Goal: Task Accomplishment & Management: Manage account settings

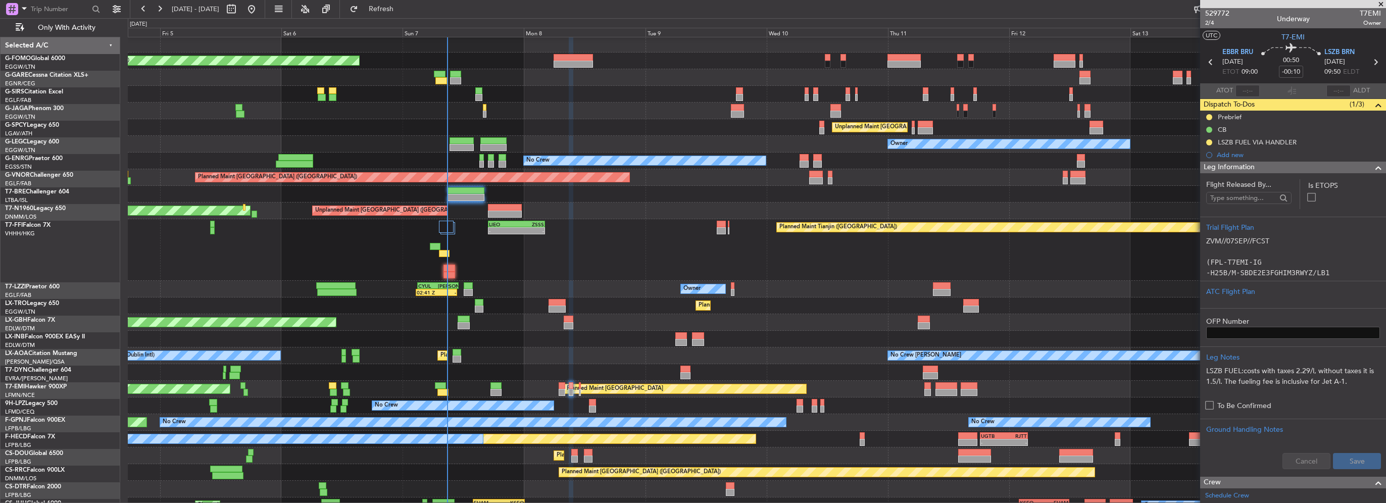
scroll to position [2, 0]
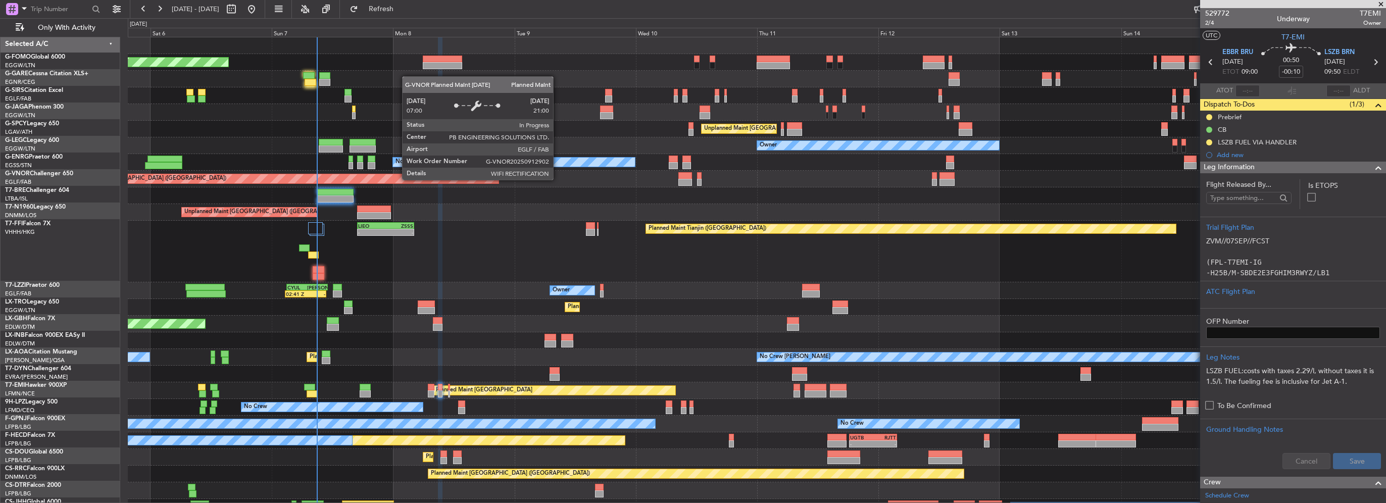
click at [407, 181] on div "Planned Maint [GEOGRAPHIC_DATA] ([GEOGRAPHIC_DATA])" at bounding box center [282, 178] width 434 height 9
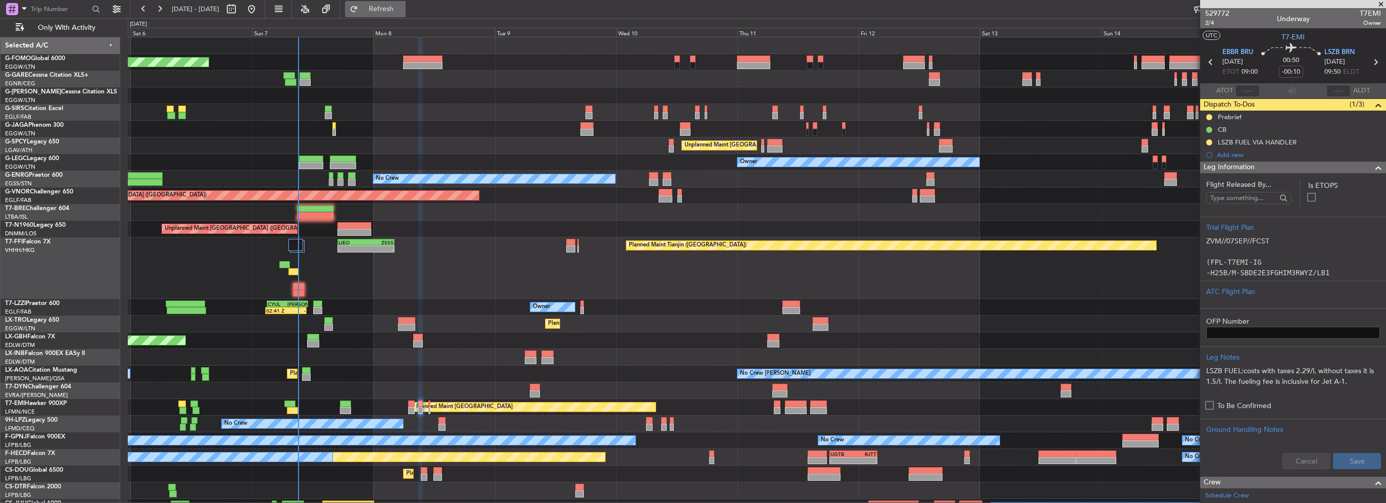
click at [405, 14] on button "Refresh" at bounding box center [375, 9] width 61 height 16
click at [402, 11] on span "Refresh" at bounding box center [381, 9] width 42 height 7
click at [402, 8] on span "Refresh" at bounding box center [381, 9] width 42 height 7
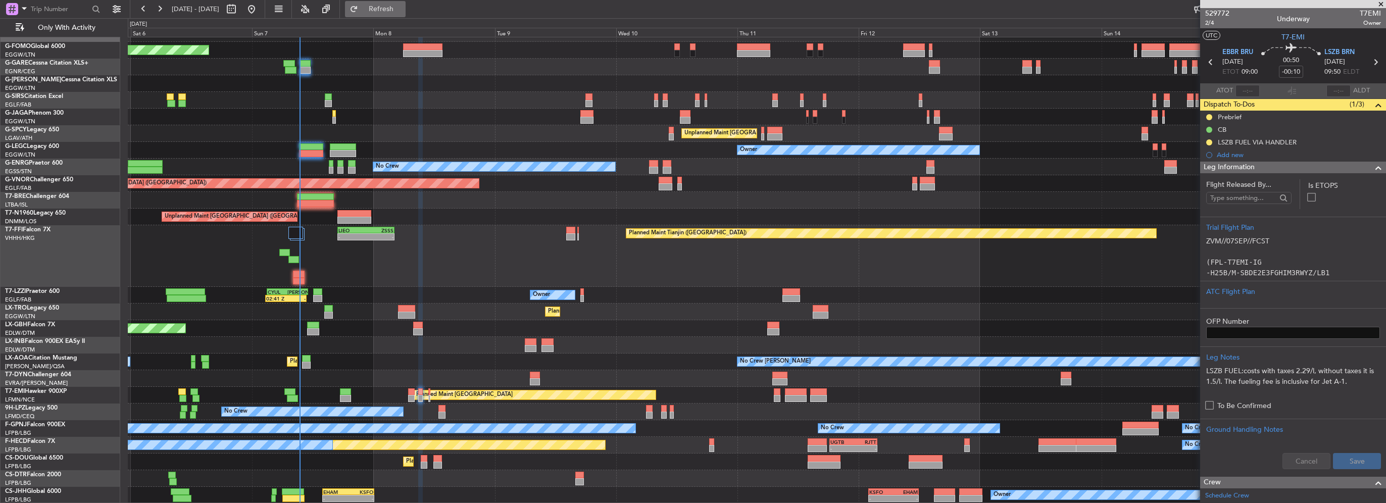
click at [401, 2] on button "Refresh" at bounding box center [375, 9] width 61 height 16
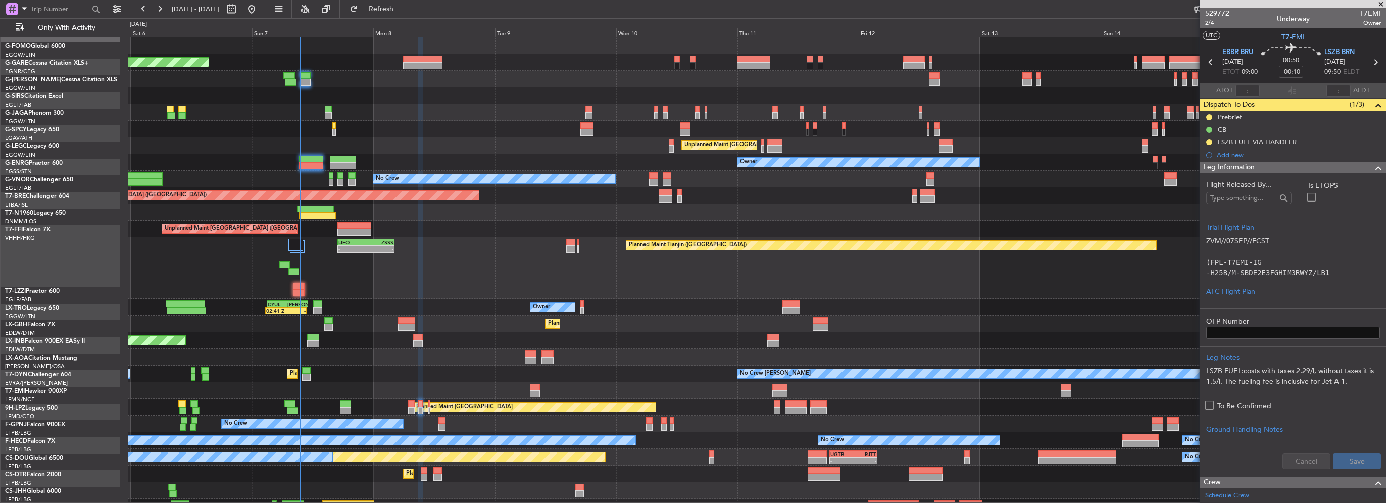
scroll to position [0, 0]
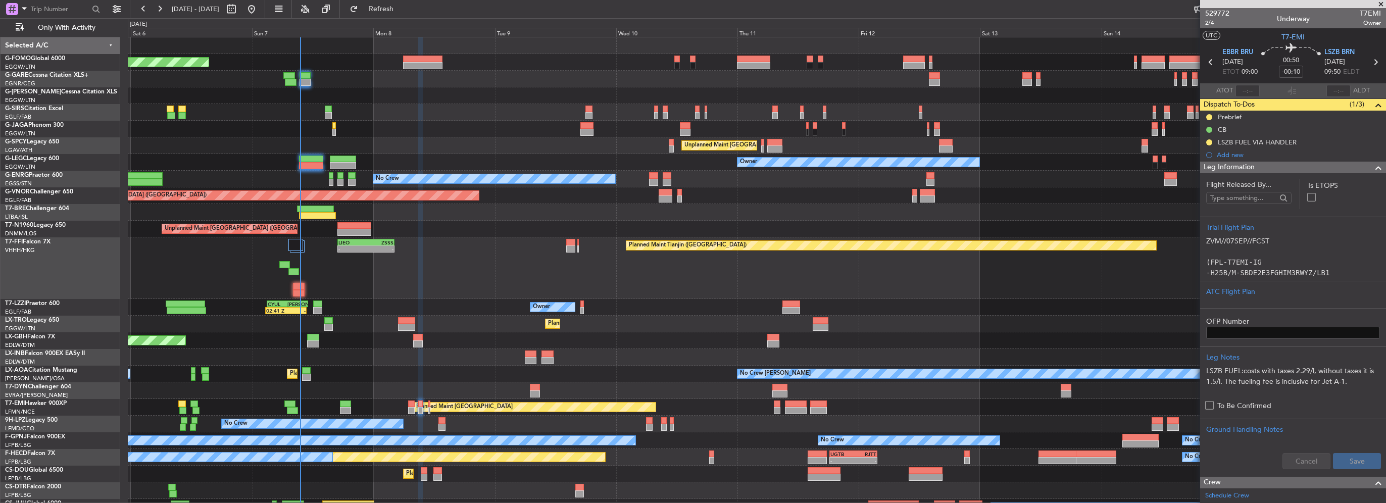
click at [1372, 167] on span at bounding box center [1378, 168] width 12 height 12
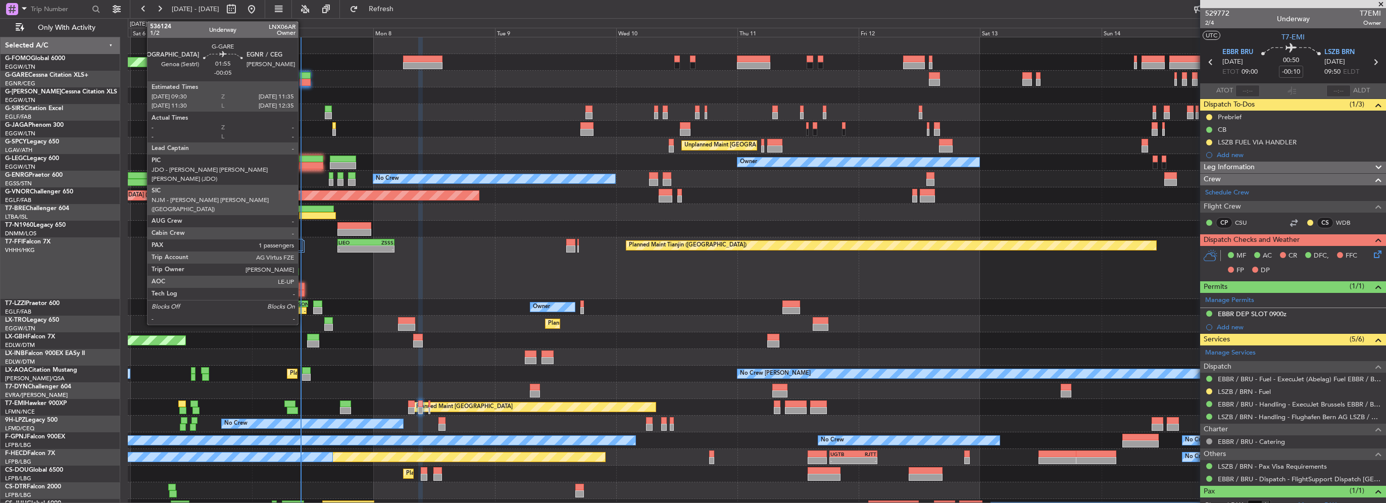
click at [302, 79] on div at bounding box center [304, 82] width 11 height 7
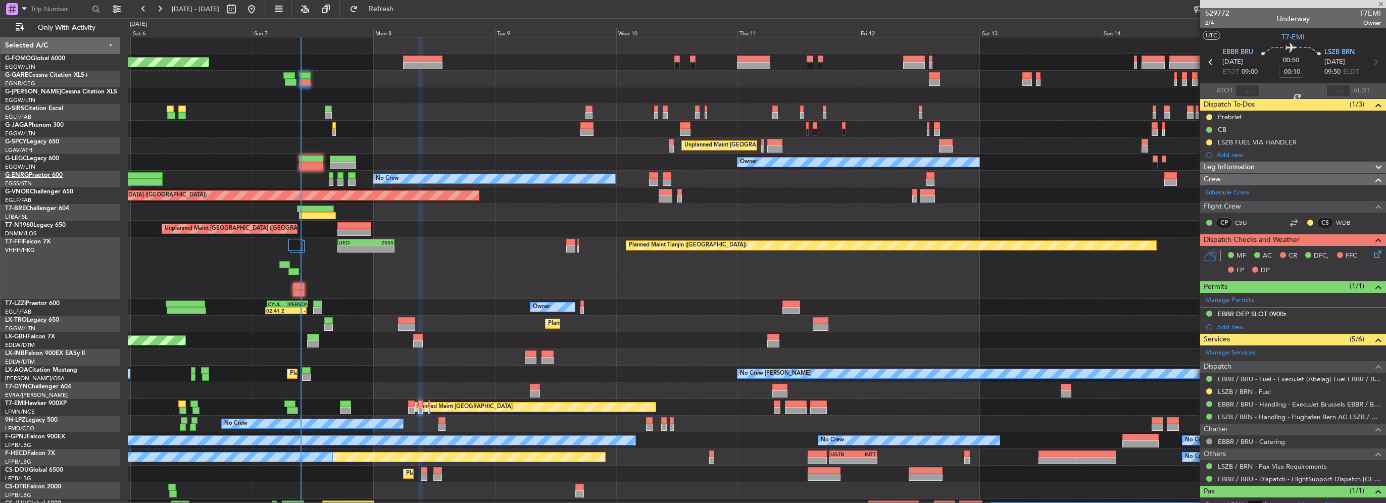
type input "-00:05"
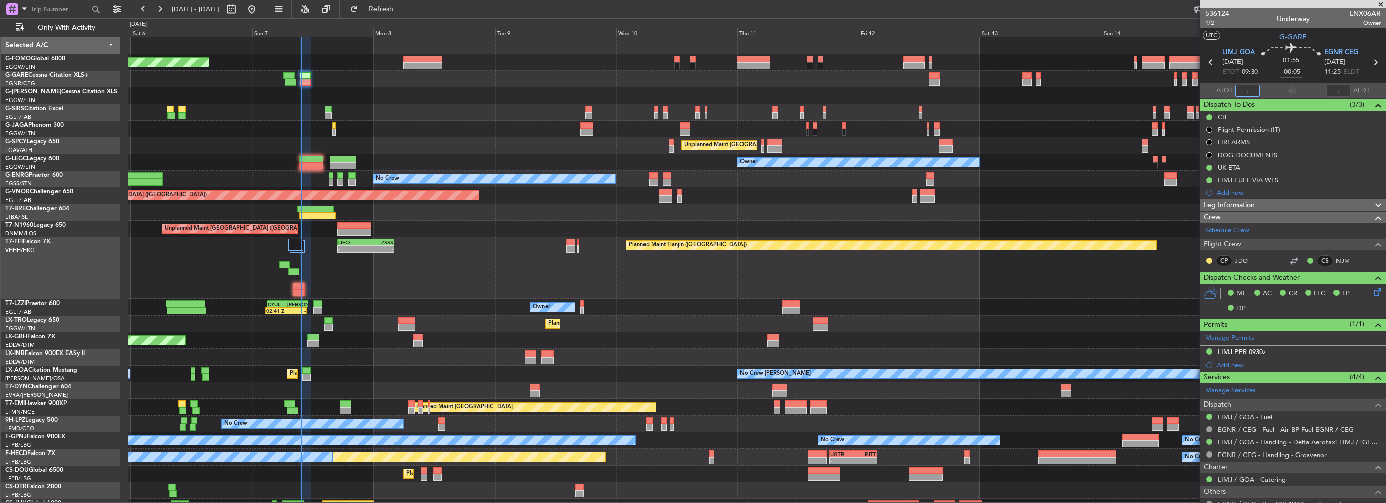
click at [1249, 92] on input "text" at bounding box center [1247, 91] width 24 height 12
type input "09:37"
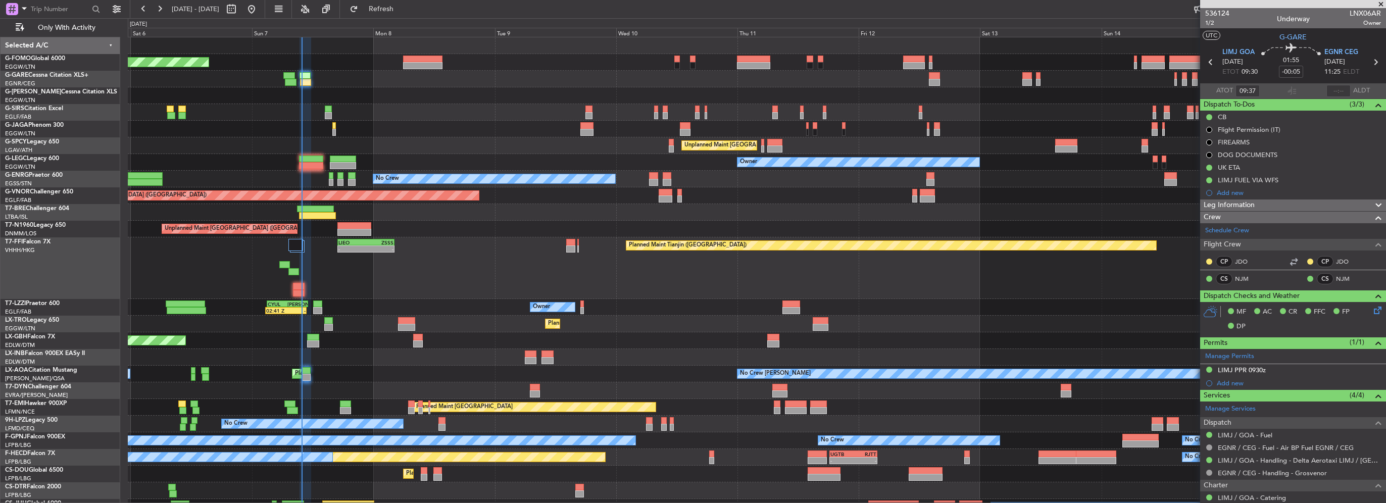
drag, startPoint x: 406, startPoint y: 11, endPoint x: 403, endPoint y: 22, distance: 11.4
click at [402, 11] on span "Refresh" at bounding box center [381, 9] width 42 height 7
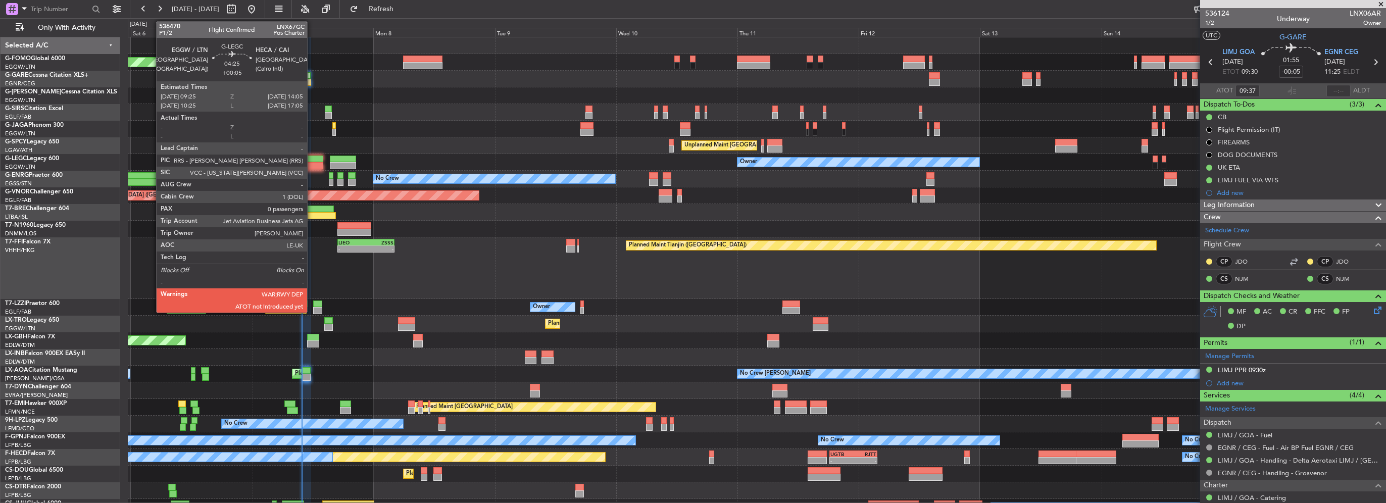
click at [312, 165] on div at bounding box center [311, 165] width 24 height 7
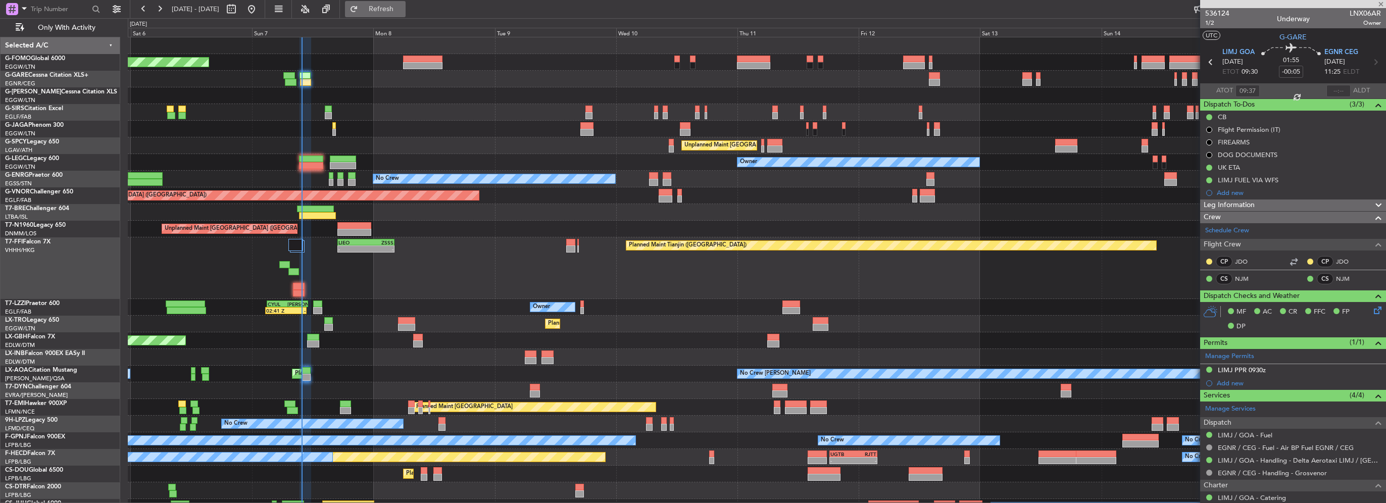
type input "+00:05"
type input "0"
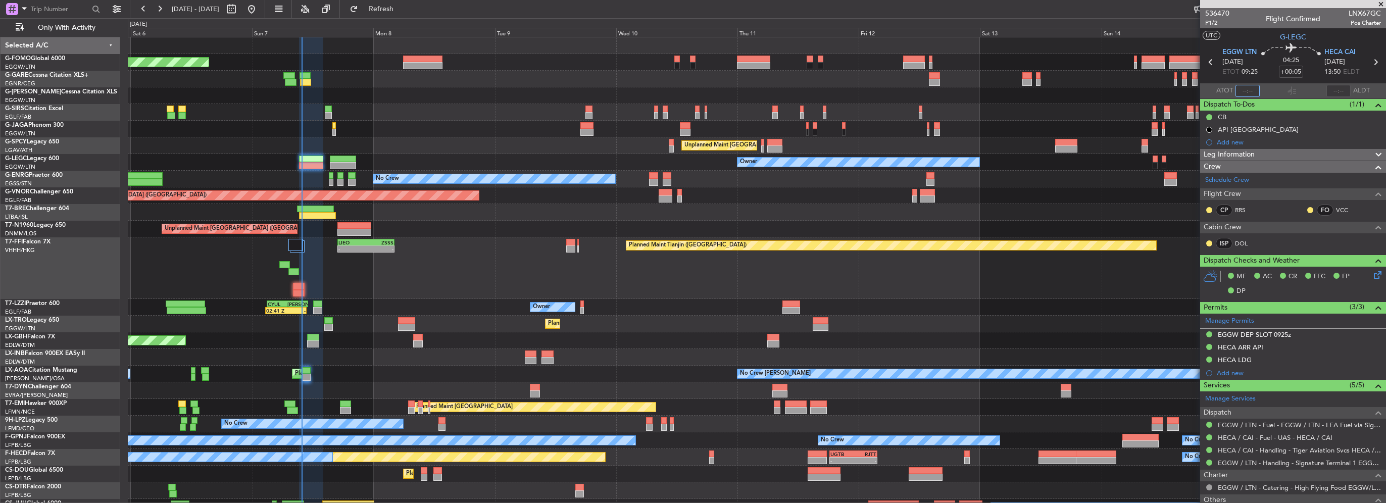
click at [1251, 86] on input "text" at bounding box center [1247, 91] width 24 height 12
type input "09:52"
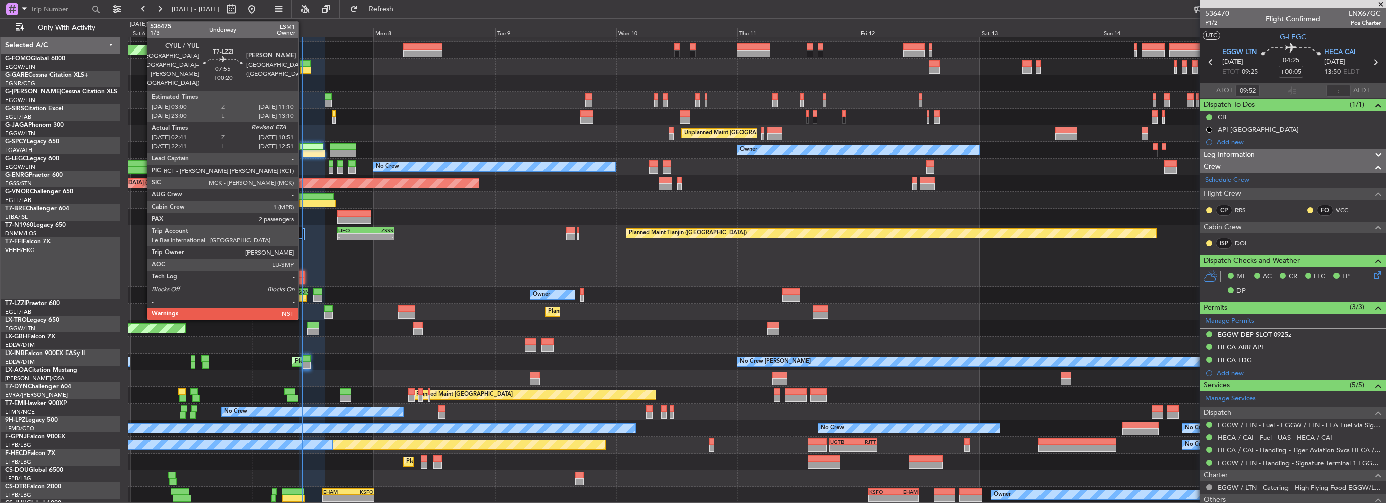
scroll to position [12, 0]
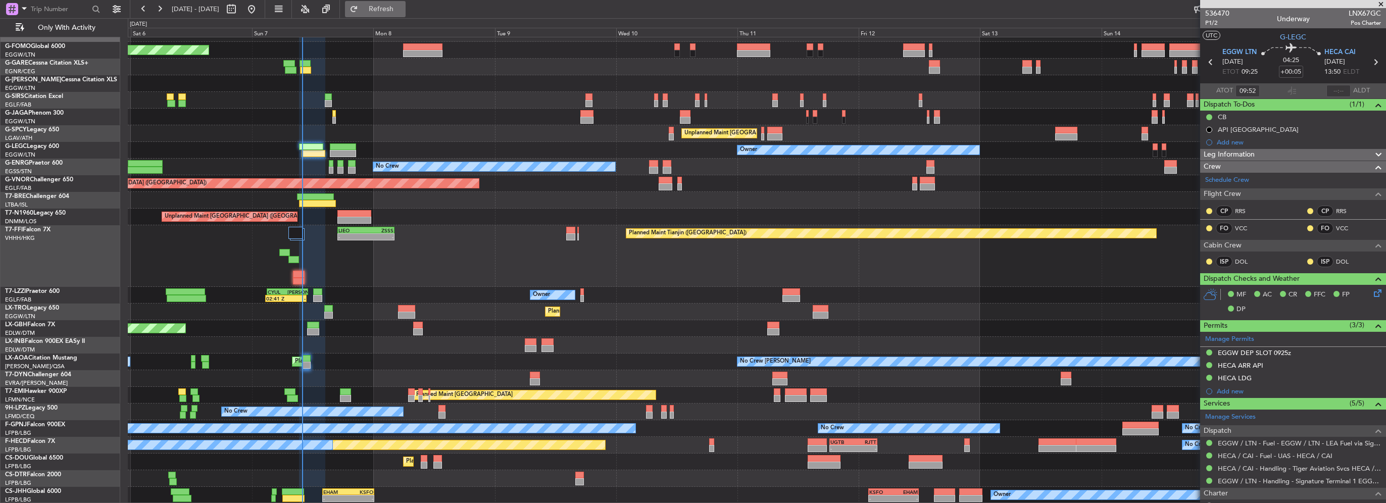
click at [402, 13] on span "Refresh" at bounding box center [381, 9] width 42 height 7
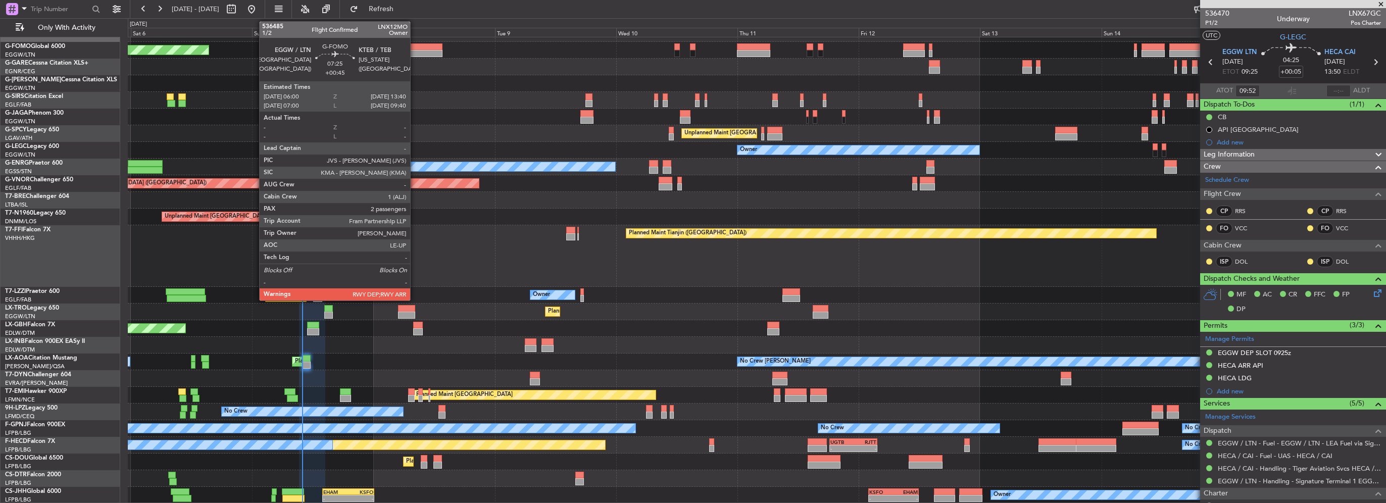
click at [415, 50] on div at bounding box center [422, 53] width 39 height 7
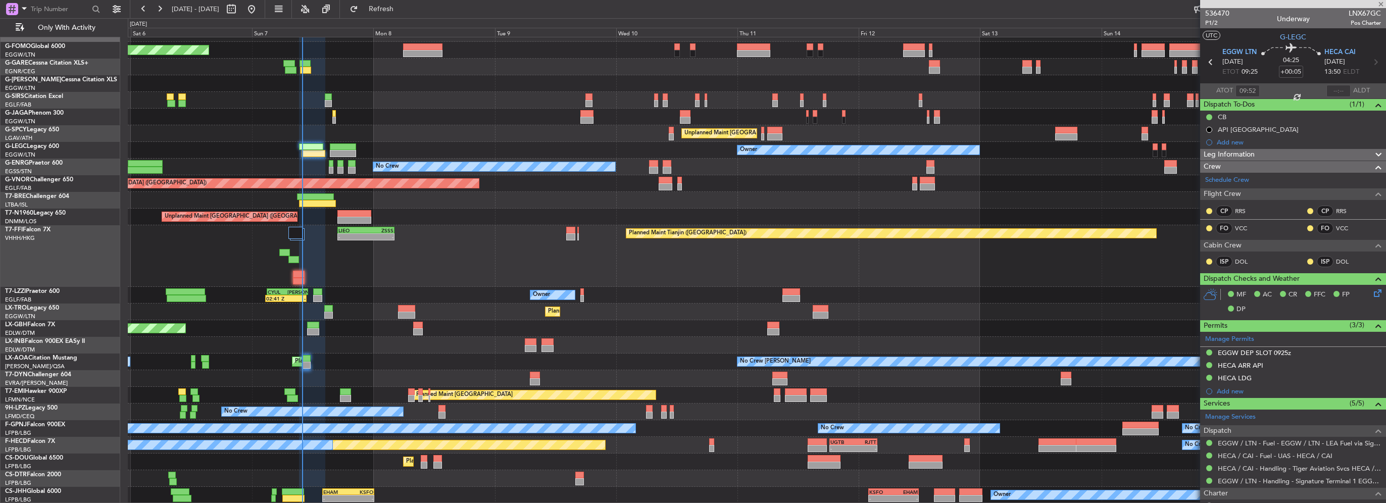
type input "+00:45"
type input "2"
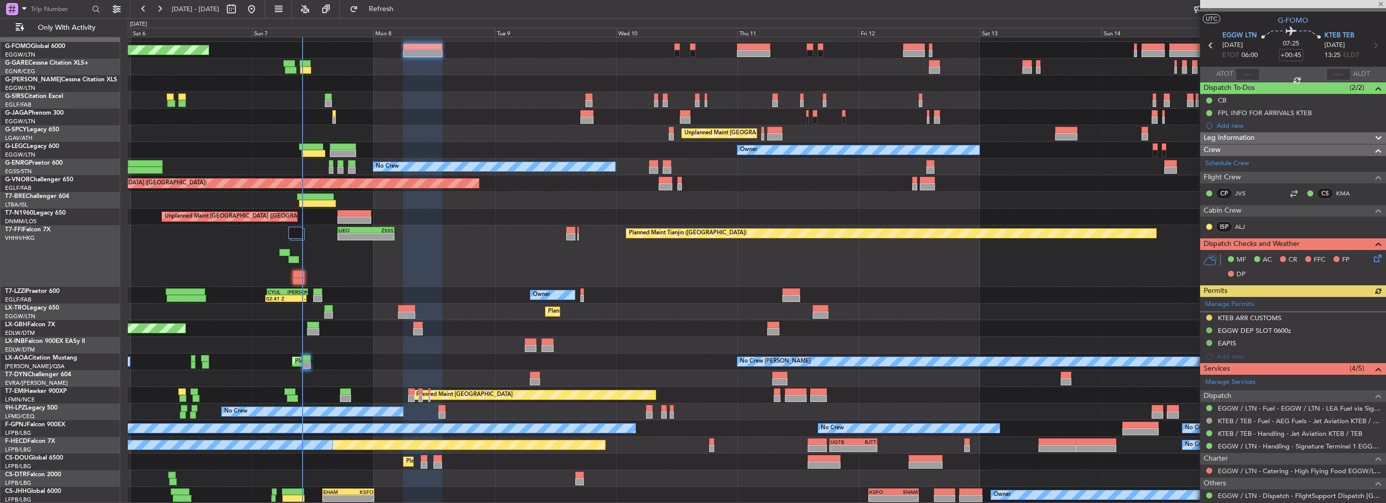
scroll to position [0, 0]
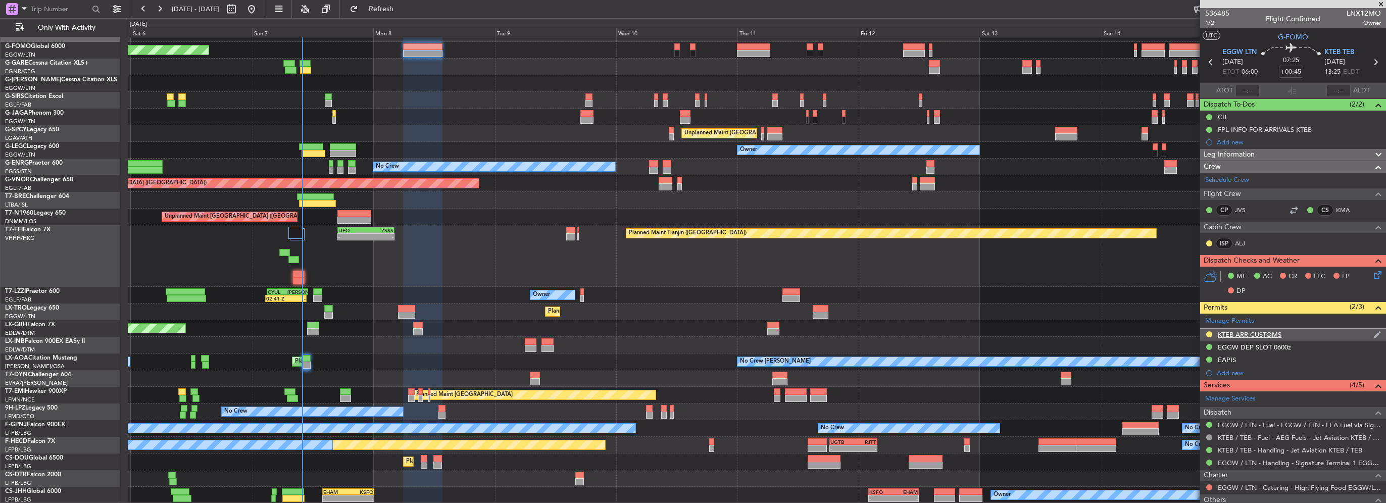
click at [1312, 334] on div "KTEB ARR CUSTOMS" at bounding box center [1293, 335] width 186 height 13
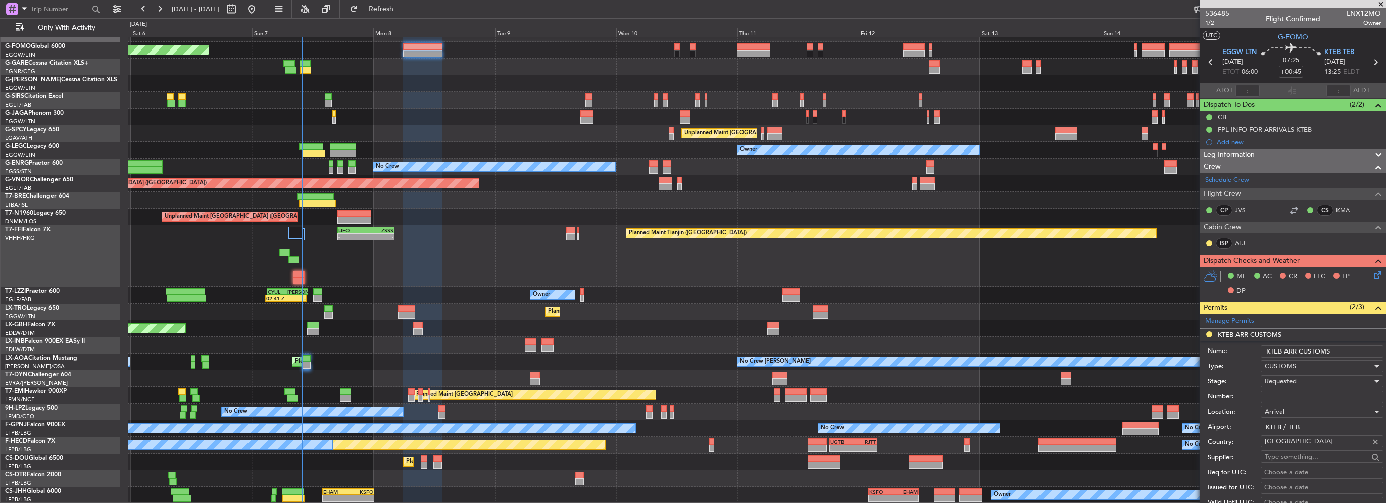
click at [1344, 352] on input "KTEB ARR CUSTOMS" at bounding box center [1321, 351] width 123 height 12
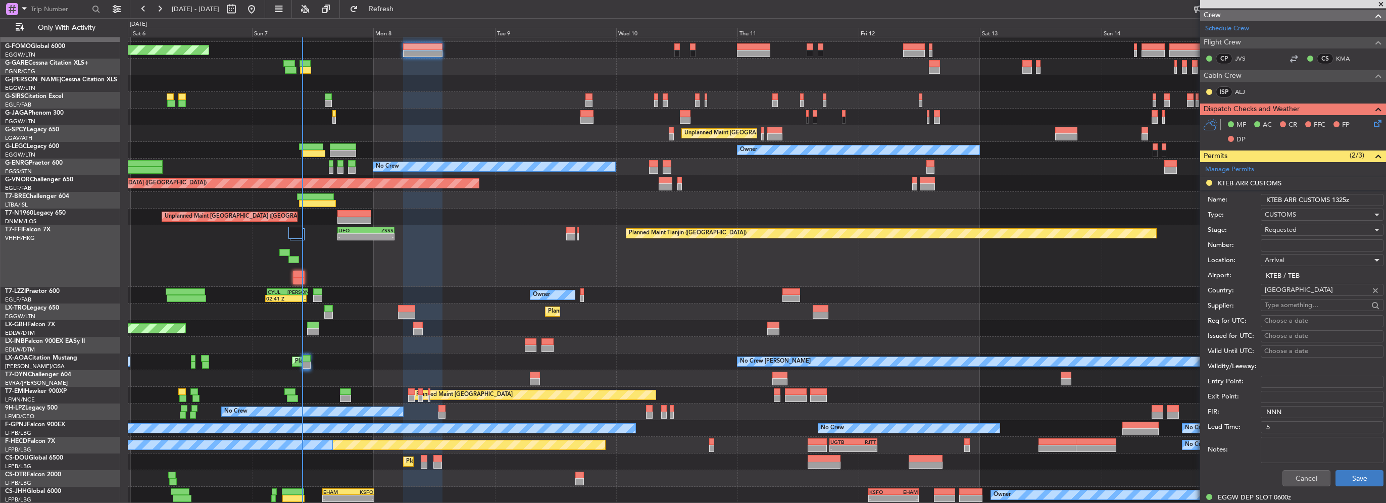
type input "KTEB ARR CUSTOMS 1325z"
click at [1354, 477] on button "Save" at bounding box center [1359, 478] width 48 height 16
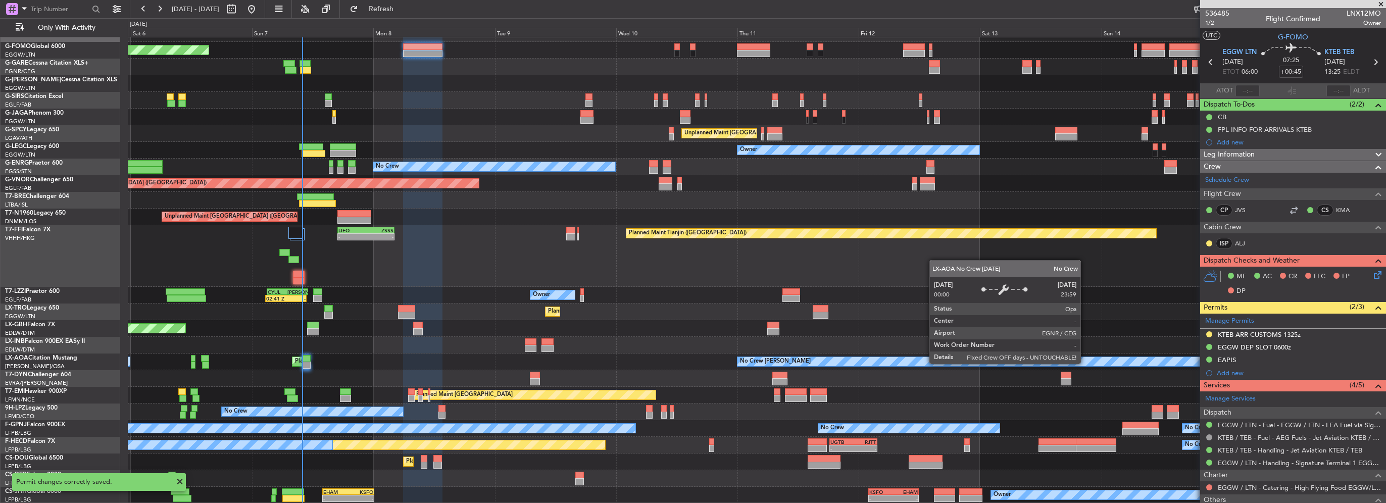
scroll to position [113, 0]
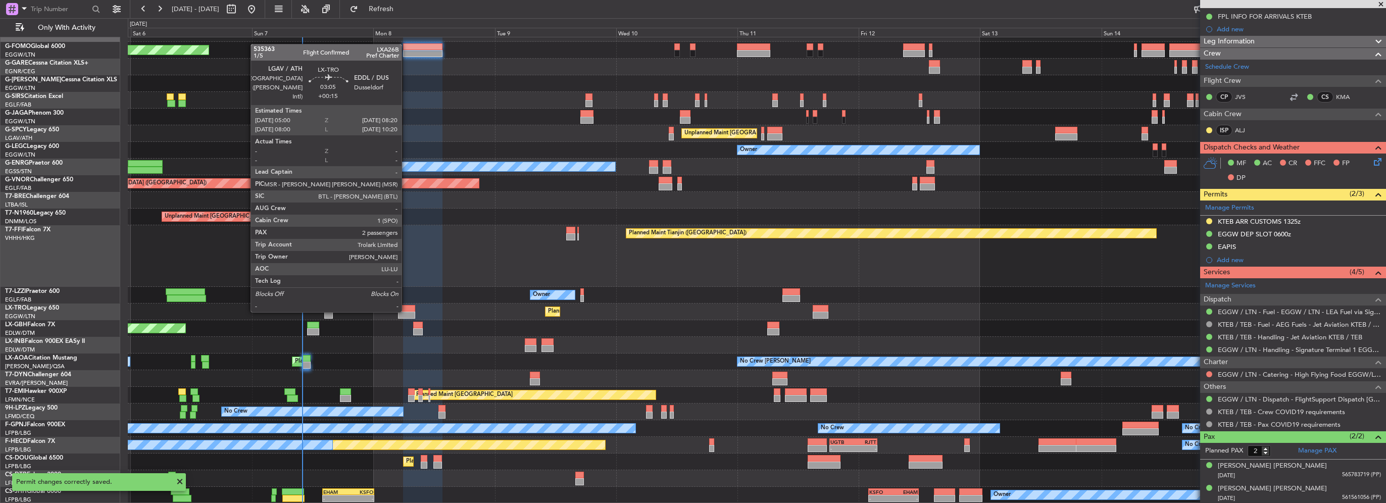
click at [406, 312] on div at bounding box center [406, 315] width 17 height 7
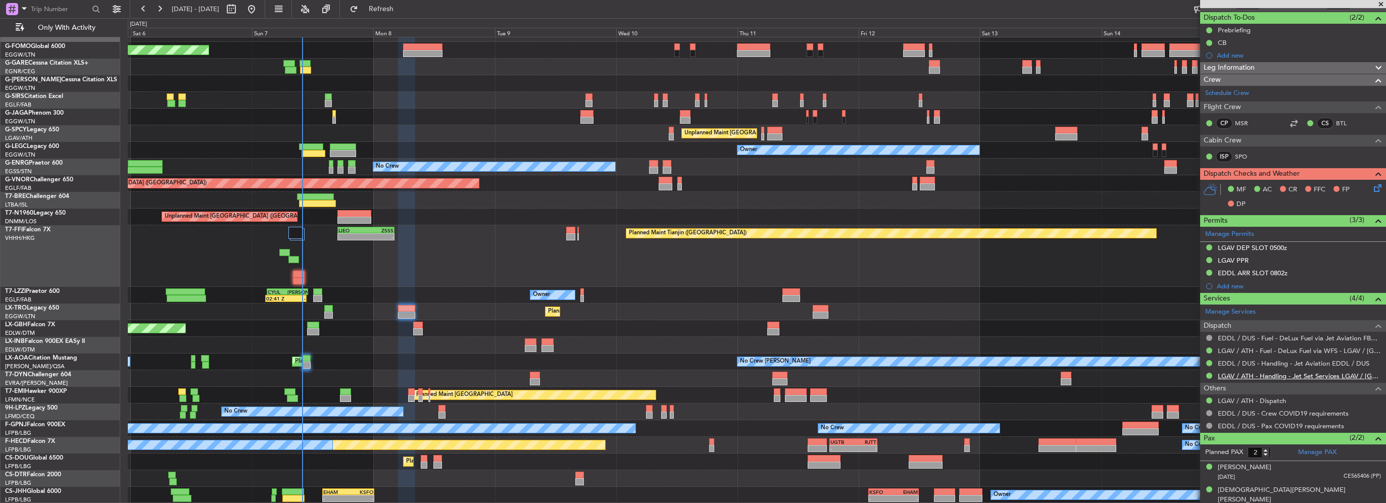
scroll to position [88, 0]
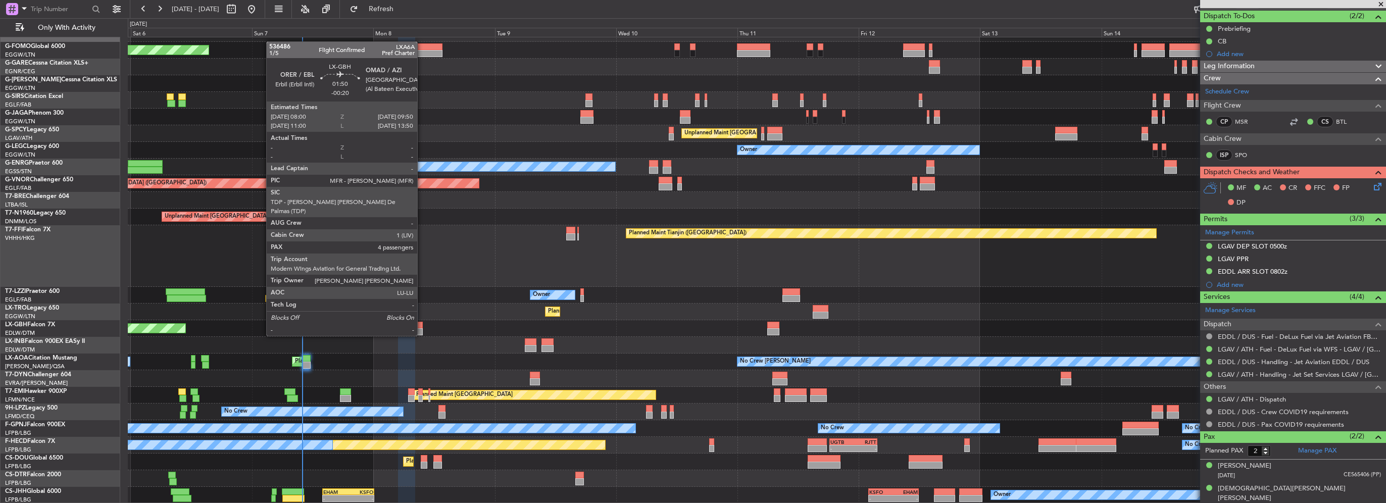
click at [417, 326] on div at bounding box center [418, 325] width 10 height 7
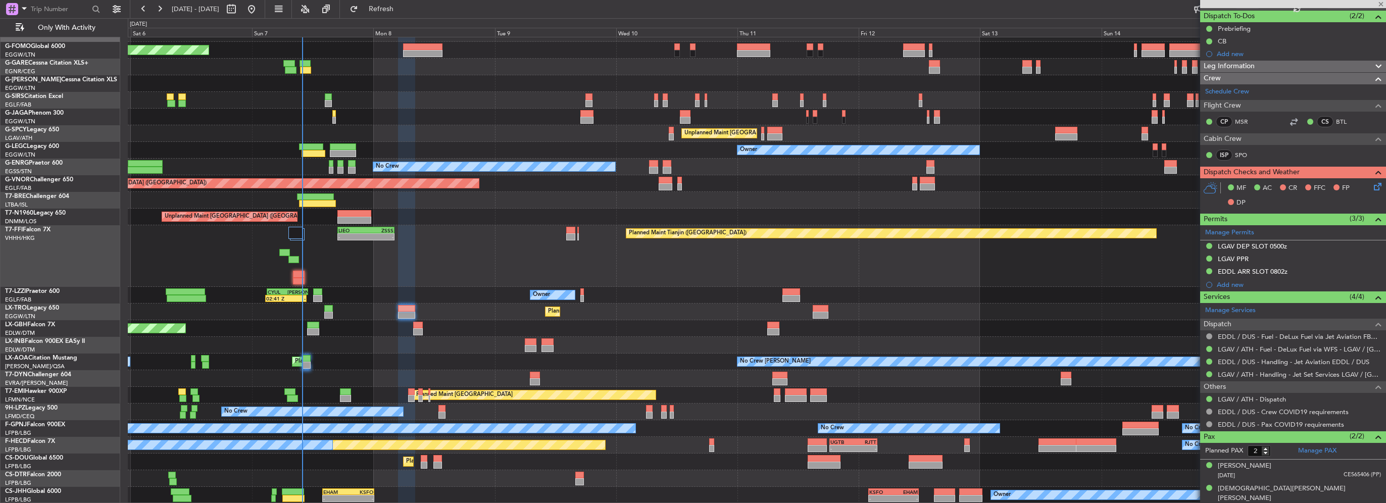
type input "-00:20"
type input "4"
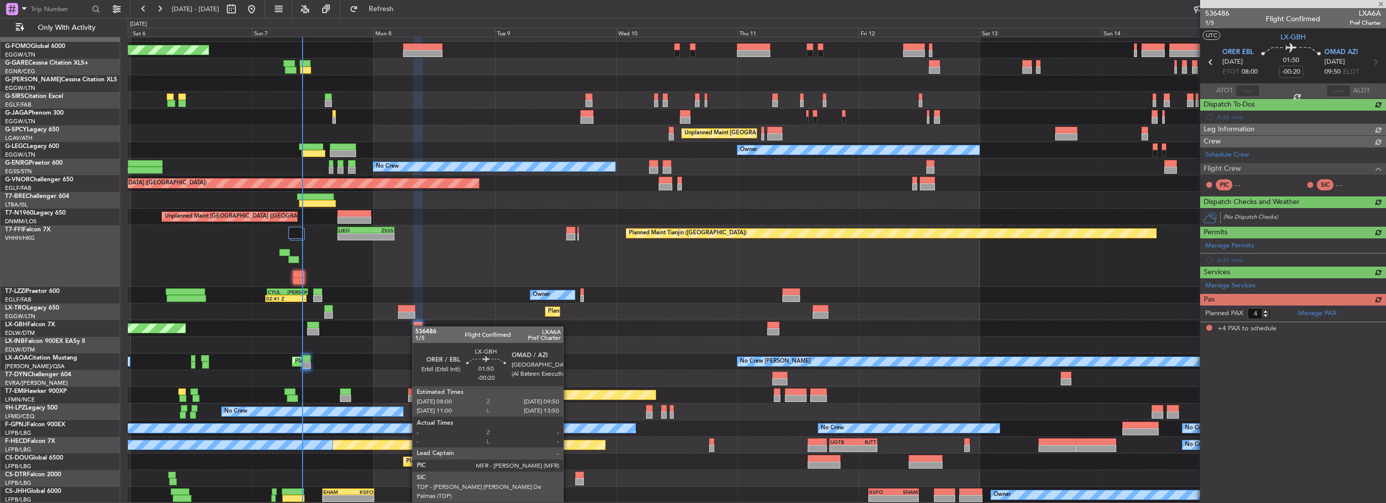
scroll to position [0, 0]
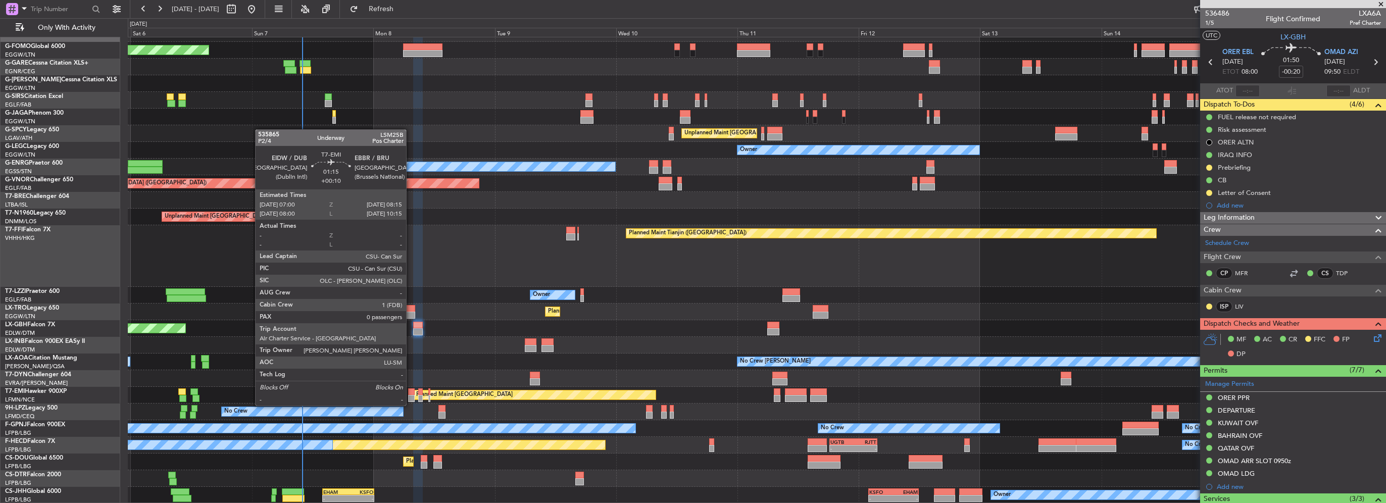
click at [411, 396] on div at bounding box center [411, 398] width 7 height 7
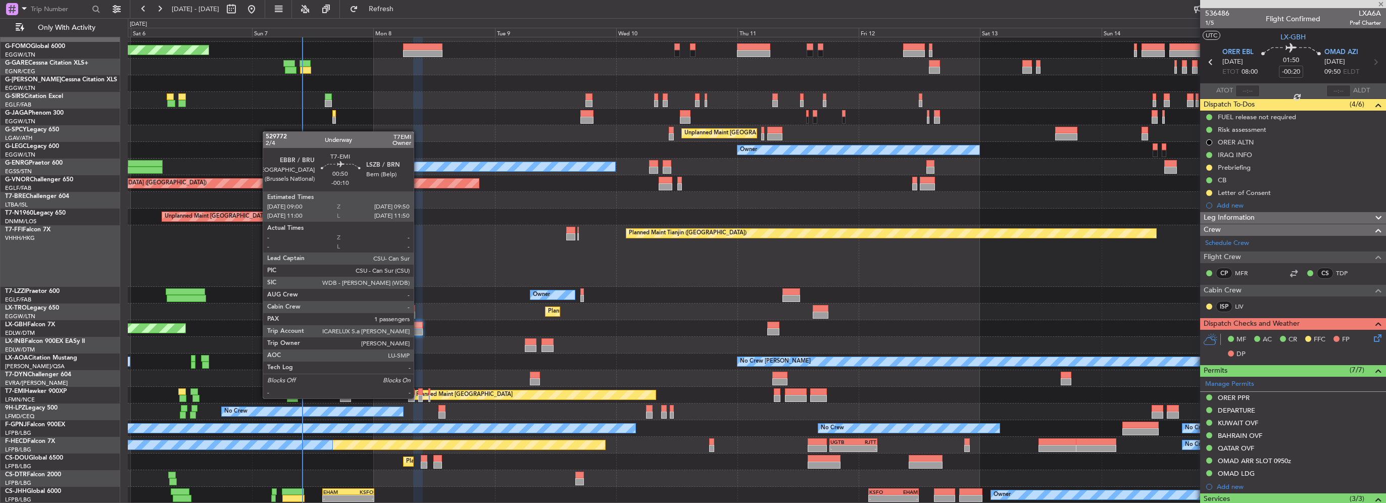
type input "+00:10"
type input "0"
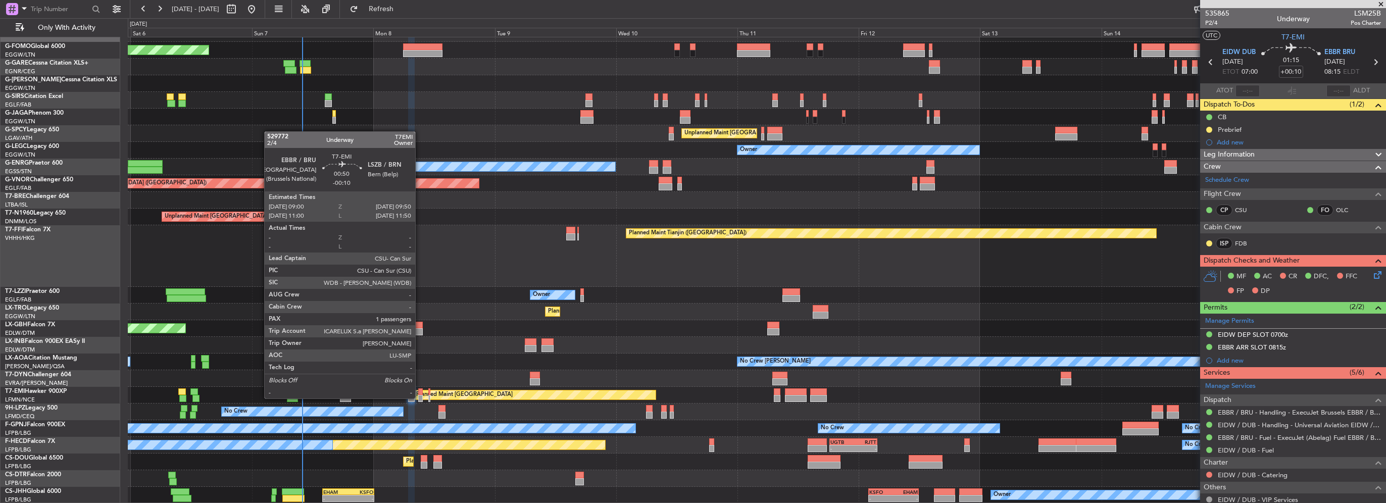
click at [420, 398] on div at bounding box center [420, 398] width 5 height 7
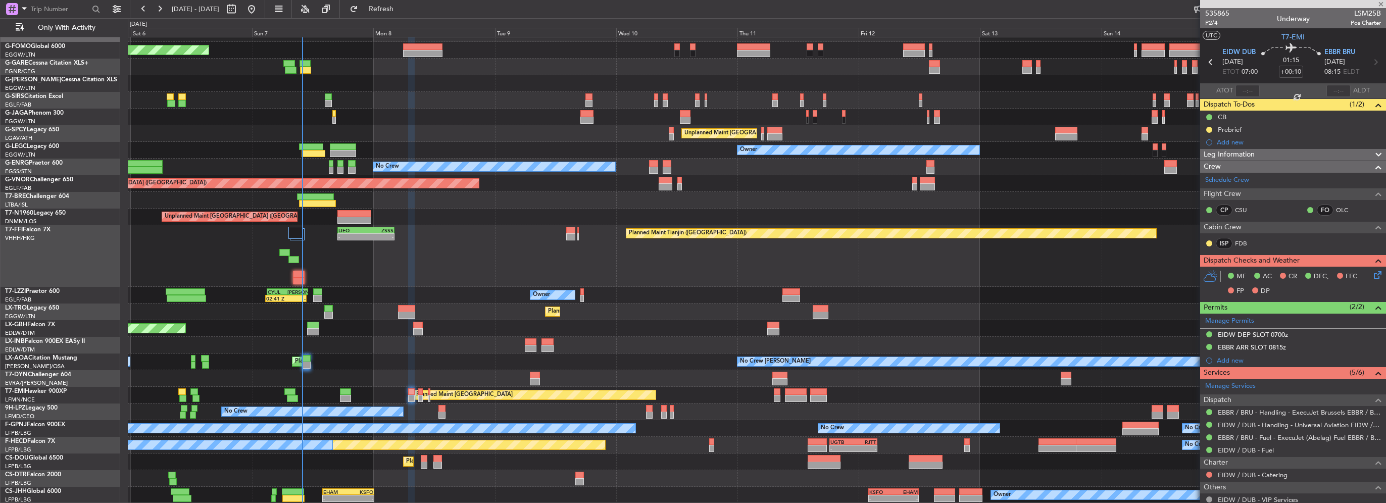
type input "-00:10"
type input "1"
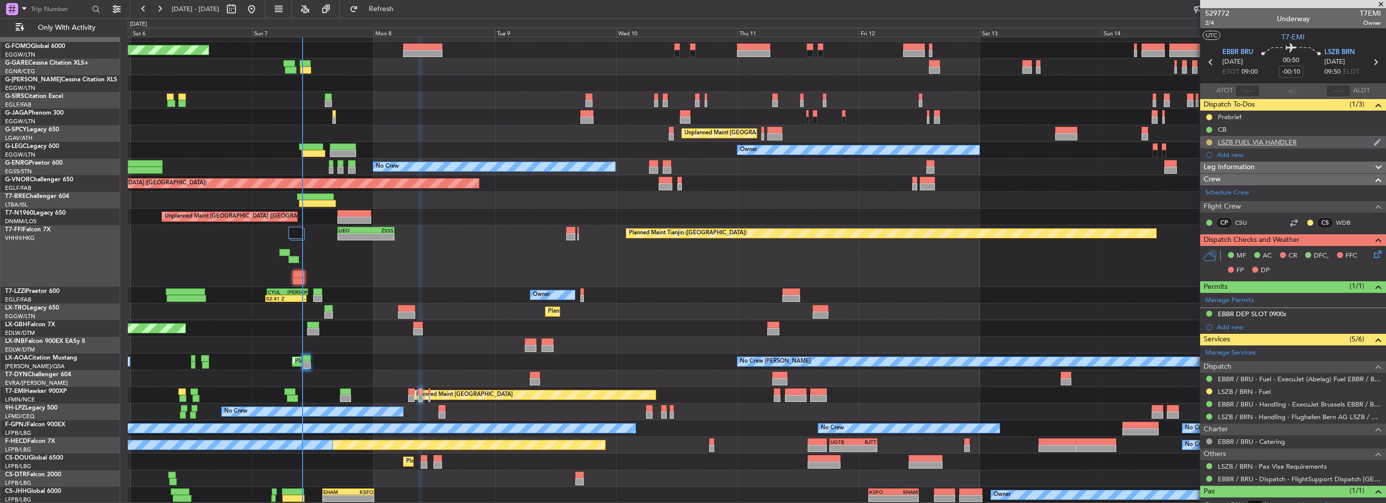
click at [1206, 139] on button at bounding box center [1209, 142] width 6 height 6
click at [1204, 186] on span "Completed" at bounding box center [1212, 187] width 33 height 10
click at [1208, 390] on button at bounding box center [1209, 391] width 6 height 6
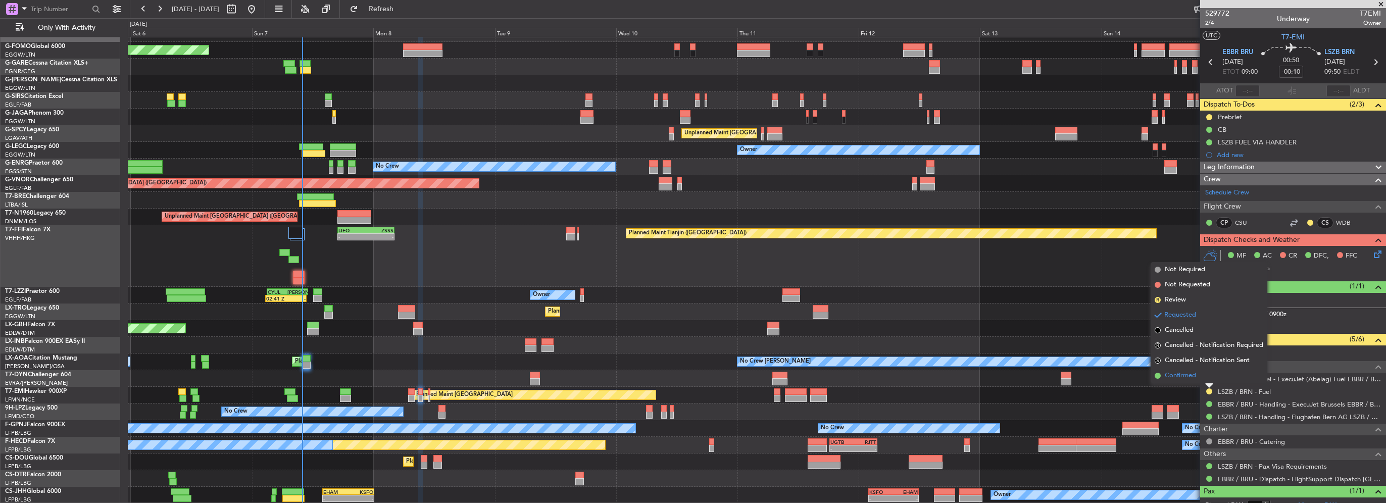
click at [1199, 375] on li "Confirmed" at bounding box center [1208, 375] width 117 height 15
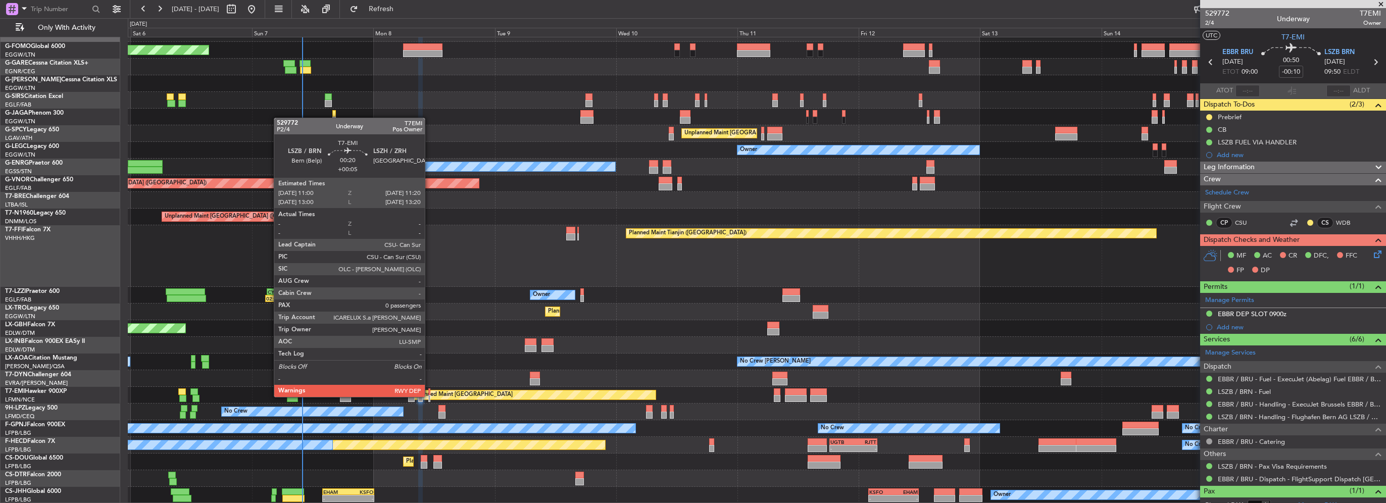
click at [429, 396] on div at bounding box center [429, 398] width 2 height 7
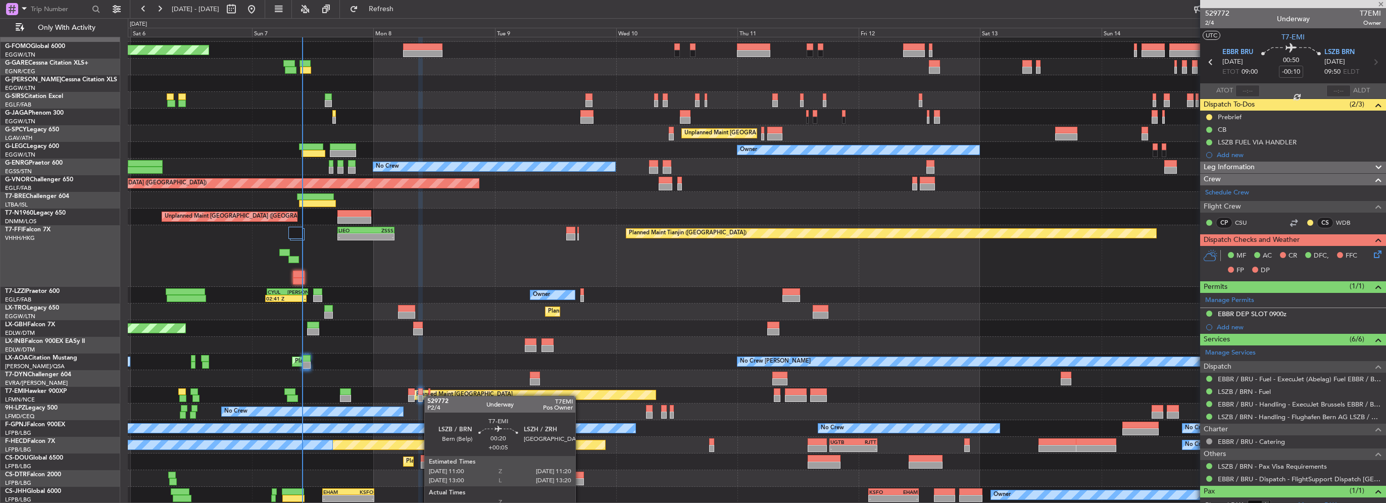
type input "+00:05"
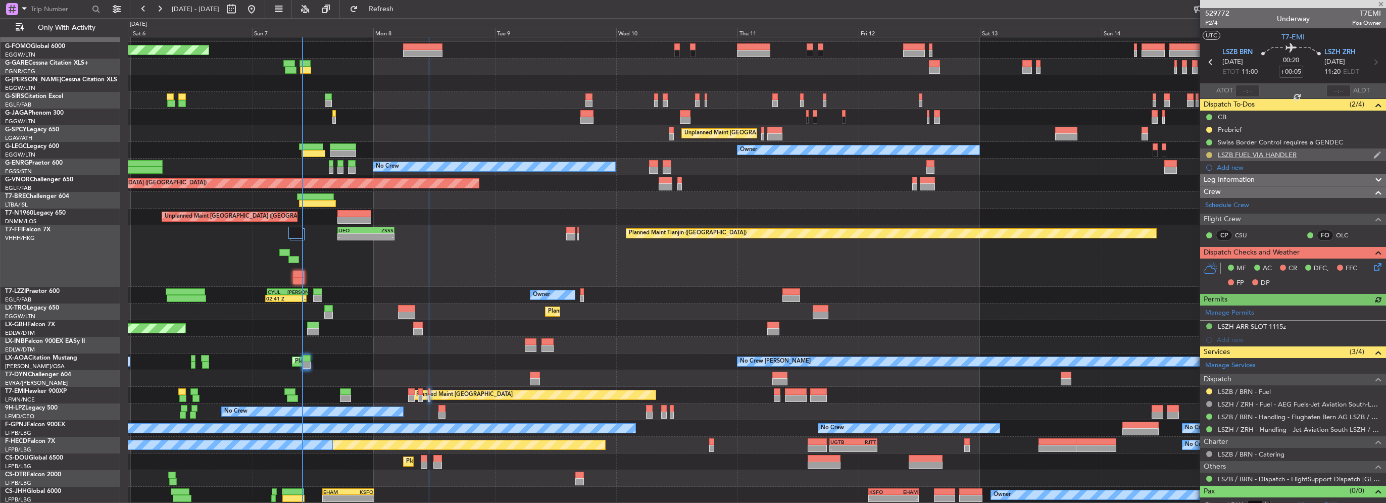
click at [1207, 154] on button at bounding box center [1209, 155] width 6 height 6
click at [1210, 202] on span "Completed" at bounding box center [1212, 199] width 33 height 10
click at [1206, 389] on button at bounding box center [1209, 391] width 6 height 6
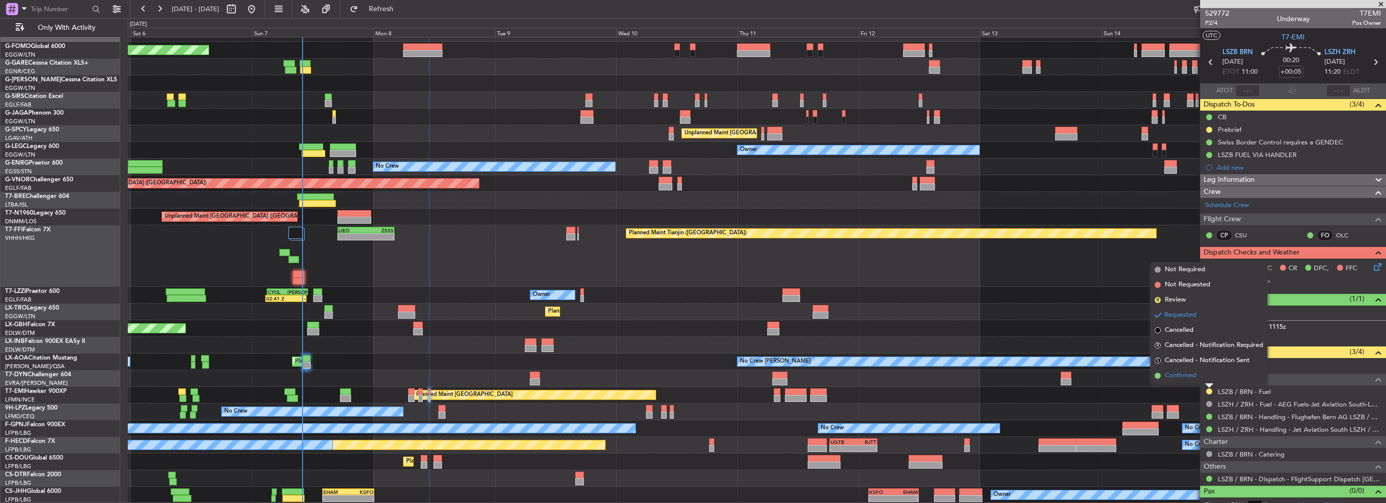
click at [1194, 377] on span "Confirmed" at bounding box center [1179, 376] width 31 height 10
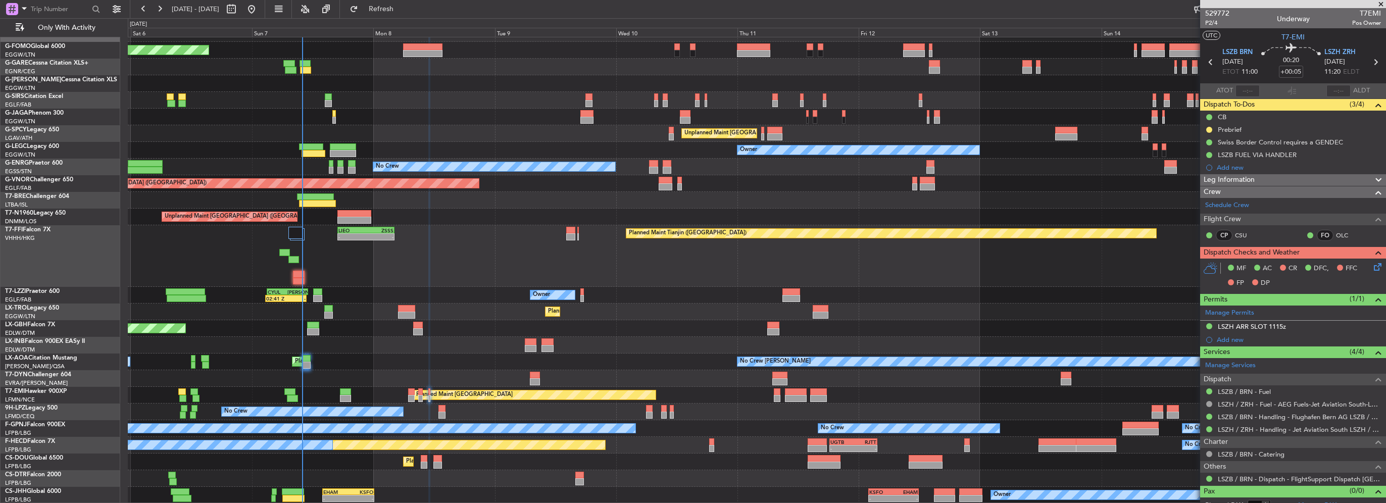
click at [438, 410] on div "No Crew No Crew" at bounding box center [756, 411] width 1257 height 17
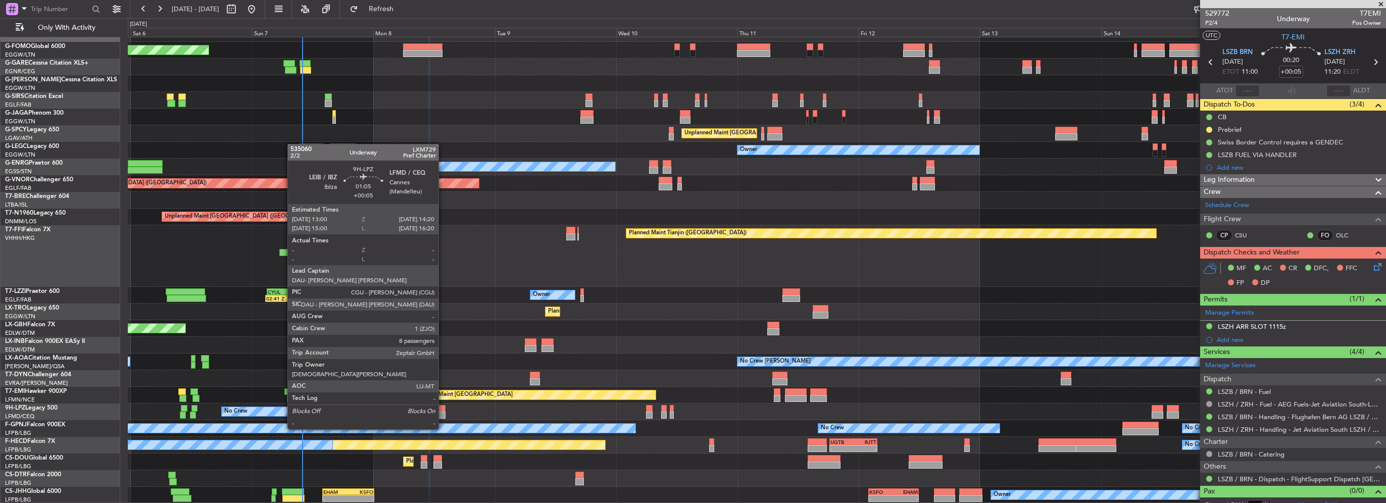
click at [443, 410] on div at bounding box center [441, 408] width 7 height 7
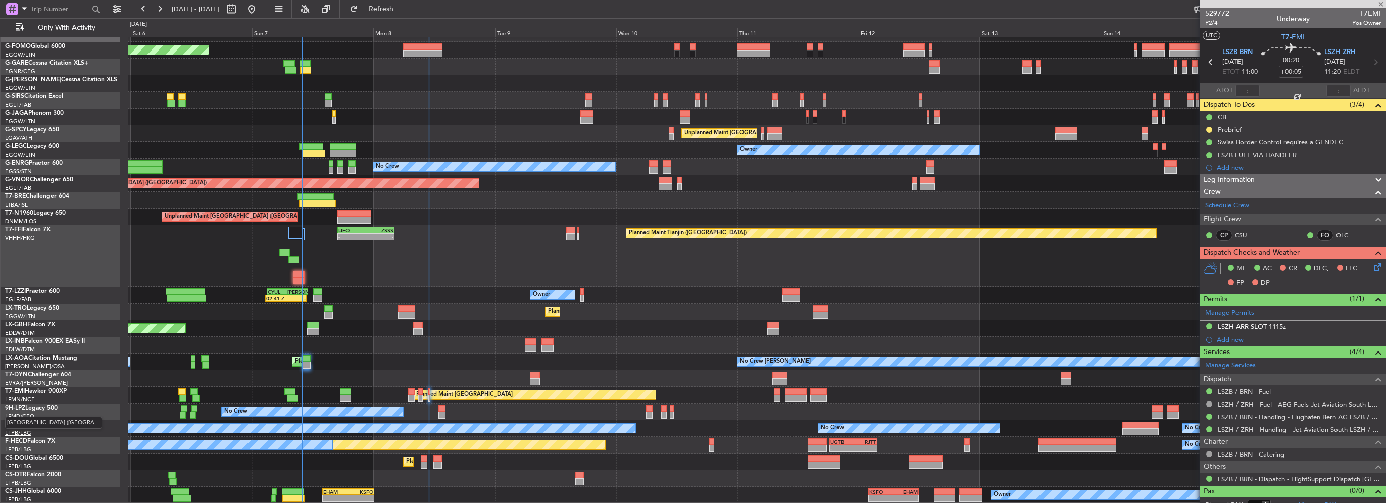
type input "8"
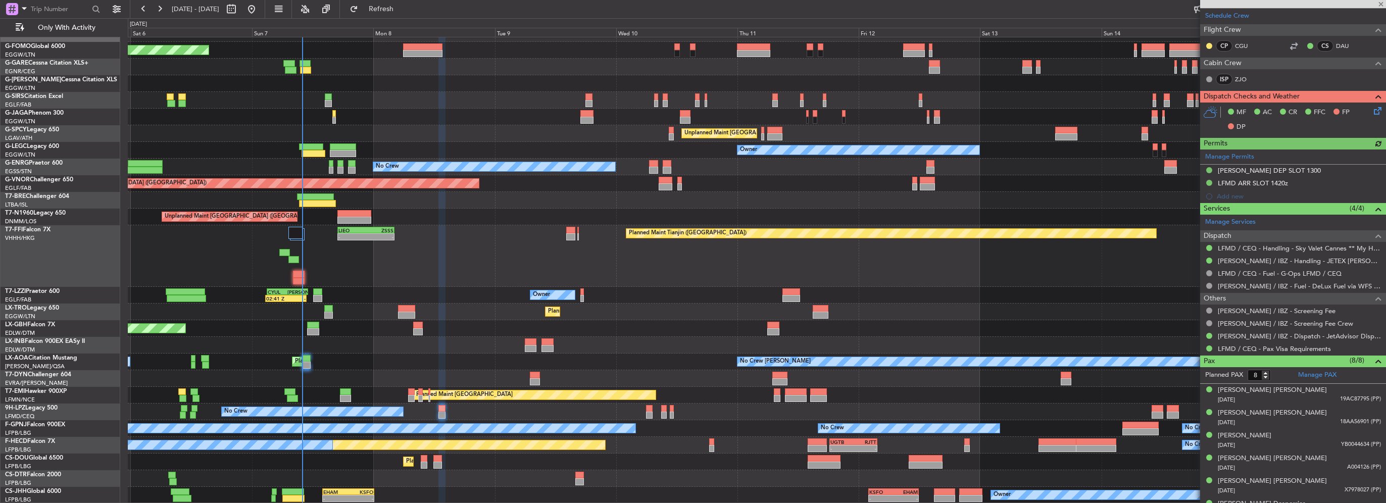
scroll to position [263, 0]
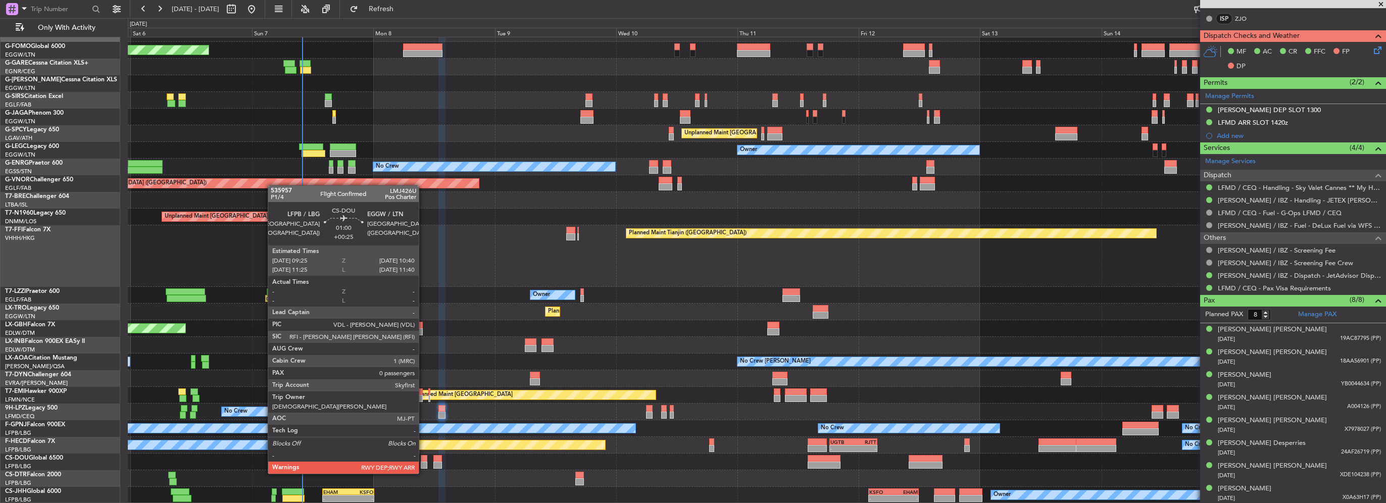
click at [423, 464] on div at bounding box center [424, 465] width 7 height 7
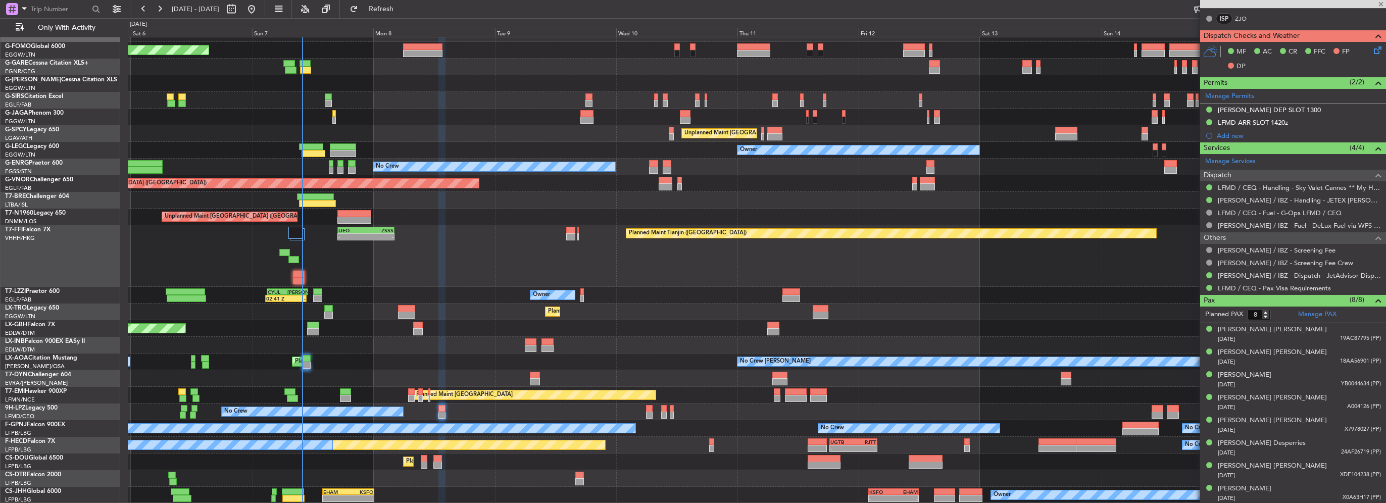
type input "+00:25"
type input "0"
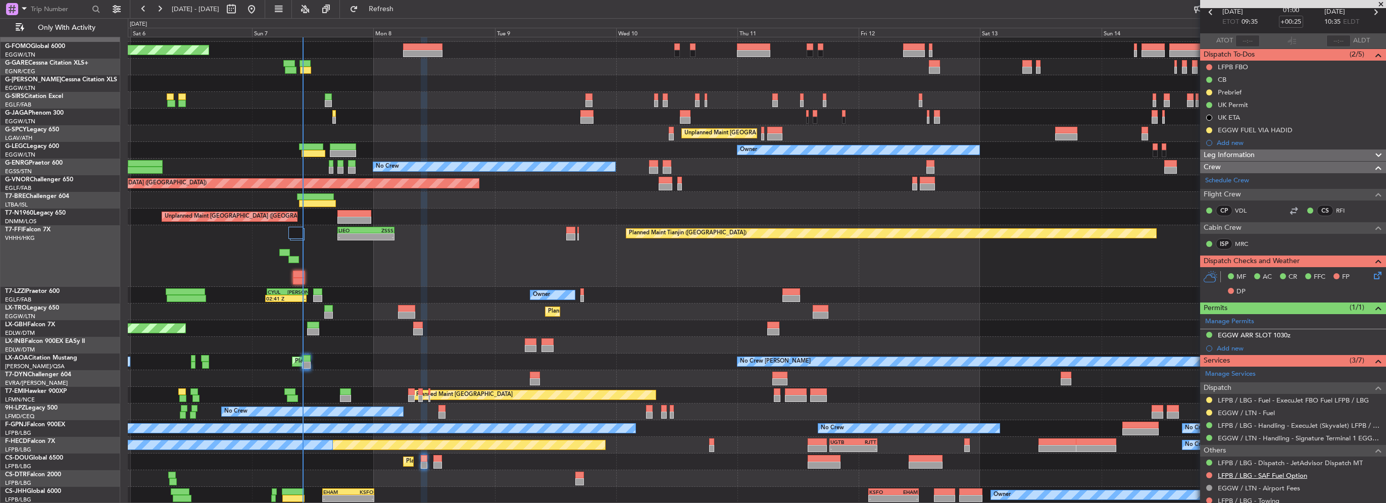
scroll to position [50, 0]
click at [1206, 396] on button at bounding box center [1209, 399] width 6 height 6
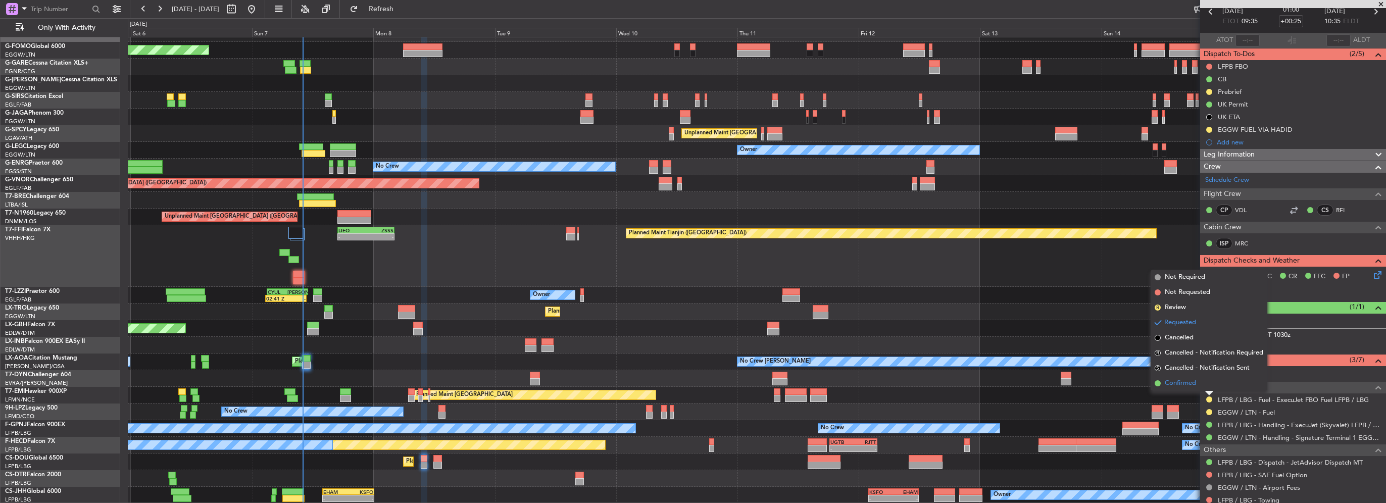
click at [1200, 386] on li "Confirmed" at bounding box center [1208, 383] width 117 height 15
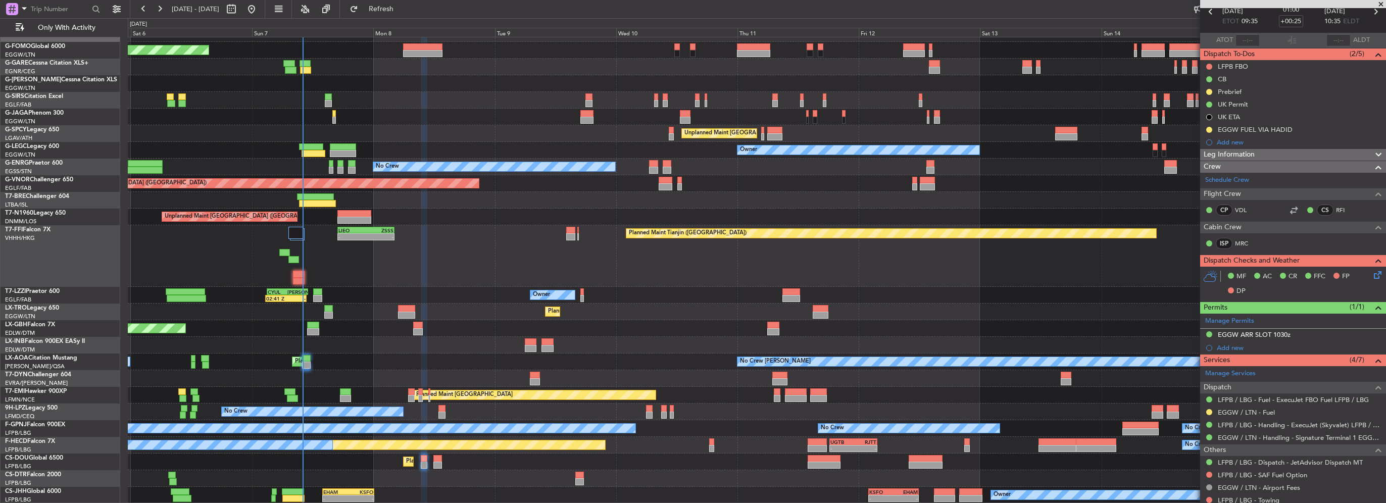
scroll to position [0, 0]
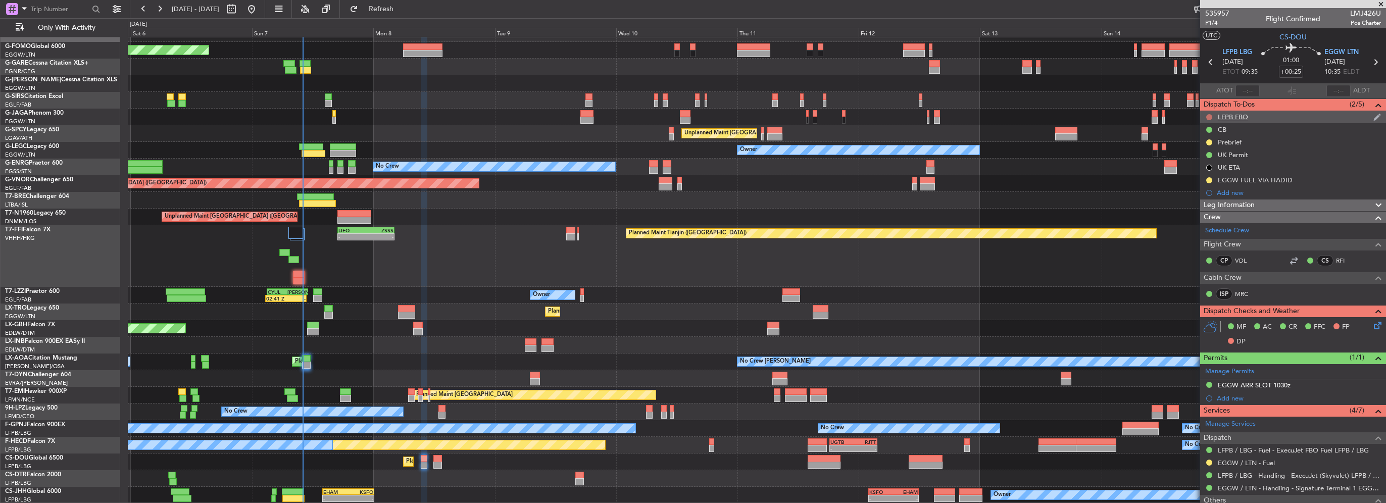
click at [1207, 115] on button at bounding box center [1209, 117] width 6 height 6
click at [1201, 177] on span "Cancelled" at bounding box center [1211, 177] width 29 height 10
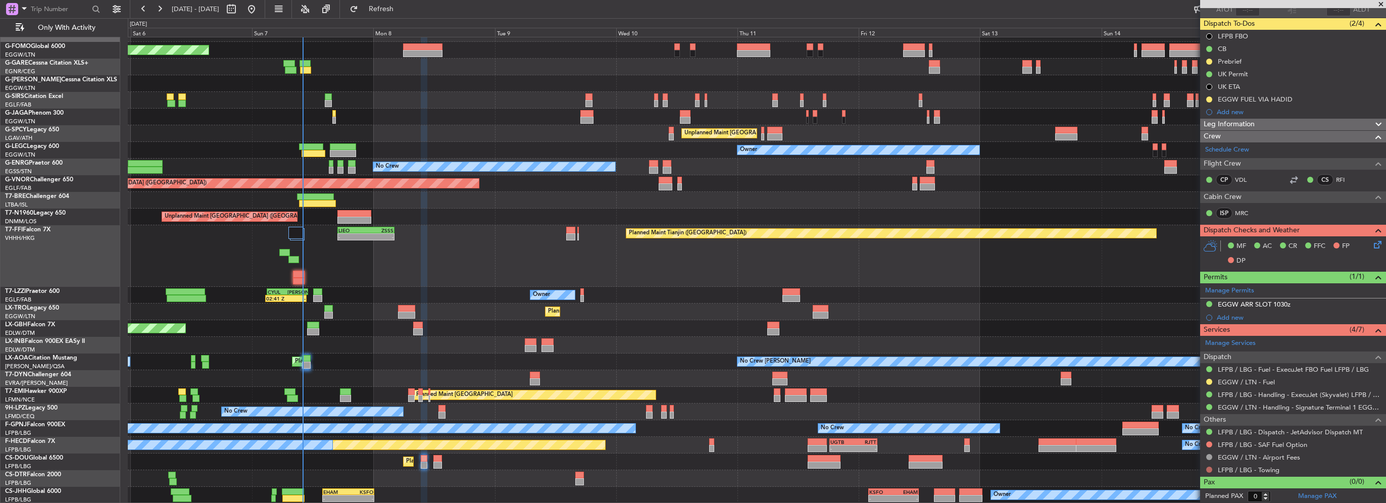
click at [1207, 470] on button at bounding box center [1209, 470] width 6 height 6
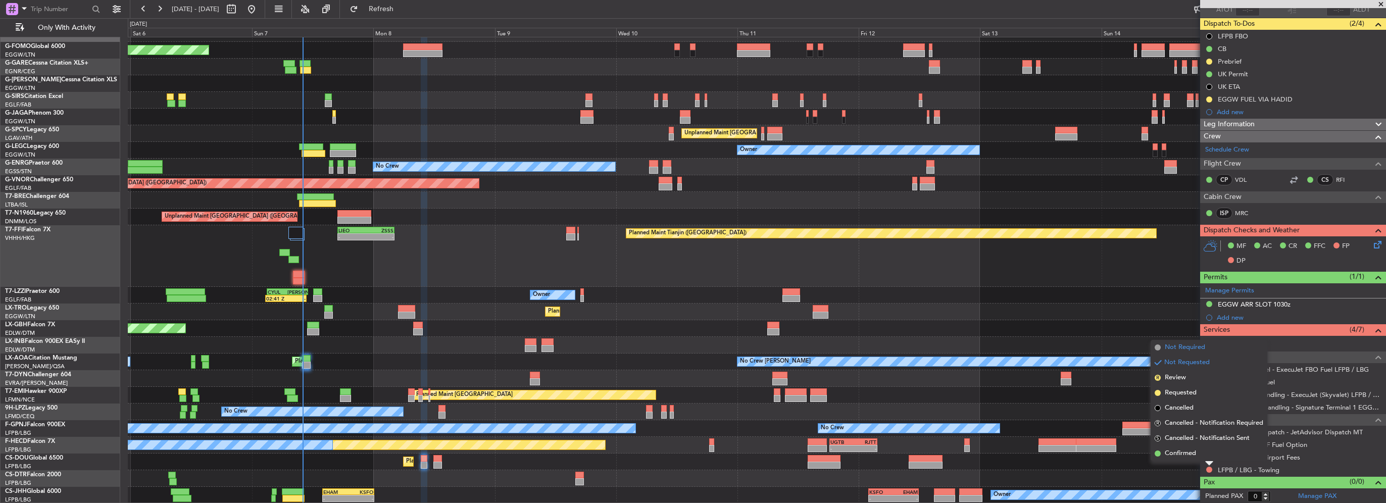
click at [1193, 348] on span "Not Required" at bounding box center [1184, 347] width 40 height 10
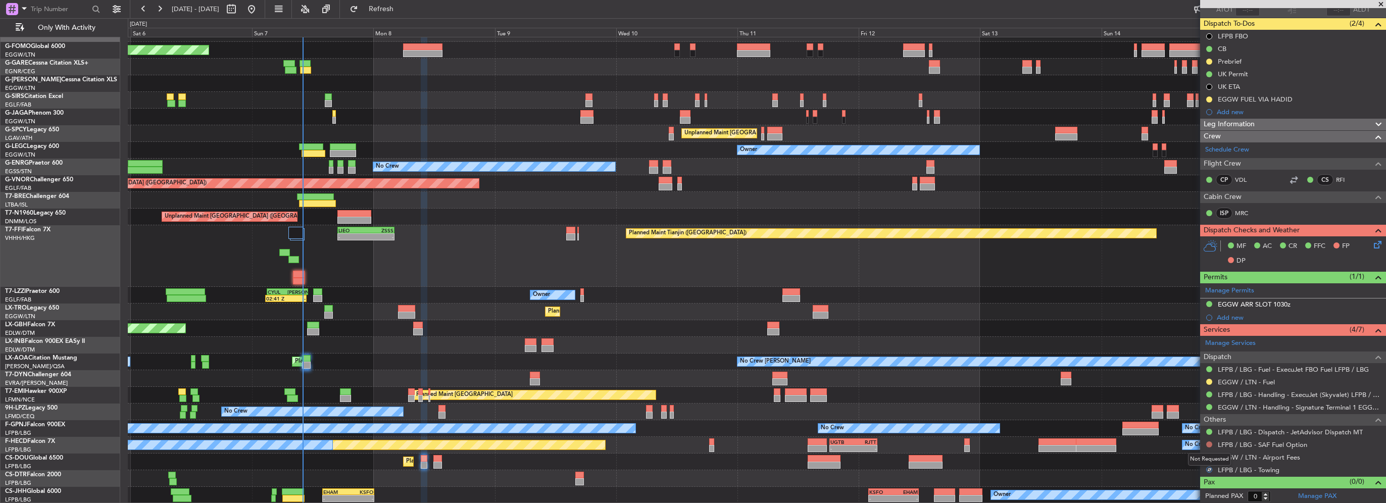
click at [1210, 442] on button at bounding box center [1209, 444] width 6 height 6
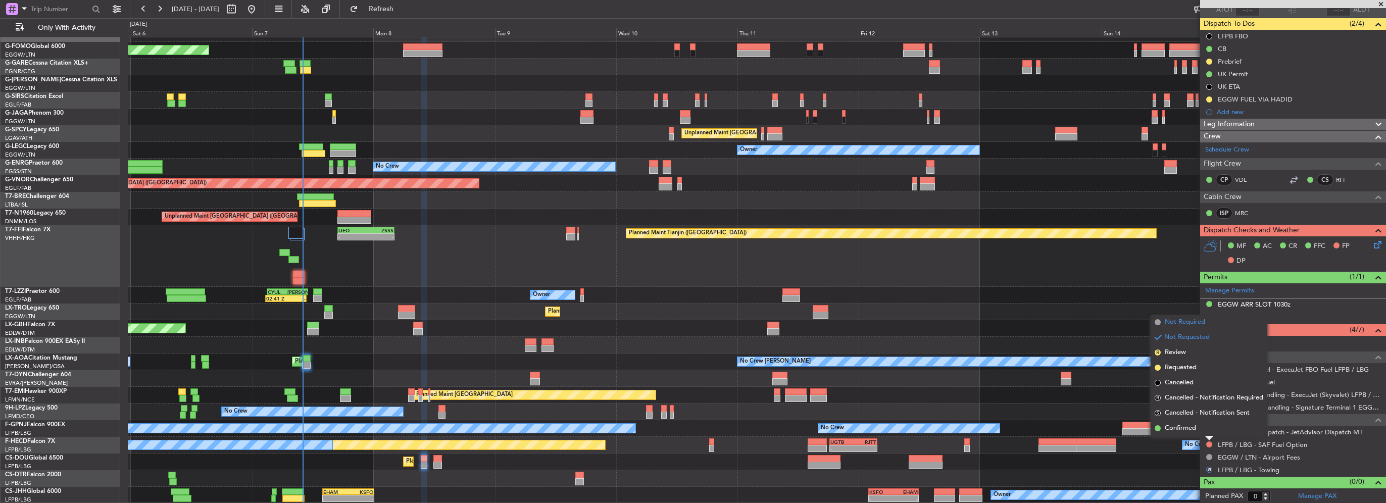
click at [1184, 324] on span "Not Required" at bounding box center [1184, 322] width 40 height 10
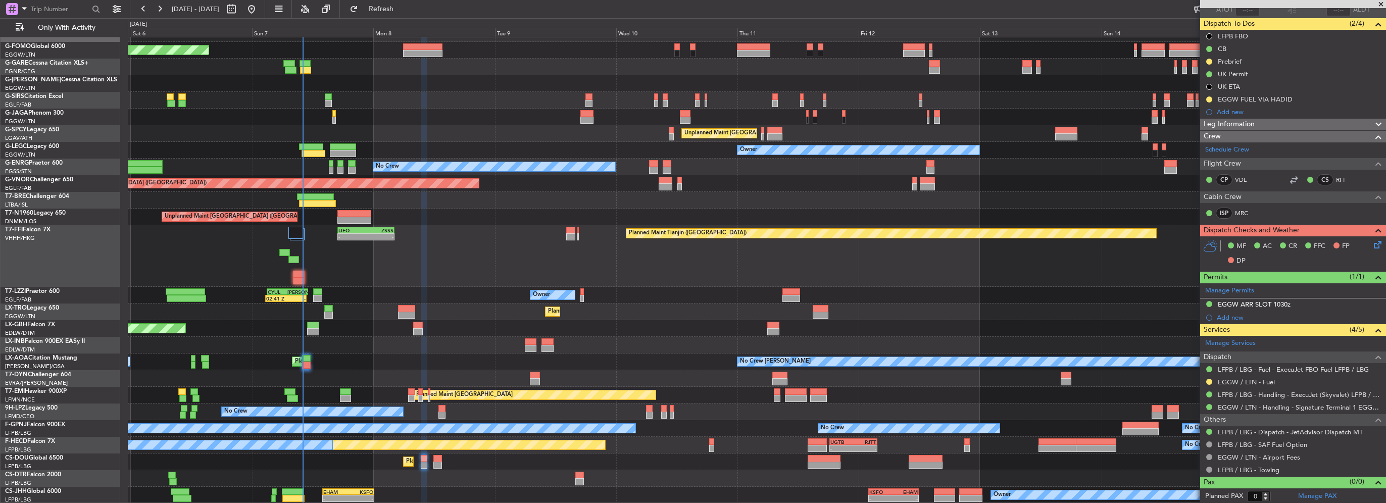
click at [442, 462] on div "Planned Maint Paris (Le Bourget) Planned Maint Paris (Le Bourget) Planned Maint…" at bounding box center [756, 461] width 1257 height 17
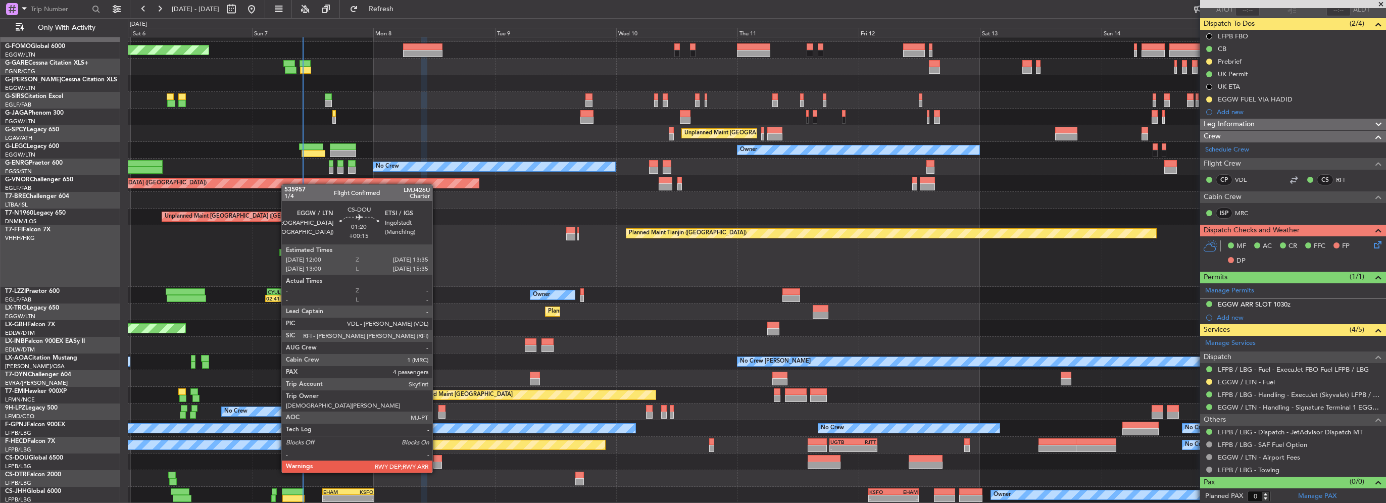
click at [437, 463] on div at bounding box center [437, 465] width 8 height 7
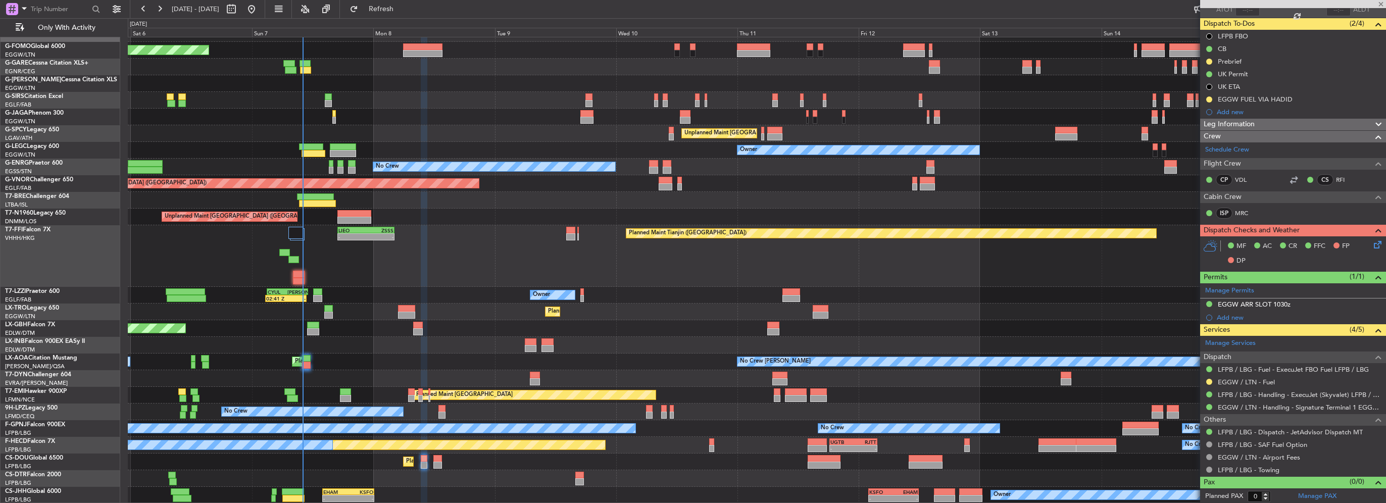
type input "+00:15"
type input "4"
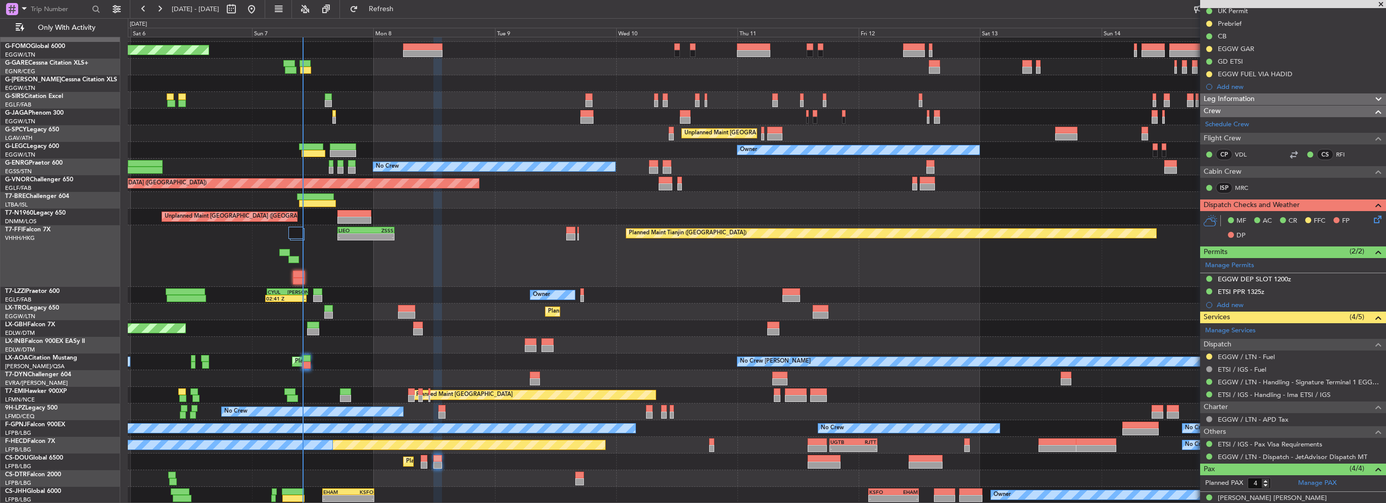
scroll to position [32, 0]
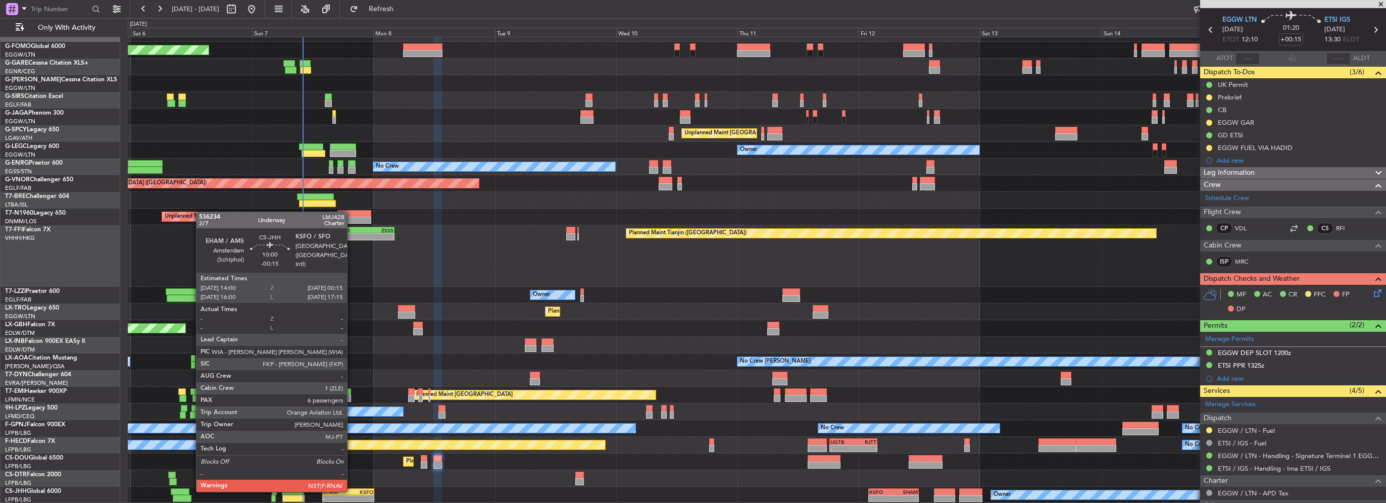
click at [351, 491] on div "KSFO" at bounding box center [360, 492] width 25 height 6
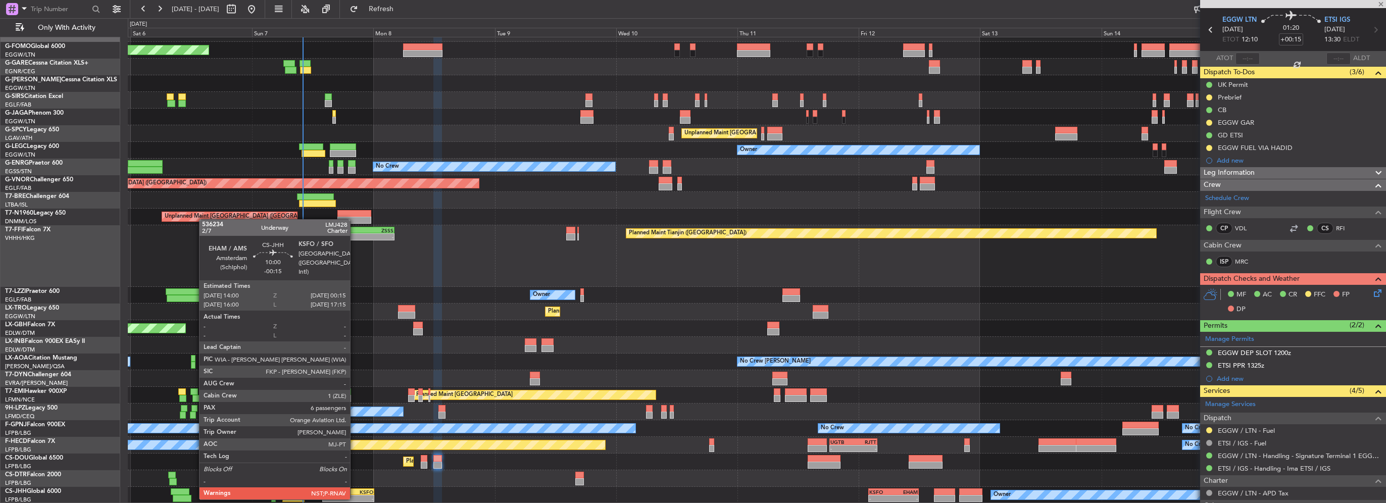
type input "-00:15"
type input "6"
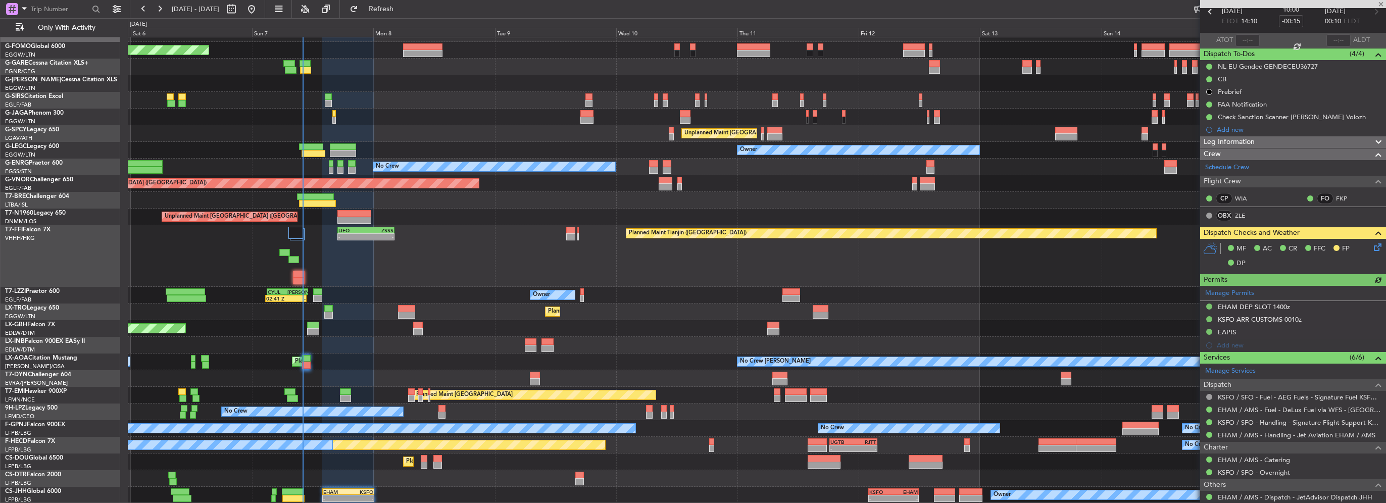
scroll to position [0, 0]
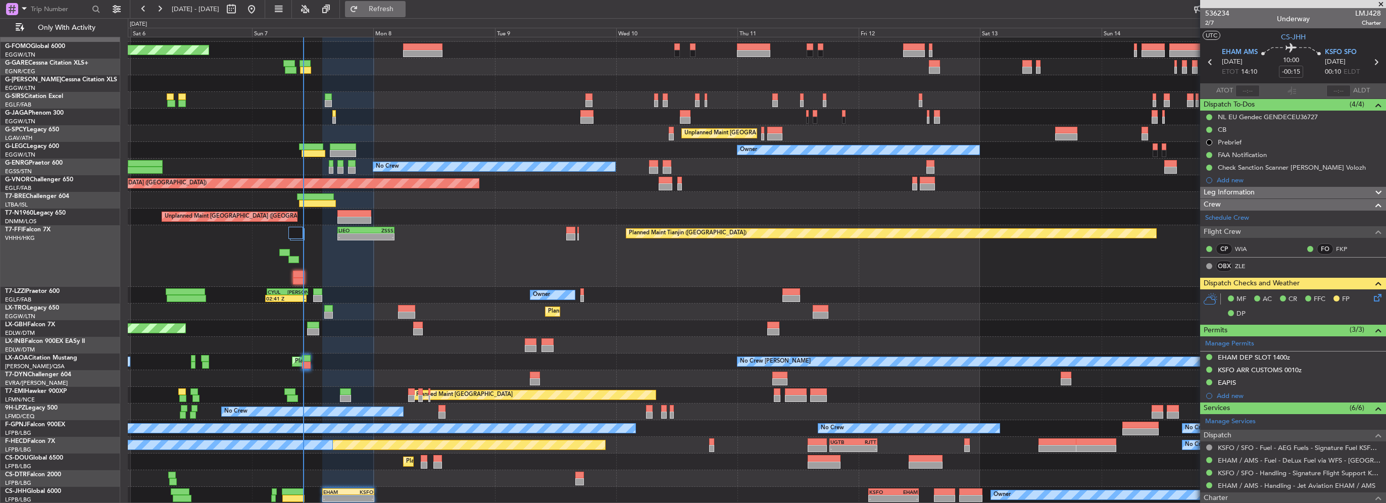
click at [405, 2] on button "Refresh" at bounding box center [375, 9] width 61 height 16
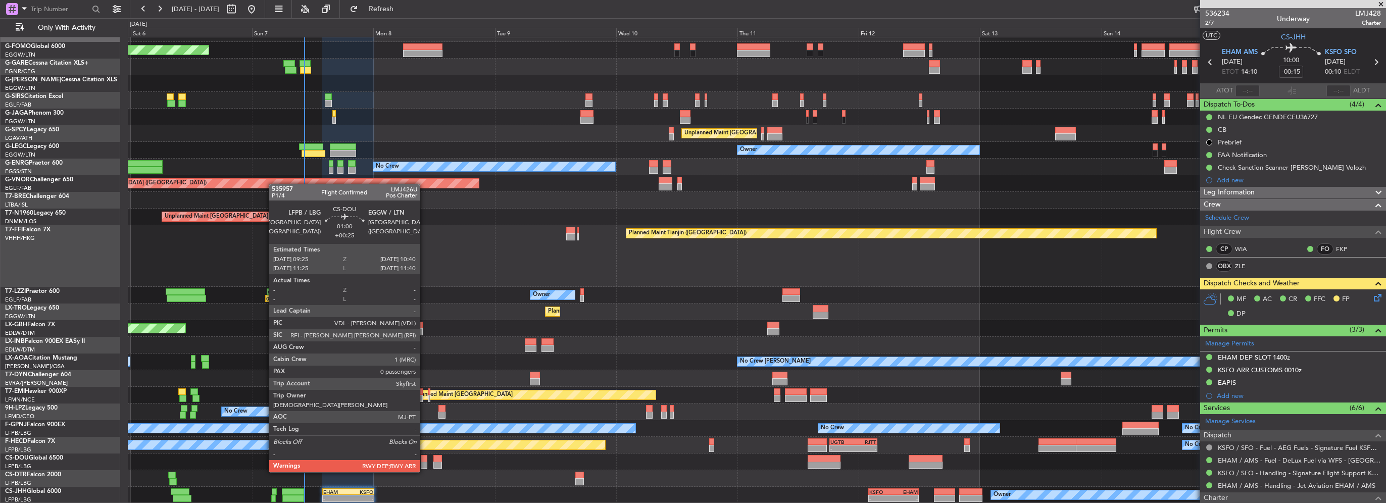
click at [424, 462] on div at bounding box center [424, 465] width 7 height 7
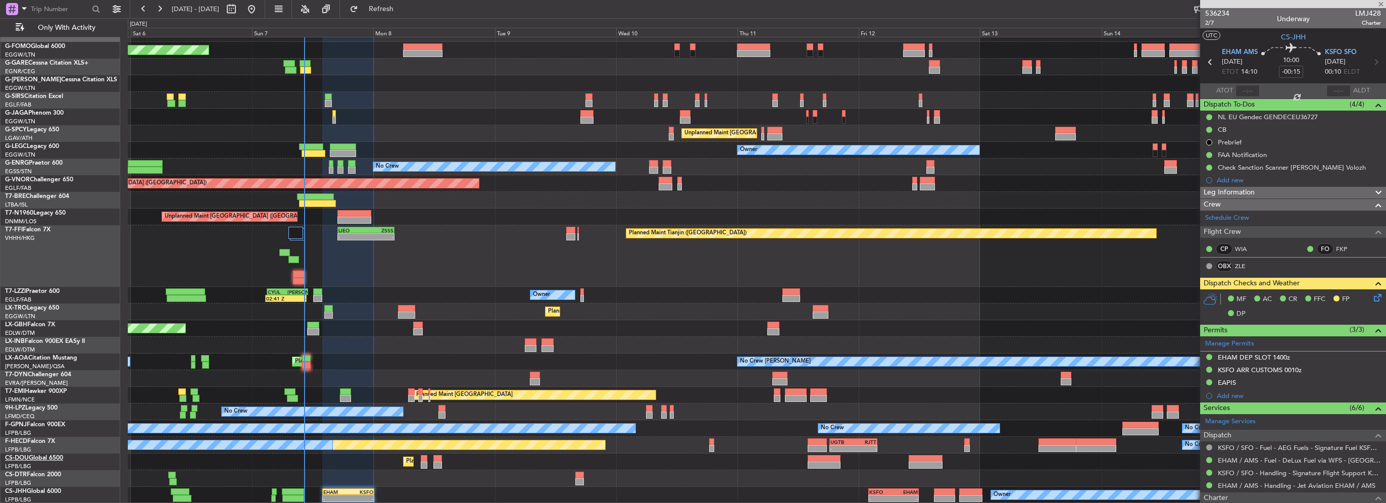
type input "+00:25"
type input "0"
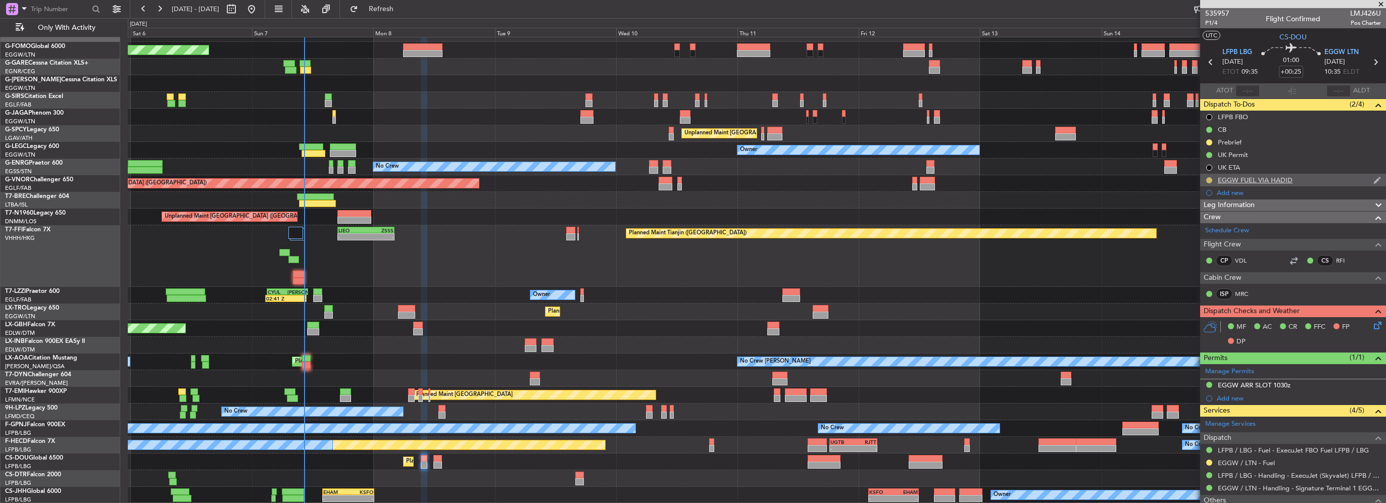
click at [1208, 181] on button at bounding box center [1209, 180] width 6 height 6
click at [1198, 221] on span "Completed" at bounding box center [1212, 225] width 33 height 10
click at [1208, 460] on button at bounding box center [1209, 463] width 6 height 6
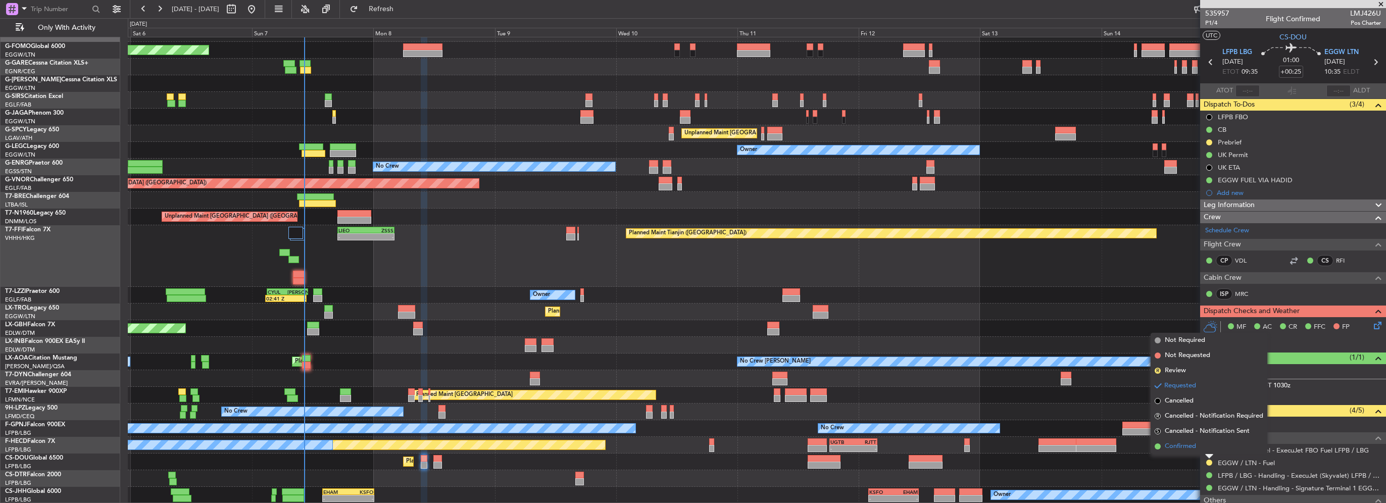
click at [1196, 446] on li "Confirmed" at bounding box center [1208, 446] width 117 height 15
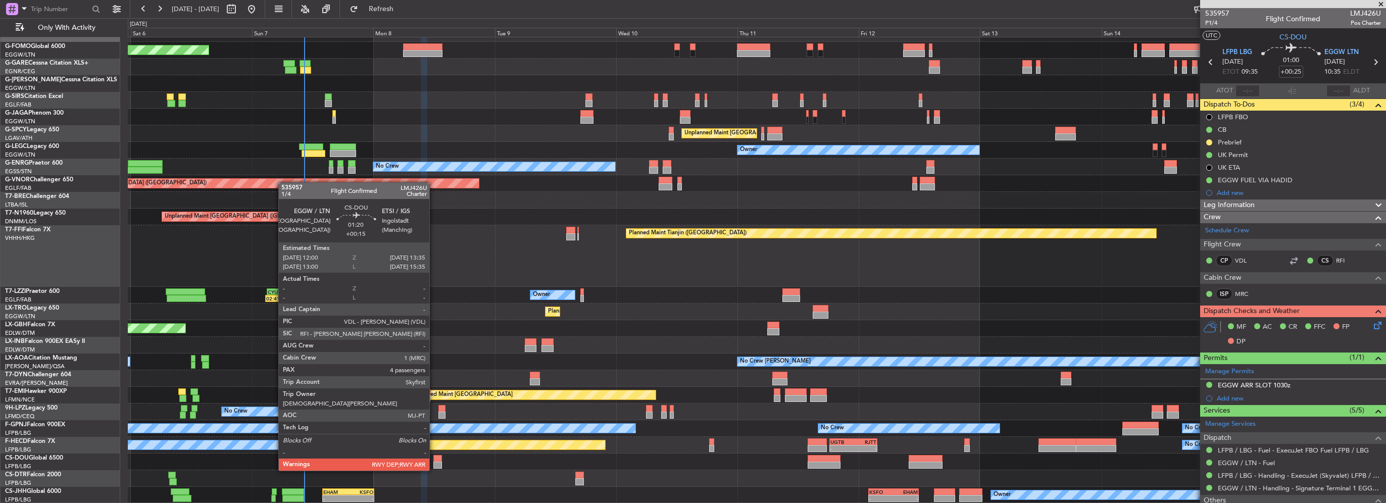
click at [434, 461] on div at bounding box center [437, 458] width 8 height 7
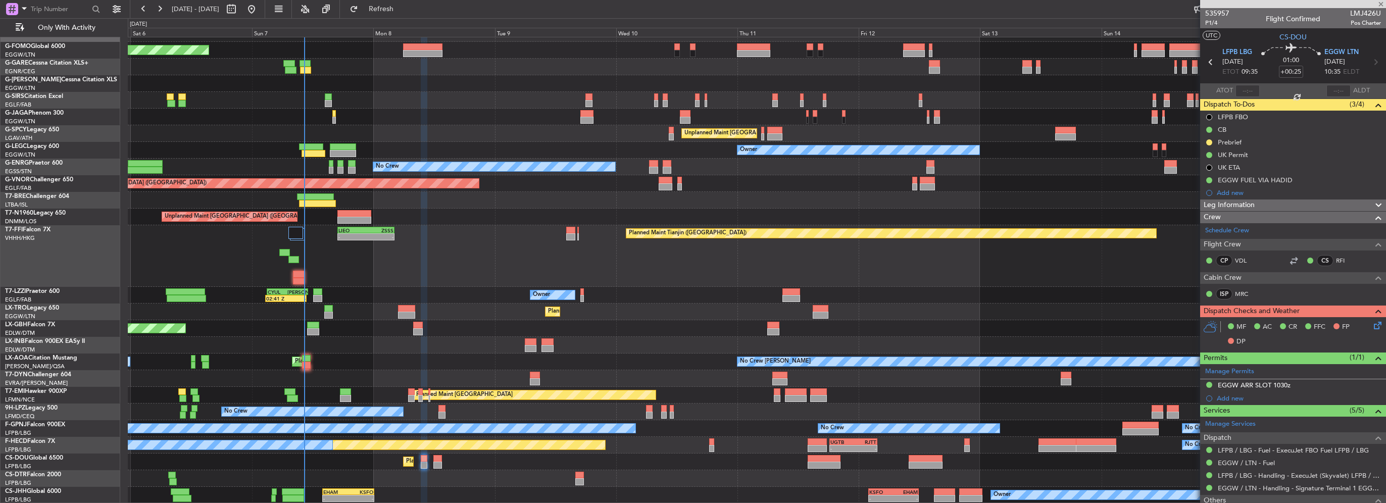
type input "+00:15"
type input "4"
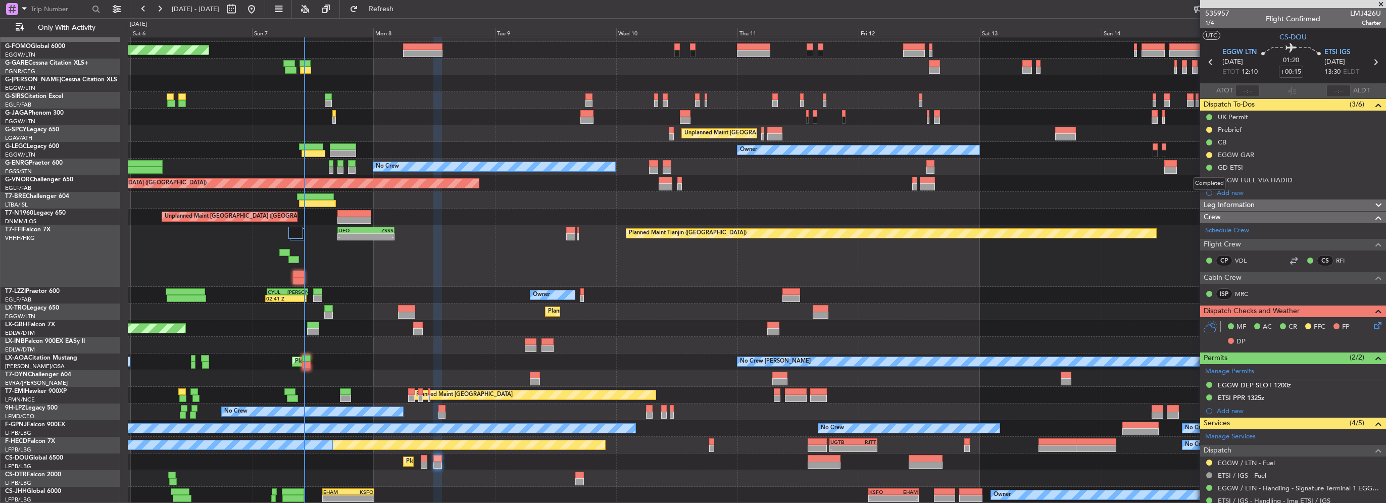
click at [1208, 182] on div "Completed" at bounding box center [1209, 183] width 33 height 13
click at [1206, 177] on button at bounding box center [1209, 180] width 6 height 6
click at [1196, 225] on span "Completed" at bounding box center [1212, 225] width 33 height 10
click at [1208, 462] on button at bounding box center [1209, 463] width 6 height 6
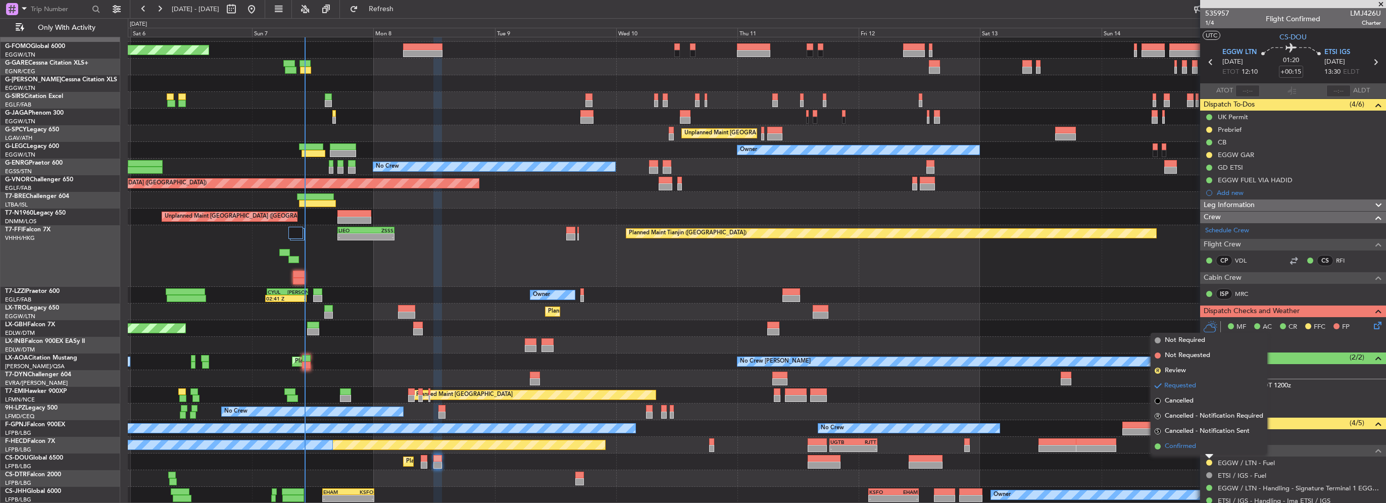
click at [1196, 450] on li "Confirmed" at bounding box center [1208, 446] width 117 height 15
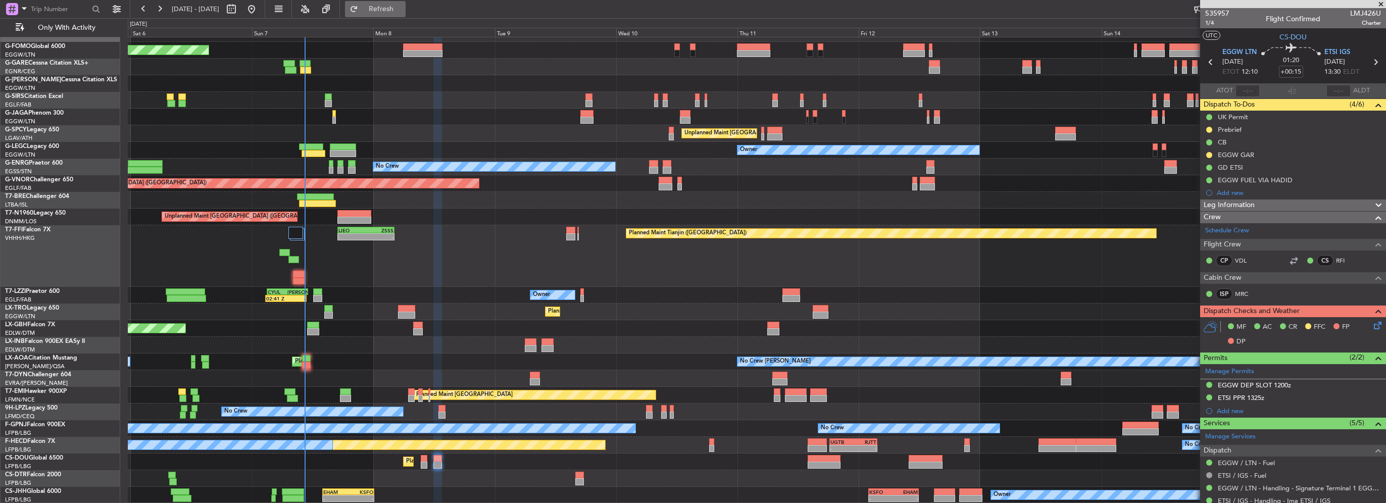
click at [402, 6] on span "Refresh" at bounding box center [381, 9] width 42 height 7
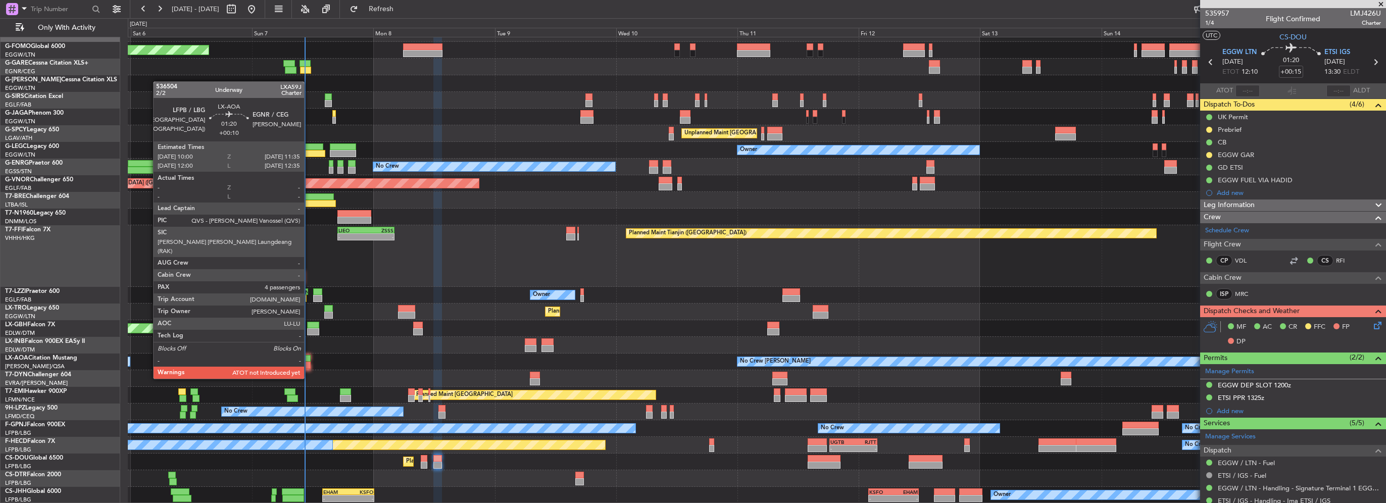
click at [309, 360] on div at bounding box center [306, 358] width 8 height 7
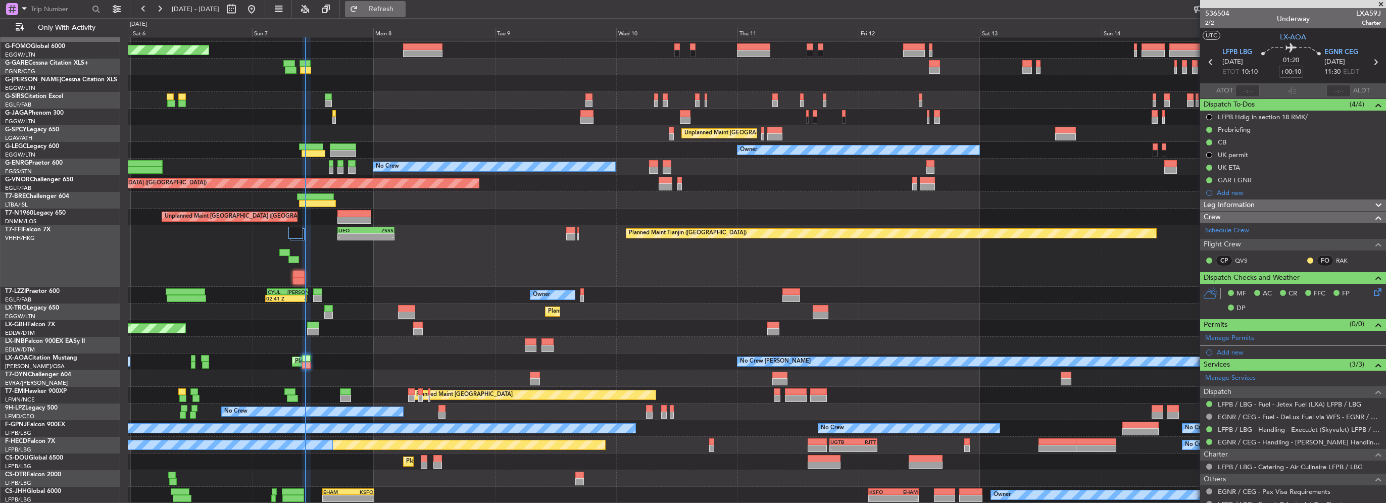
click at [398, 6] on span "Refresh" at bounding box center [381, 9] width 42 height 7
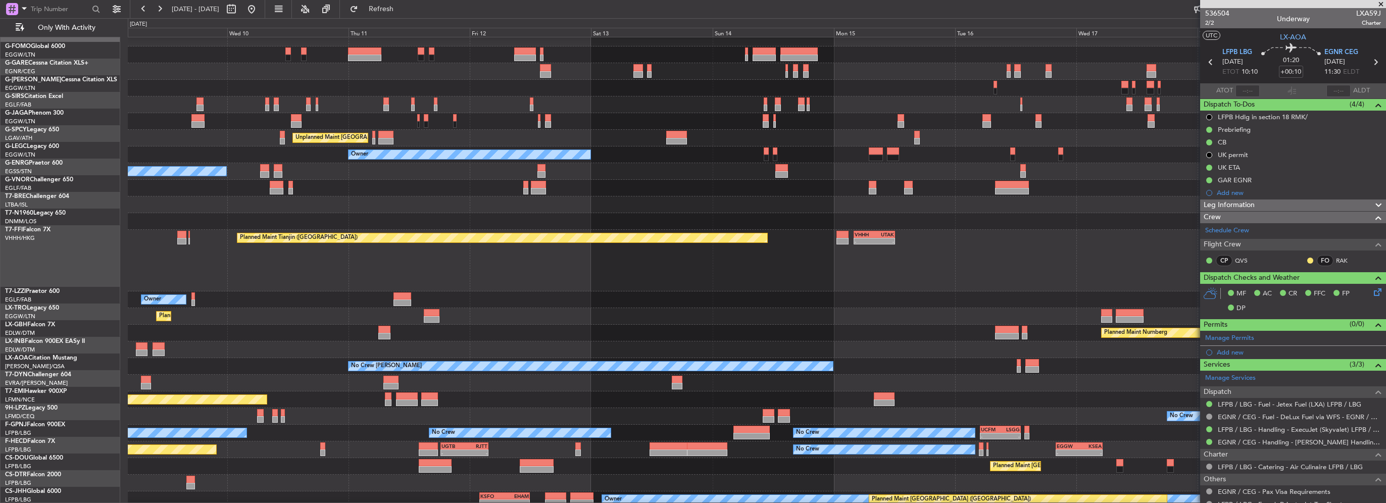
scroll to position [8, 0]
click at [627, 156] on div "Owner" at bounding box center [756, 154] width 1257 height 17
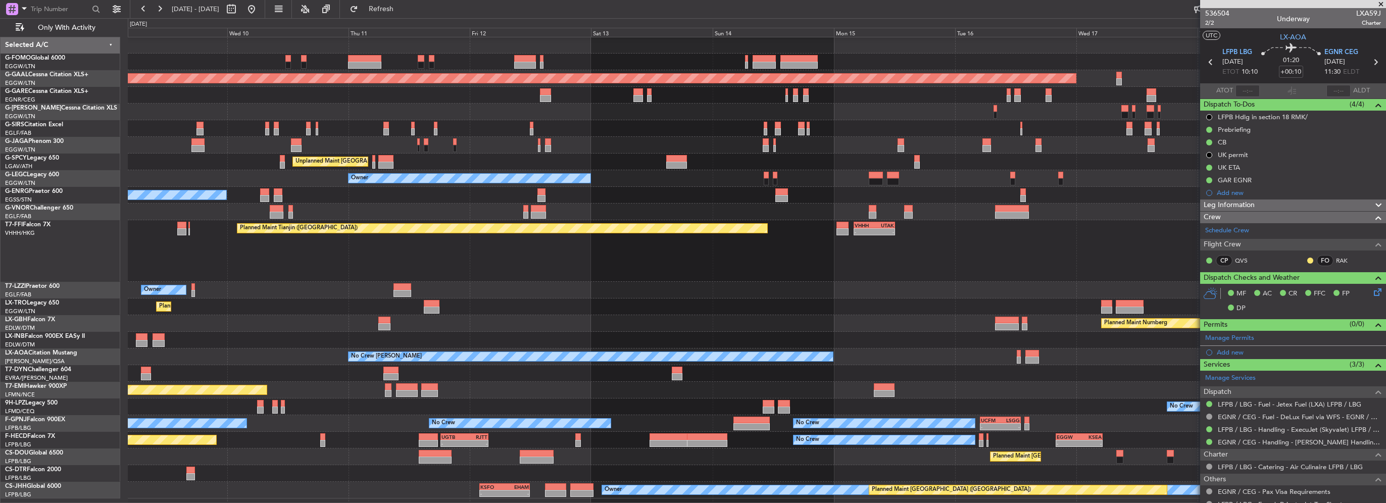
scroll to position [0, 0]
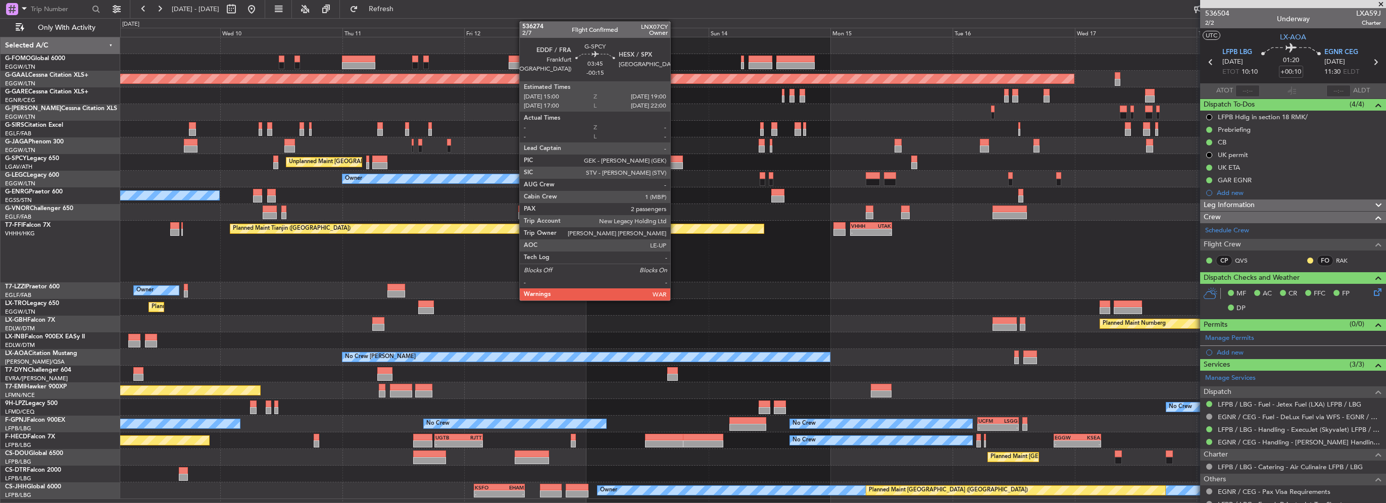
click at [675, 159] on div at bounding box center [672, 159] width 21 height 7
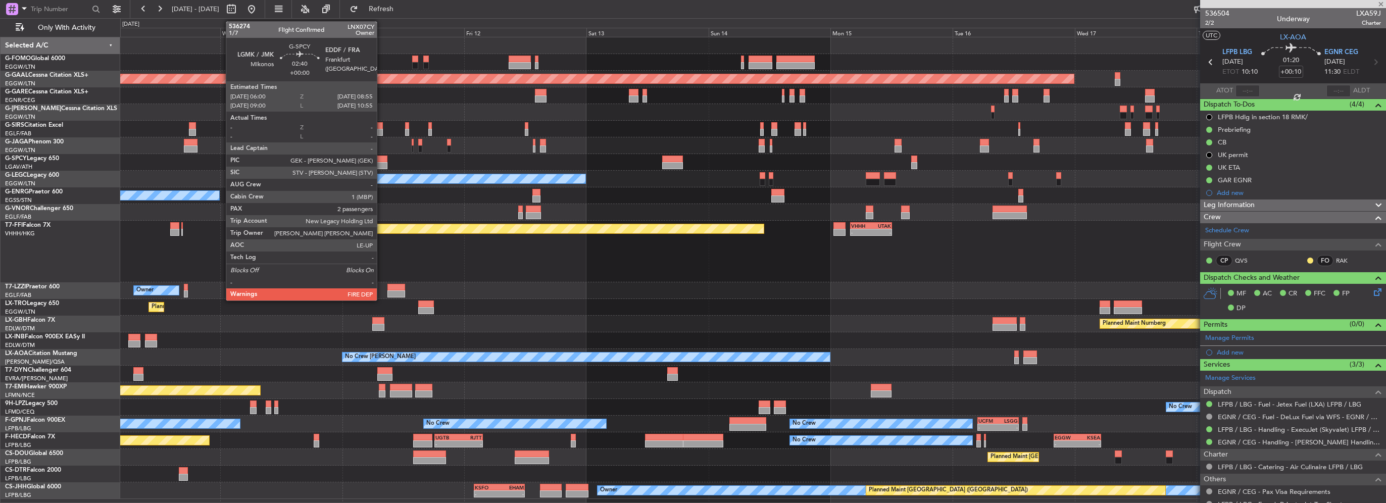
type input "-00:15"
type input "2"
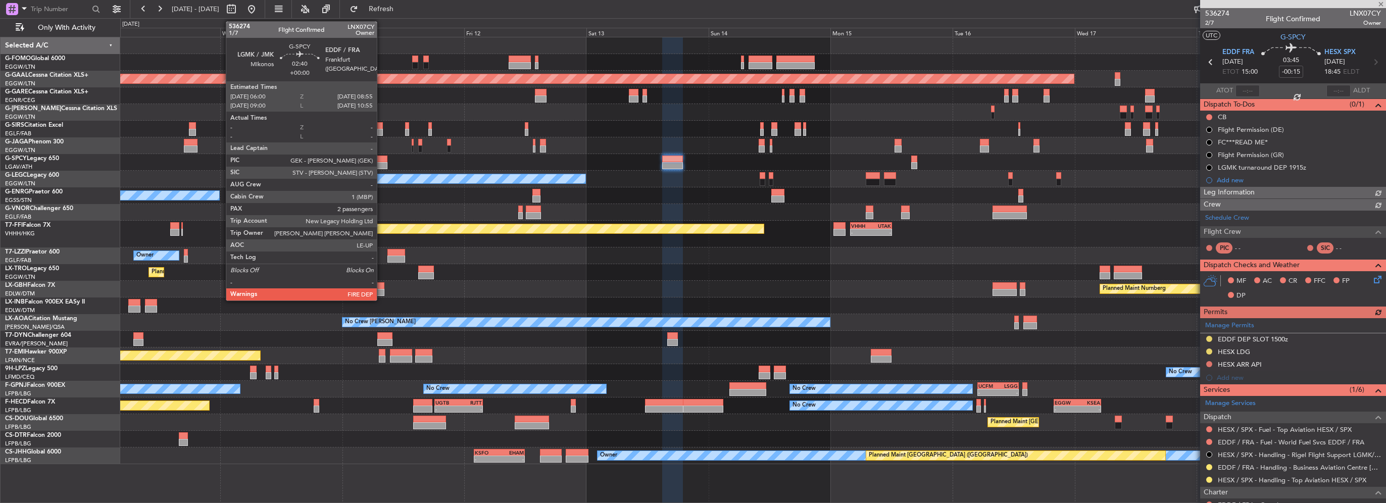
click at [381, 157] on div at bounding box center [379, 159] width 15 height 7
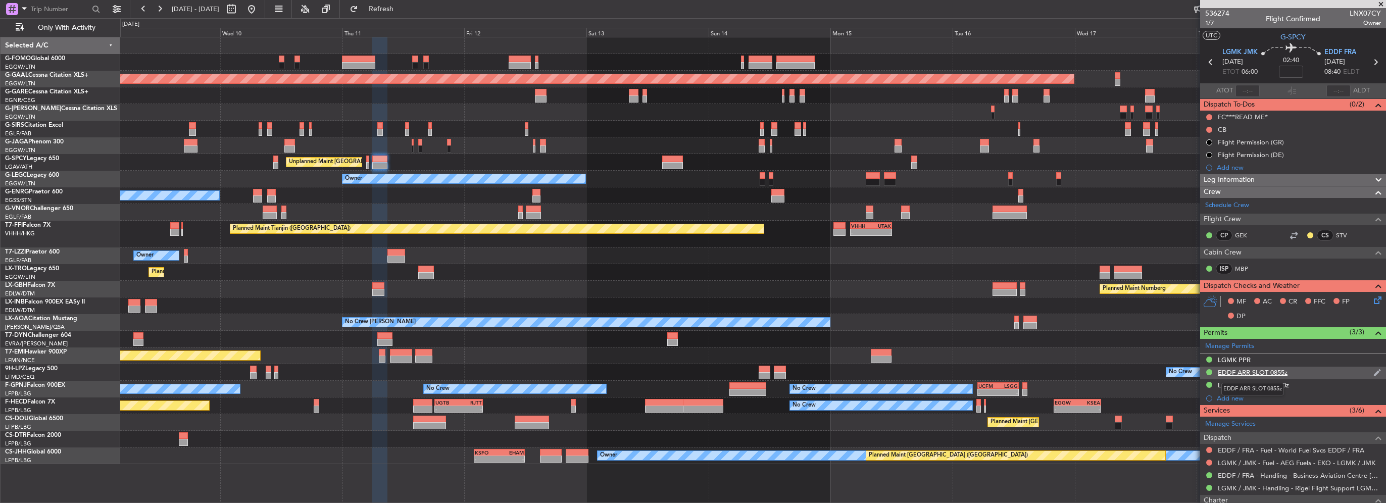
click at [1279, 369] on div "EDDF ARR SLOT 0855z" at bounding box center [1252, 372] width 70 height 9
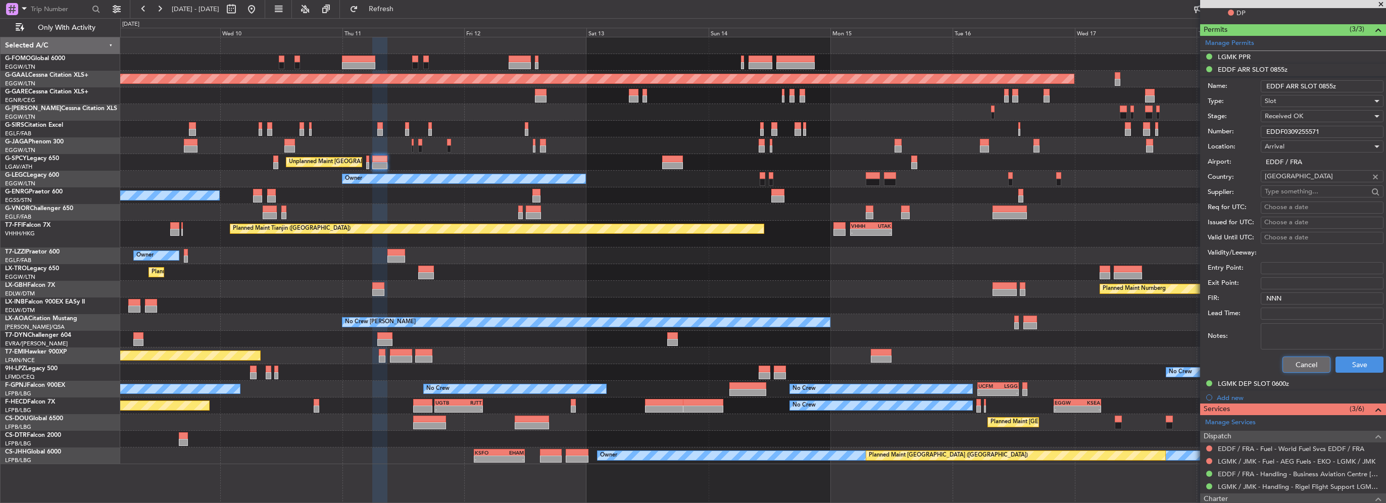
click at [1297, 362] on button "Cancel" at bounding box center [1306, 365] width 48 height 16
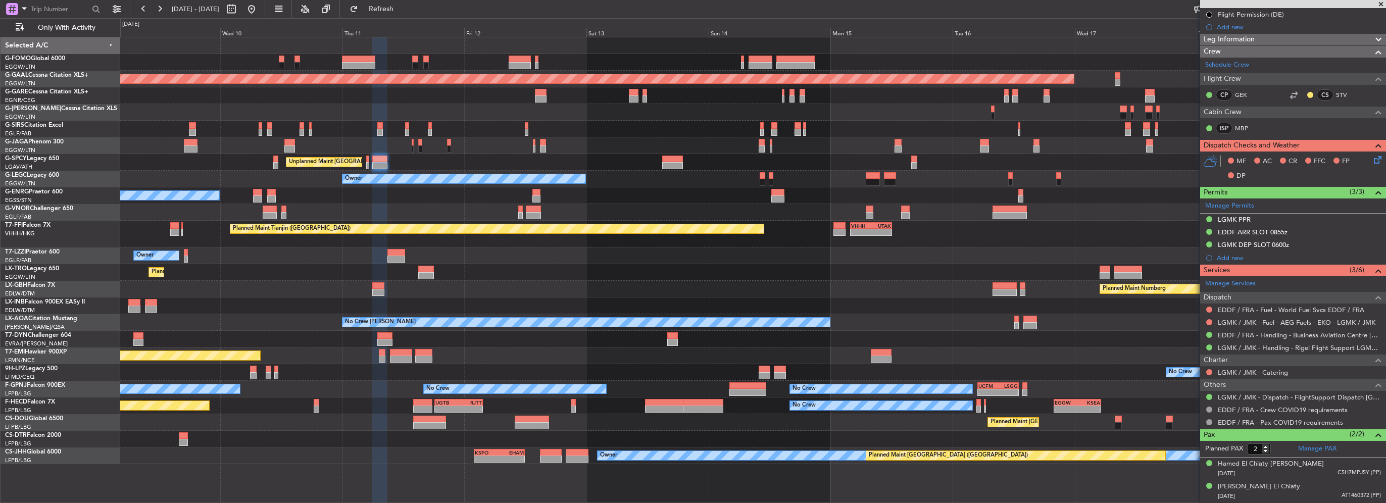
scroll to position [138, 0]
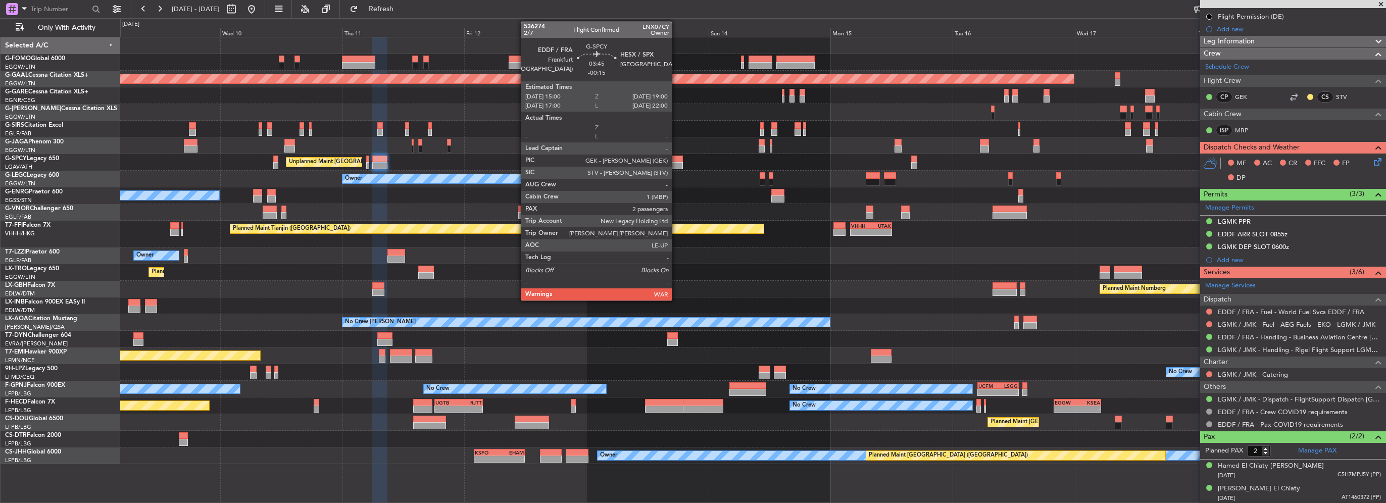
click at [676, 162] on div at bounding box center [672, 165] width 21 height 7
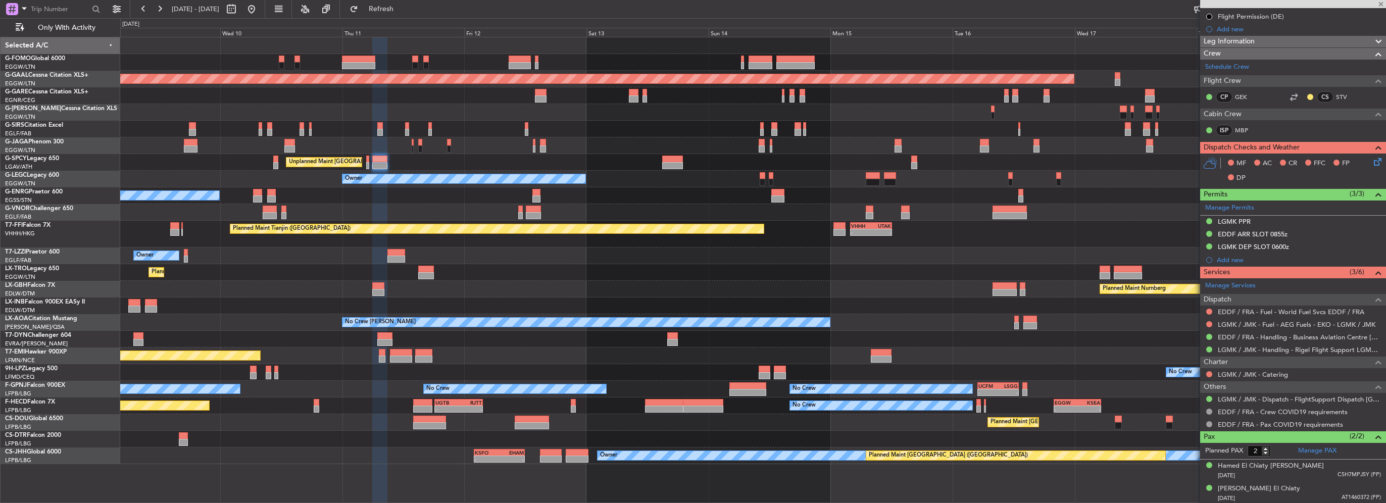
type input "-00:15"
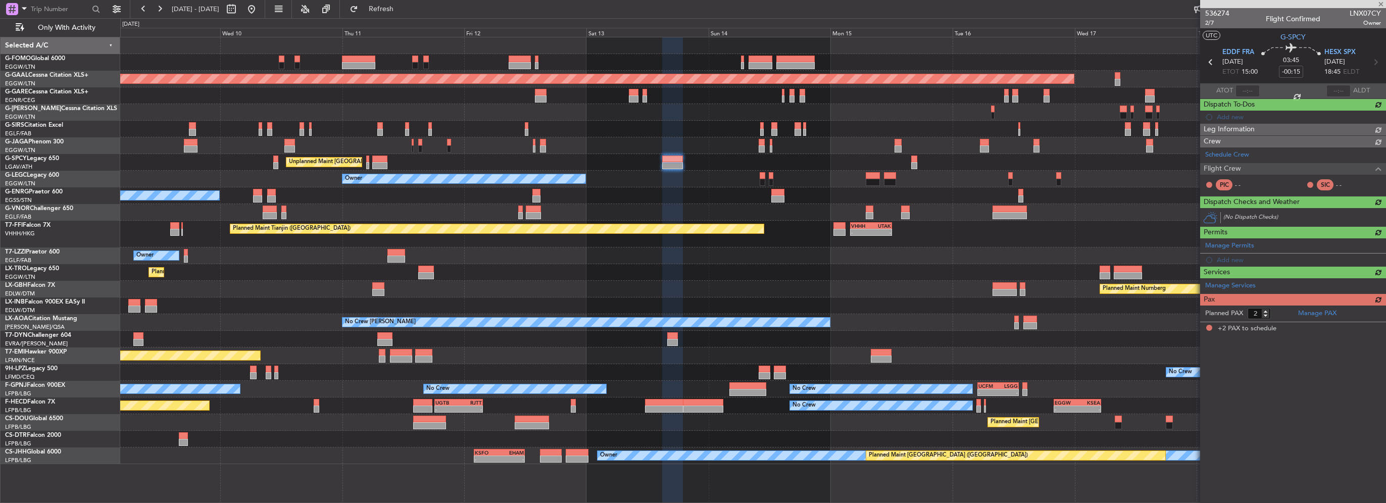
scroll to position [0, 0]
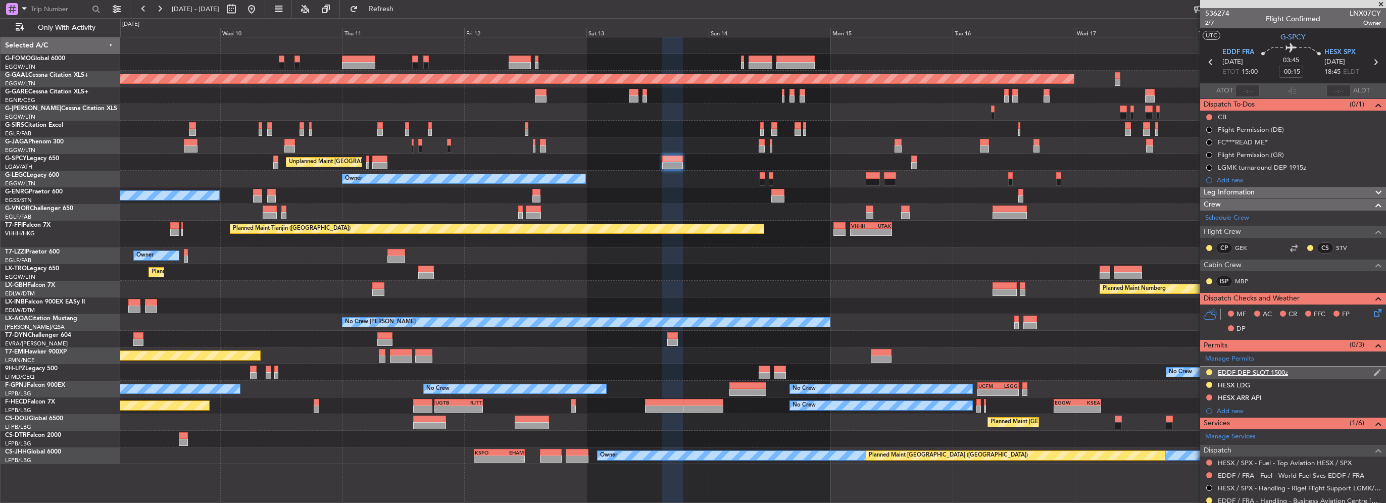
click at [1255, 375] on div "EDDF DEP SLOT 1500z" at bounding box center [1252, 372] width 70 height 9
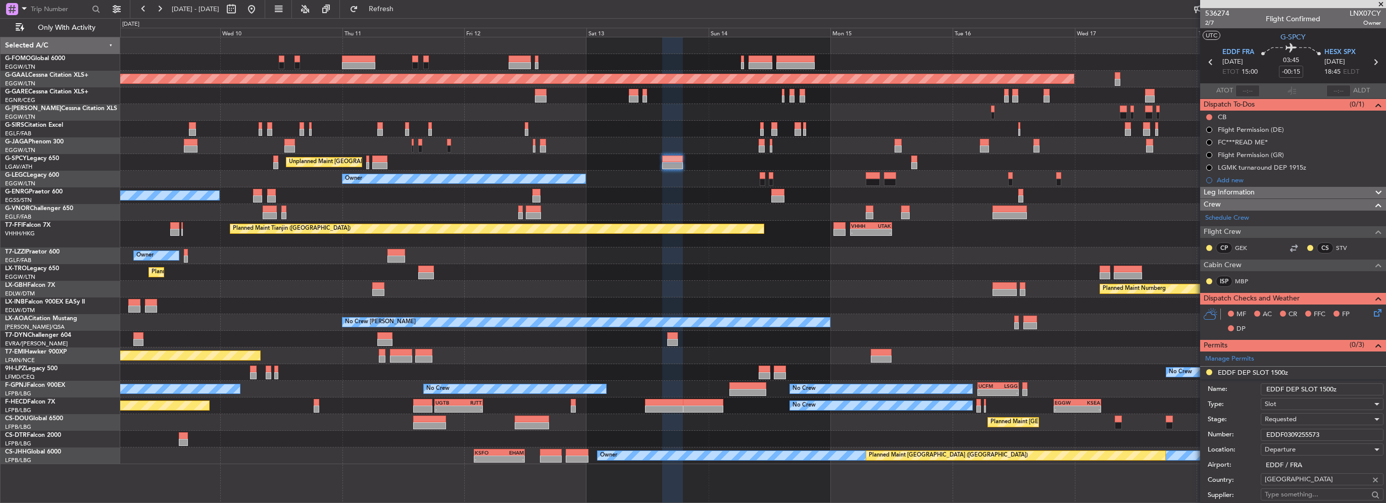
click at [1291, 433] on input "EDDF0309255573" at bounding box center [1321, 435] width 123 height 12
paste input "text"
type input "EDDF0309255573"
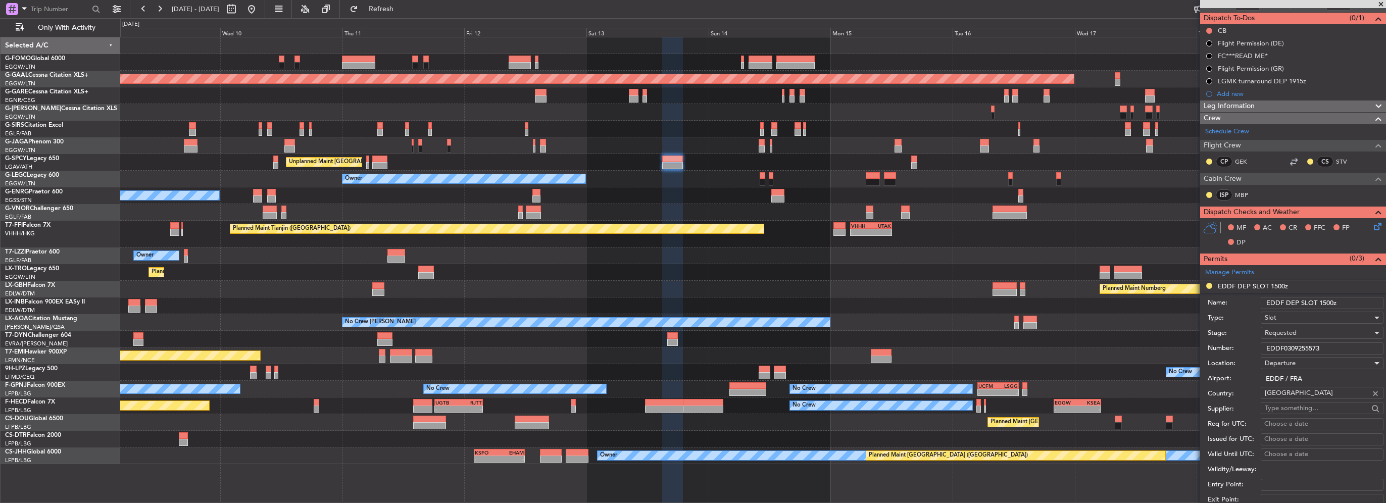
scroll to position [101, 0]
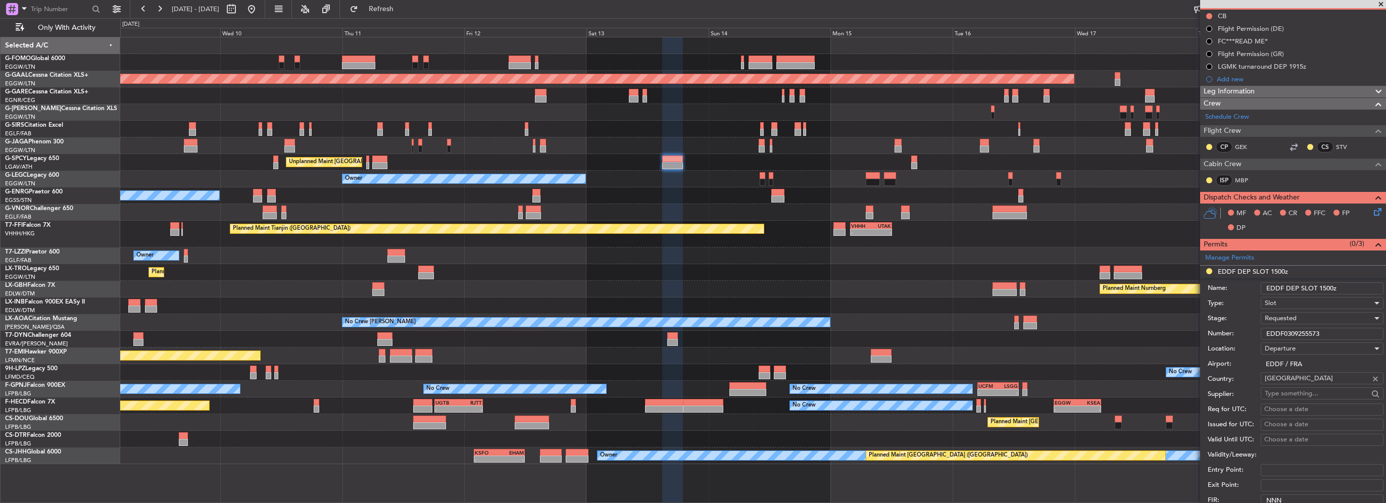
click at [1301, 315] on div "Requested" at bounding box center [1318, 318] width 108 height 15
click at [1316, 390] on span "Received OK" at bounding box center [1318, 394] width 106 height 15
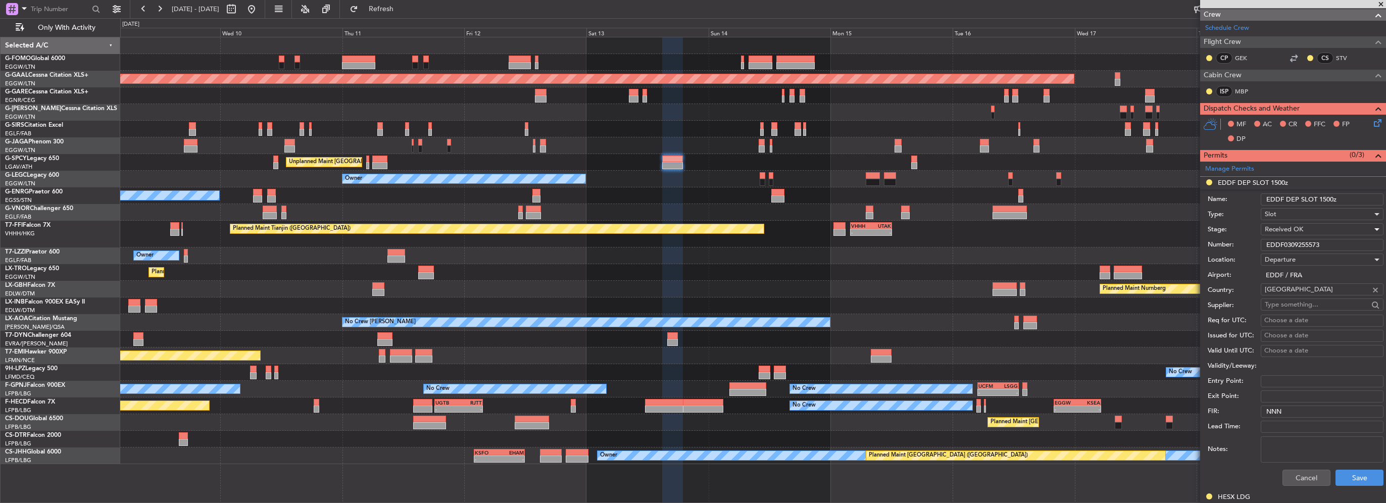
scroll to position [202, 0]
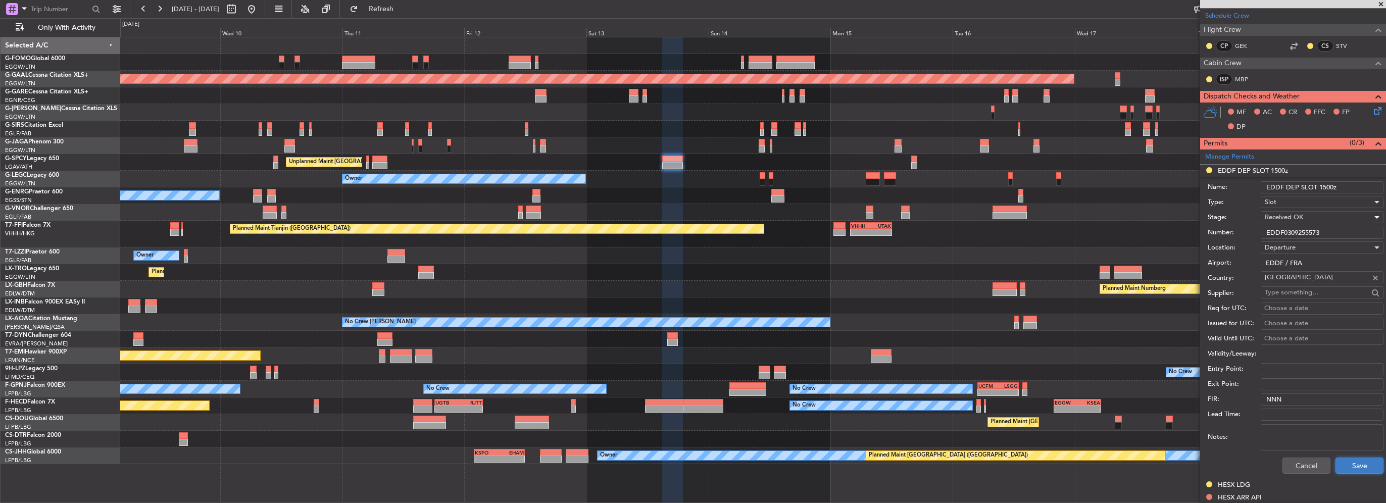
click at [1359, 465] on button "Save" at bounding box center [1359, 466] width 48 height 16
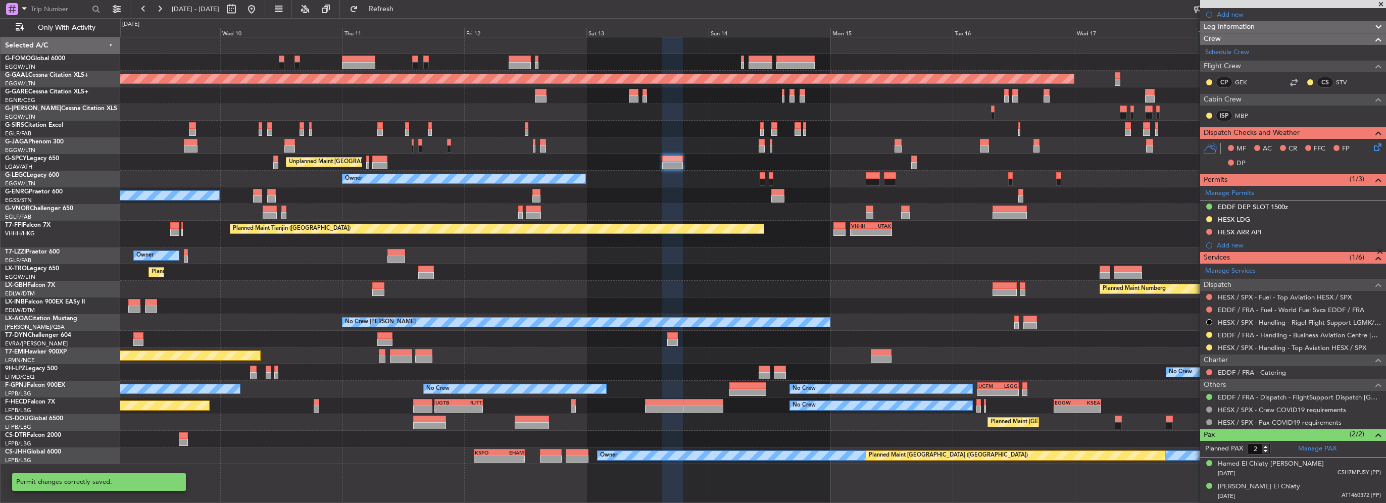
scroll to position [164, 0]
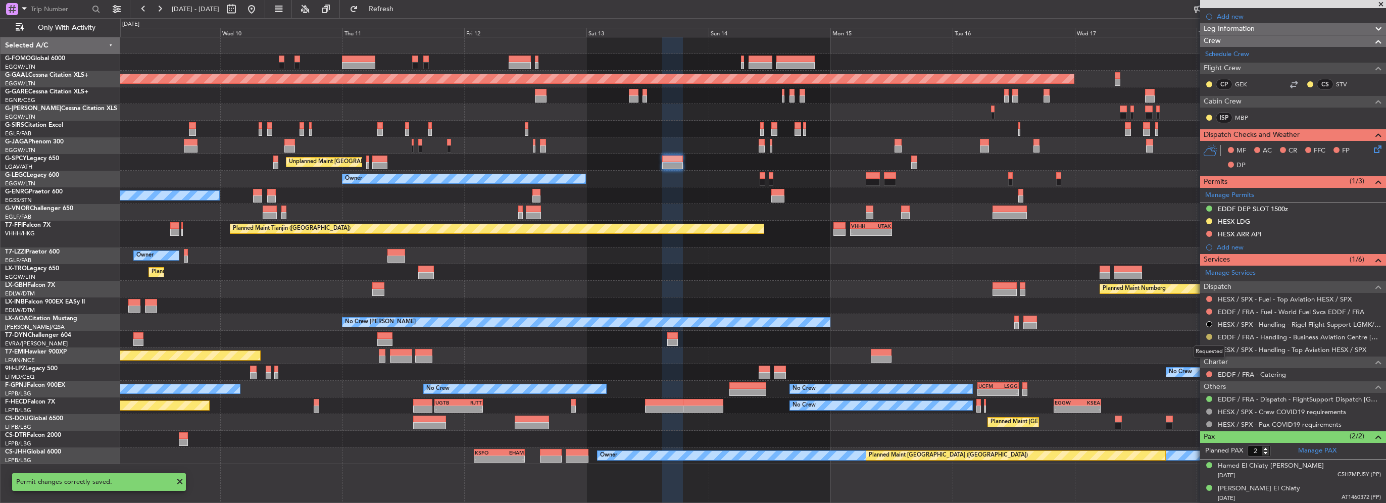
click at [1208, 337] on button at bounding box center [1209, 337] width 6 height 6
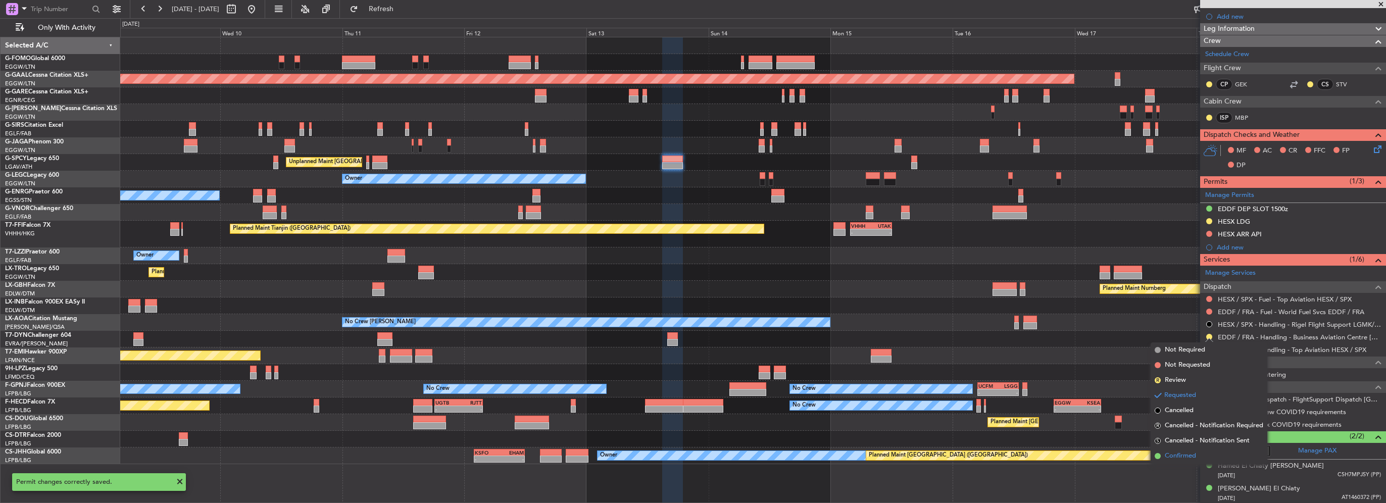
click at [1189, 454] on span "Confirmed" at bounding box center [1179, 456] width 31 height 10
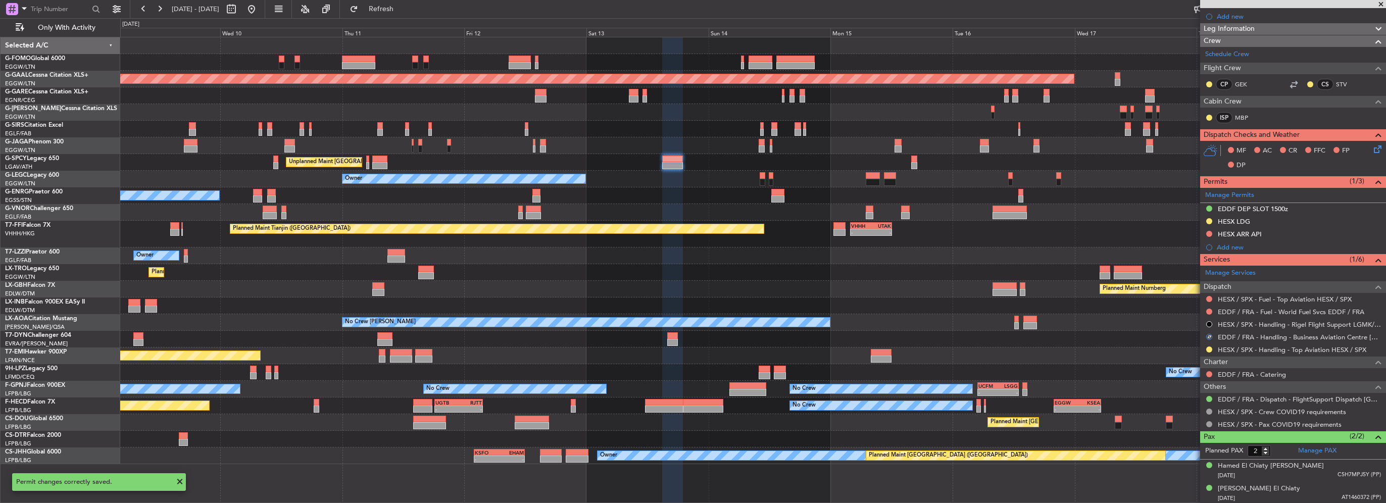
click at [1014, 255] on div "Planned Maint London (Luton) Planned Maint Dusseldorf Unplanned Maint Athens (E…" at bounding box center [752, 250] width 1265 height 427
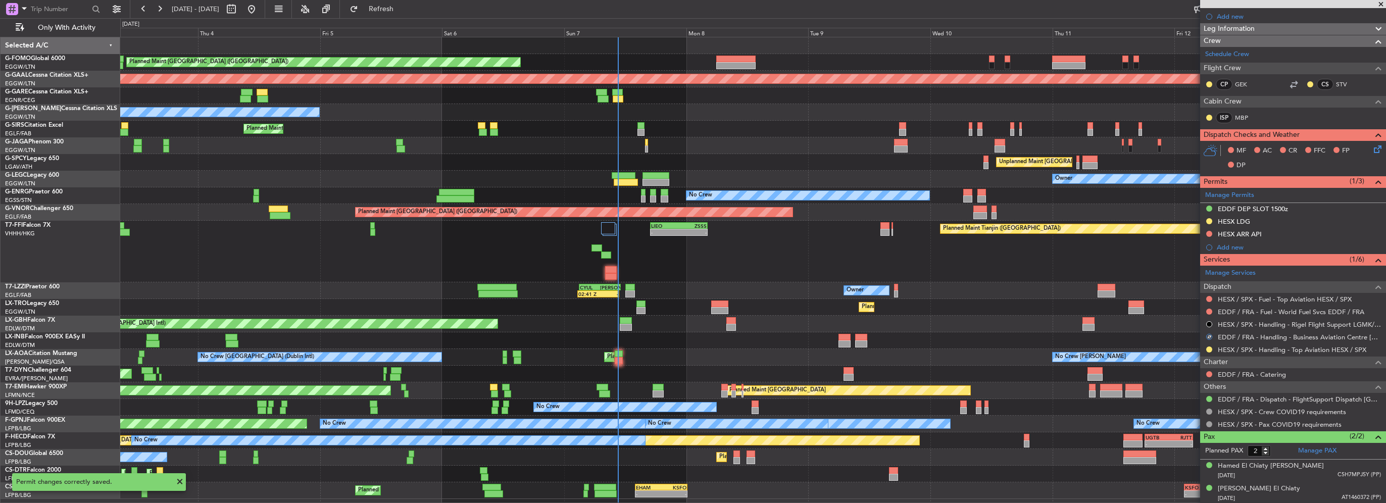
click at [611, 273] on div "Planned Maint Tianjin (Binhai) LIEO 17:00 Z ZSSS 04:15 Z - - Planned Maint Hong…" at bounding box center [752, 252] width 1265 height 62
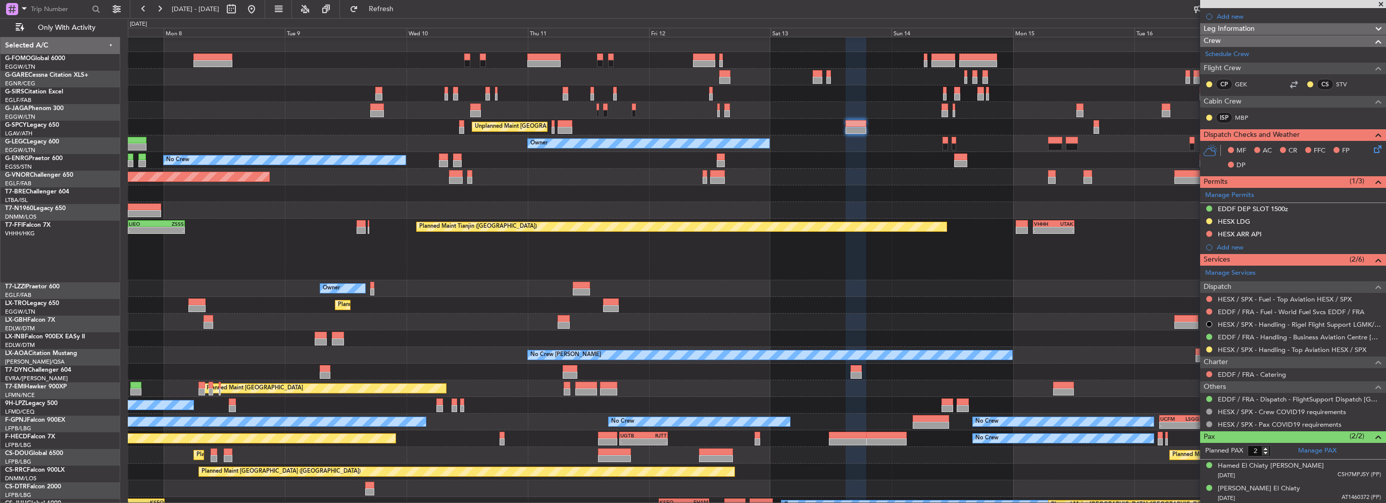
scroll to position [0, 0]
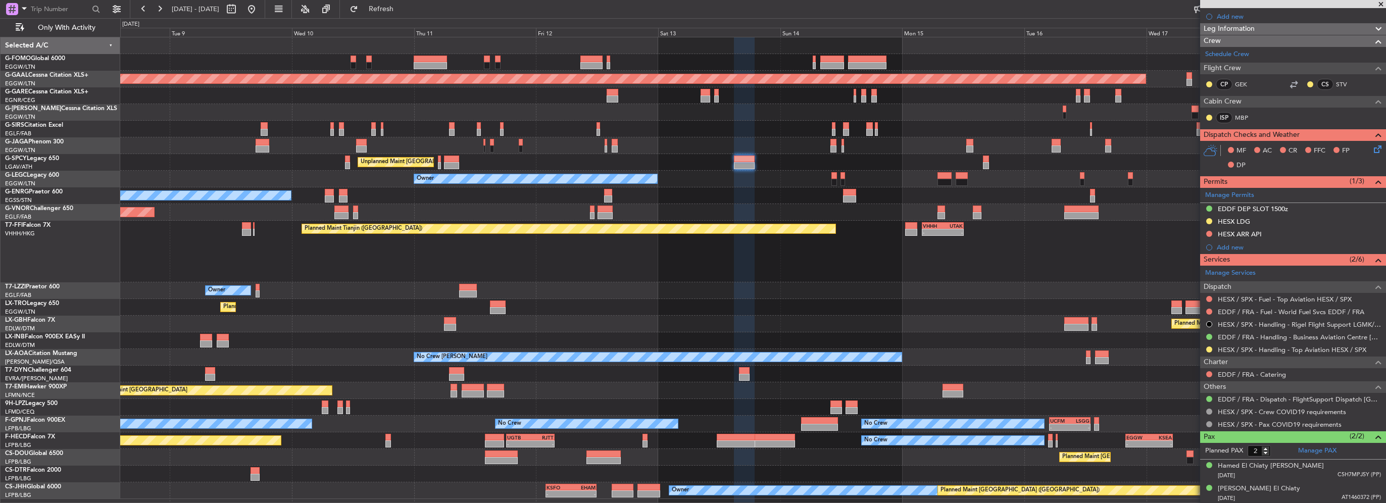
click at [928, 343] on div "Planned Maint London (Luton) Planned Maint Dusseldorf Unplanned Maint Athens (E…" at bounding box center [752, 268] width 1265 height 462
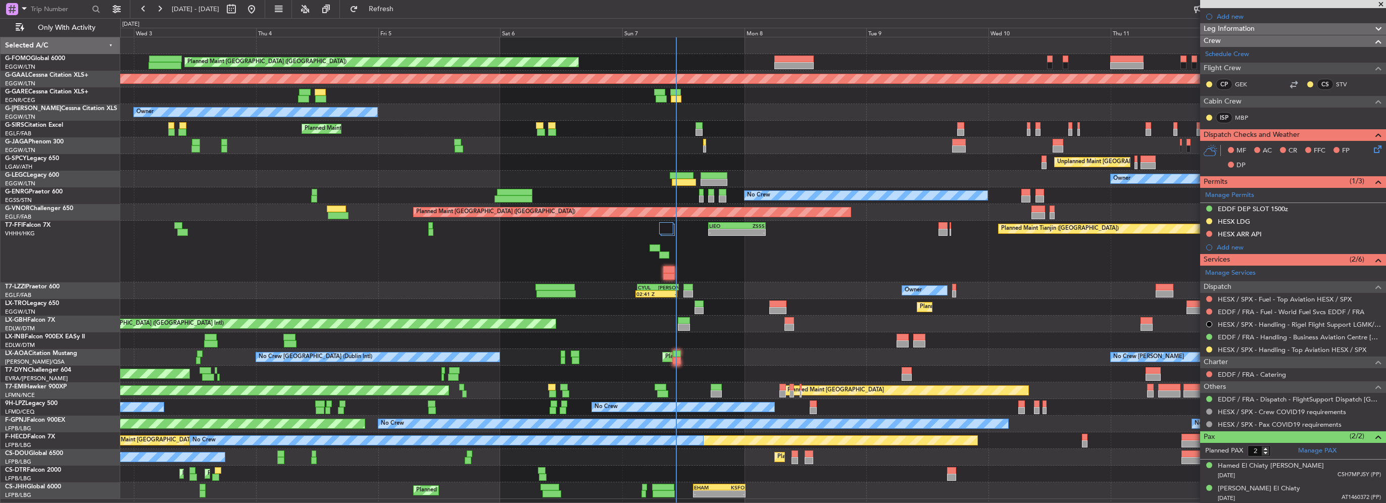
click at [588, 345] on div "Unplanned Maint [GEOGRAPHIC_DATA] (Al Maktoum Intl)" at bounding box center [752, 340] width 1265 height 17
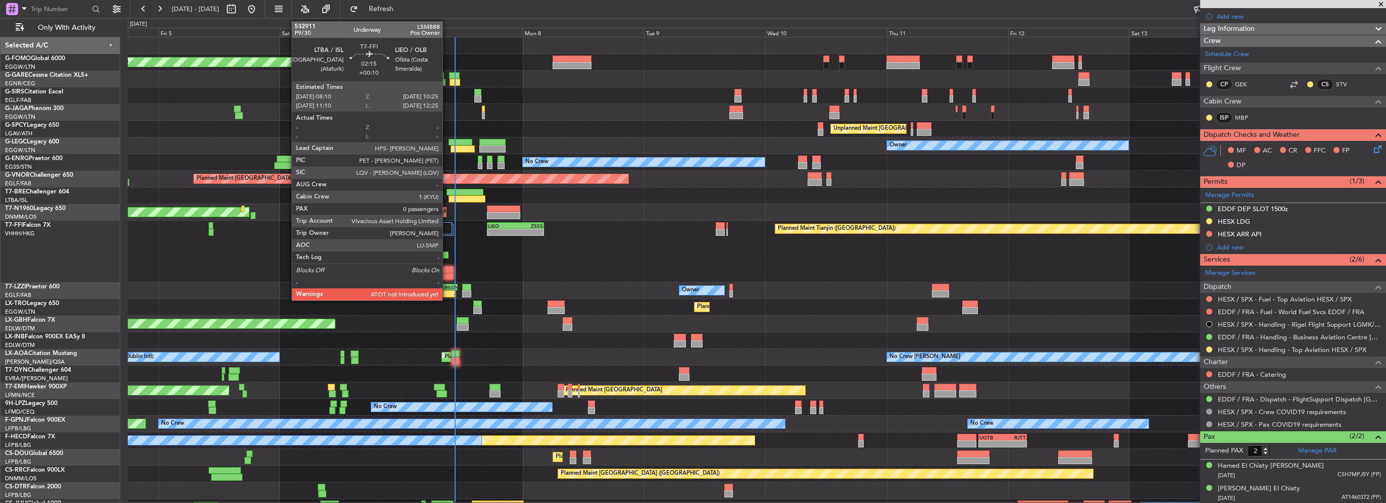
click at [447, 274] on div at bounding box center [448, 276] width 12 height 7
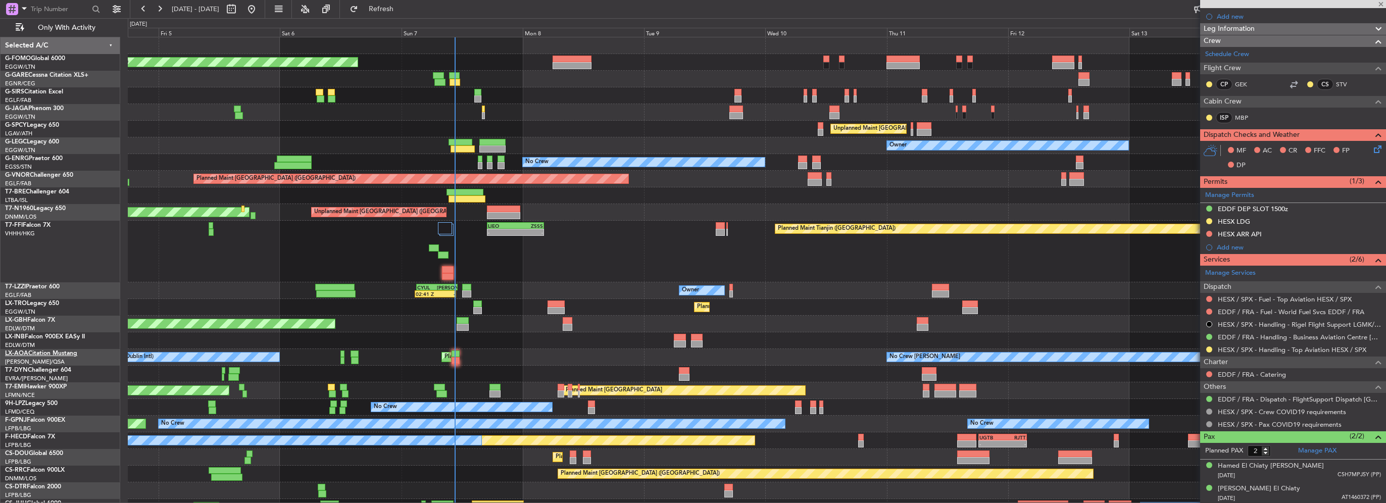
type input "+00:10"
type input "0"
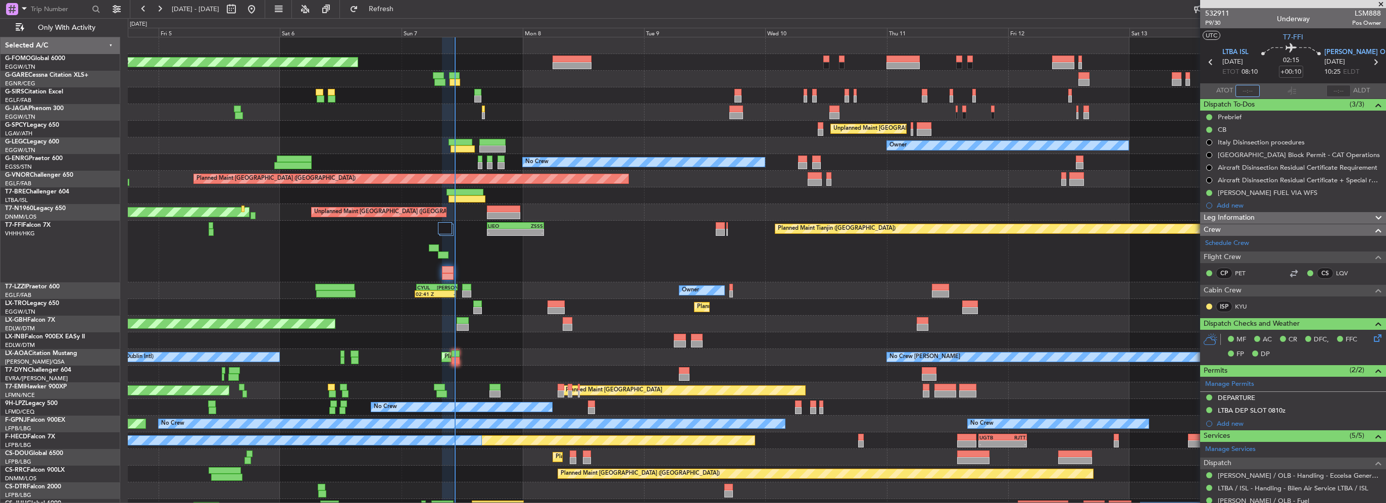
click at [1241, 85] on input "text" at bounding box center [1247, 91] width 24 height 12
type input "10:34"
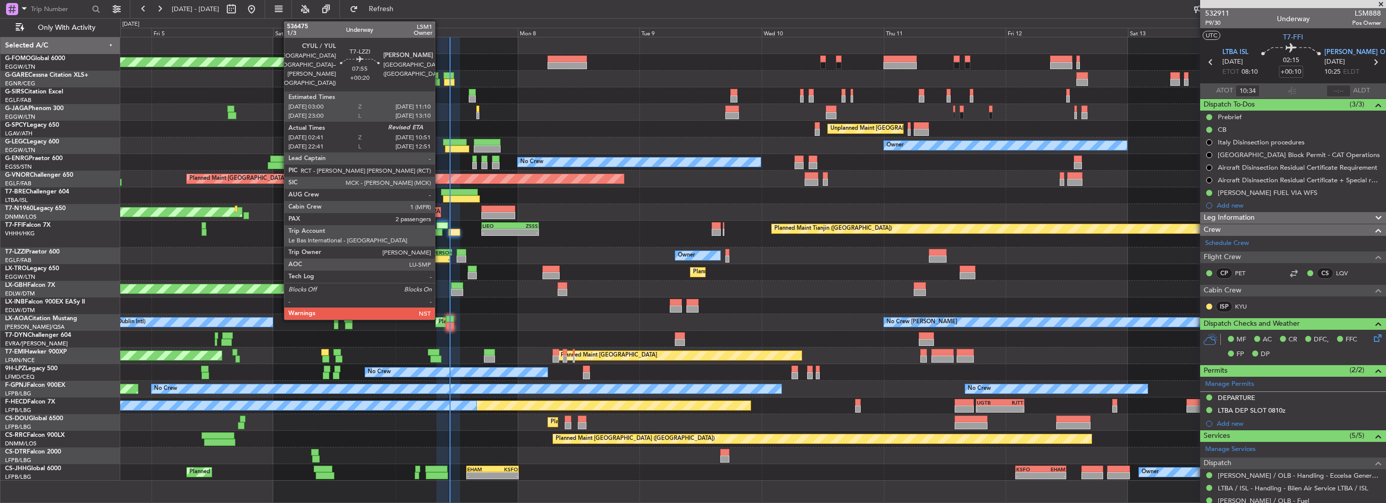
click at [439, 258] on div "-" at bounding box center [439, 259] width 20 height 6
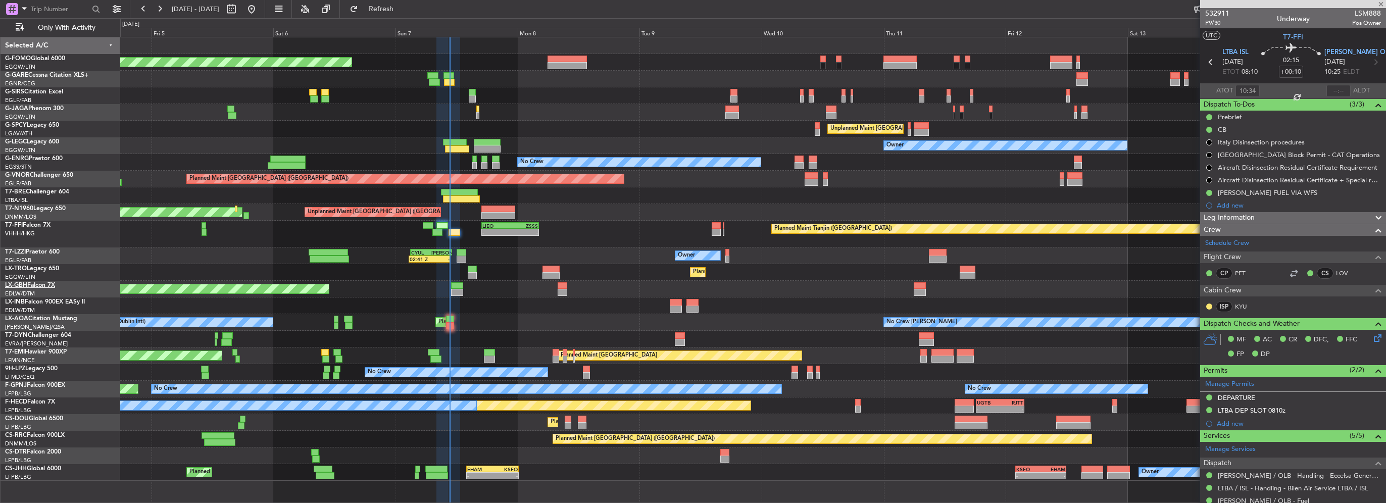
type input "+00:20"
type input "02:51"
type input "2"
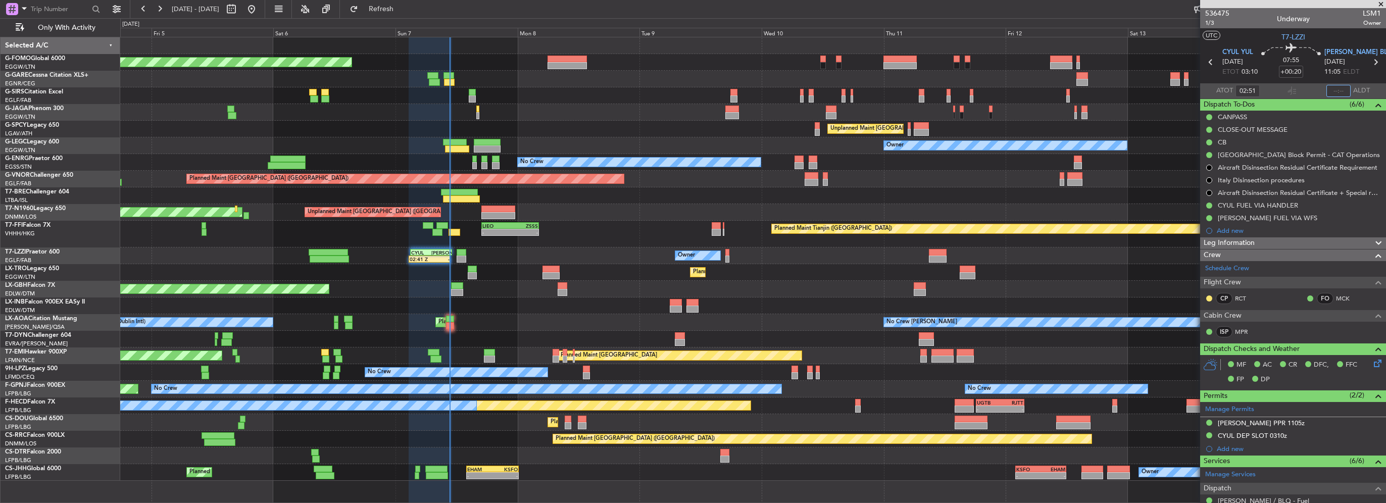
click at [1332, 88] on input "text" at bounding box center [1338, 91] width 24 height 12
type input "10:37"
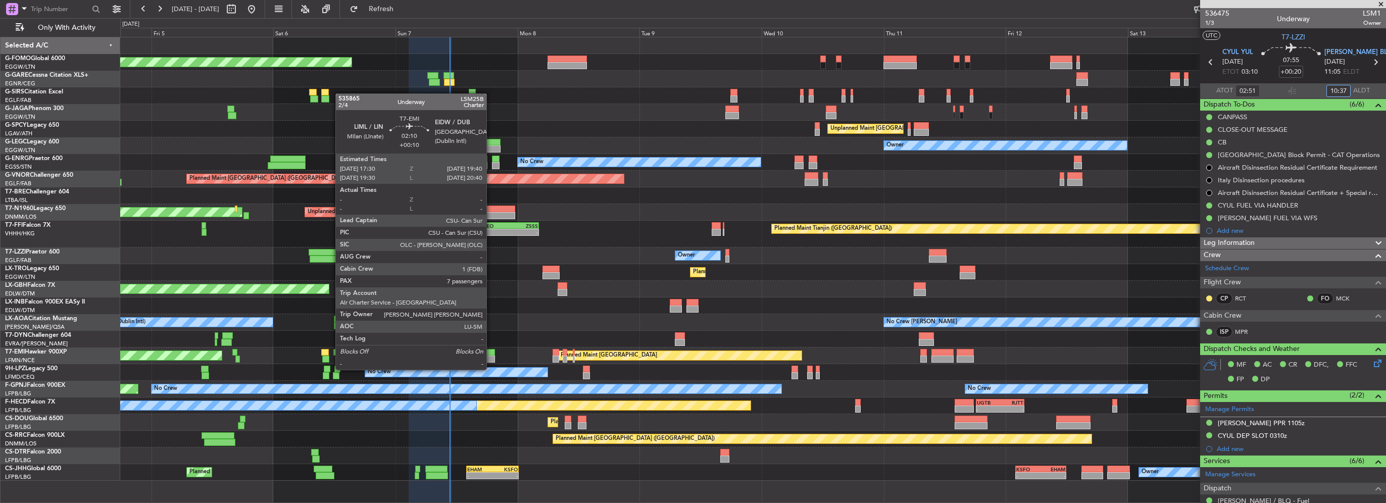
click at [491, 360] on div at bounding box center [489, 358] width 11 height 7
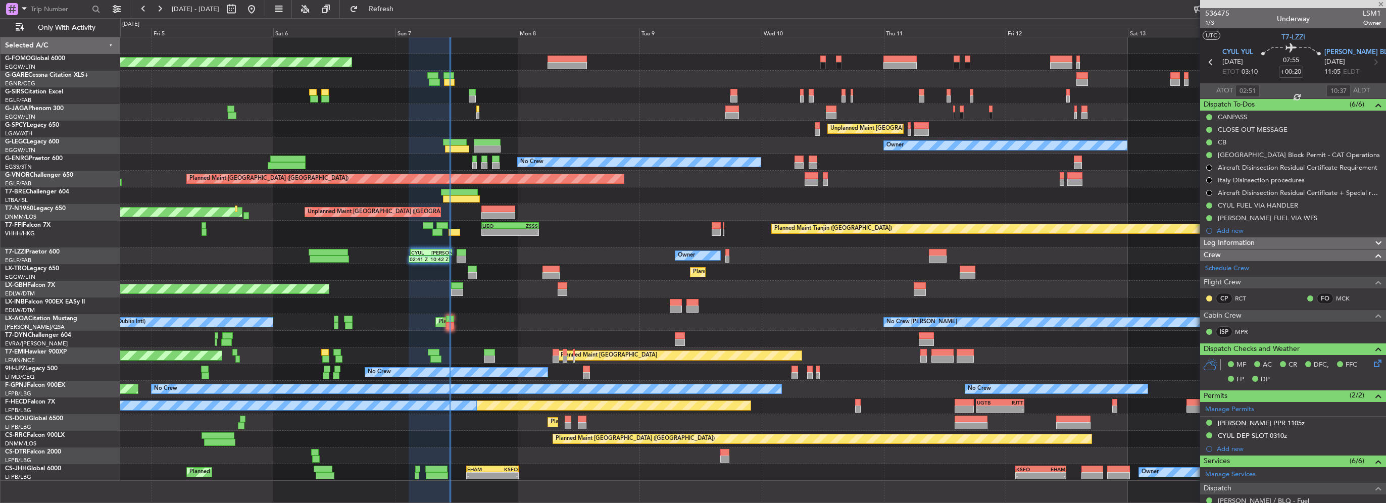
type input "+00:10"
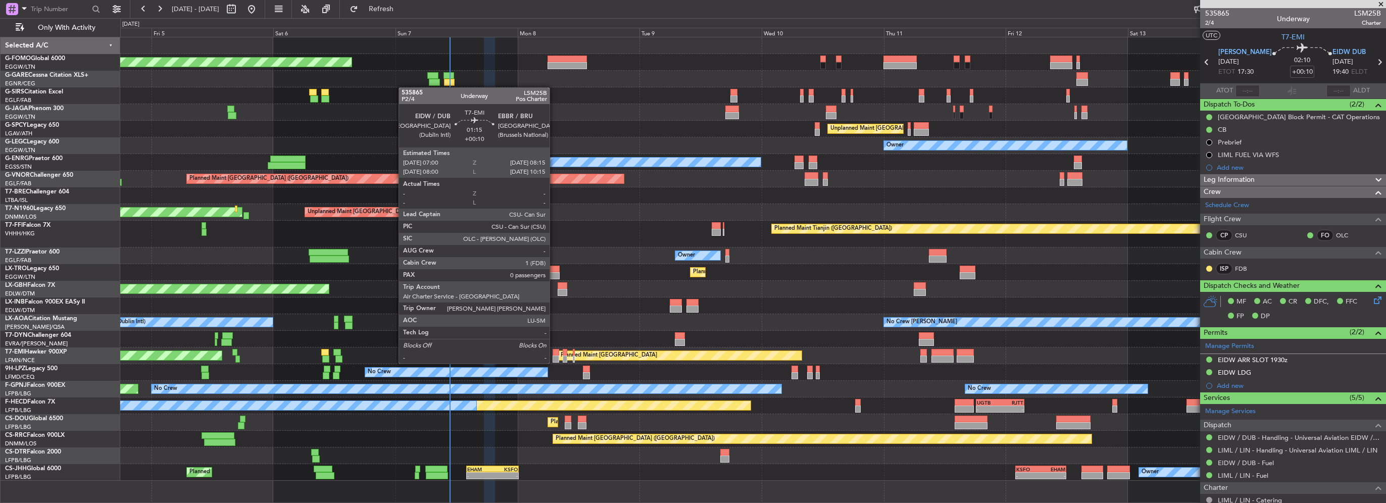
click at [554, 354] on div at bounding box center [555, 352] width 7 height 7
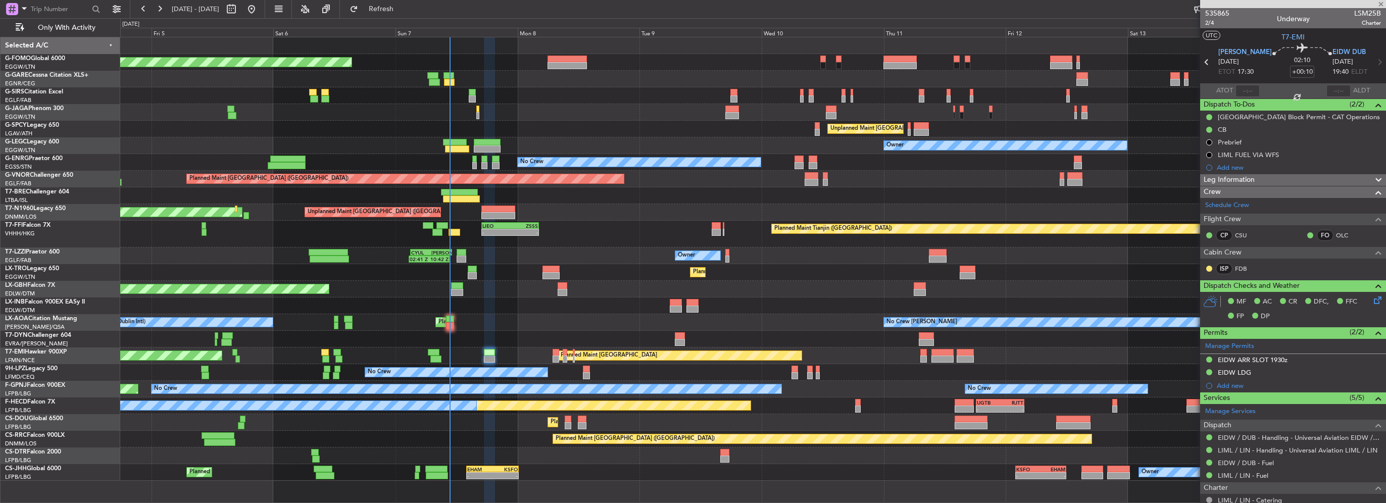
type input "0"
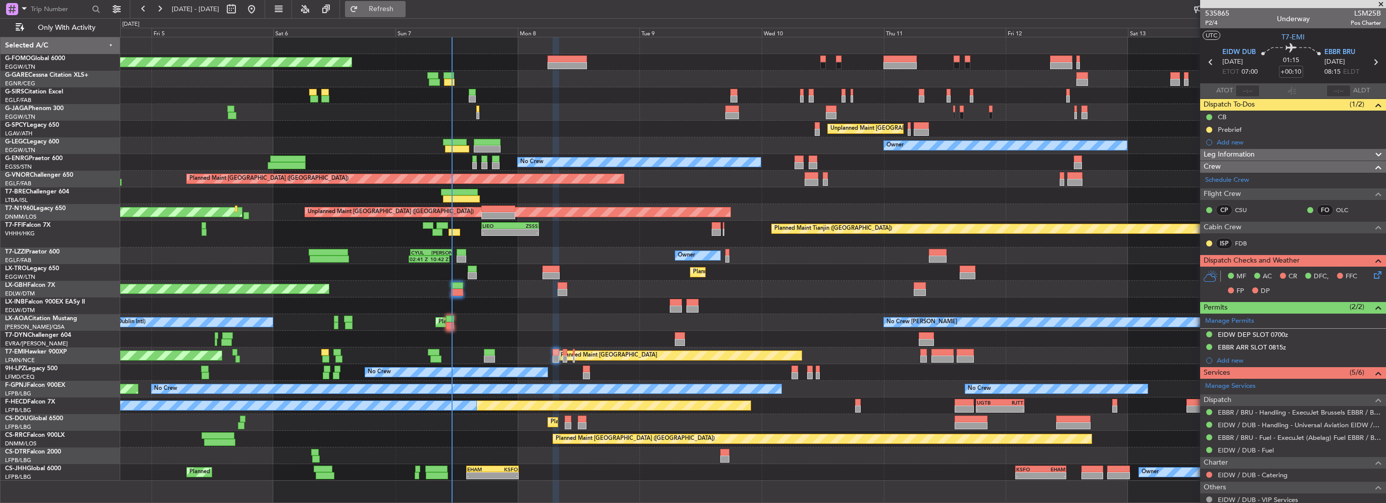
click at [402, 11] on span "Refresh" at bounding box center [381, 9] width 42 height 7
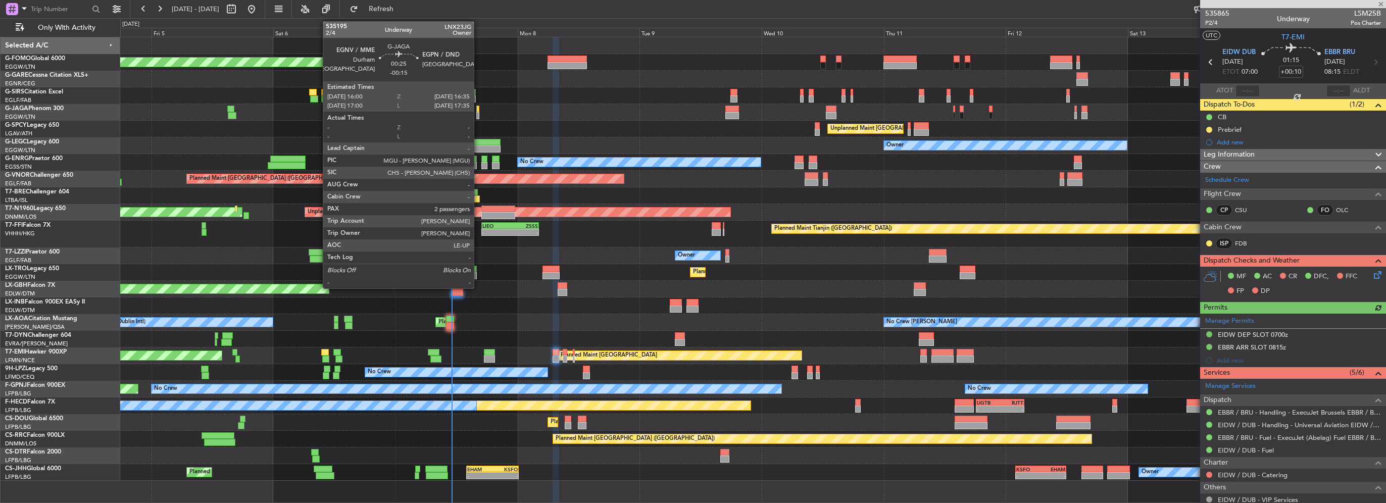
click at [478, 113] on div at bounding box center [477, 115] width 3 height 7
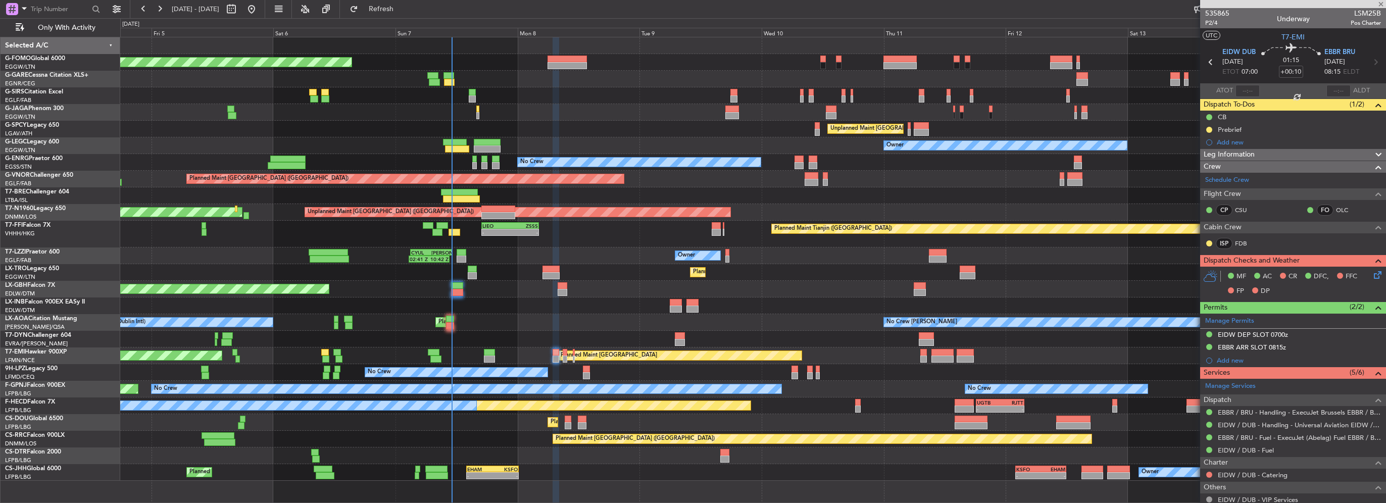
type input "-00:15"
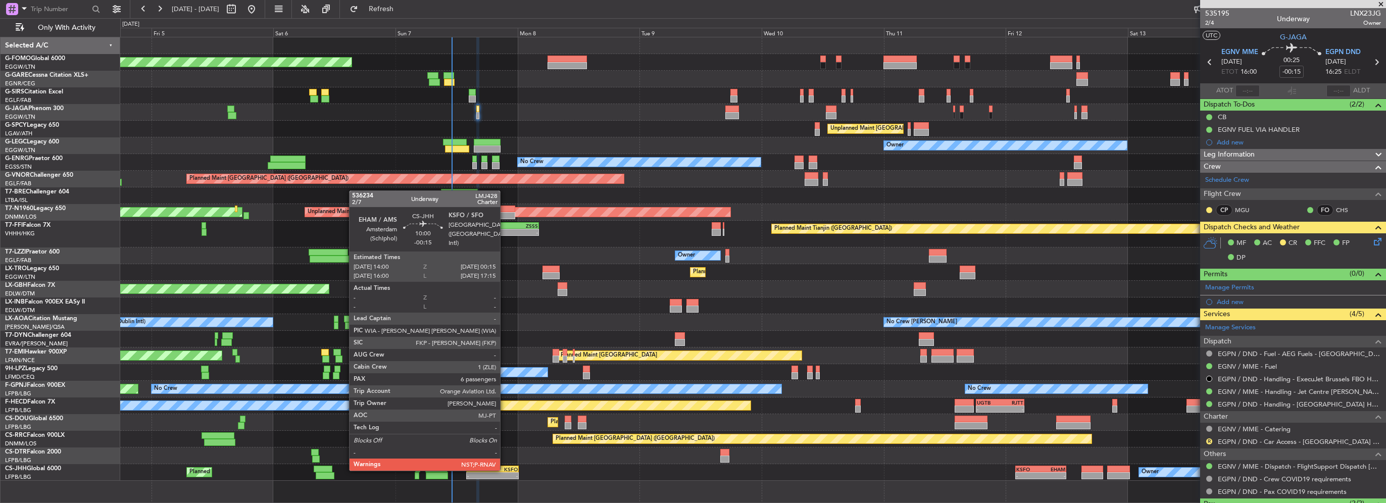
click at [504, 470] on div "KSFO" at bounding box center [504, 469] width 25 height 6
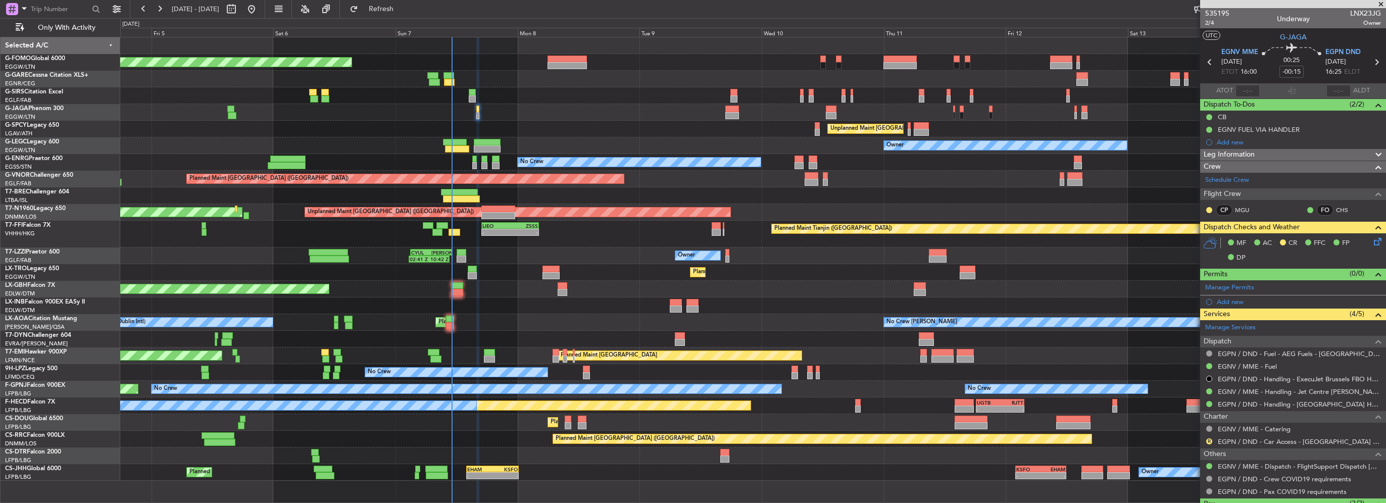
click at [1371, 236] on icon at bounding box center [1375, 240] width 8 height 8
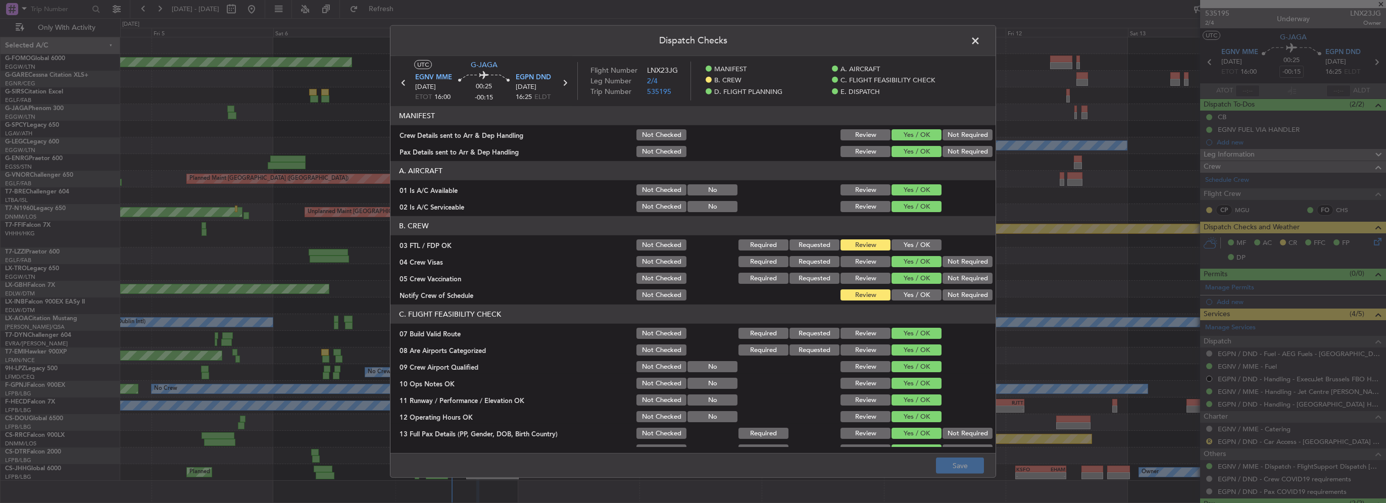
click at [980, 38] on span at bounding box center [980, 43] width 0 height 20
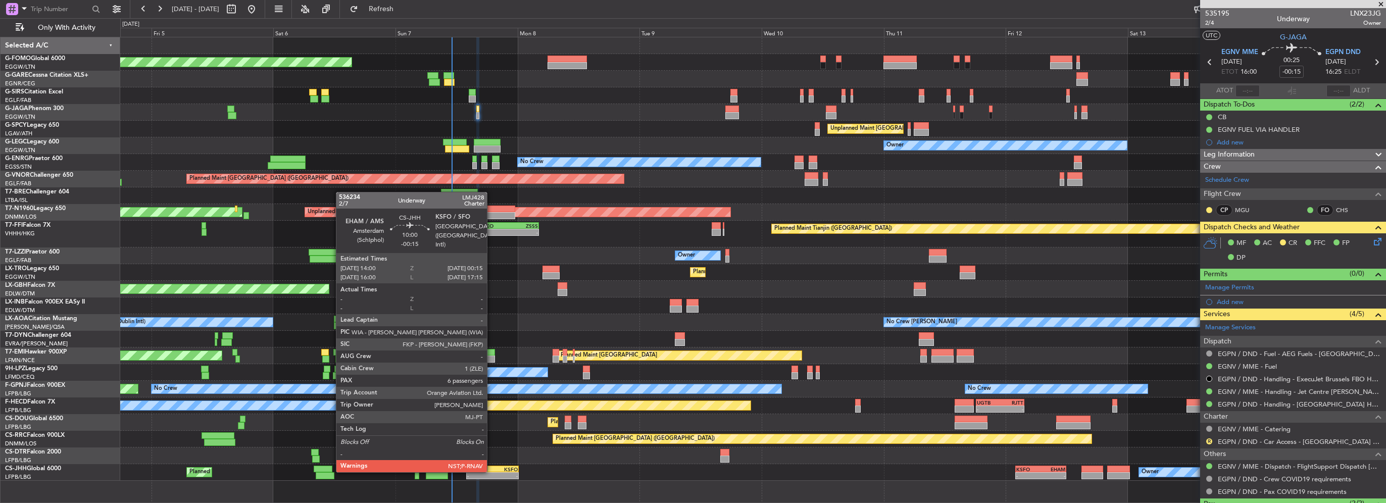
click at [491, 472] on div "14:00 Z" at bounding box center [479, 475] width 25 height 6
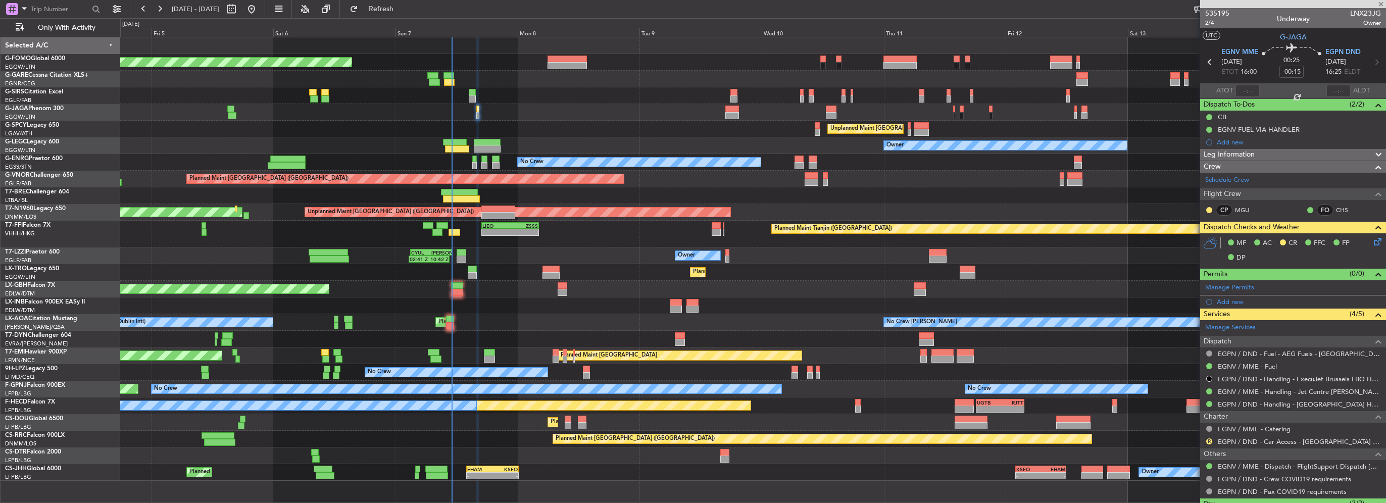
type input "6"
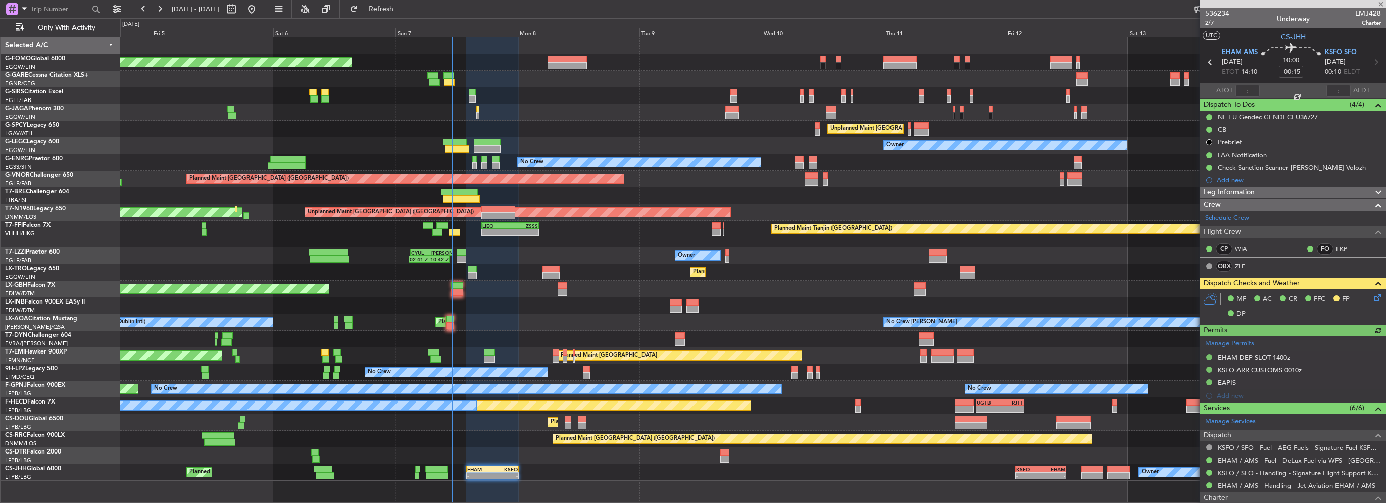
click at [1371, 295] on icon at bounding box center [1375, 296] width 8 height 8
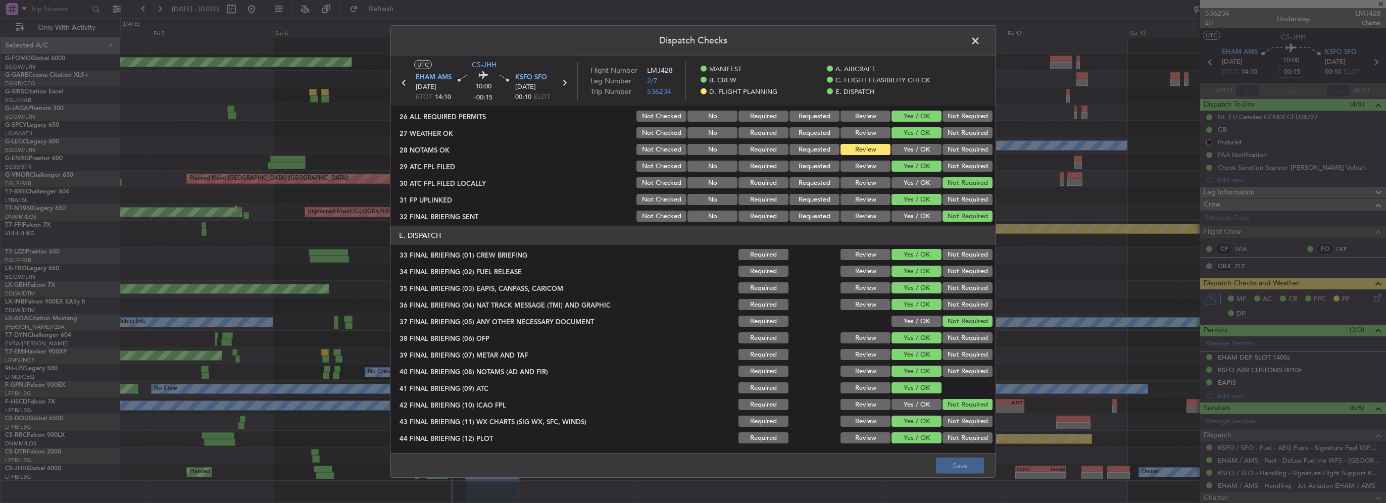
scroll to position [522, 0]
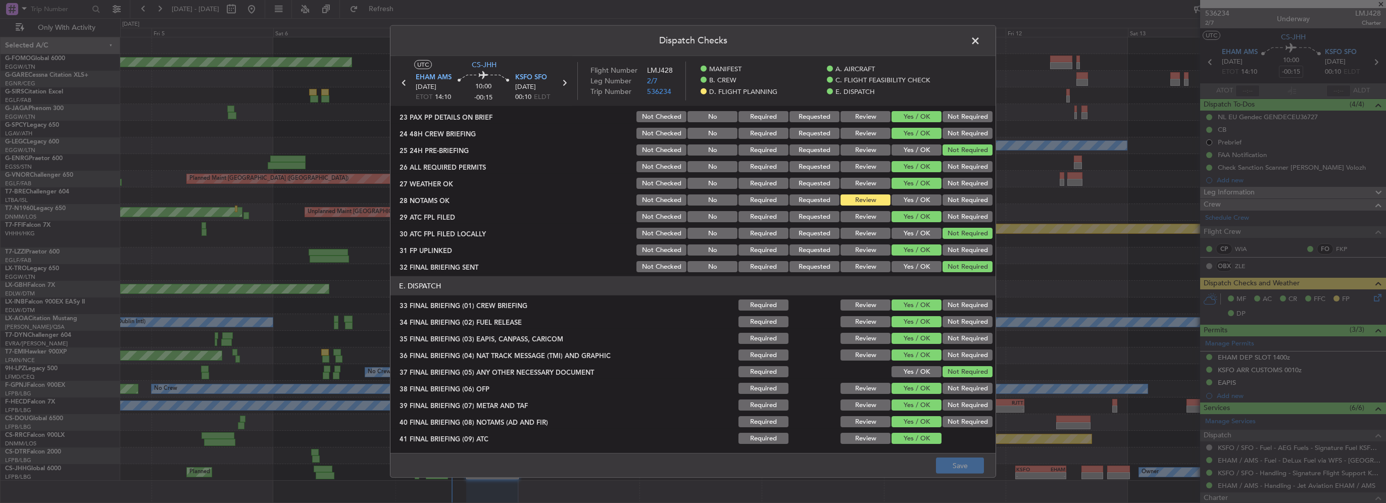
click at [919, 199] on button "Yes / OK" at bounding box center [916, 199] width 50 height 11
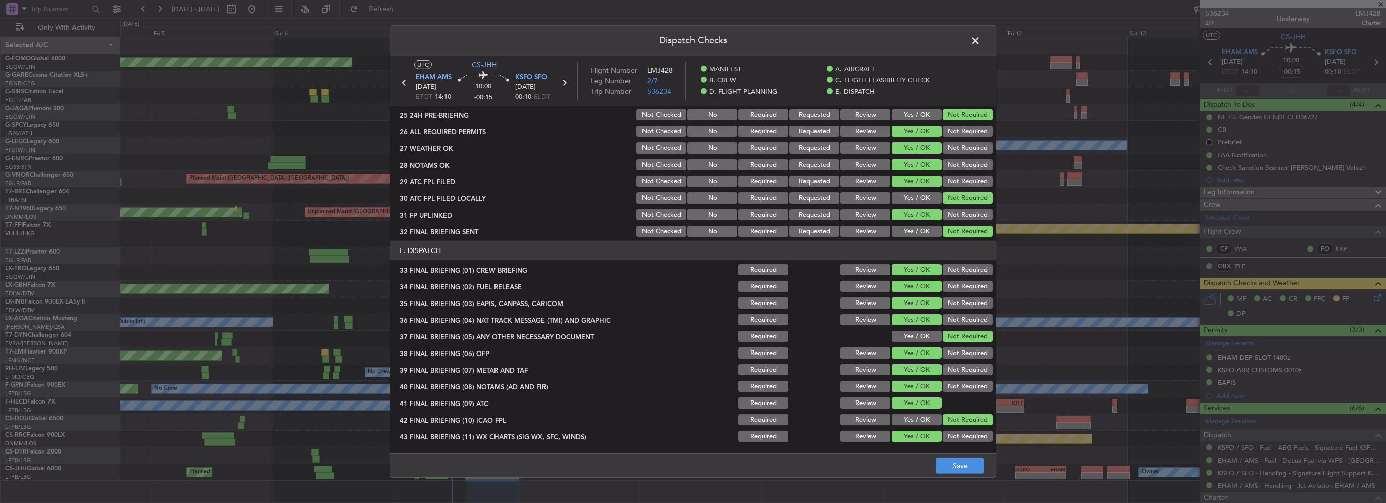
scroll to position [572, 0]
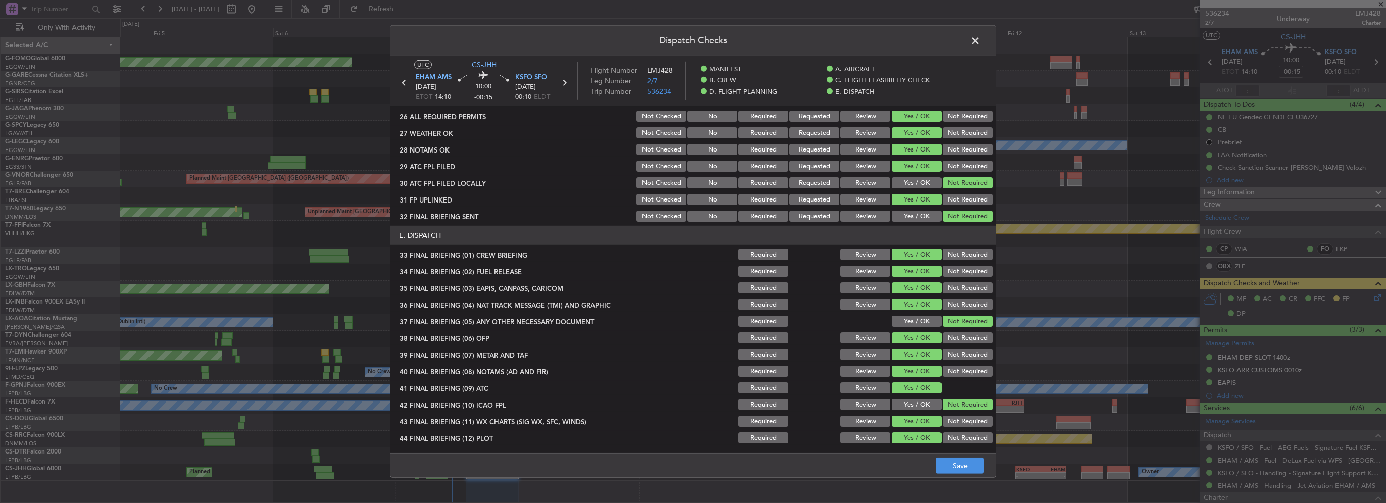
click at [958, 454] on footer "Save" at bounding box center [692, 465] width 605 height 24
click at [965, 462] on button "Save" at bounding box center [960, 466] width 48 height 16
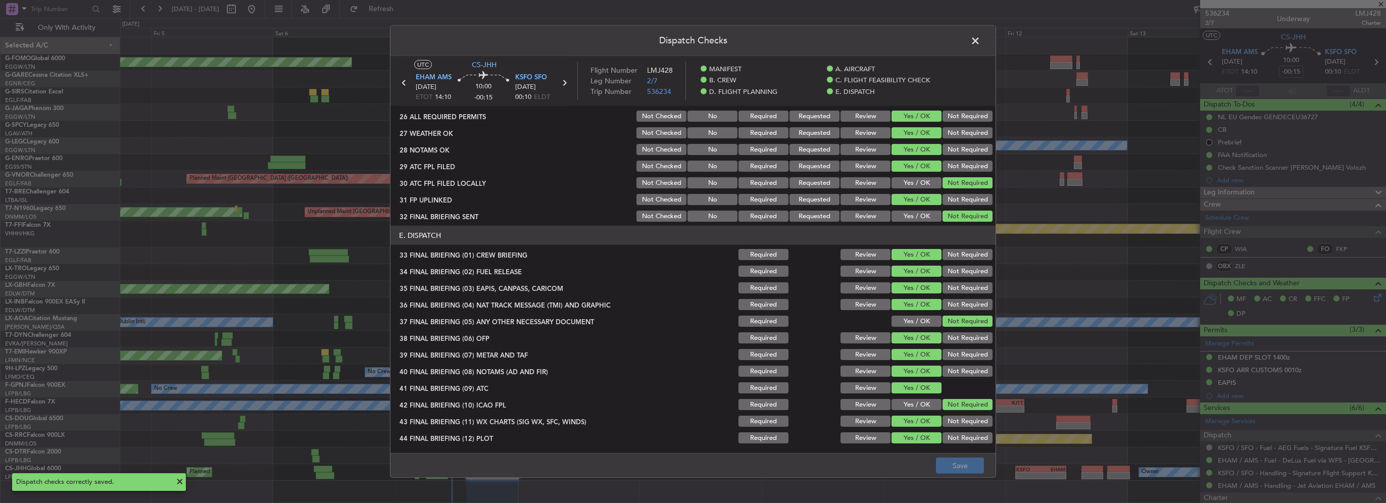
click at [980, 37] on span at bounding box center [980, 43] width 0 height 20
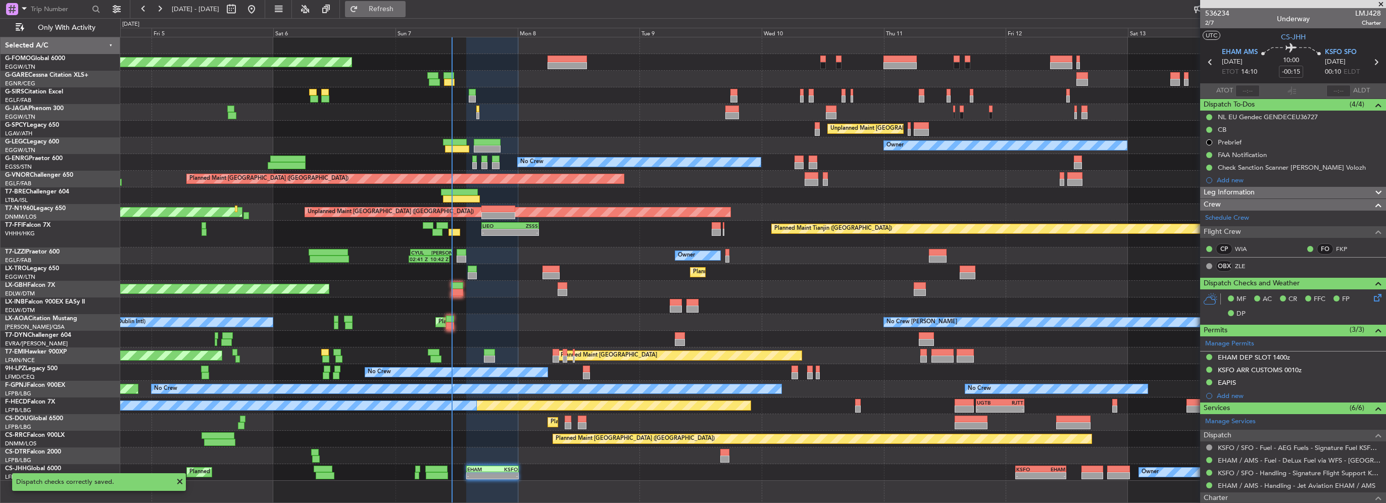
click at [402, 6] on span "Refresh" at bounding box center [381, 9] width 42 height 7
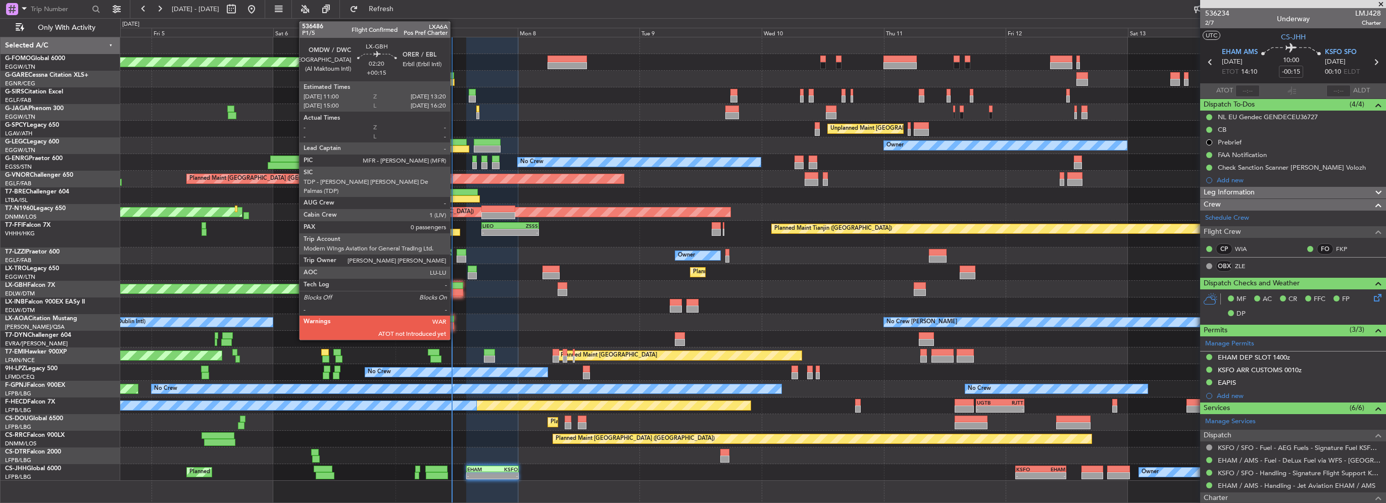
click at [454, 294] on div at bounding box center [457, 292] width 12 height 7
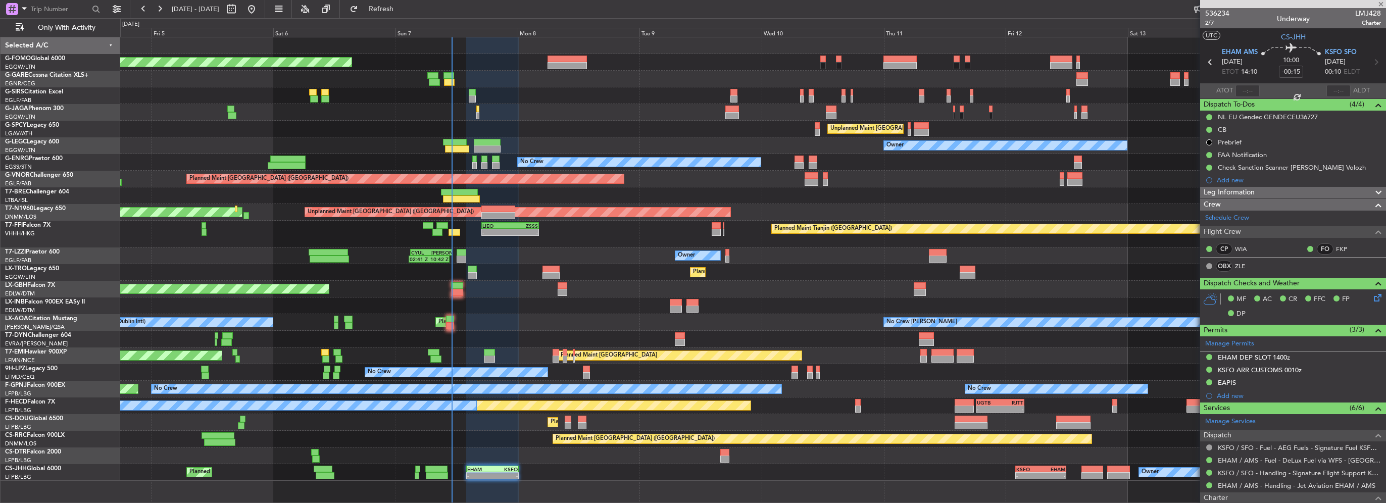
type input "+00:15"
type input "0"
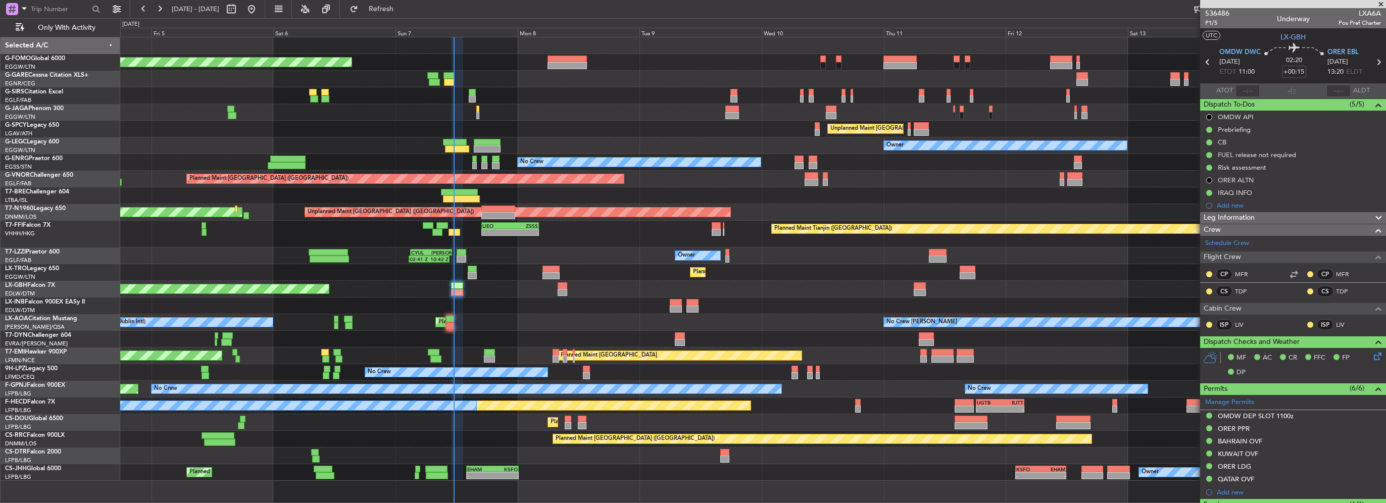
type input "11:24"
click at [402, 6] on span "Refresh" at bounding box center [381, 9] width 42 height 7
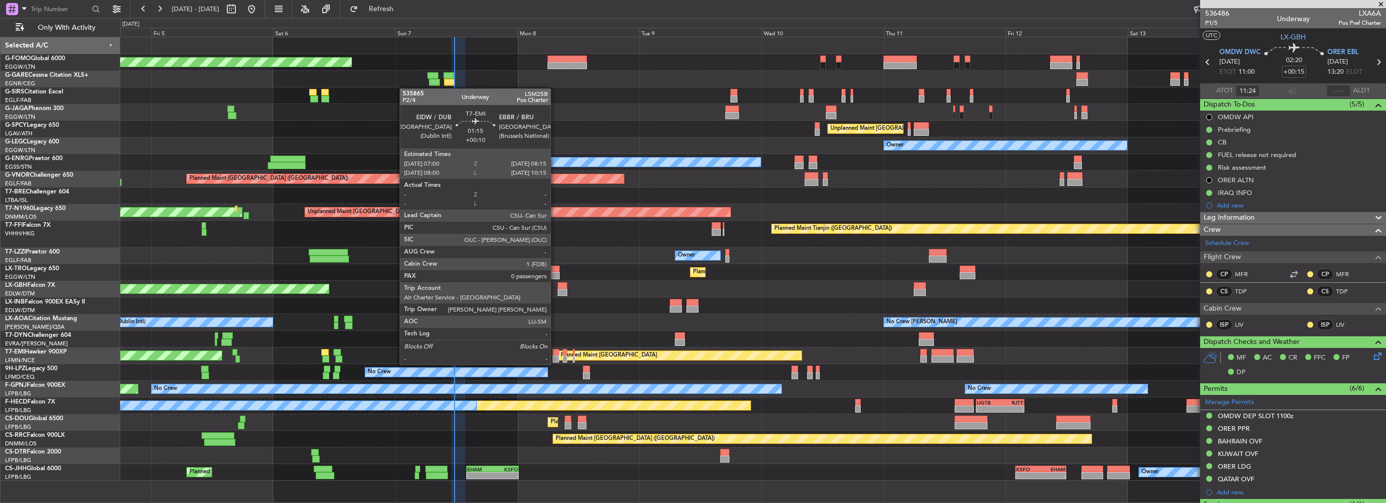
click at [555, 355] on div at bounding box center [555, 358] width 7 height 7
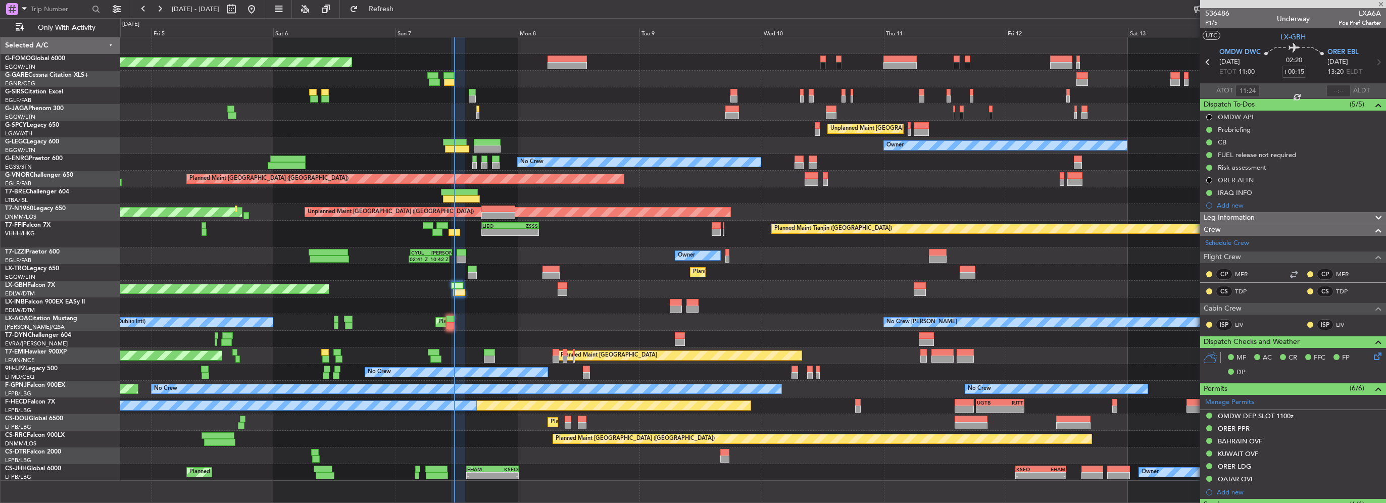
type input "+00:10"
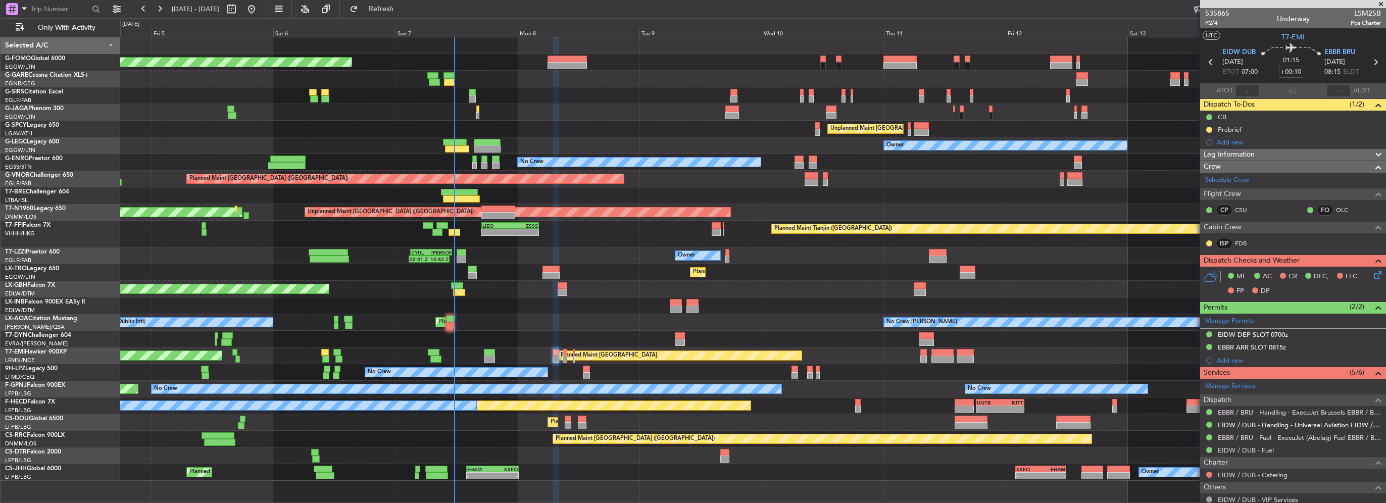
click at [1280, 425] on link "EIDW / DUB - Handling - Universal Aviation EIDW / DUB" at bounding box center [1298, 425] width 163 height 9
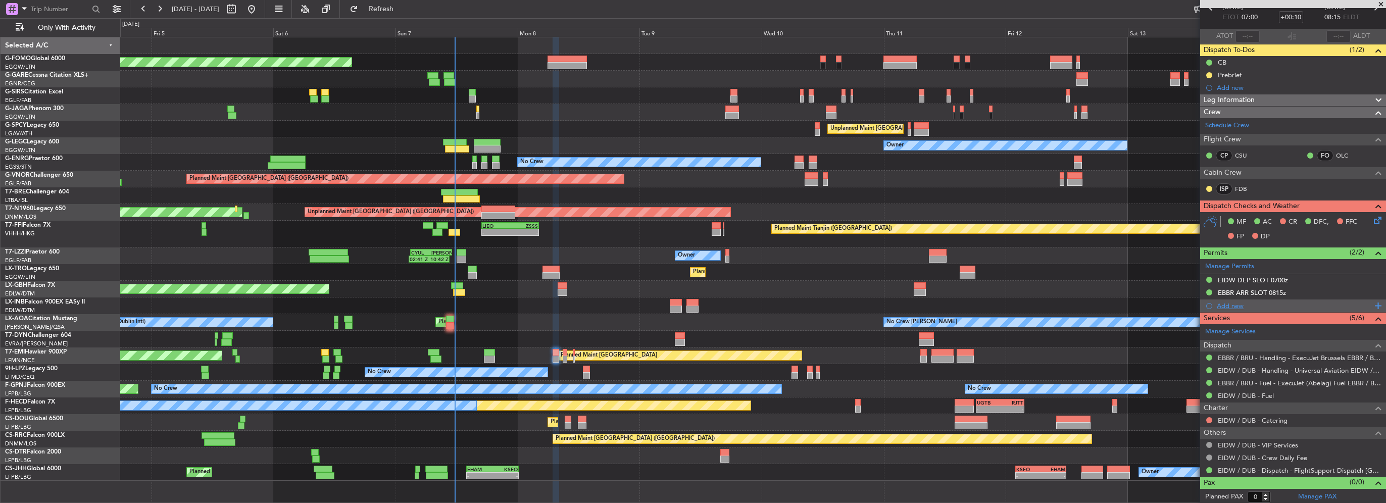
scroll to position [0, 0]
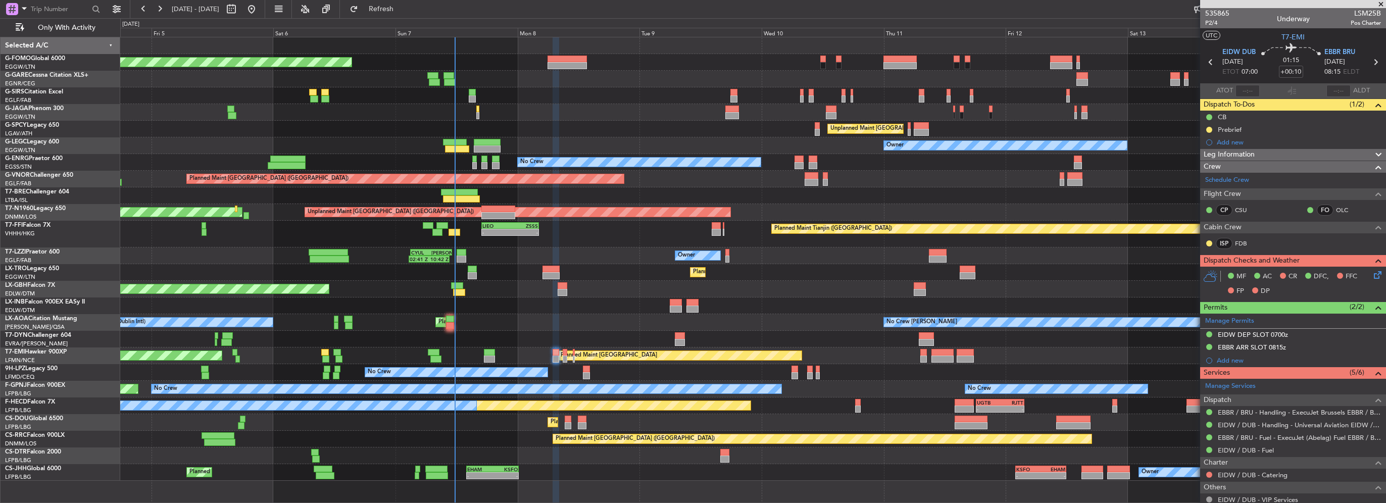
click at [1234, 361] on div "Add new" at bounding box center [1298, 360] width 164 height 9
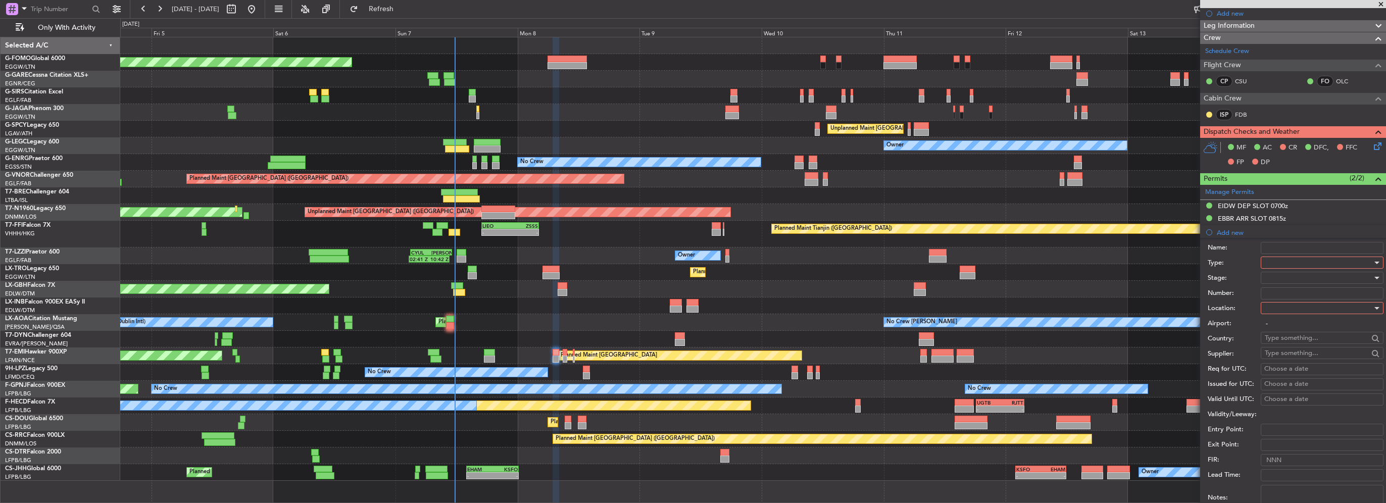
scroll to position [151, 0]
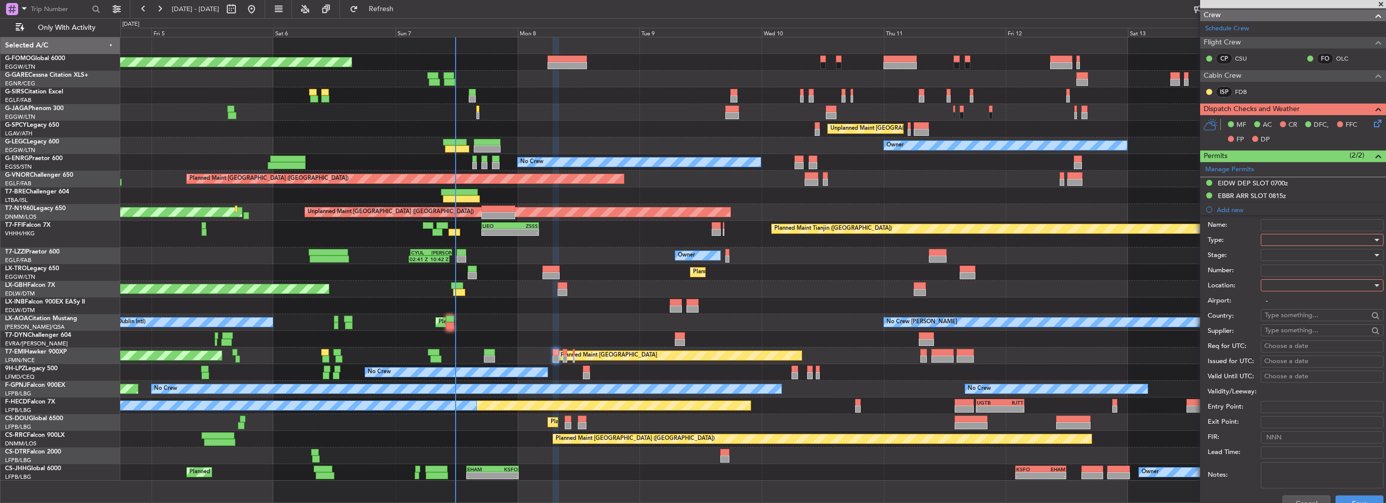
click at [1273, 241] on div at bounding box center [1318, 239] width 108 height 15
click at [1250, 240] on div at bounding box center [693, 251] width 1386 height 503
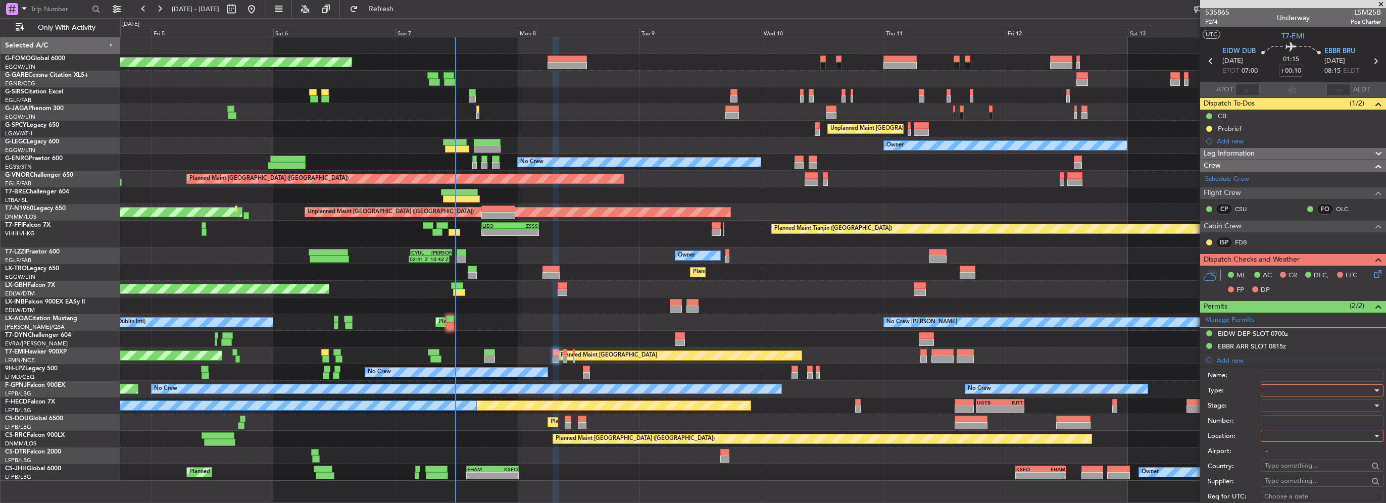
scroll to position [0, 0]
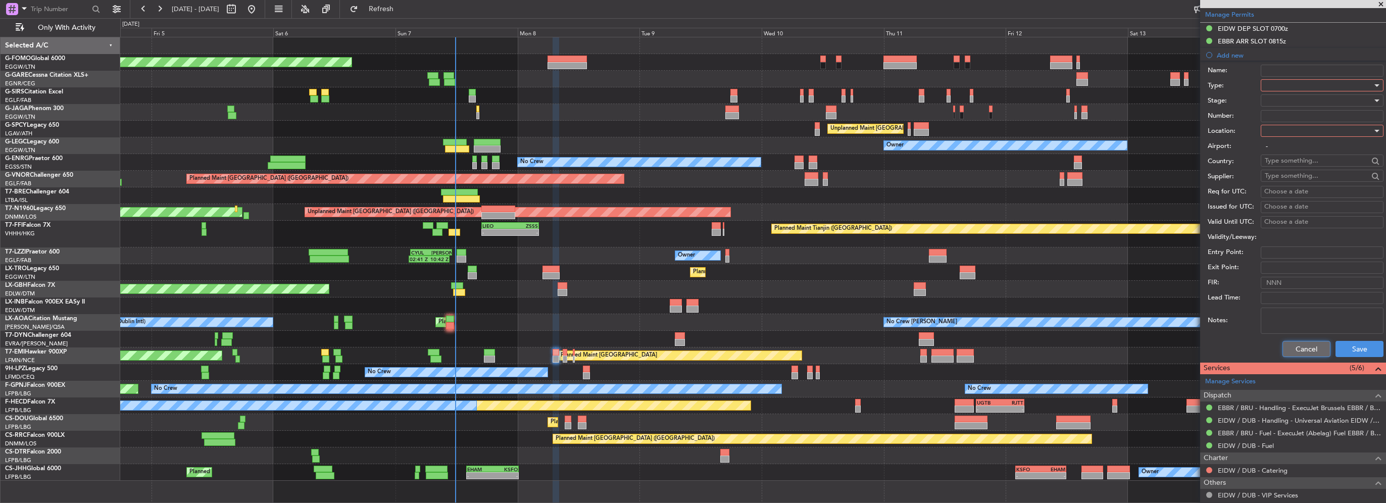
click at [1282, 344] on button "Cancel" at bounding box center [1306, 349] width 48 height 16
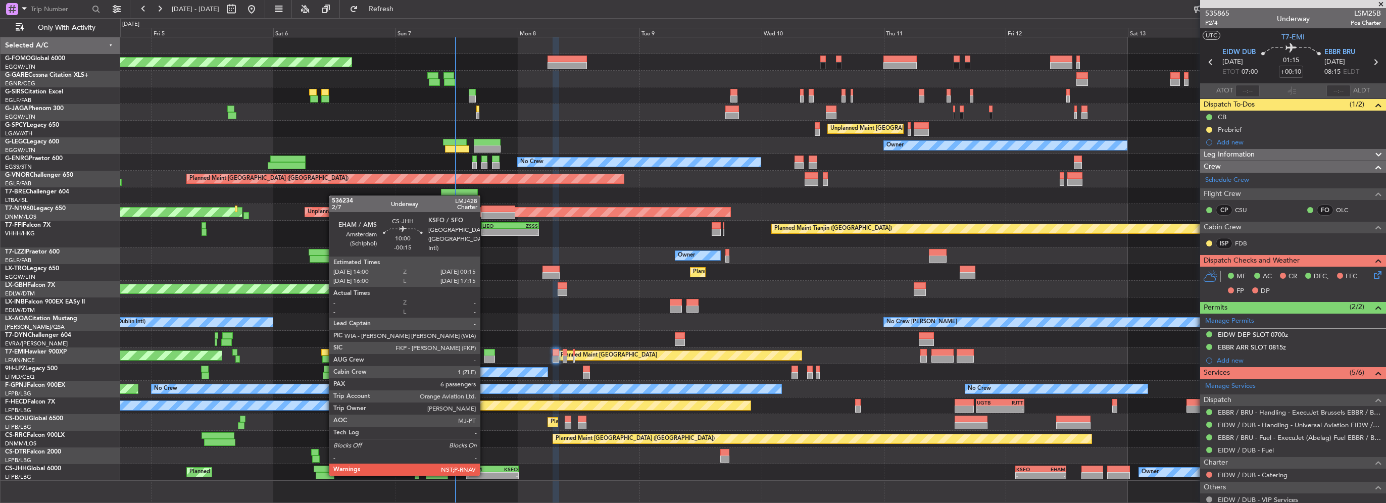
click at [484, 475] on div "-" at bounding box center [479, 476] width 25 height 6
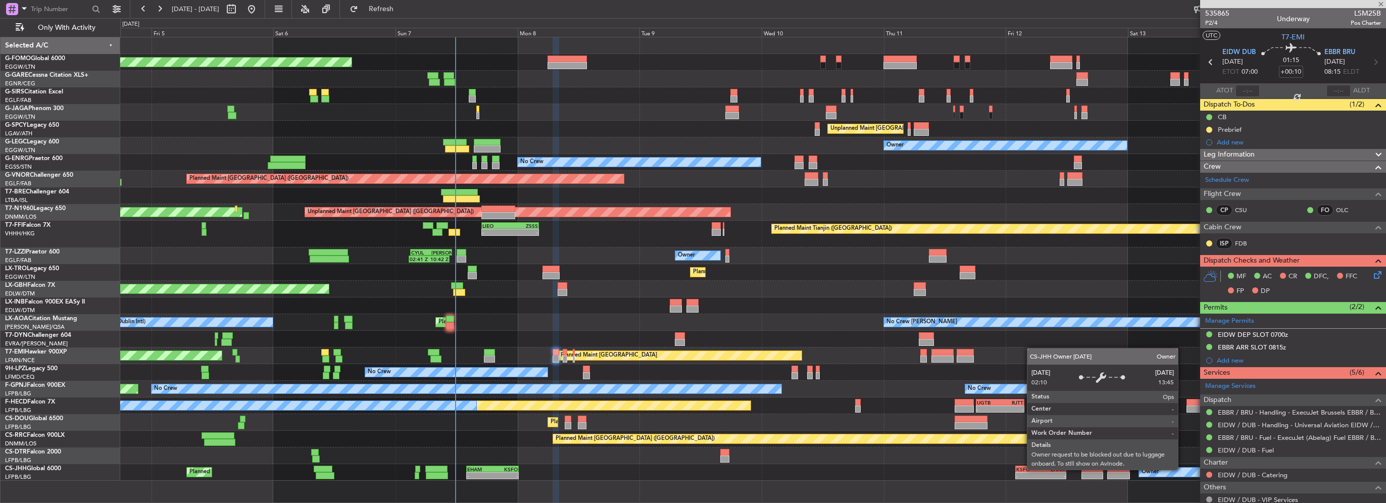
type input "-00:15"
type input "6"
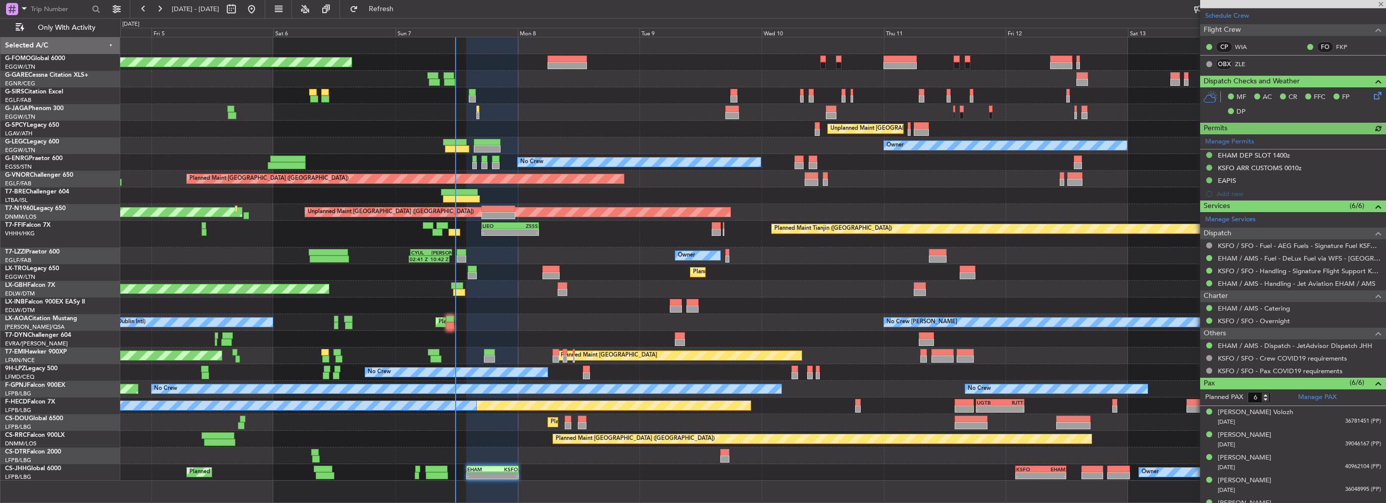
scroll to position [239, 0]
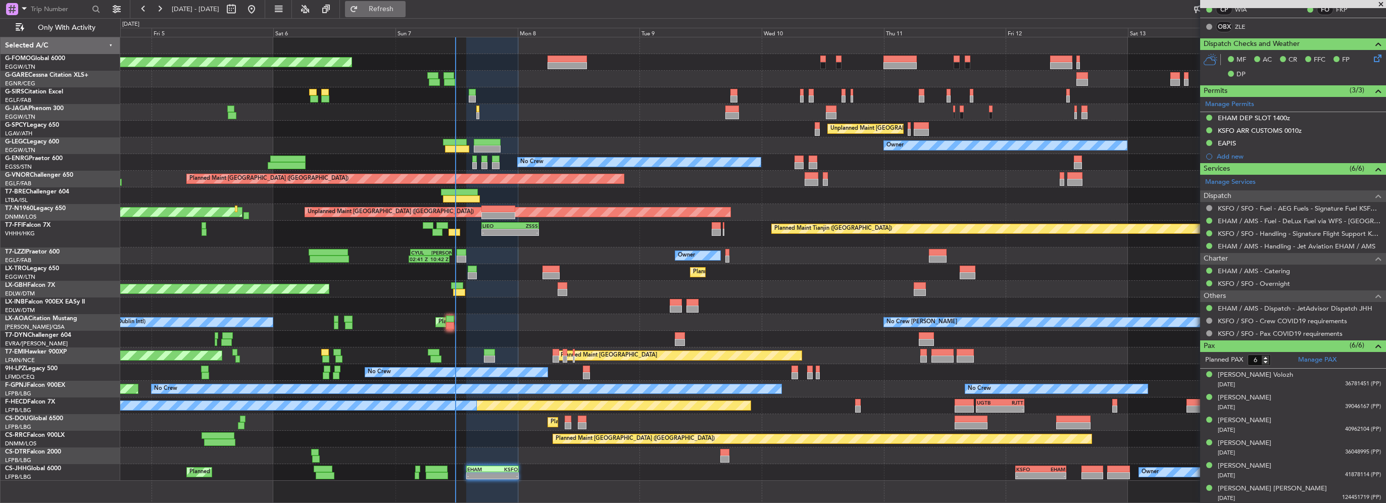
click at [402, 10] on span "Refresh" at bounding box center [381, 9] width 42 height 7
click at [405, 15] on button "Refresh" at bounding box center [375, 9] width 61 height 16
click at [402, 12] on span "Refresh" at bounding box center [381, 9] width 42 height 7
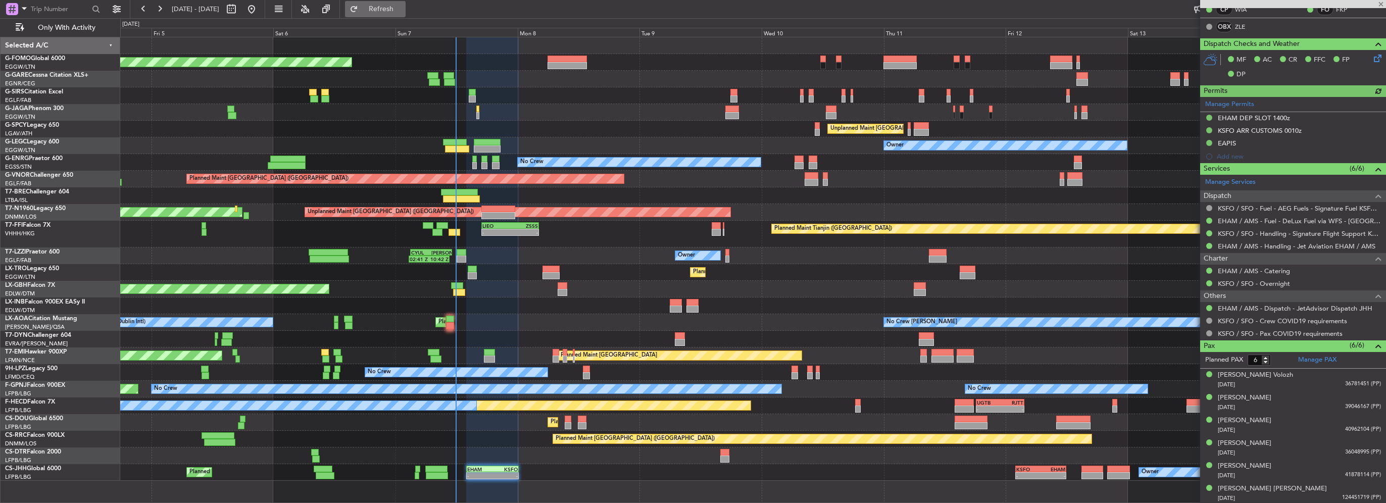
click at [402, 12] on span "Refresh" at bounding box center [381, 9] width 42 height 7
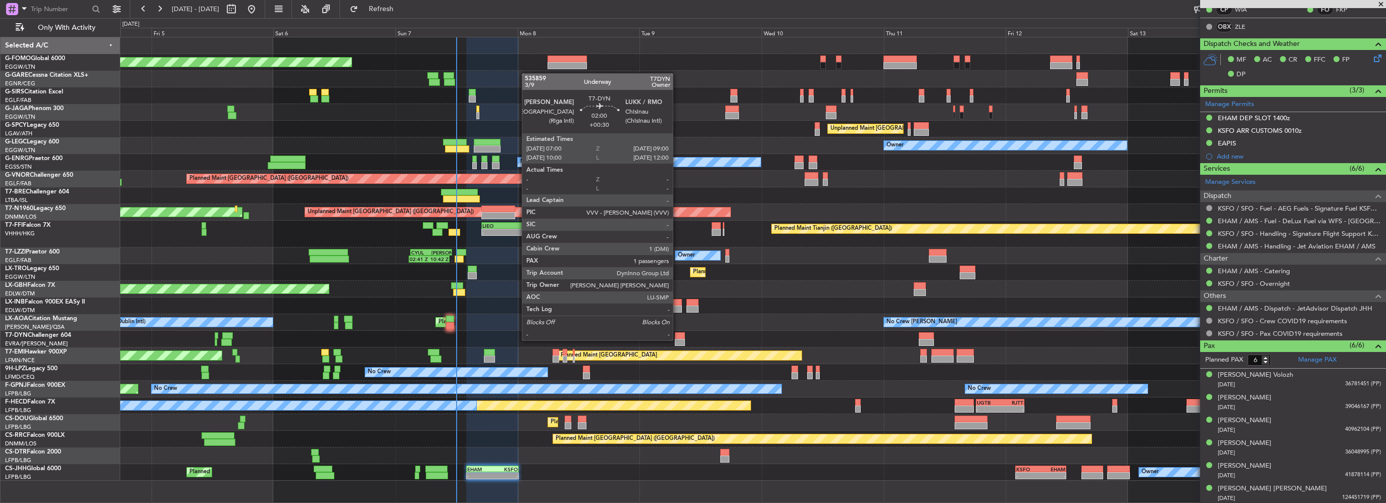
click at [677, 339] on div at bounding box center [680, 342] width 11 height 7
type input "+00:30"
type input "1"
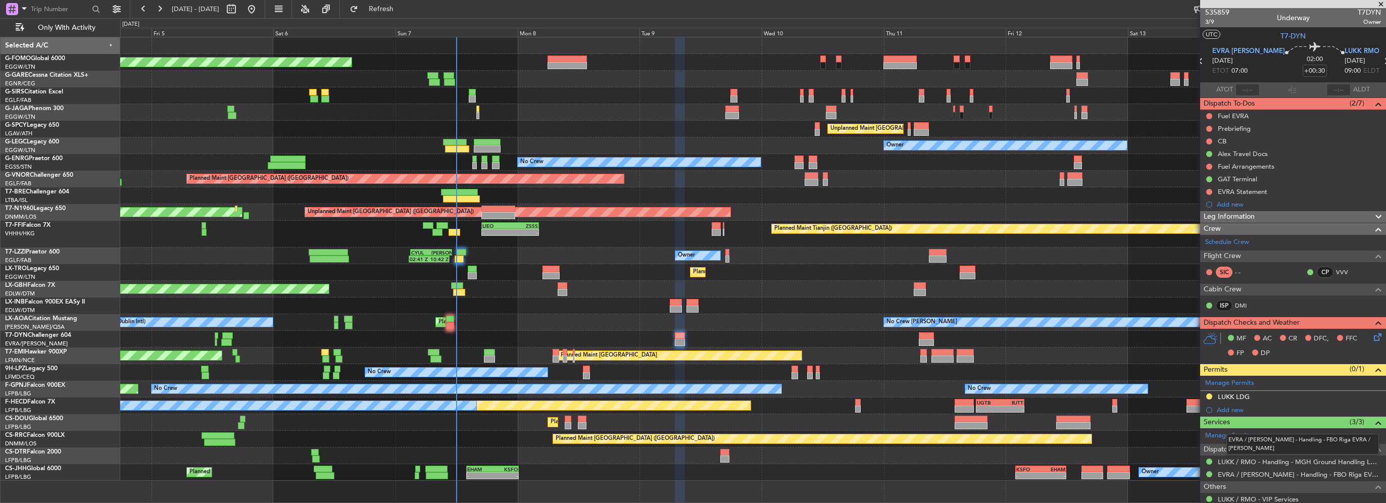
scroll to position [0, 0]
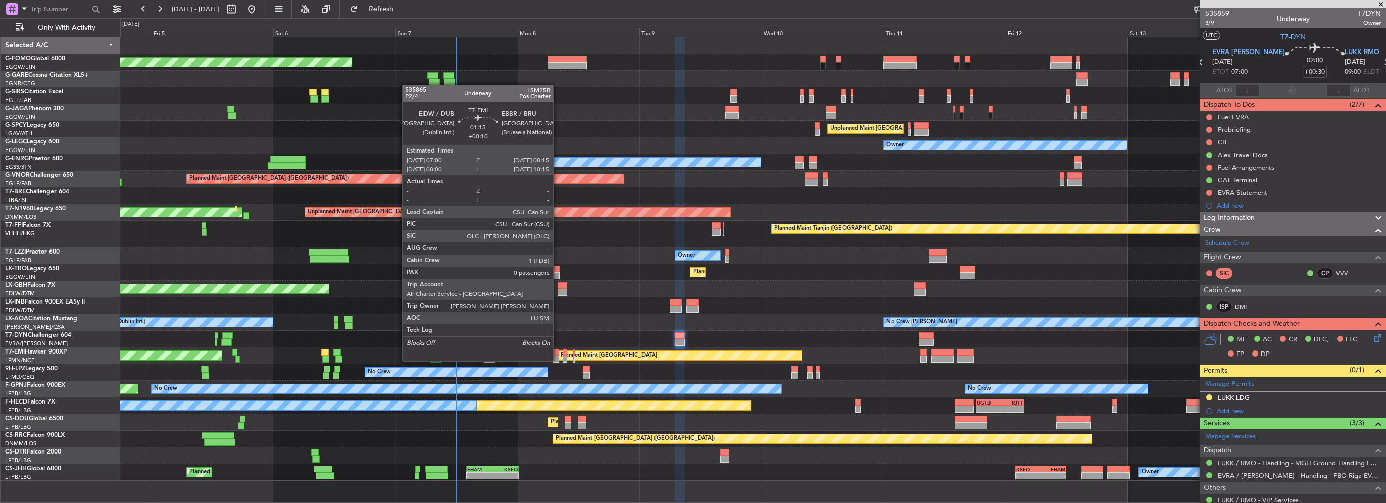
click at [557, 352] on div at bounding box center [555, 352] width 7 height 7
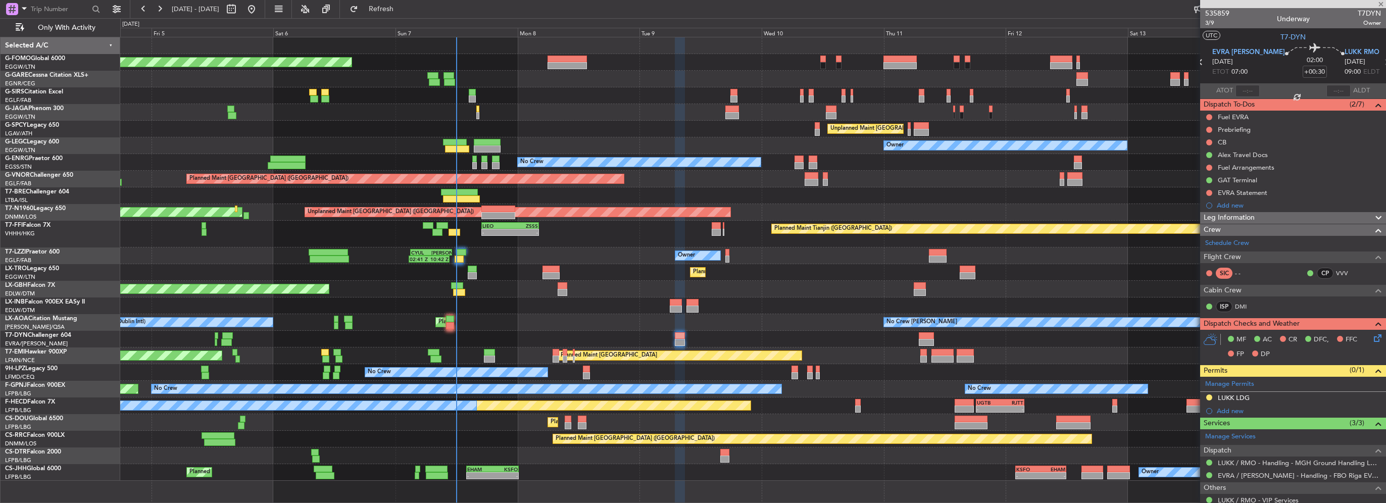
type input "+00:10"
type input "0"
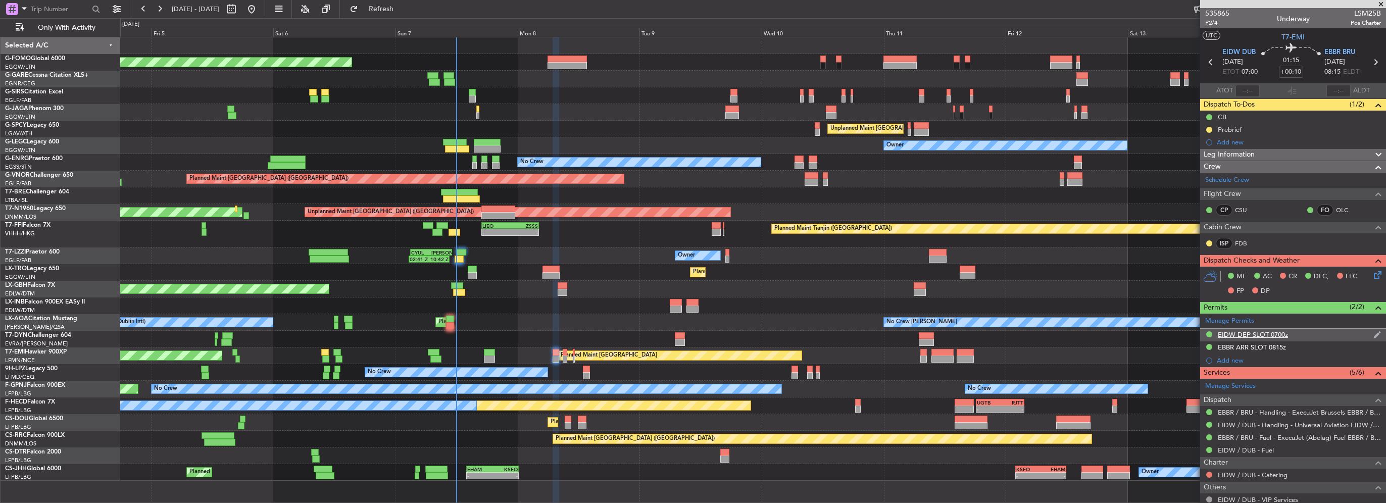
click at [1279, 333] on div "EIDW DEP SLOT 0700z" at bounding box center [1252, 334] width 70 height 9
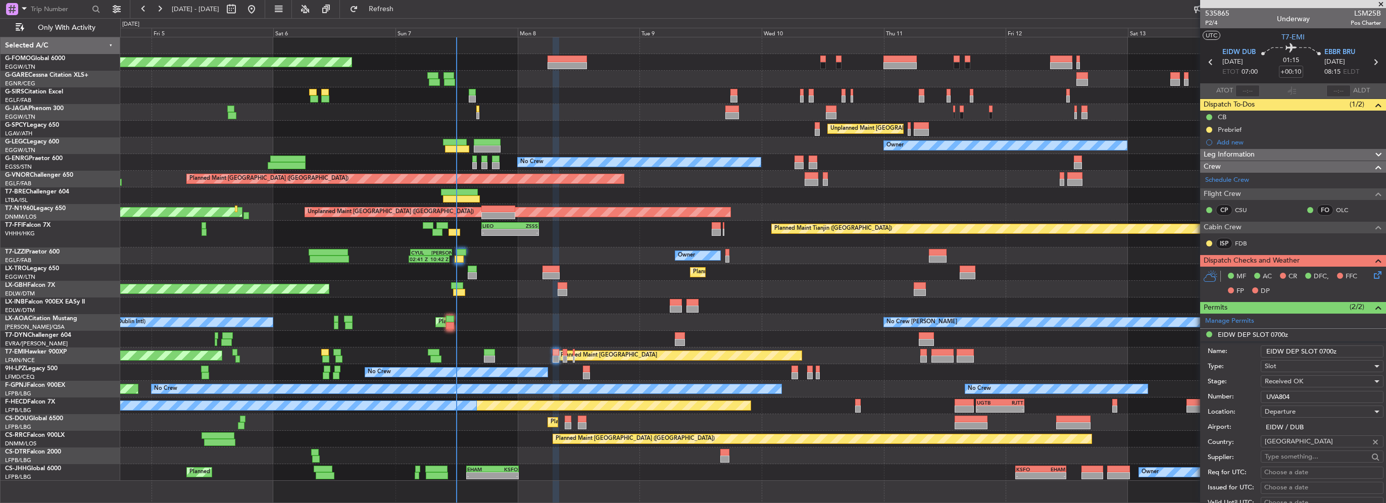
click at [1321, 350] on input "EIDW DEP SLOT 0700z" at bounding box center [1321, 351] width 123 height 12
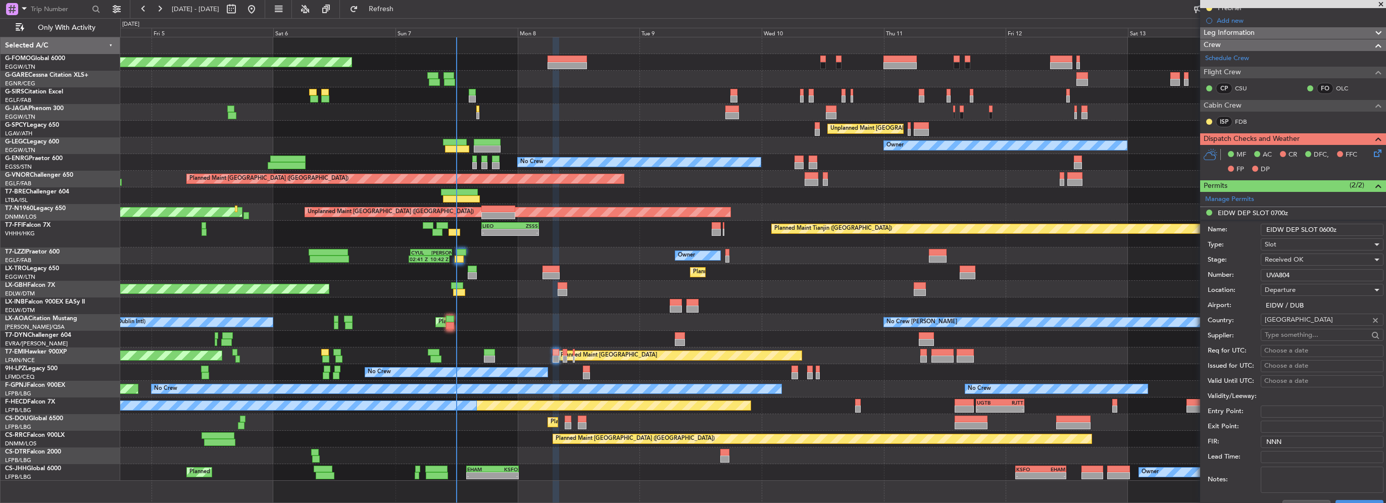
scroll to position [151, 0]
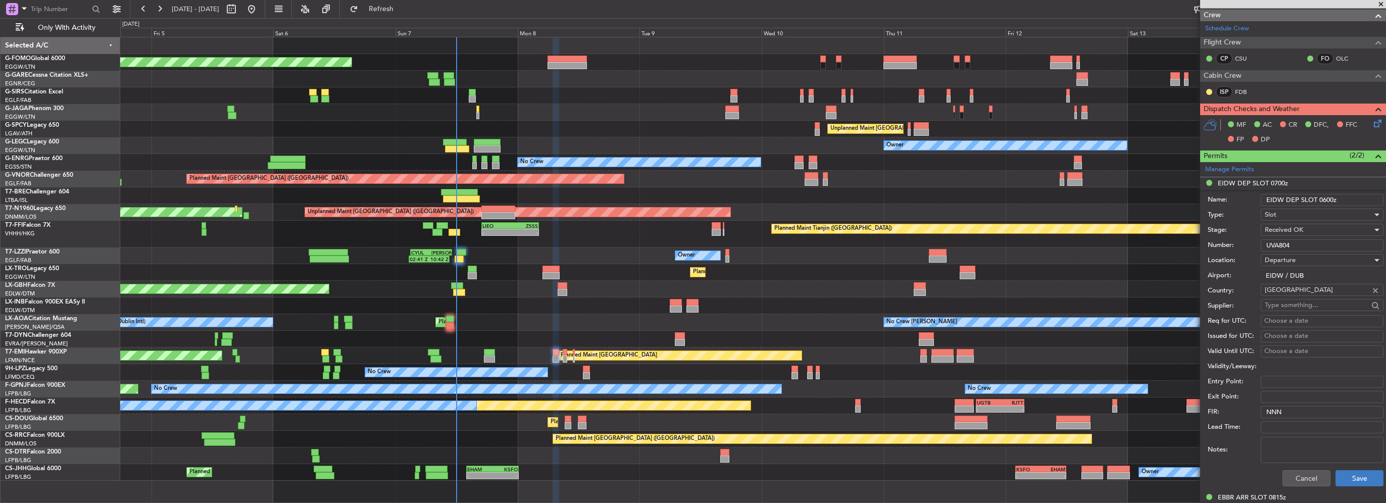
type input "EIDW DEP SLOT 0600z"
click at [1360, 475] on button "Save" at bounding box center [1359, 478] width 48 height 16
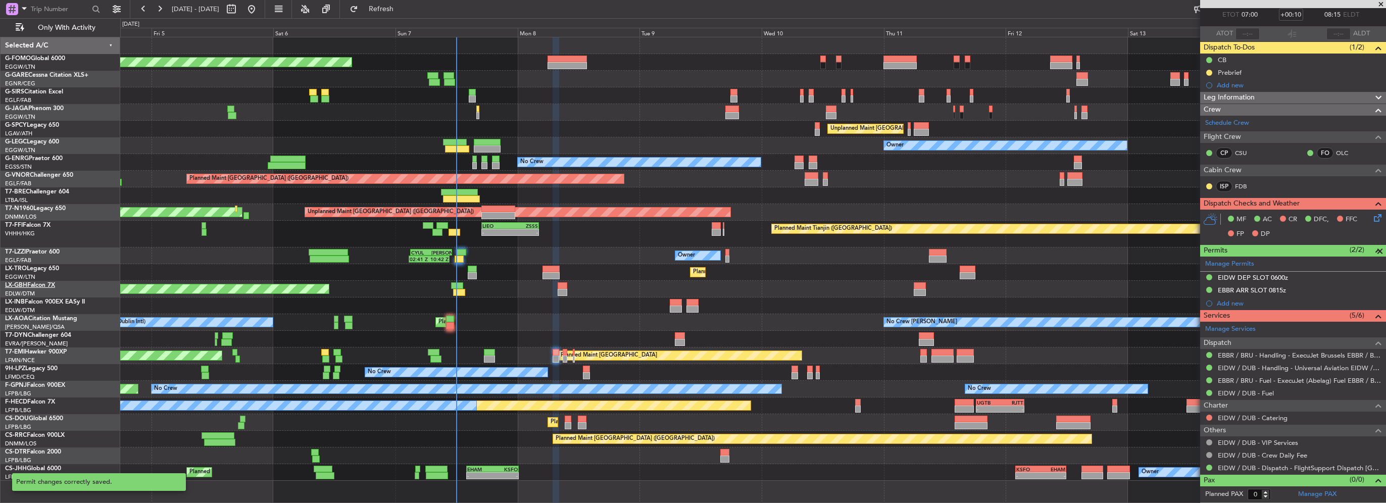
scroll to position [55, 0]
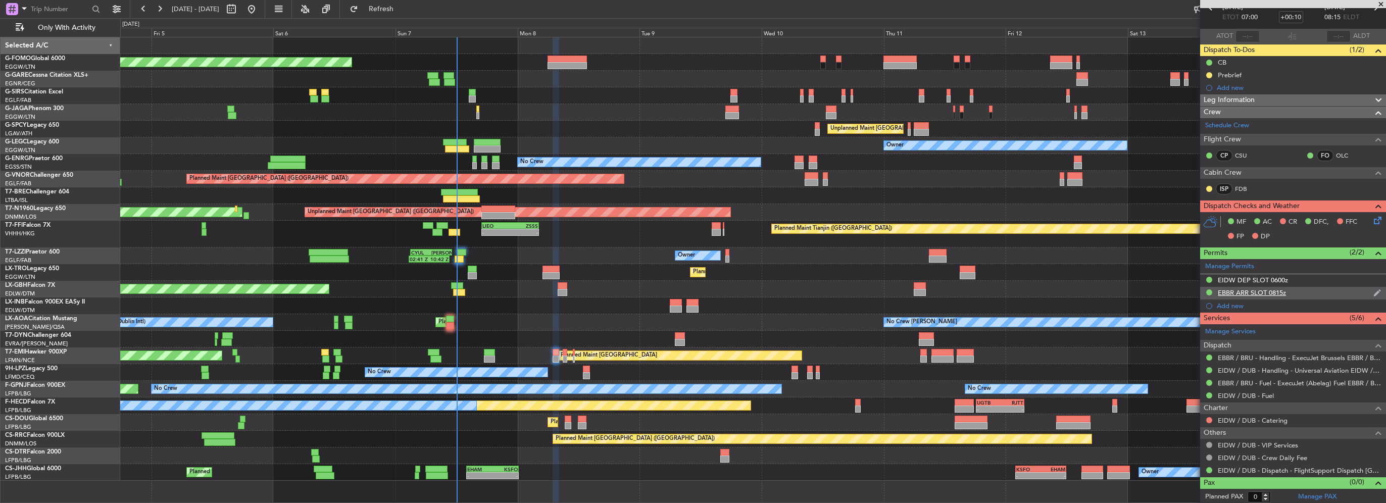
click at [1320, 293] on div "EBBR ARR SLOT 0815z" at bounding box center [1293, 293] width 186 height 13
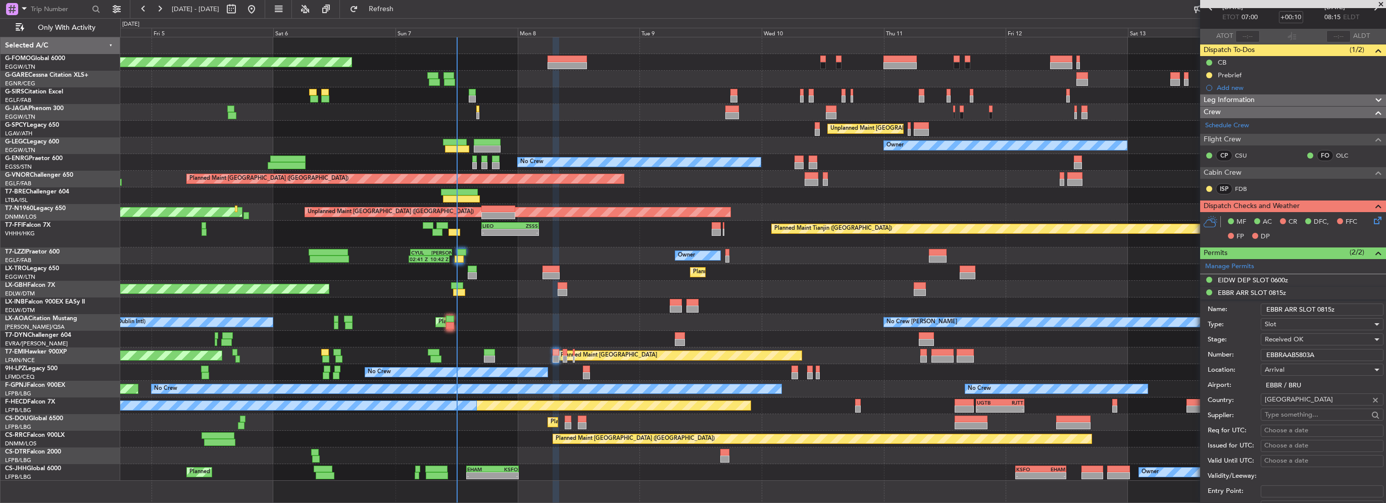
scroll to position [151, 0]
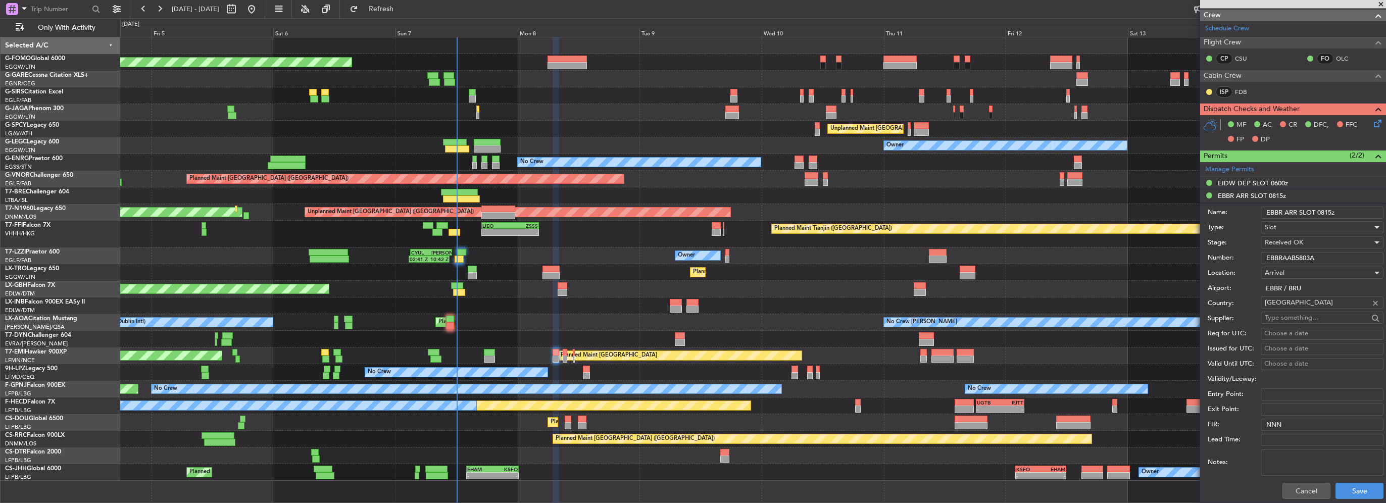
click at [1322, 212] on input "EBBR ARR SLOT 0815z" at bounding box center [1321, 213] width 123 height 12
type input "EBBR ARR SLOT 0715z"
click at [1301, 247] on div "Received OK" at bounding box center [1318, 242] width 108 height 15
click at [1293, 289] on span "Requested" at bounding box center [1318, 291] width 106 height 15
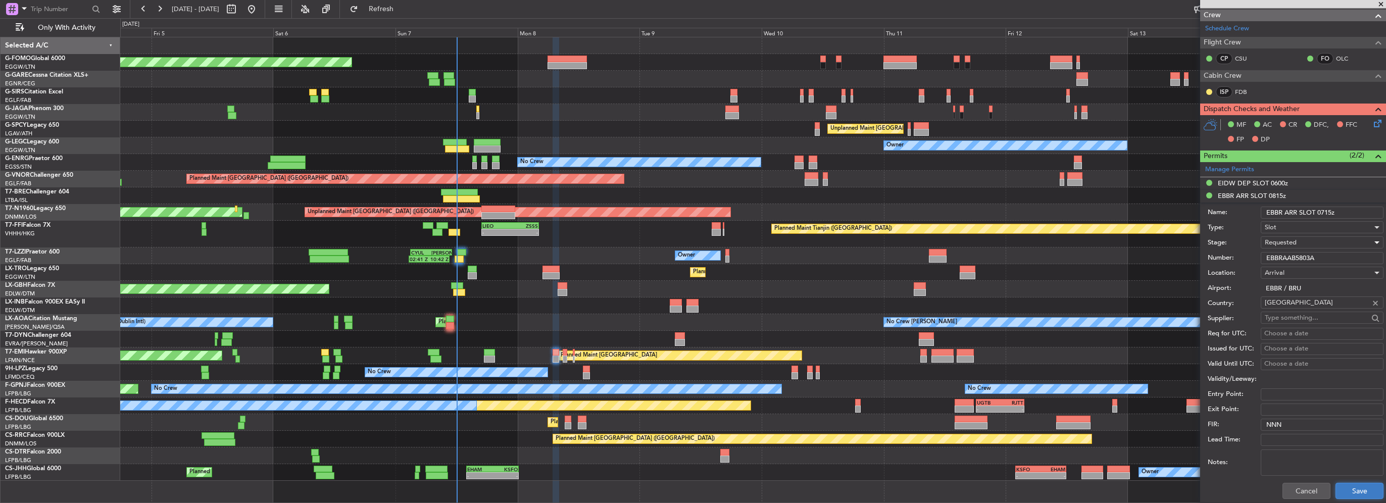
click at [1357, 487] on button "Save" at bounding box center [1359, 491] width 48 height 16
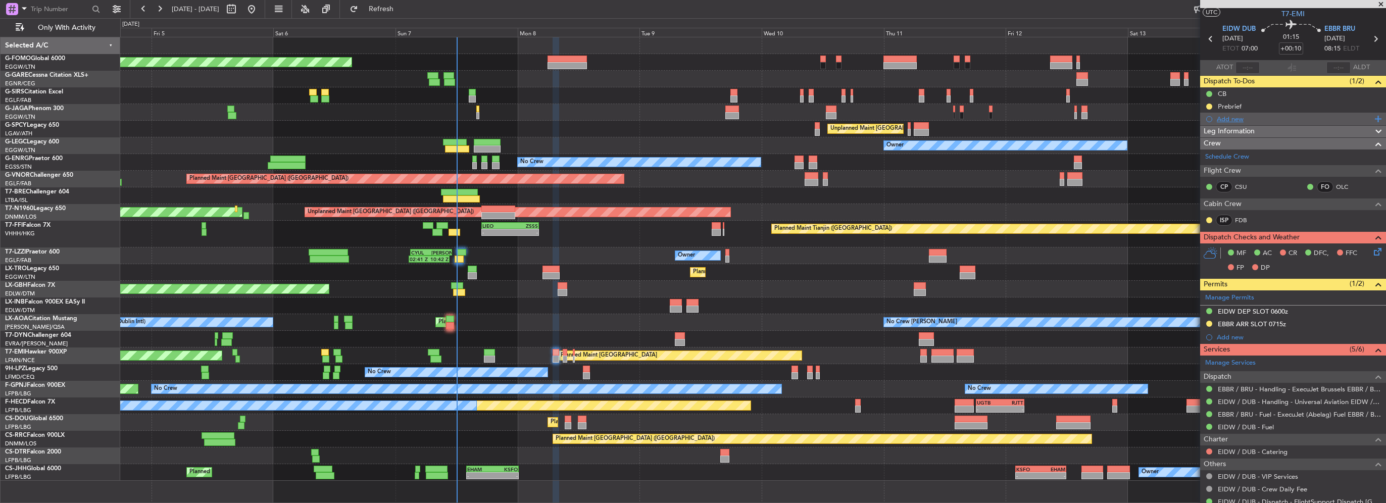
scroll to position [0, 0]
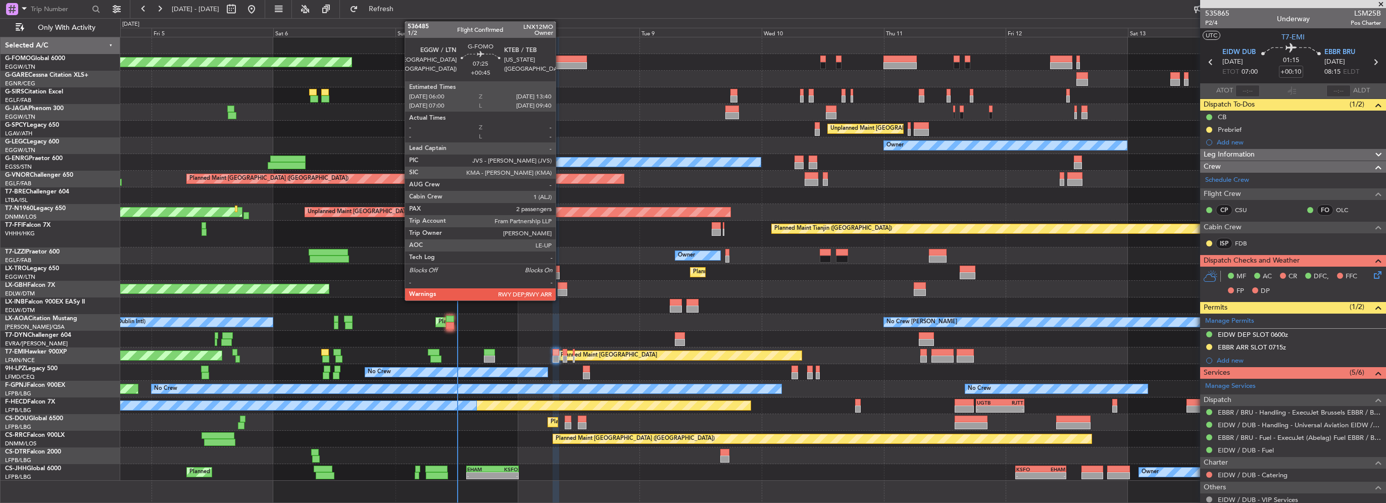
click at [560, 61] on div at bounding box center [566, 59] width 39 height 7
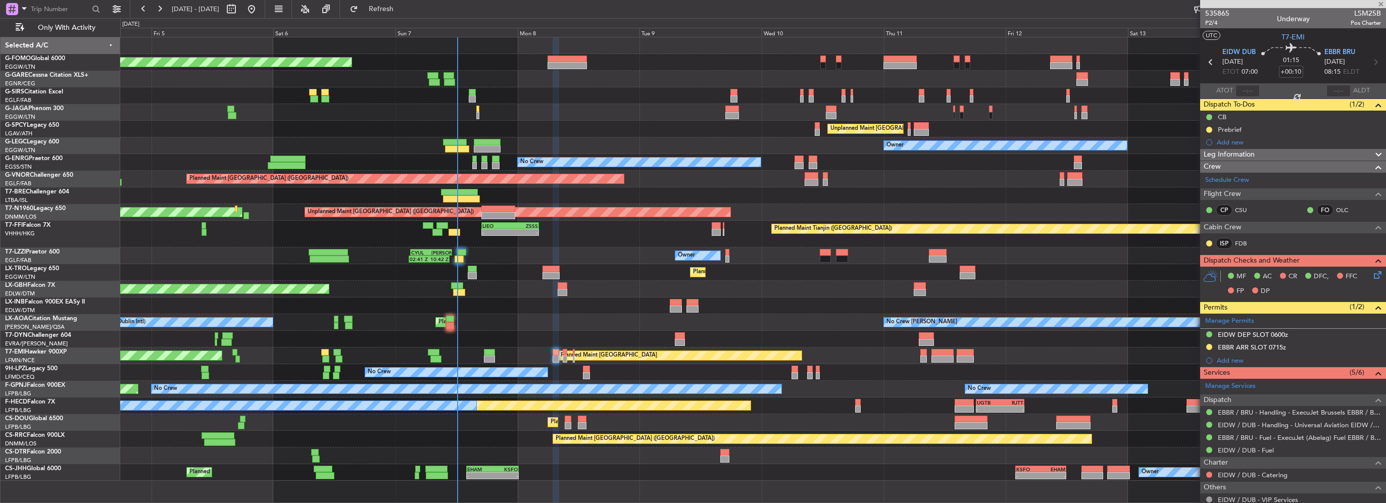
type input "+00:45"
type input "2"
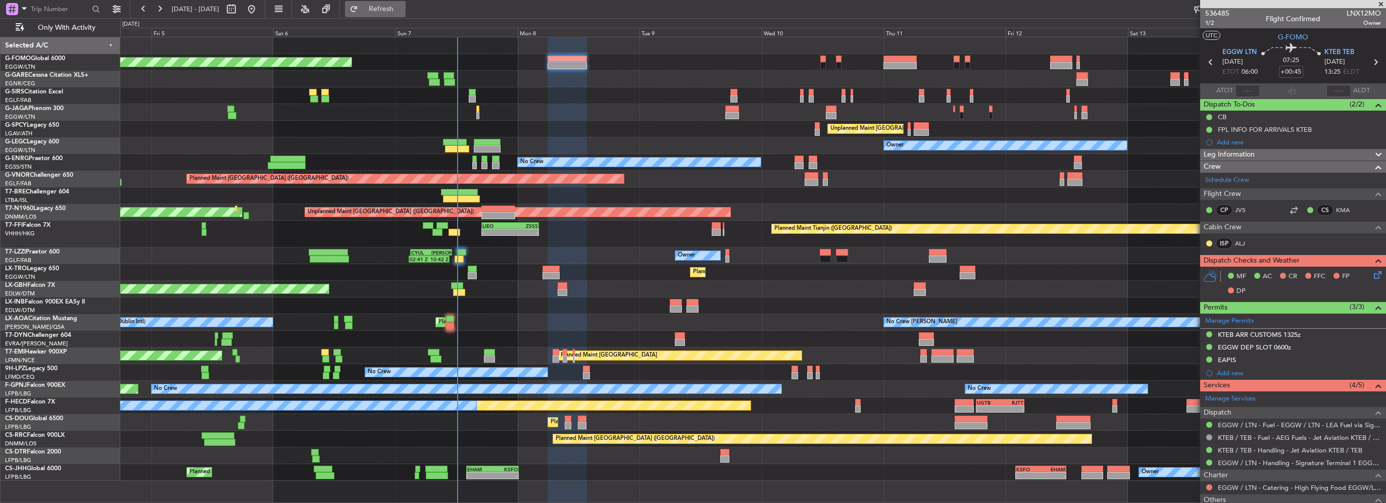
click at [391, 16] on button "Refresh" at bounding box center [375, 9] width 61 height 16
click at [402, 9] on span "Refresh" at bounding box center [381, 9] width 42 height 7
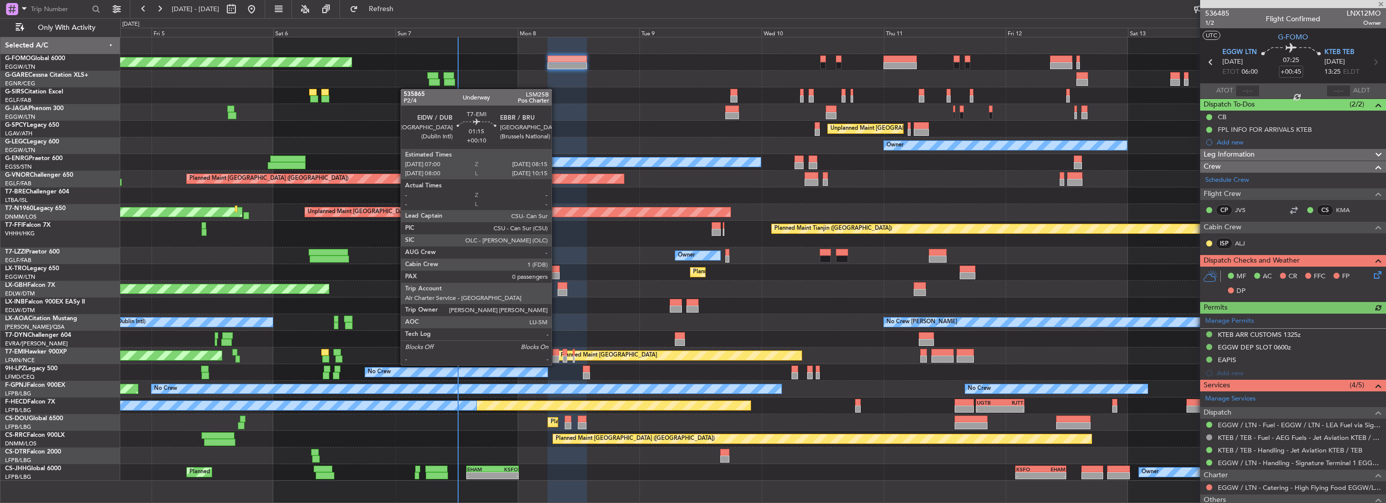
click at [556, 356] on div at bounding box center [555, 358] width 7 height 7
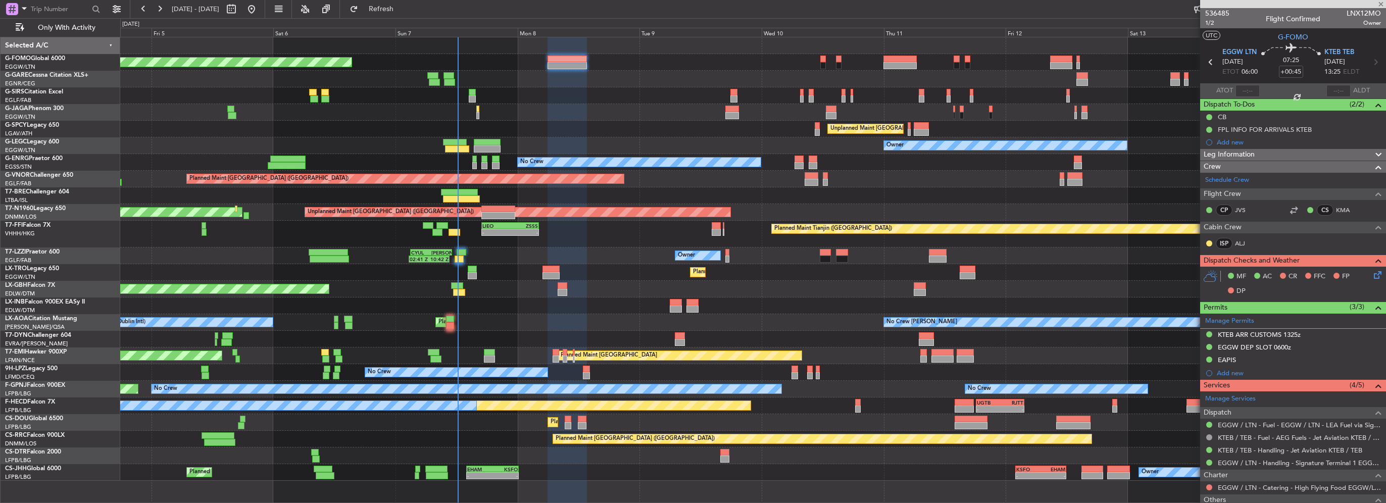
type input "+00:10"
type input "0"
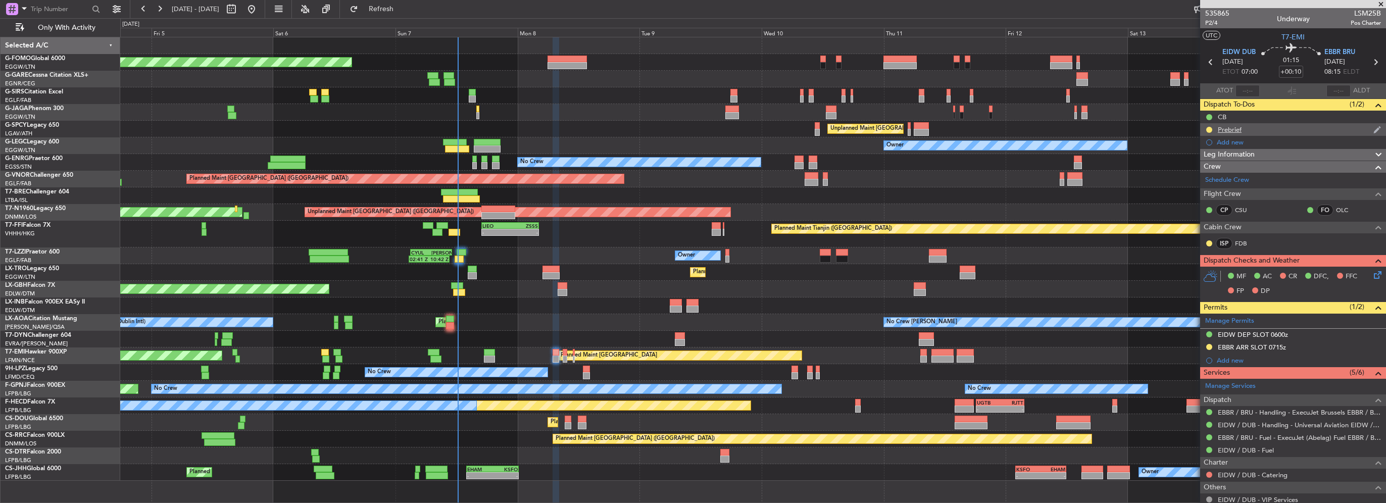
click at [1235, 132] on div "Prebrief" at bounding box center [1229, 129] width 24 height 9
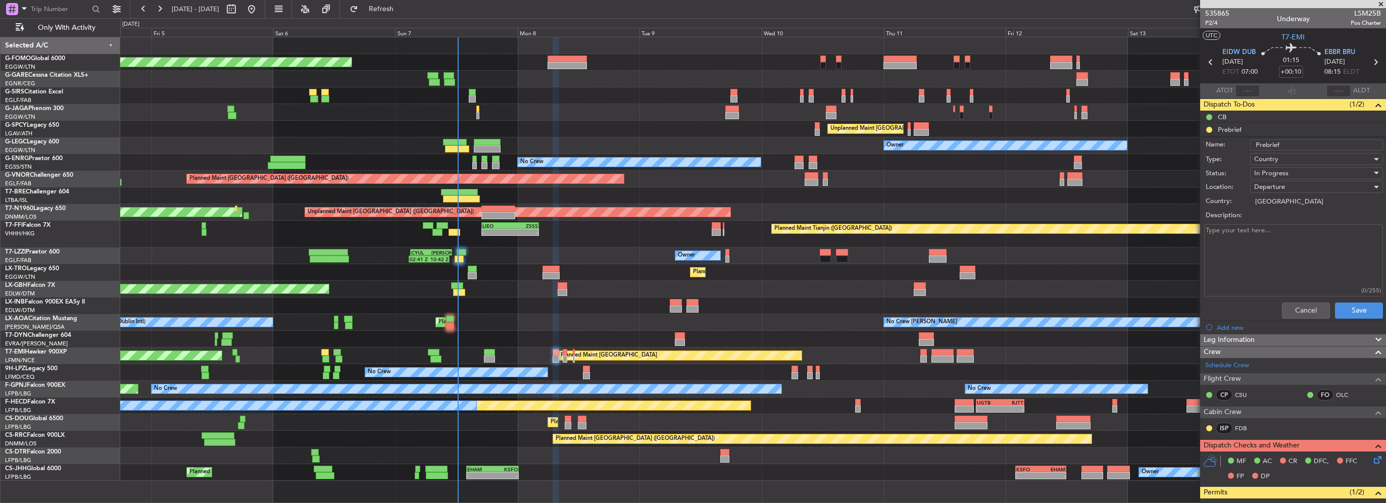
click at [1309, 236] on textarea "Description:" at bounding box center [1293, 260] width 179 height 72
paste textarea "Sector 1 Fuel 5650 lbs payload 0. Only CSU and OLC onboard to EBBR"
type textarea "Sector 1 Fuel 5650 lbs payload 0. Only CSU and OLC onboard to EBBR"
drag, startPoint x: 1310, startPoint y: 223, endPoint x: 1285, endPoint y: 171, distance: 57.8
click at [1285, 171] on span "In Progress" at bounding box center [1271, 173] width 34 height 9
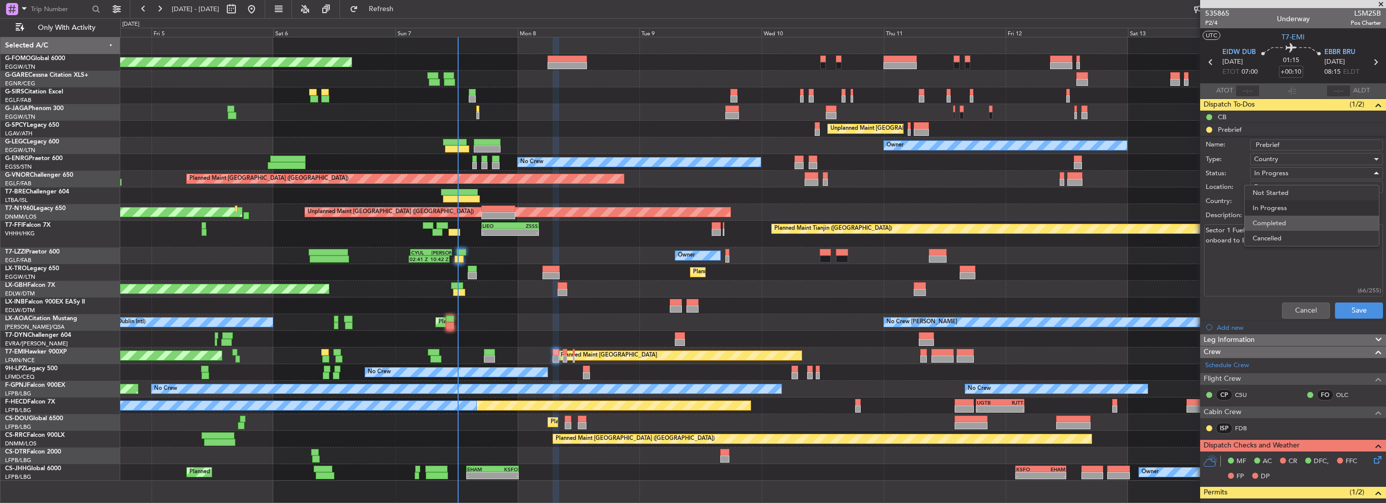
click at [1285, 226] on span "Completed" at bounding box center [1311, 223] width 118 height 15
click at [1357, 304] on button "Save" at bounding box center [1359, 310] width 48 height 16
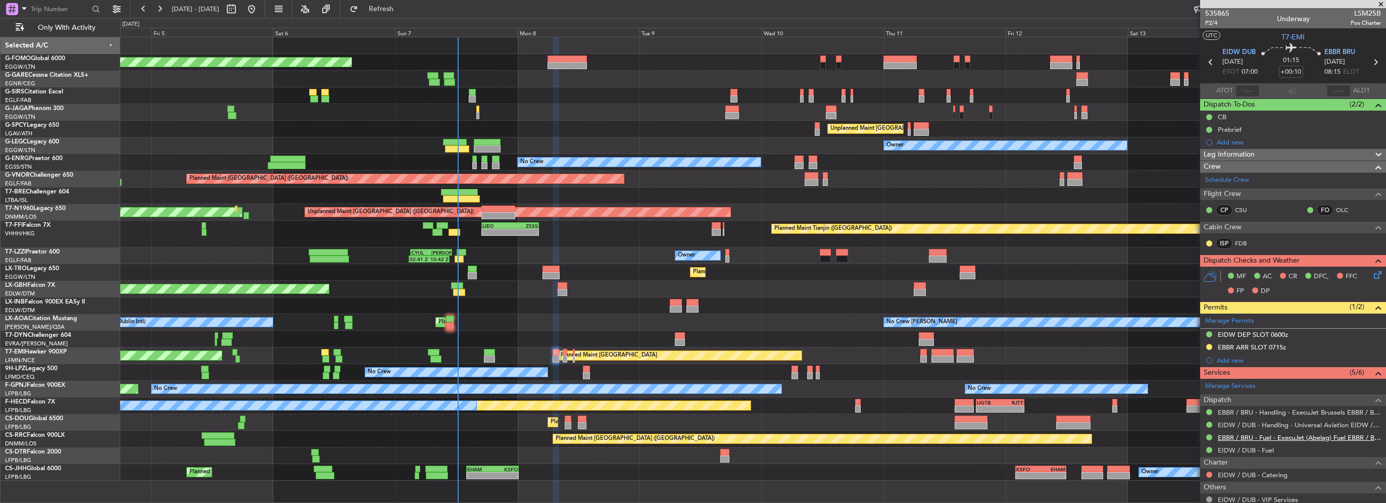
click at [1283, 435] on link "EBBR / BRU - Fuel - ExecuJet (Abelag) Fuel EBBR / BRU" at bounding box center [1298, 437] width 163 height 9
click at [405, 14] on button "Refresh" at bounding box center [375, 9] width 61 height 16
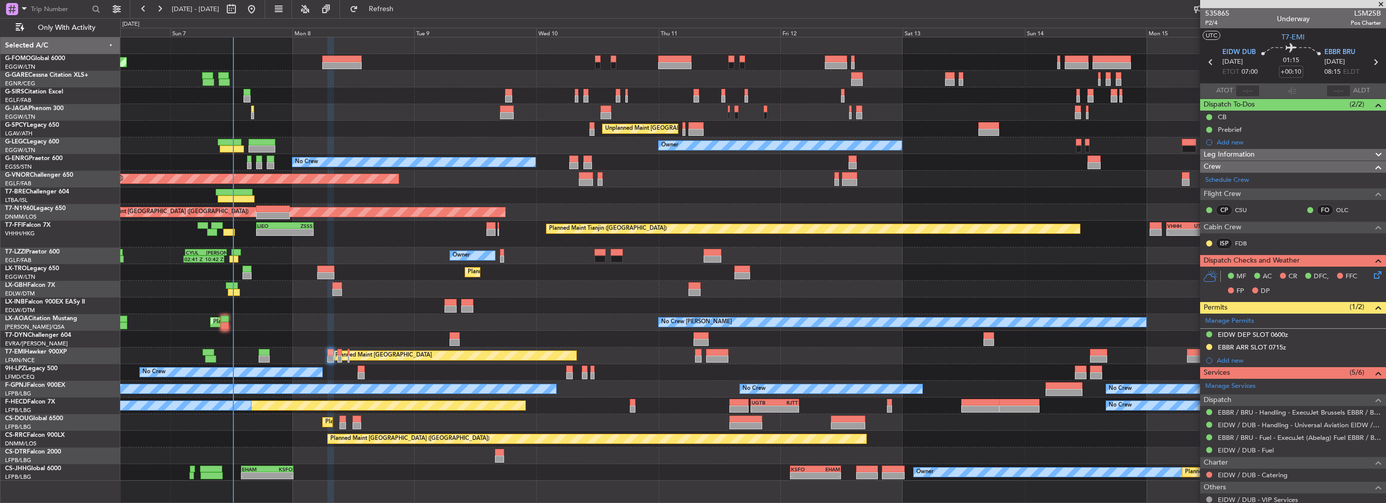
click at [685, 343] on div "Planned Maint [GEOGRAPHIC_DATA] ([GEOGRAPHIC_DATA]) Planned Maint [GEOGRAPHIC_D…" at bounding box center [752, 258] width 1265 height 443
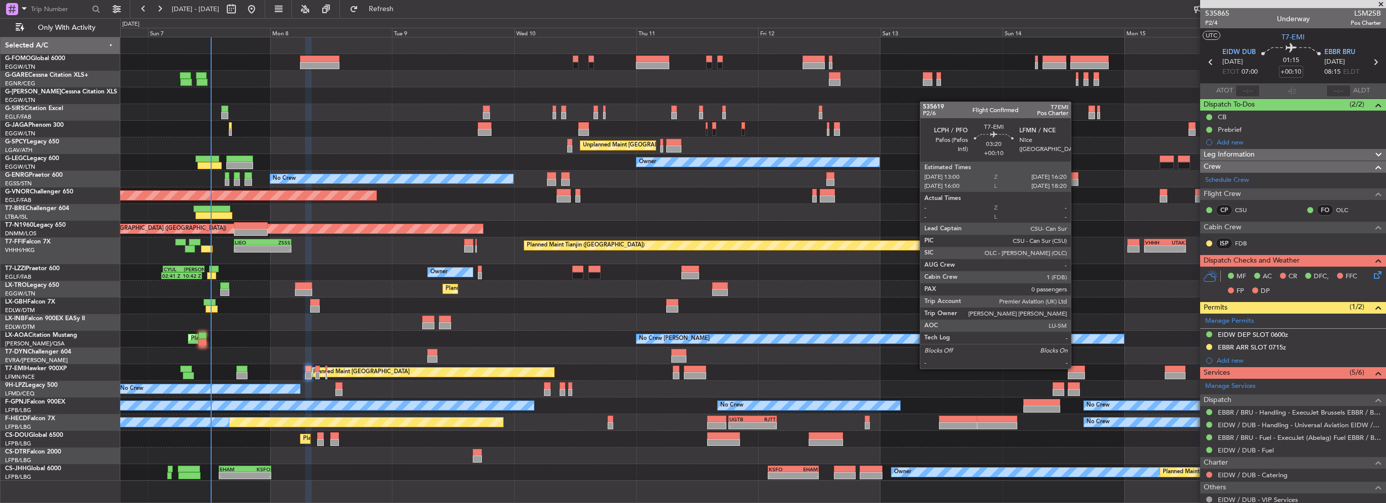
click at [1075, 368] on div at bounding box center [1076, 369] width 17 height 7
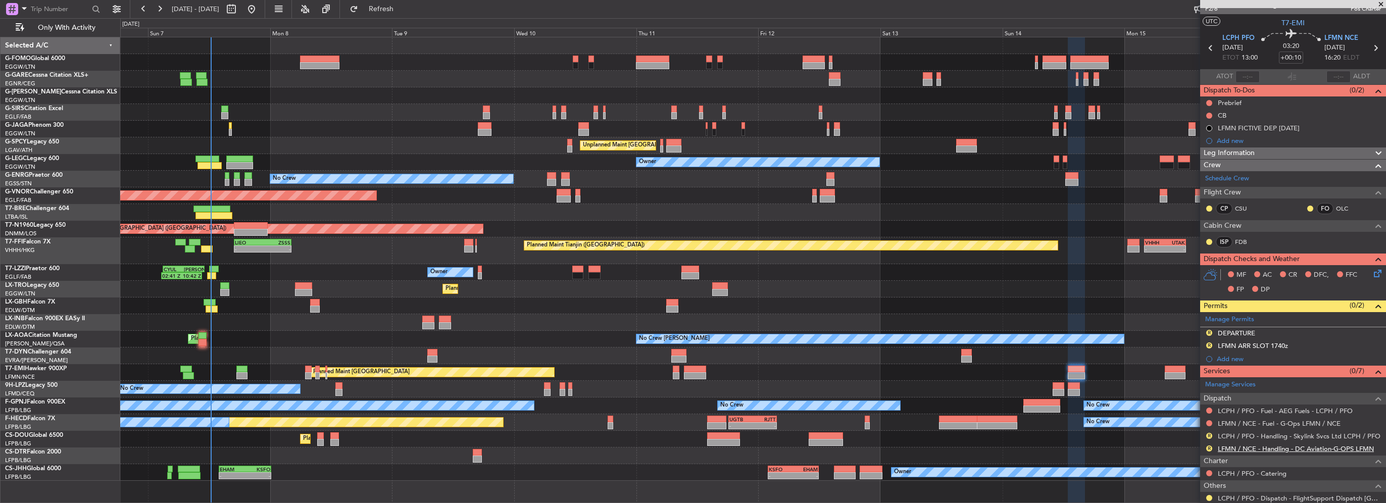
scroll to position [55, 0]
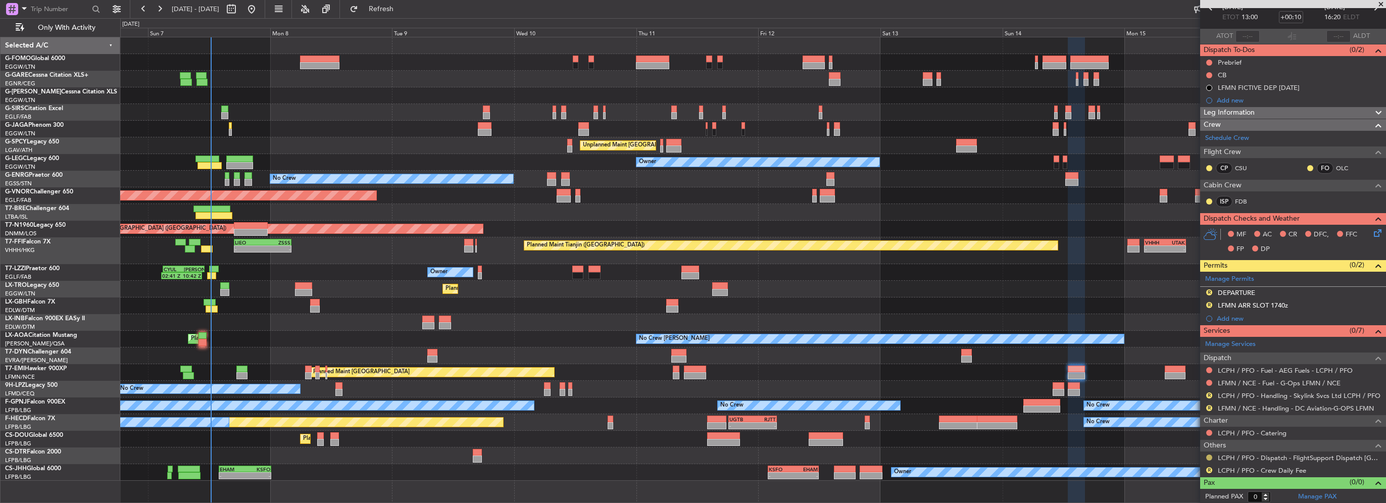
click at [1210, 454] on button at bounding box center [1209, 457] width 6 height 6
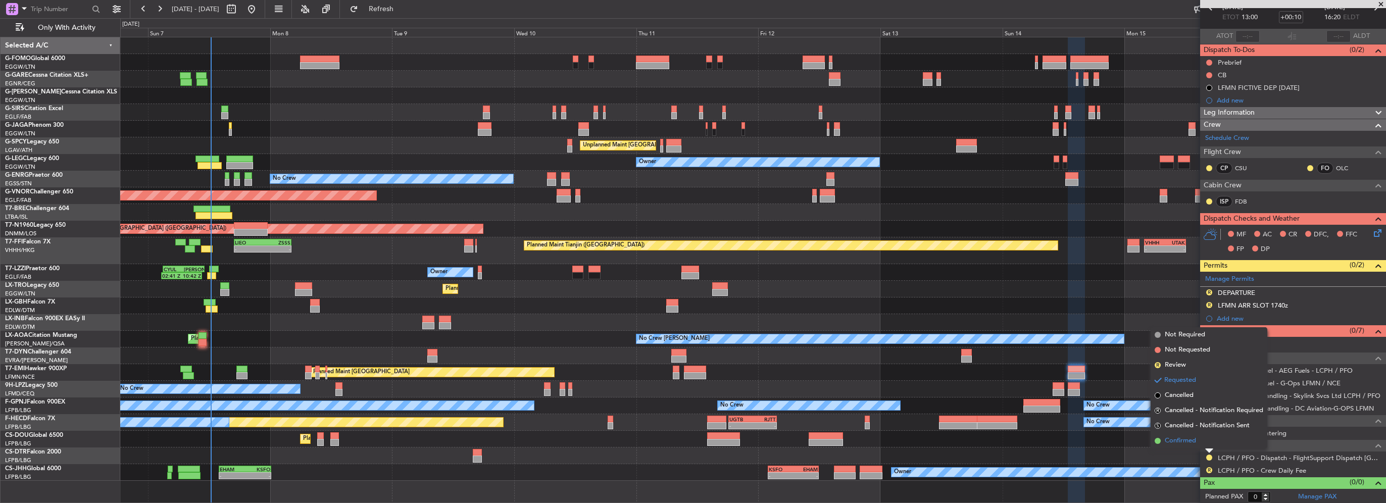
click at [1196, 440] on li "Confirmed" at bounding box center [1208, 440] width 117 height 15
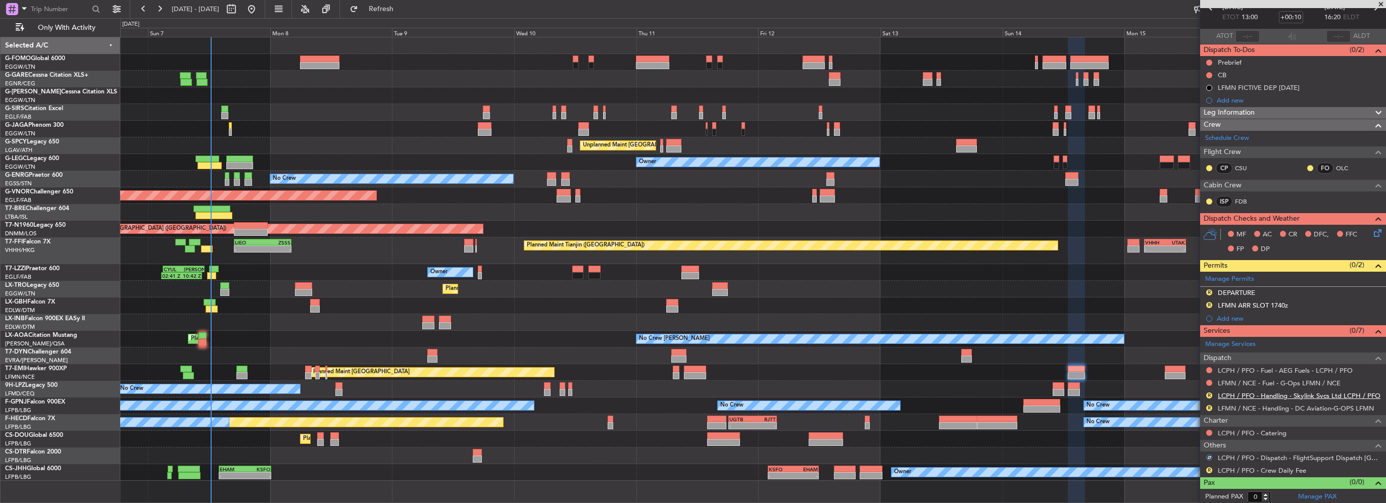
click at [1231, 394] on link "LCPH / PFO - Handling - Skylink Svcs Ltd LCPH / PFO" at bounding box center [1298, 395] width 163 height 9
click at [1206, 289] on button "R" at bounding box center [1209, 292] width 6 height 6
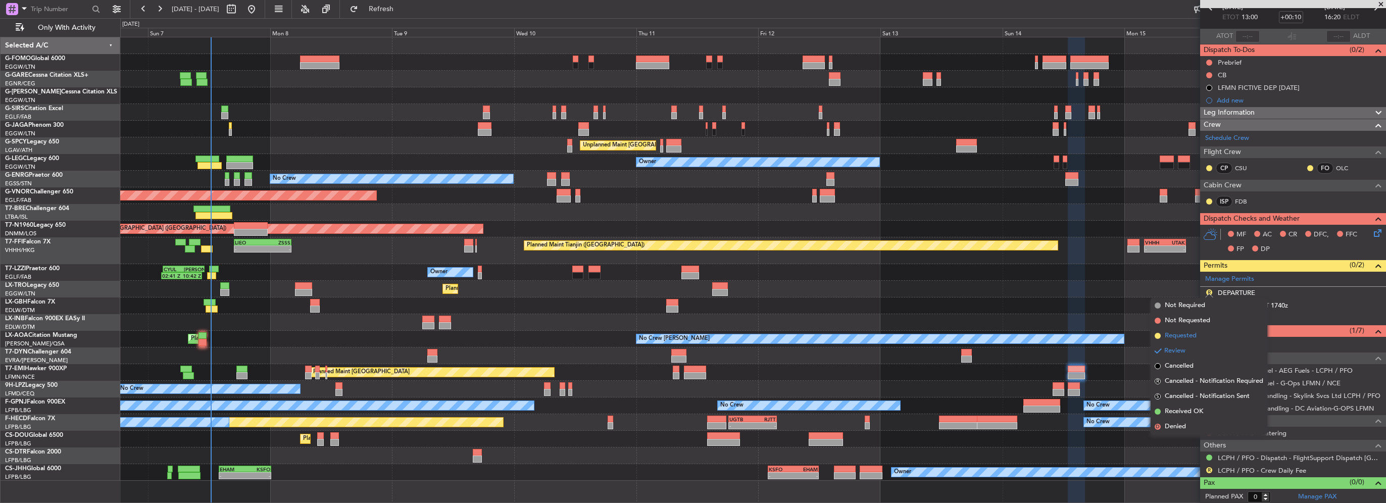
click at [1199, 337] on li "Requested" at bounding box center [1208, 335] width 117 height 15
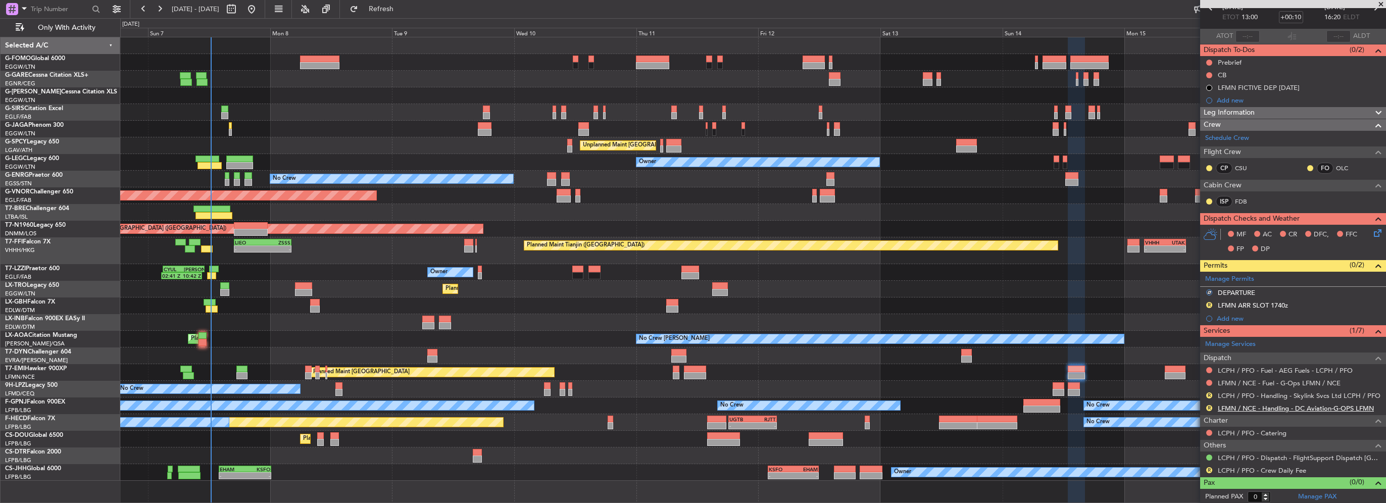
click at [1322, 407] on link "LFMN / NCE - Handling - DC Aviation-G-OPS LFMN" at bounding box center [1295, 408] width 156 height 9
click at [402, 12] on span "Refresh" at bounding box center [381, 9] width 42 height 7
drag, startPoint x: 421, startPoint y: 10, endPoint x: 452, endPoint y: 349, distance: 340.8
click at [402, 10] on span "Refresh" at bounding box center [381, 9] width 42 height 7
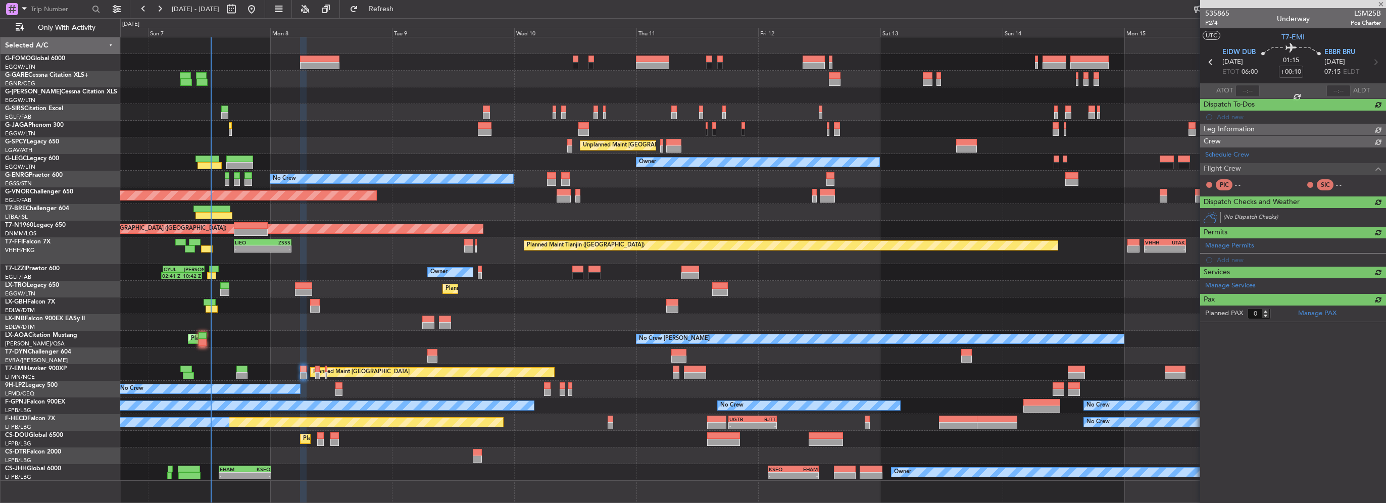
scroll to position [0, 0]
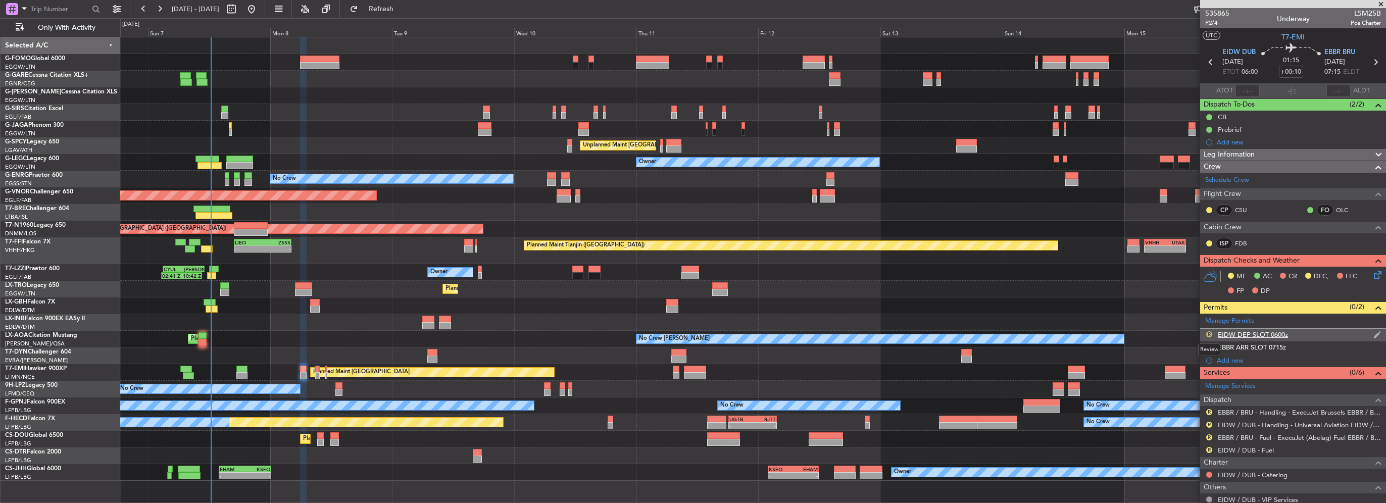
click at [1208, 334] on button "R" at bounding box center [1209, 334] width 6 height 6
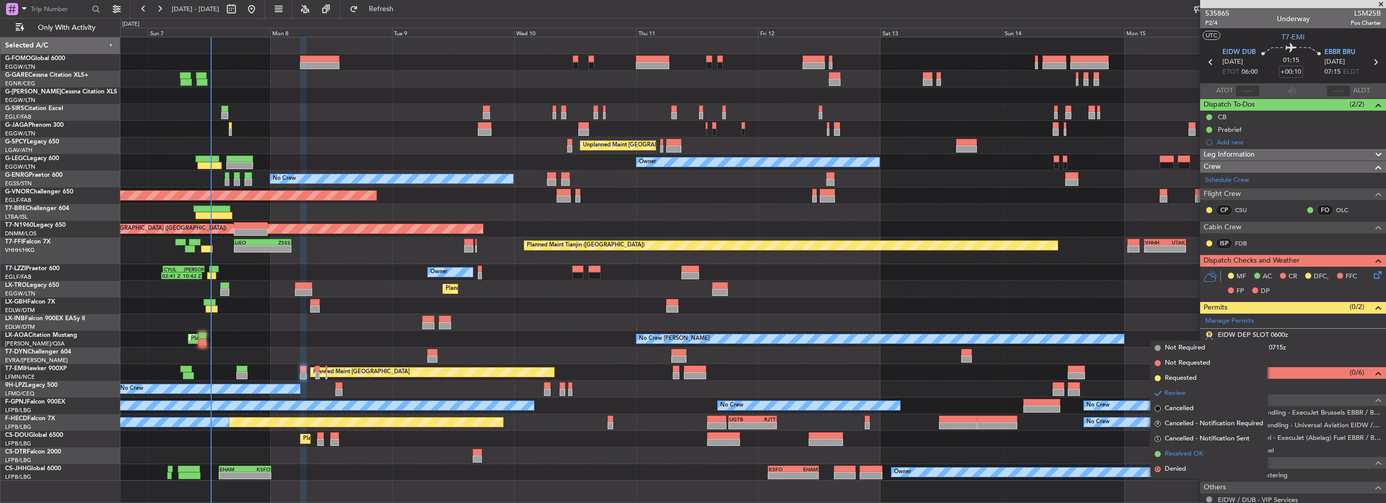
click at [1194, 454] on span "Received OK" at bounding box center [1183, 454] width 38 height 10
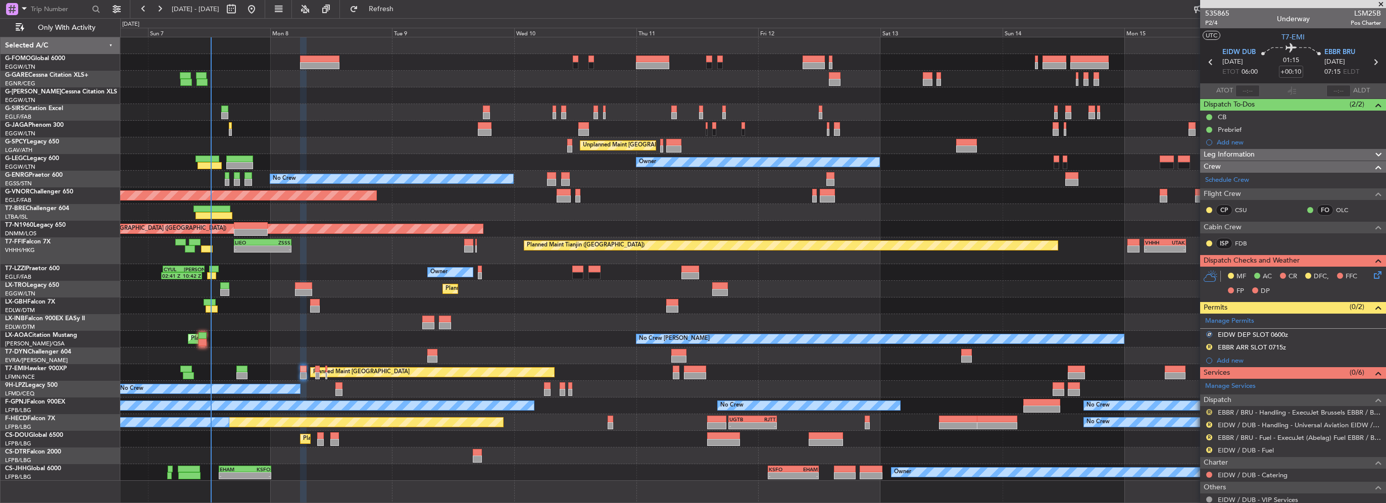
click at [1209, 409] on button "R" at bounding box center [1209, 412] width 6 height 6
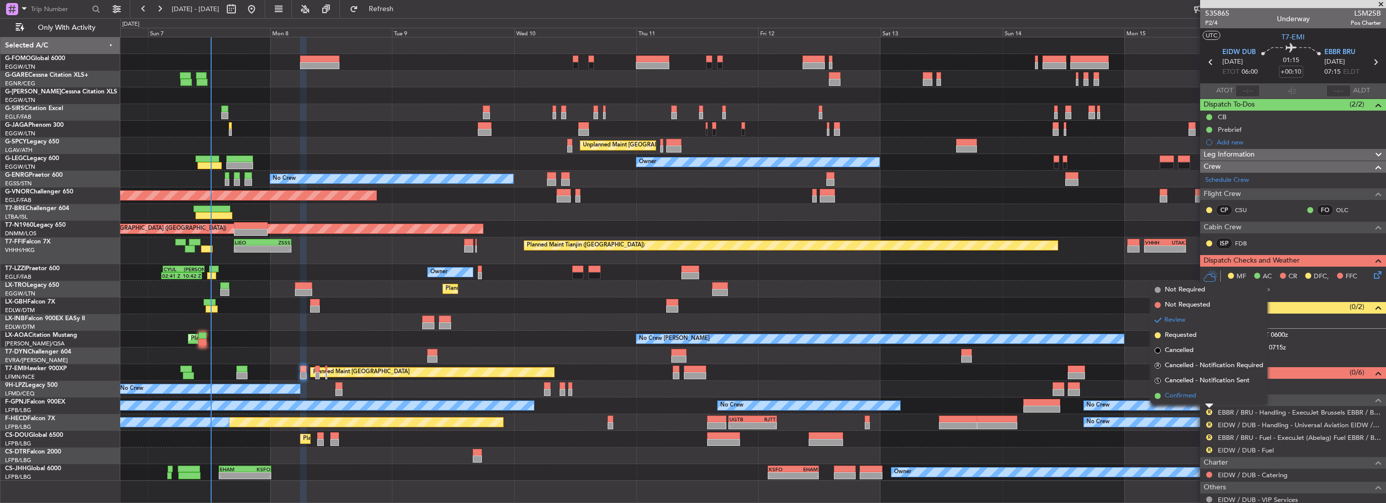
click at [1184, 397] on span "Confirmed" at bounding box center [1179, 396] width 31 height 10
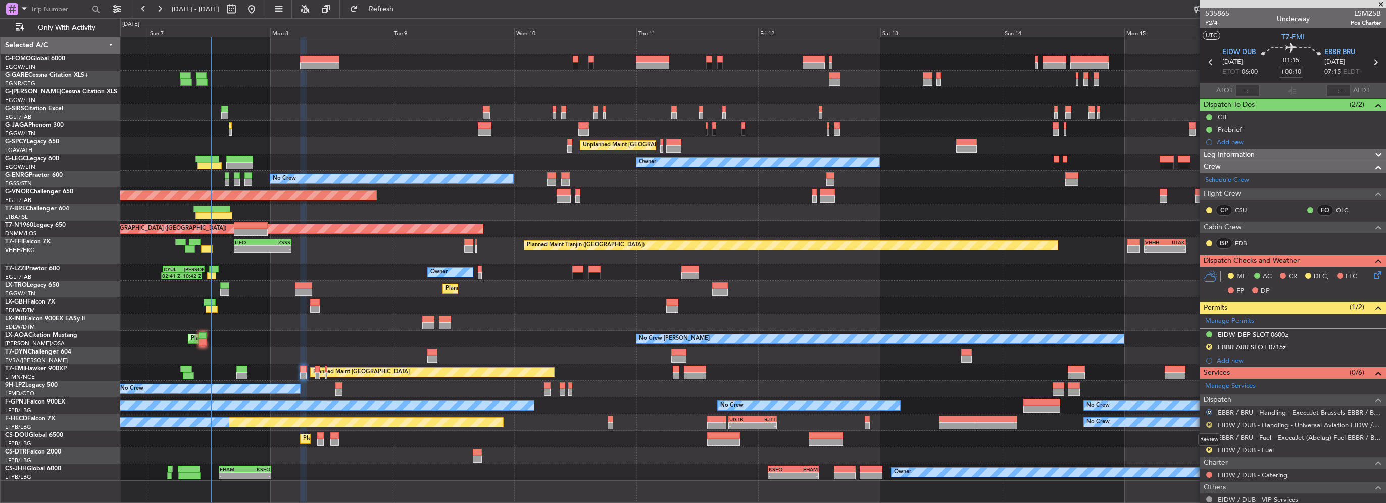
click at [1206, 423] on button "R" at bounding box center [1209, 425] width 6 height 6
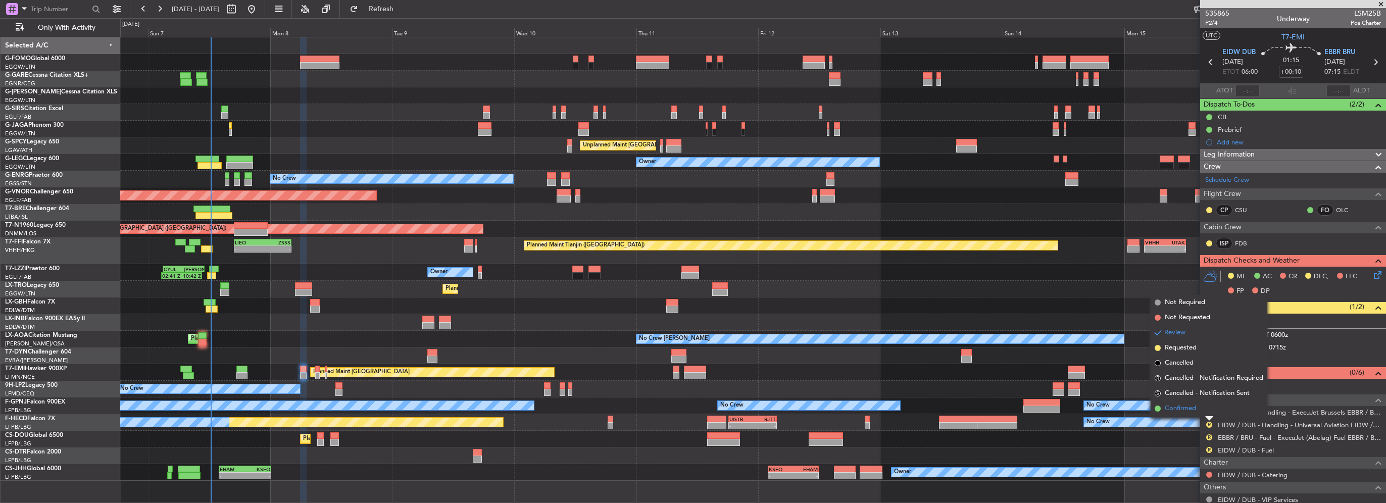
click at [1180, 405] on span "Confirmed" at bounding box center [1179, 408] width 31 height 10
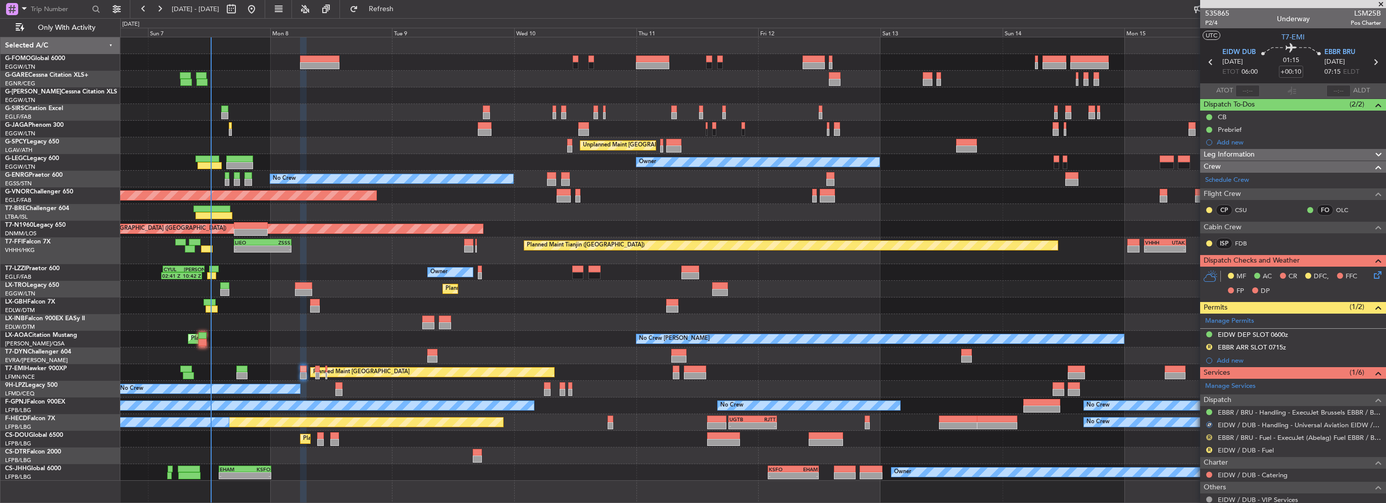
click at [1210, 435] on button "R" at bounding box center [1209, 437] width 6 height 6
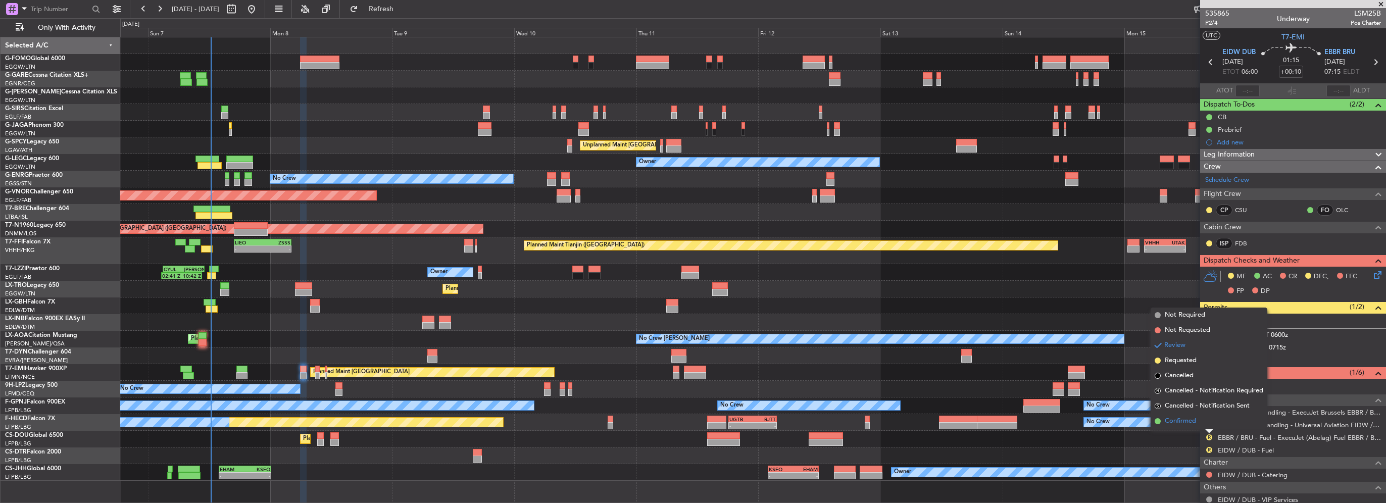
click at [1189, 423] on span "Confirmed" at bounding box center [1179, 421] width 31 height 10
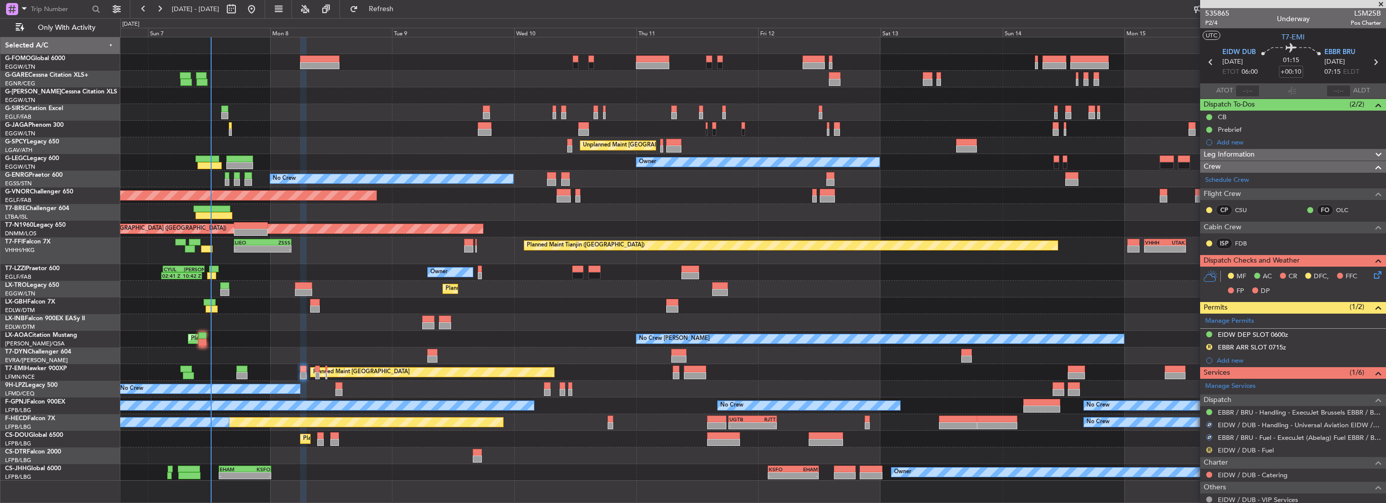
click at [1209, 448] on button "R" at bounding box center [1209, 450] width 6 height 6
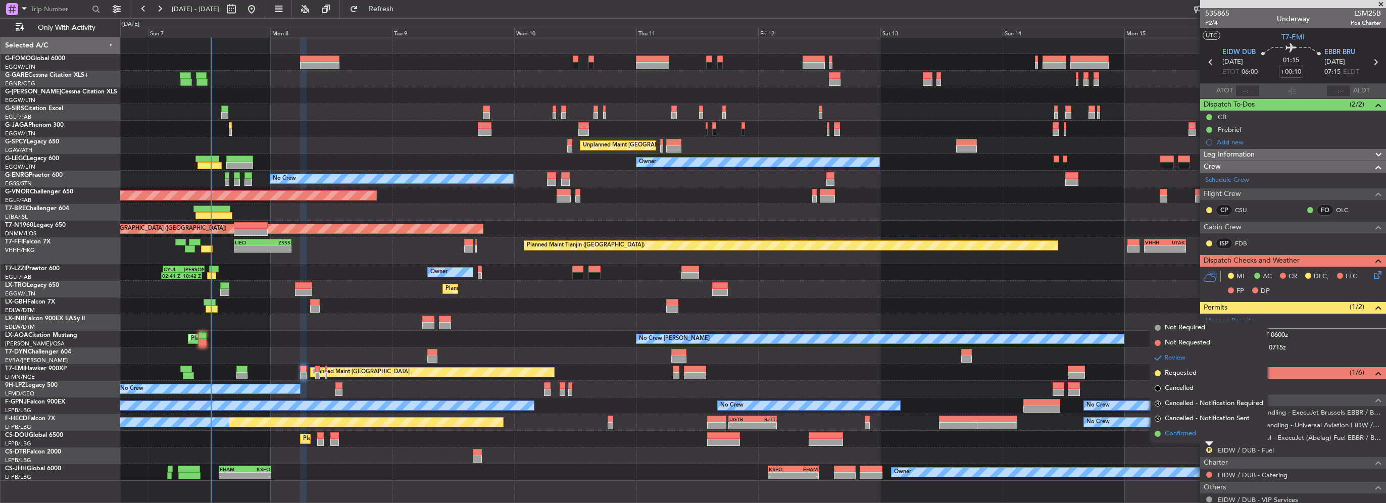
click at [1189, 431] on span "Confirmed" at bounding box center [1179, 434] width 31 height 10
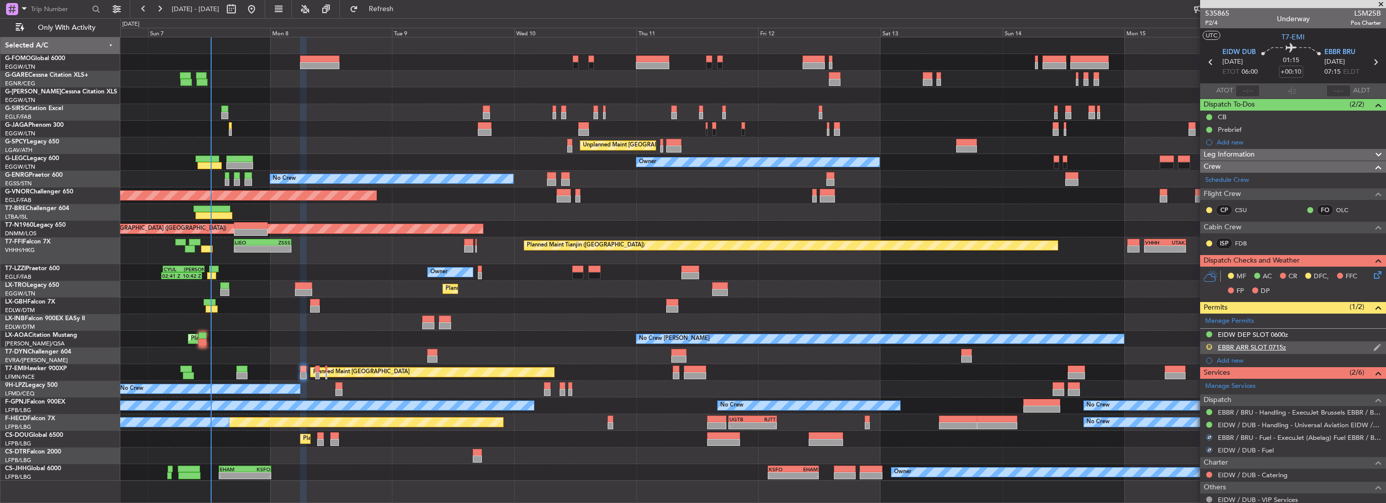
click at [1208, 344] on button "R" at bounding box center [1209, 347] width 6 height 6
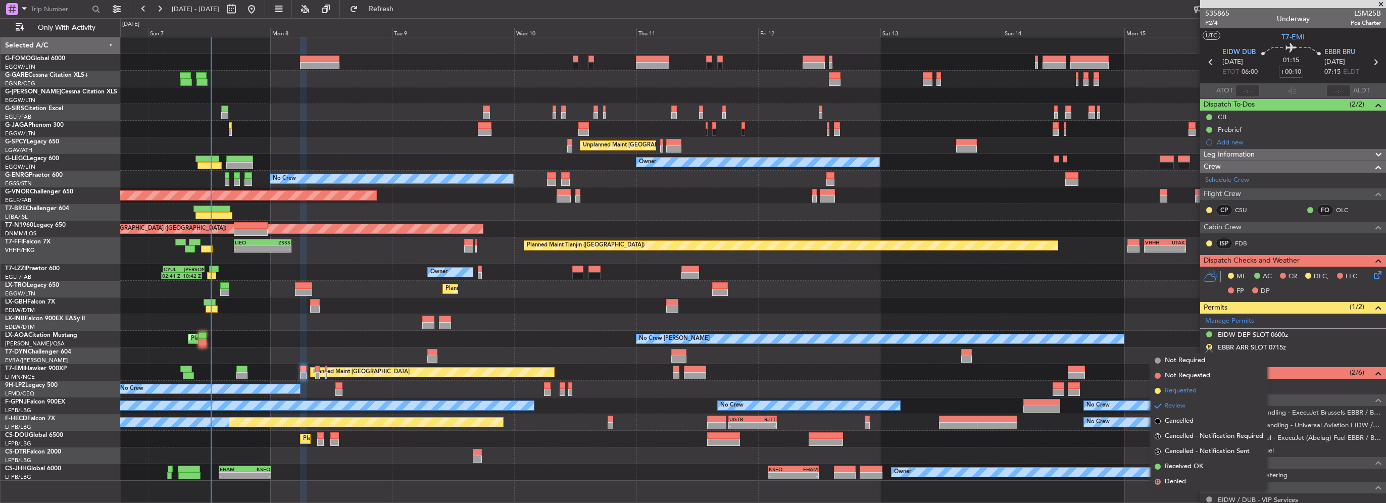
click at [1182, 392] on span "Requested" at bounding box center [1180, 391] width 32 height 10
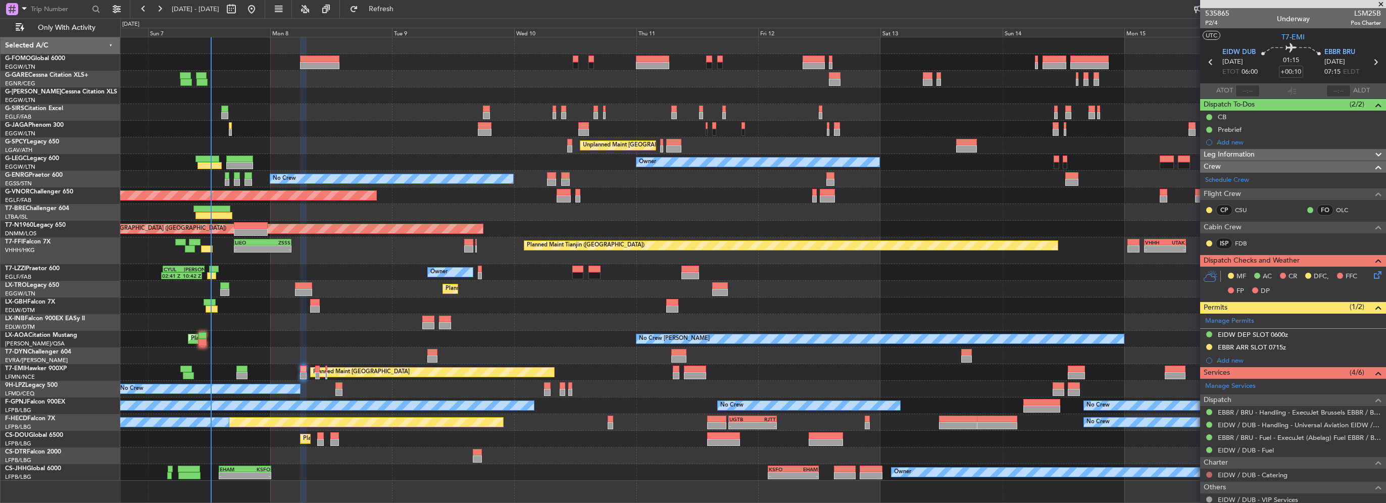
click at [1208, 472] on button at bounding box center [1209, 475] width 6 height 6
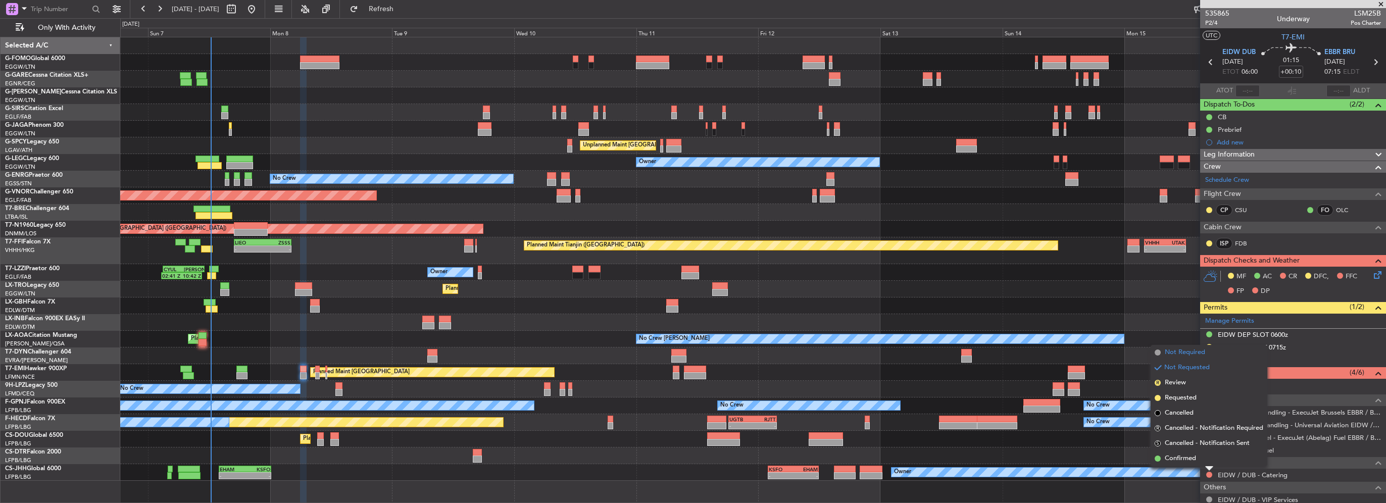
click at [1172, 350] on span "Not Required" at bounding box center [1184, 352] width 40 height 10
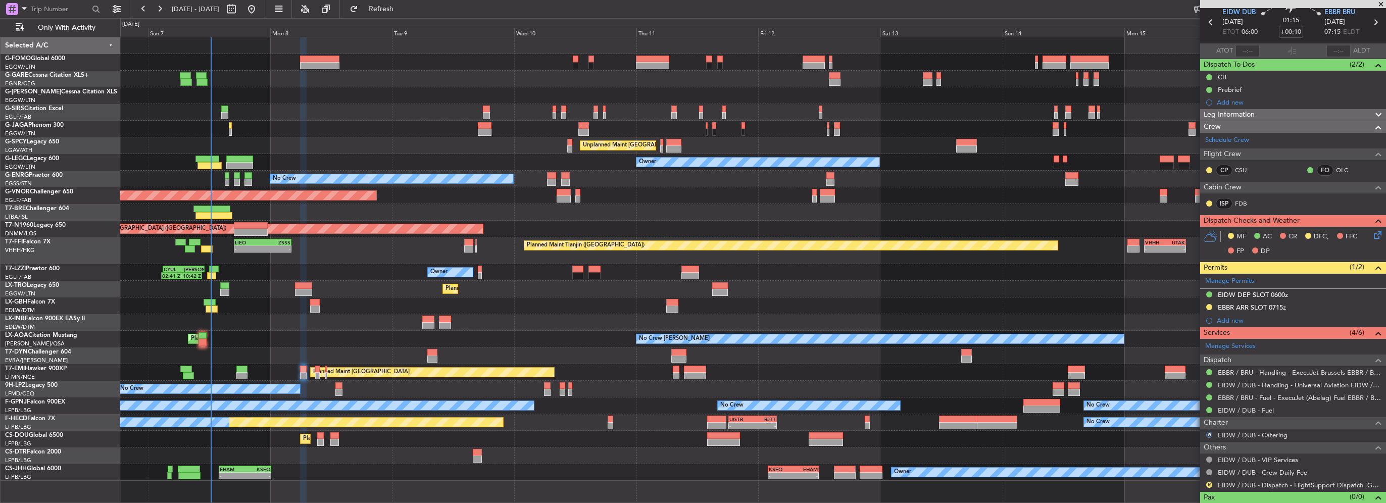
scroll to position [55, 0]
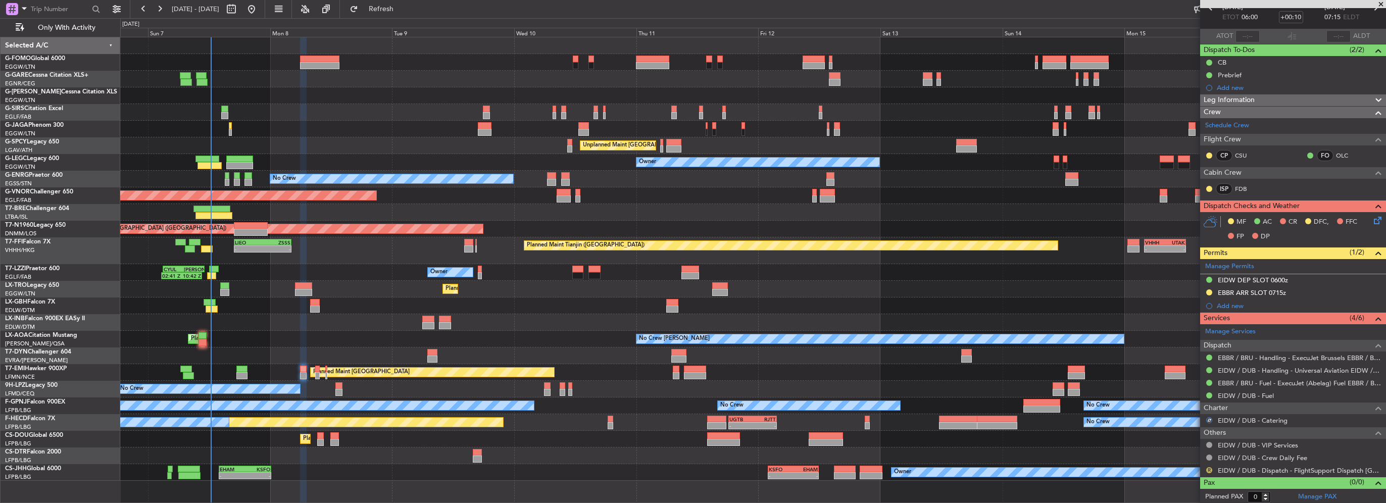
click at [1206, 471] on button "R" at bounding box center [1209, 470] width 6 height 6
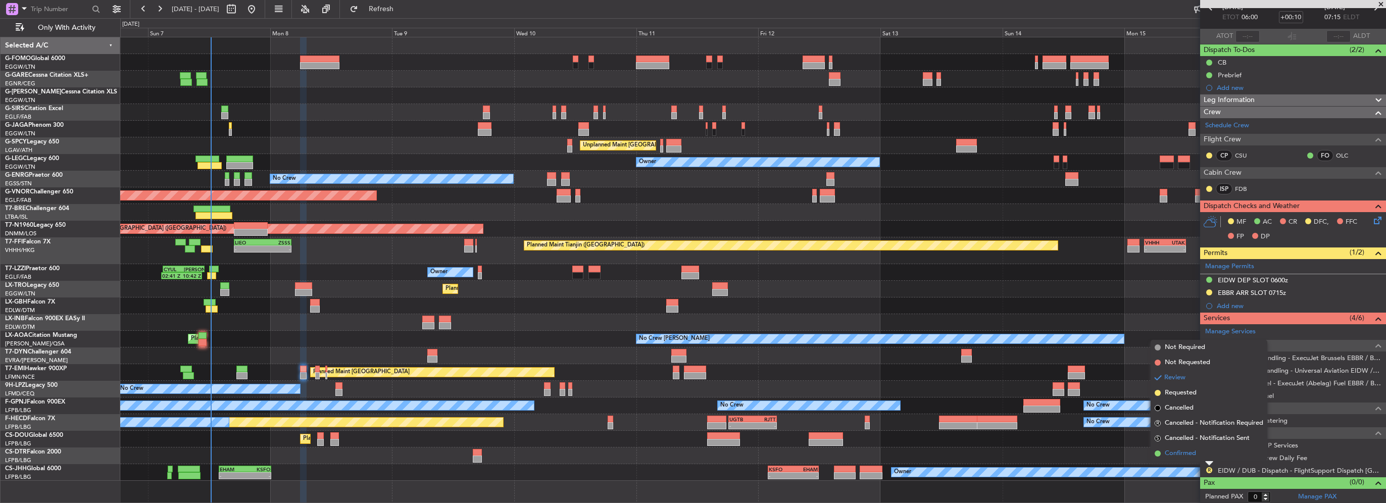
click at [1193, 455] on span "Confirmed" at bounding box center [1179, 453] width 31 height 10
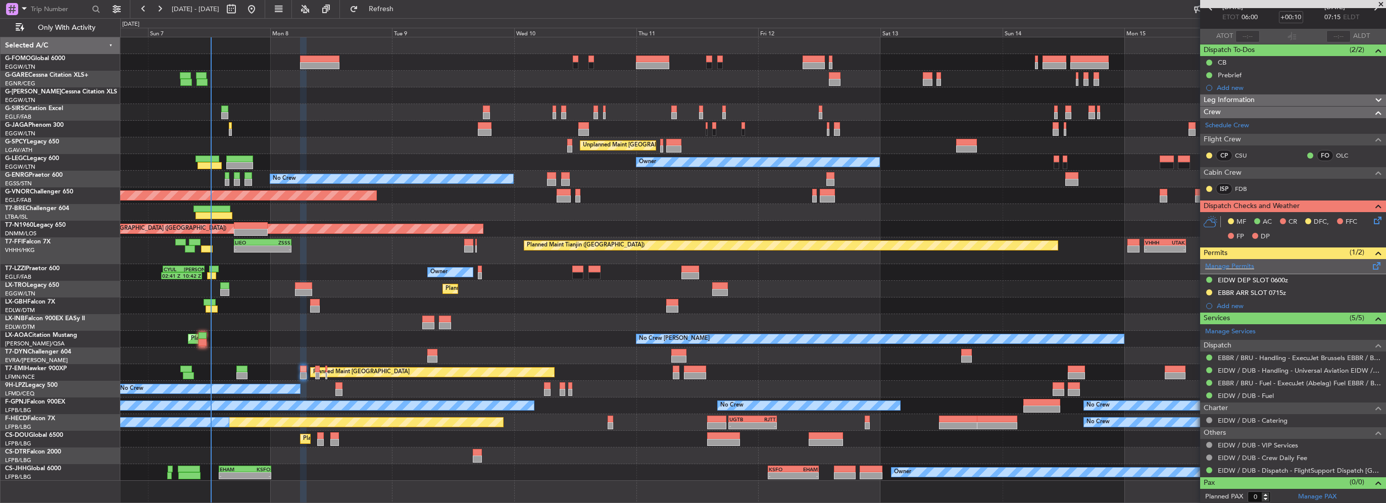
scroll to position [0, 0]
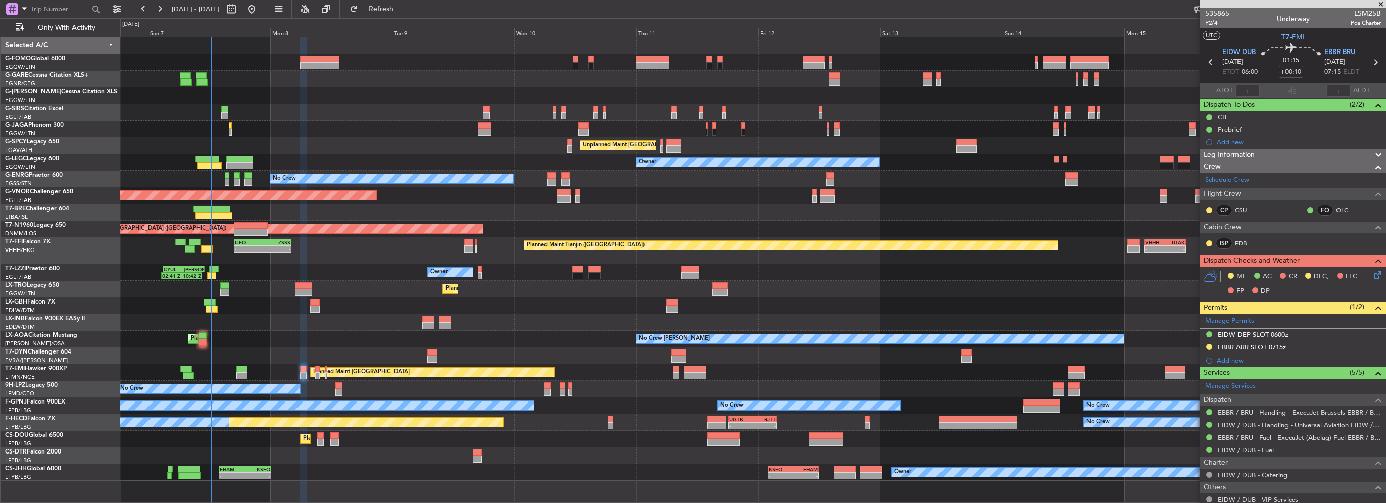
click at [1371, 271] on icon at bounding box center [1375, 273] width 8 height 8
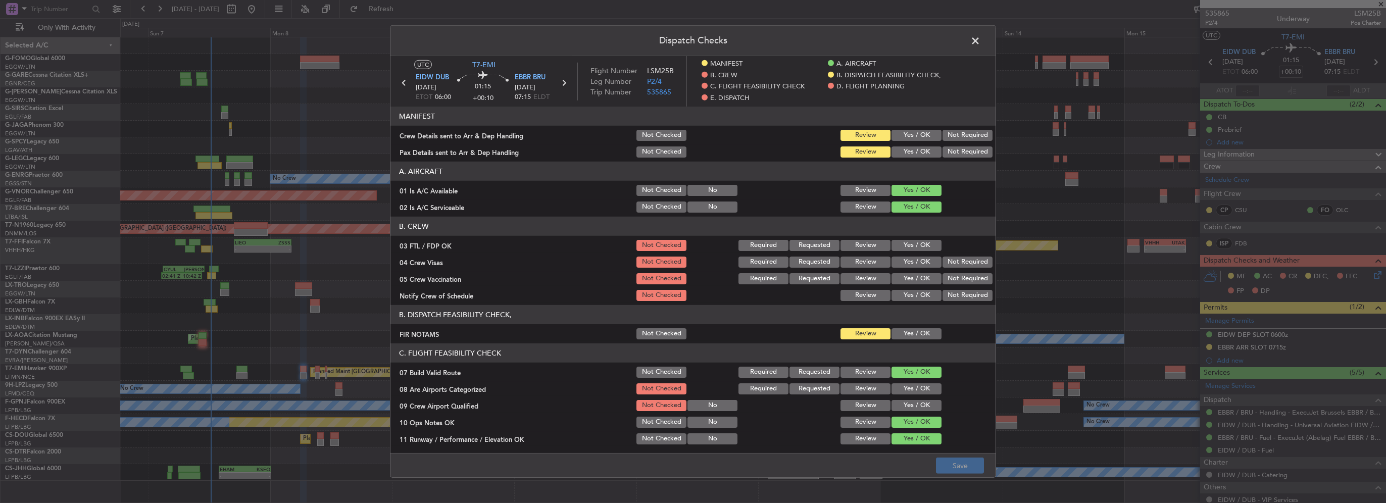
click at [900, 137] on button "Yes / OK" at bounding box center [916, 135] width 50 height 11
click at [906, 150] on button "Yes / OK" at bounding box center [916, 151] width 50 height 11
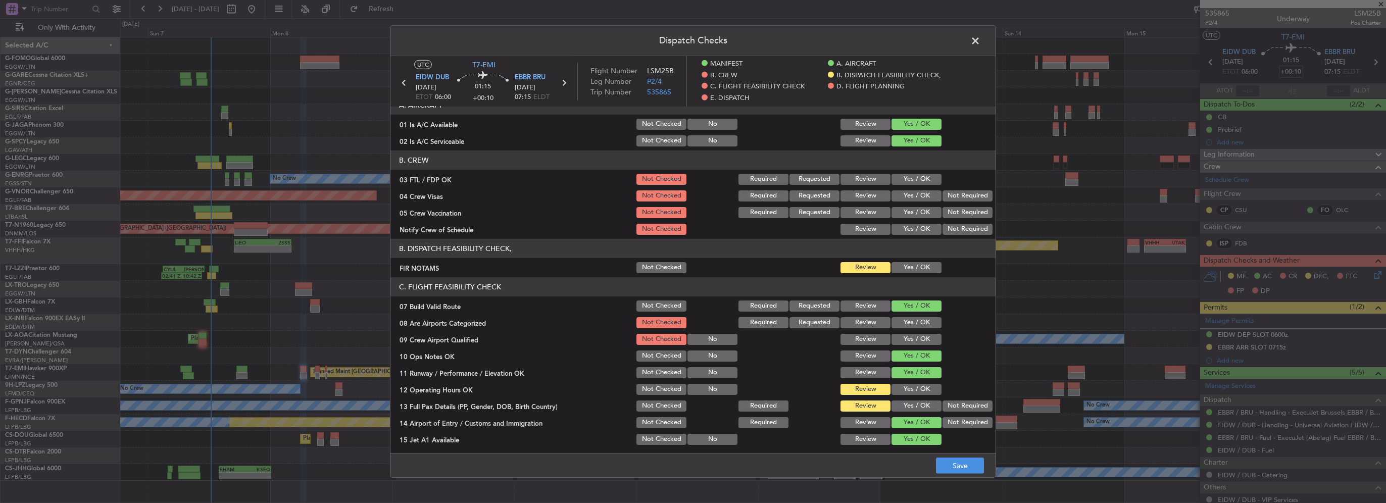
scroll to position [101, 0]
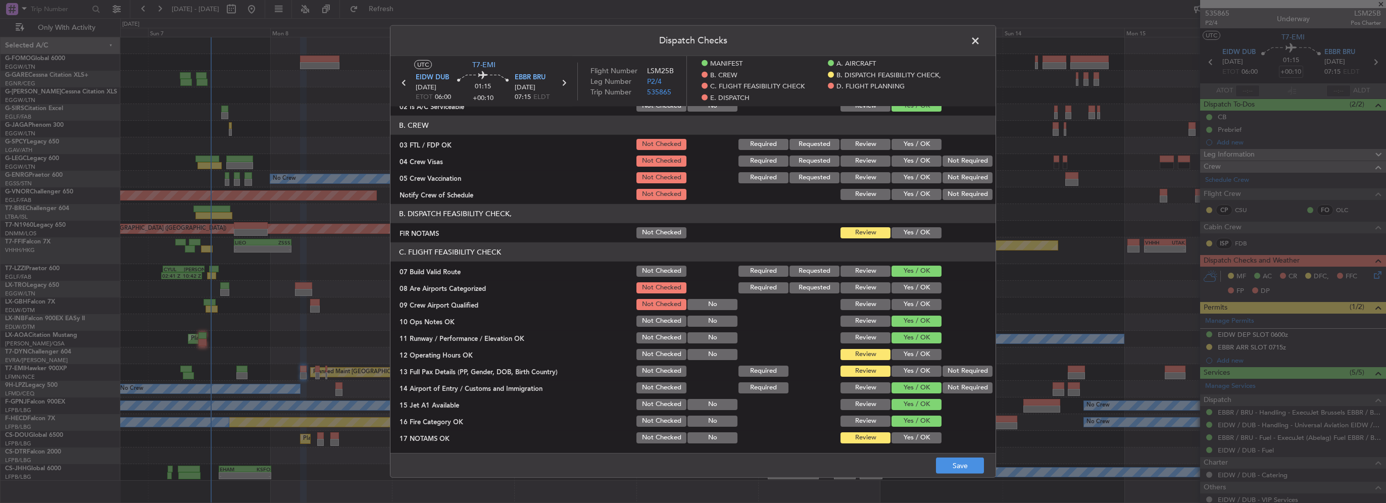
click at [921, 230] on button "Yes / OK" at bounding box center [916, 232] width 50 height 11
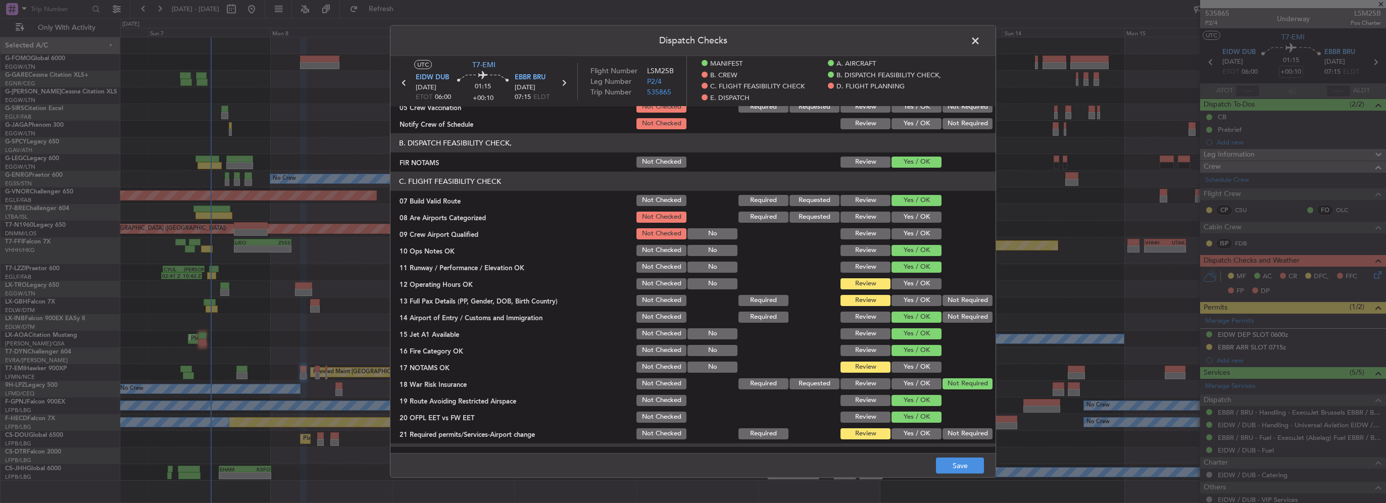
scroll to position [202, 0]
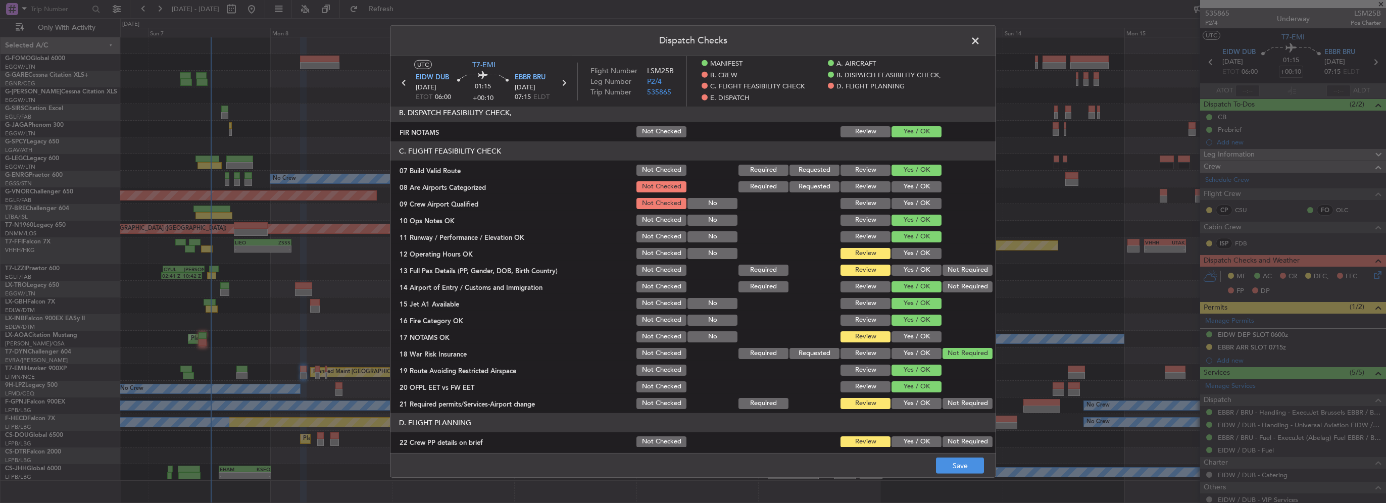
click at [913, 253] on button "Yes / OK" at bounding box center [916, 253] width 50 height 11
click at [913, 273] on button "Yes / OK" at bounding box center [916, 270] width 50 height 11
click at [925, 335] on button "Yes / OK" at bounding box center [916, 336] width 50 height 11
drag, startPoint x: 922, startPoint y: 394, endPoint x: 925, endPoint y: 404, distance: 10.4
click at [922, 394] on section "C. FLIGHT FEASIBILITY CHECK 07 Build Valid Route Not Checked Required Requested…" at bounding box center [692, 275] width 605 height 269
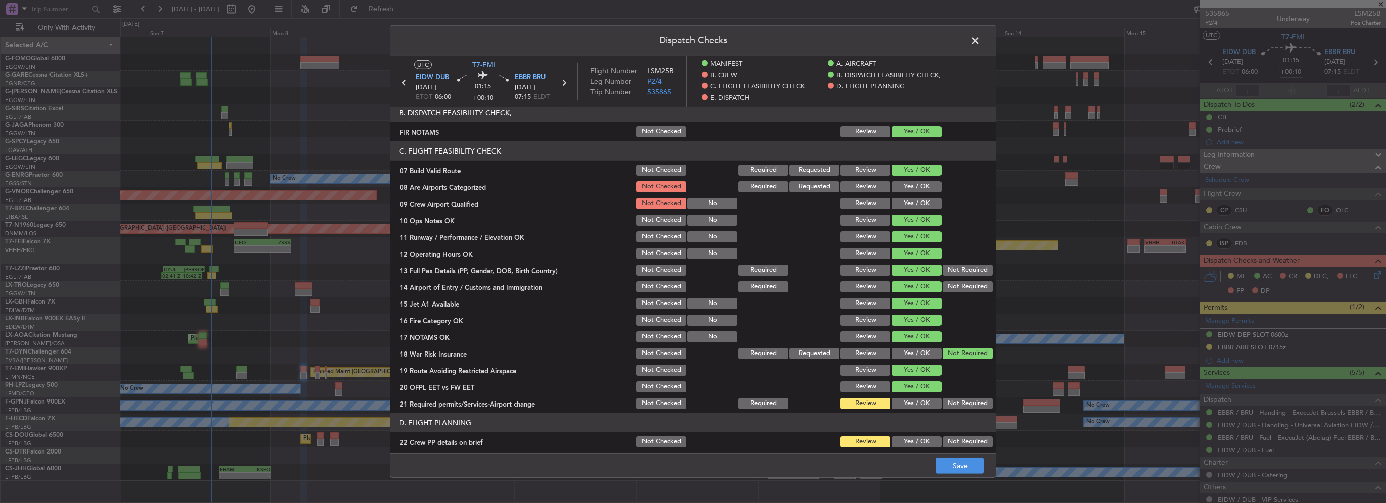
click at [925, 404] on button "Yes / OK" at bounding box center [916, 403] width 50 height 11
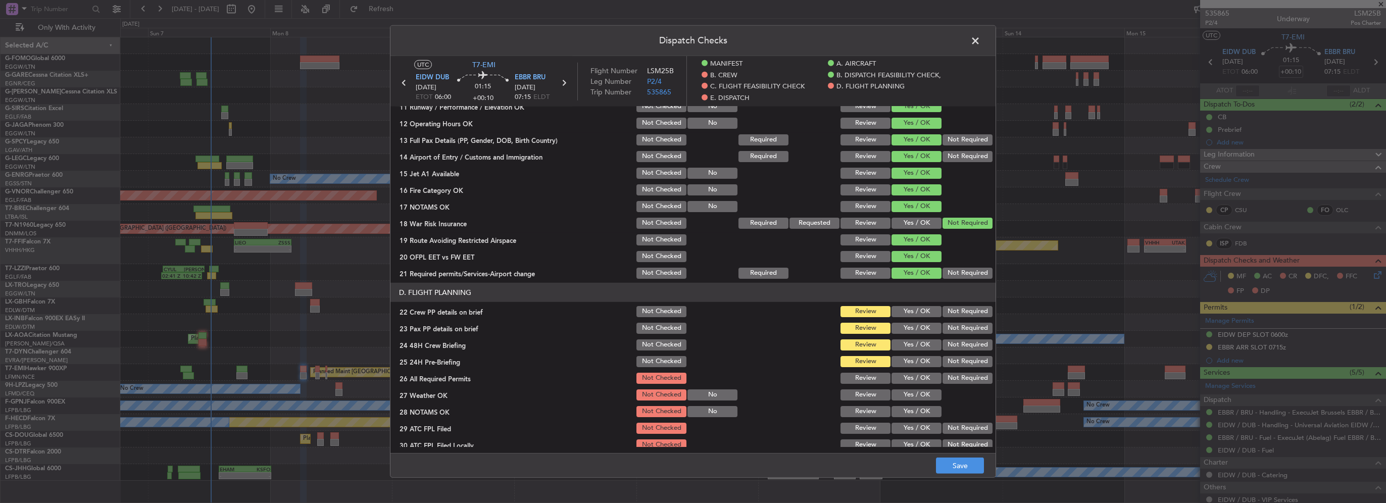
scroll to position [353, 0]
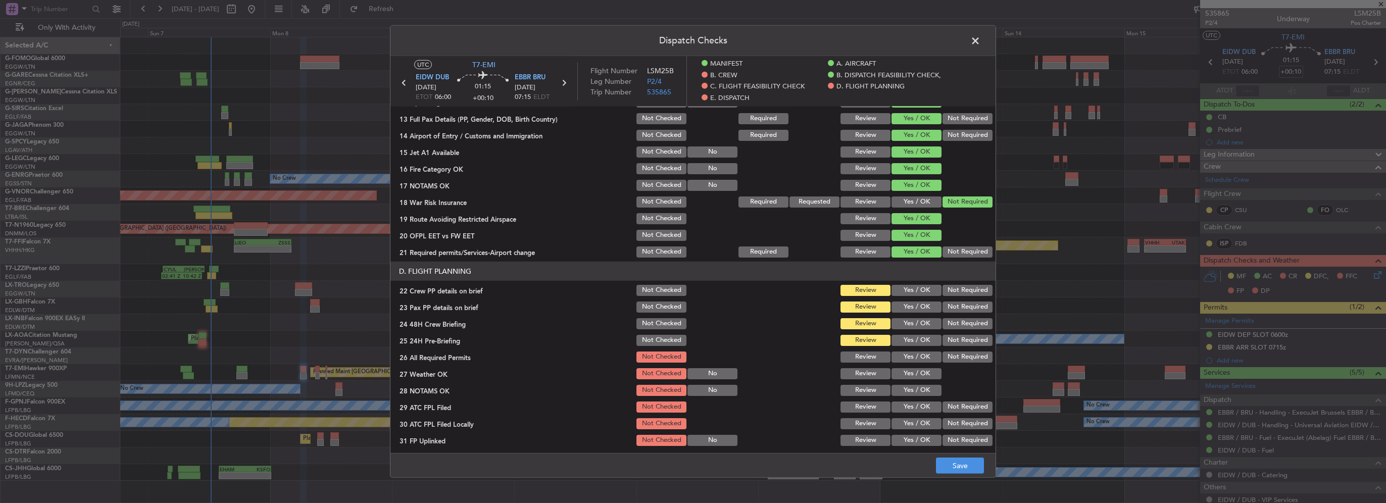
click at [913, 285] on button "Yes / OK" at bounding box center [916, 290] width 50 height 11
click at [914, 307] on button "Yes / OK" at bounding box center [916, 306] width 50 height 11
click at [917, 321] on button "Yes / OK" at bounding box center [916, 323] width 50 height 11
click at [964, 336] on button "Not Required" at bounding box center [967, 340] width 50 height 11
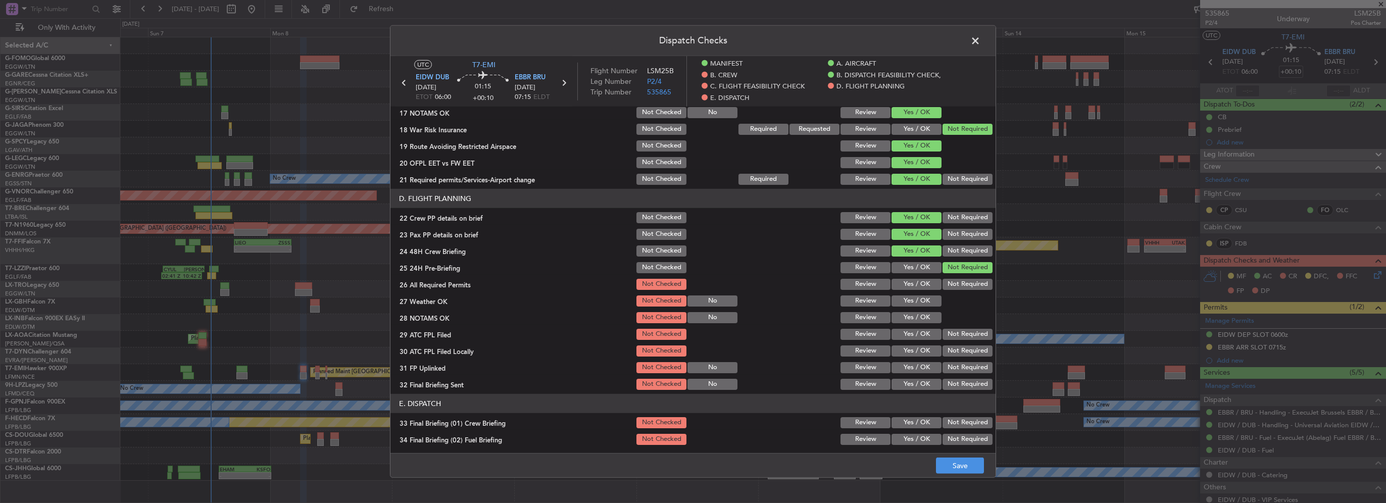
scroll to position [454, 0]
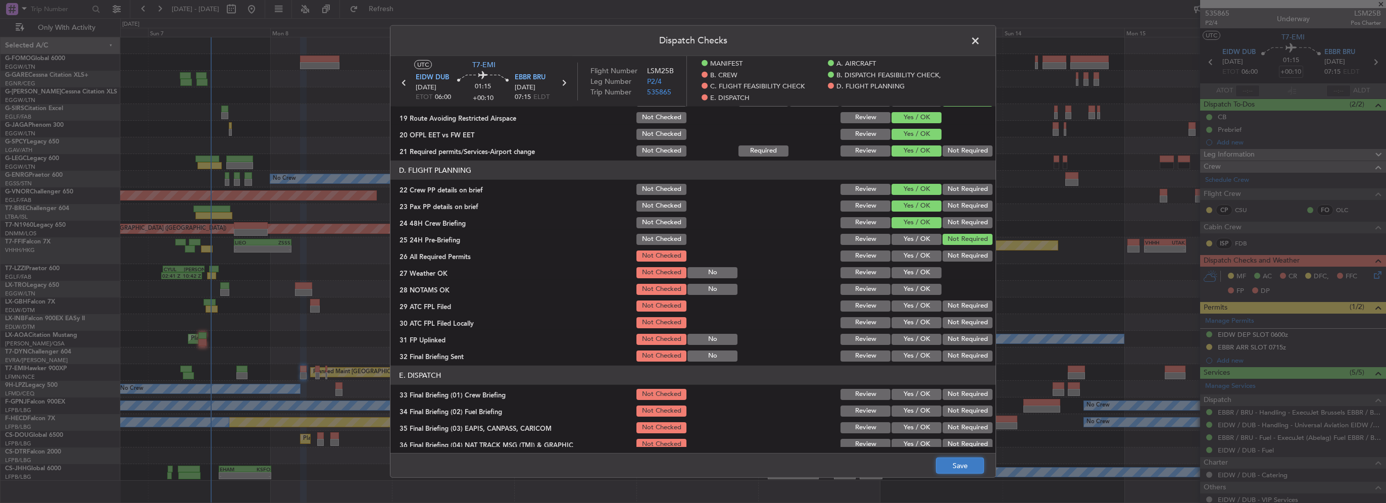
click at [970, 465] on button "Save" at bounding box center [960, 466] width 48 height 16
click at [980, 36] on span at bounding box center [980, 43] width 0 height 20
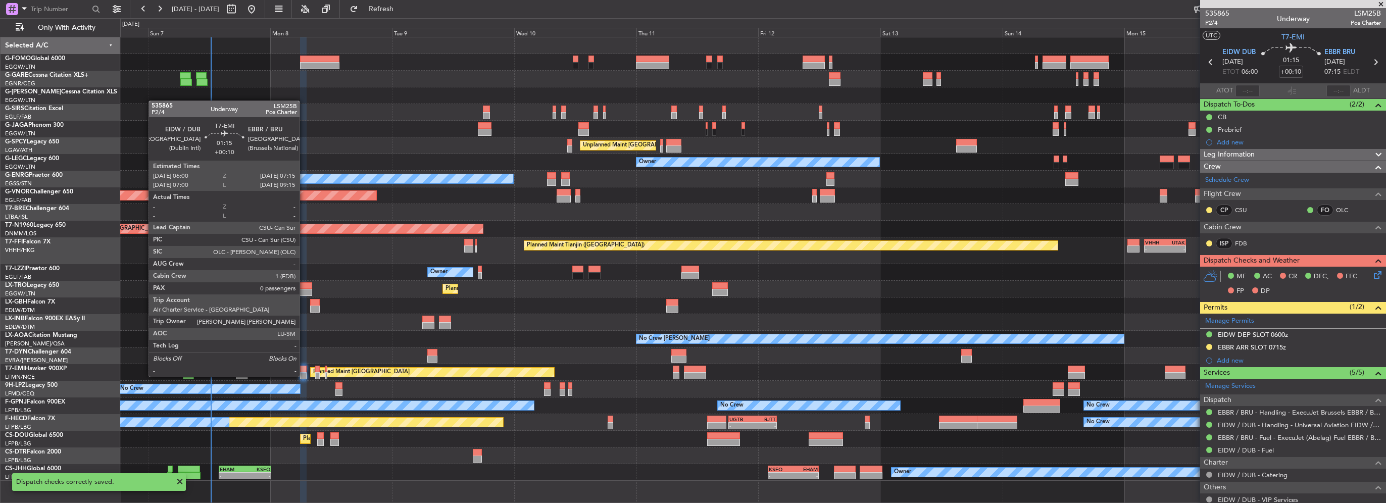
click at [303, 368] on div at bounding box center [303, 369] width 7 height 7
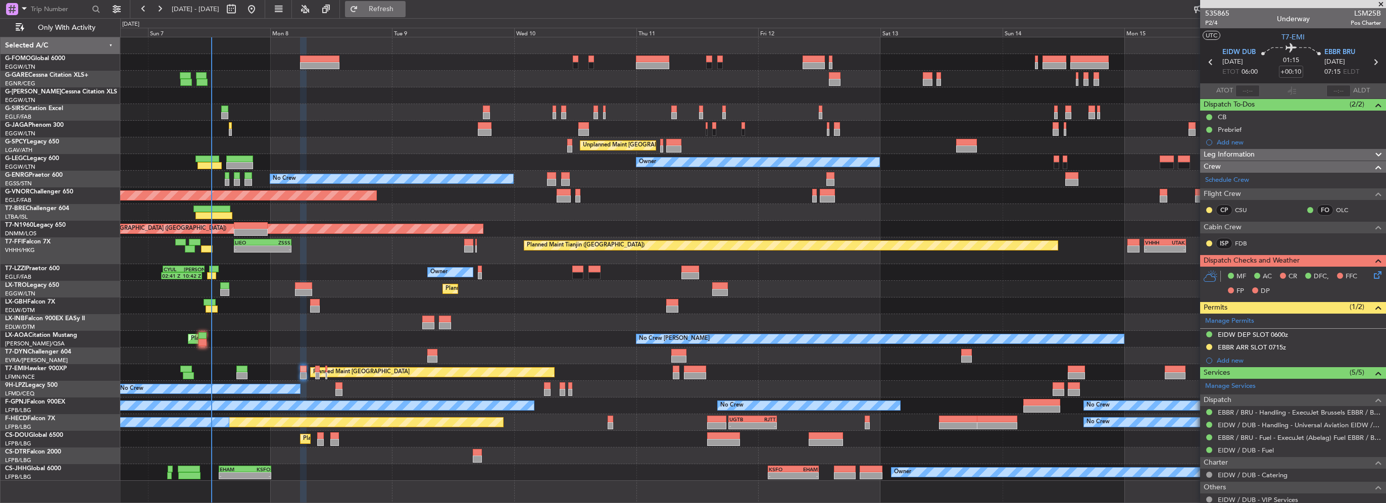
click at [394, 3] on button "Refresh" at bounding box center [375, 9] width 61 height 16
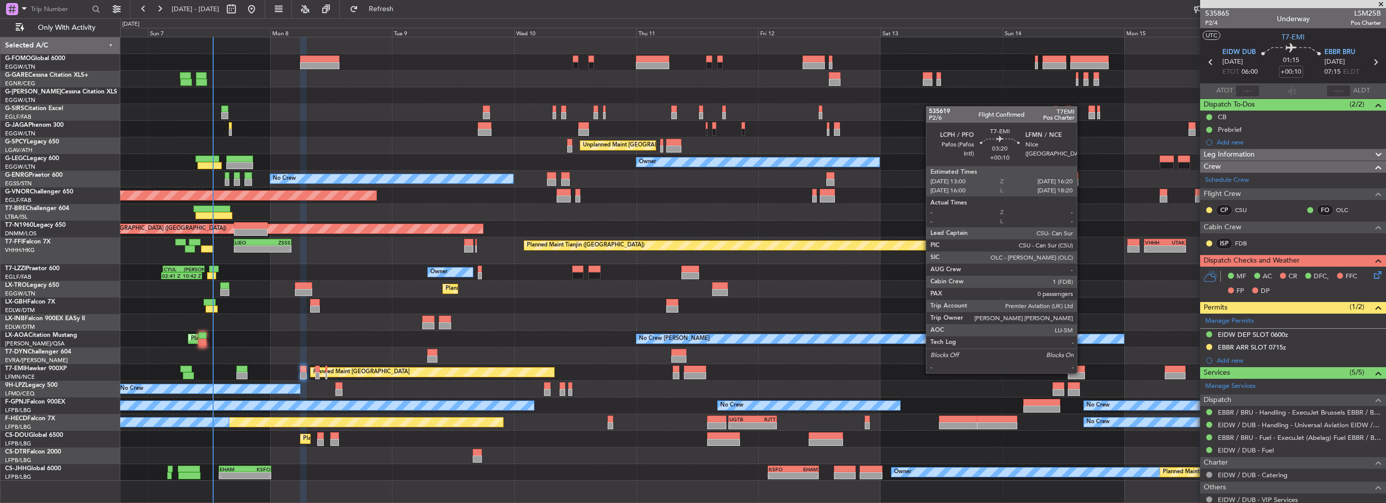
click at [1081, 372] on div at bounding box center [1076, 375] width 17 height 7
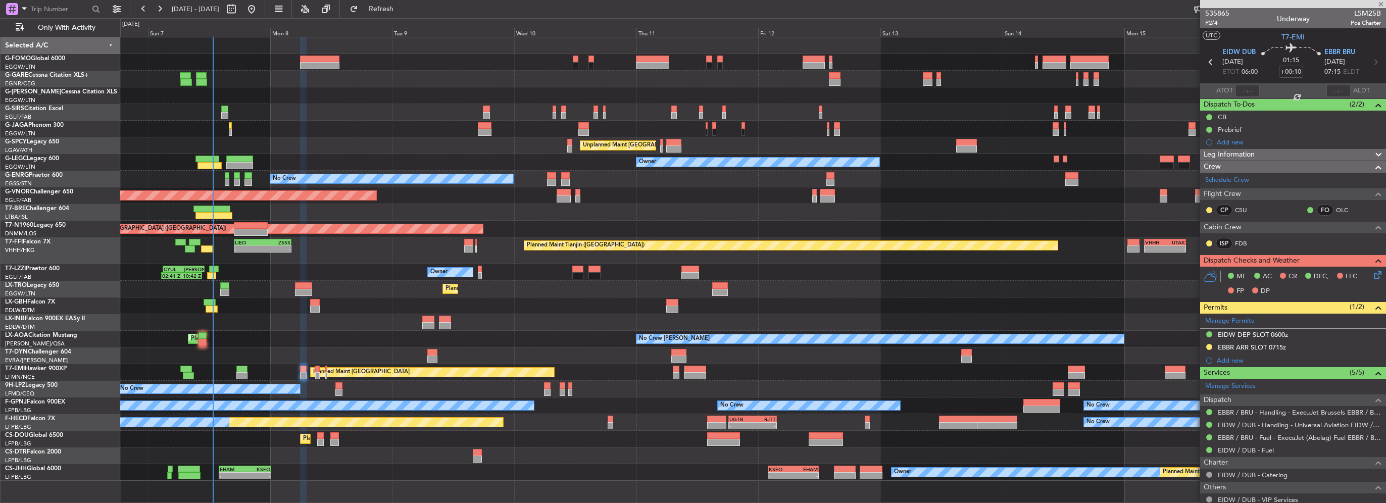
click at [694, 344] on div "Planned Maint London (Luton) Owner Planned Maint London (Farnborough) Unplanned…" at bounding box center [752, 258] width 1265 height 443
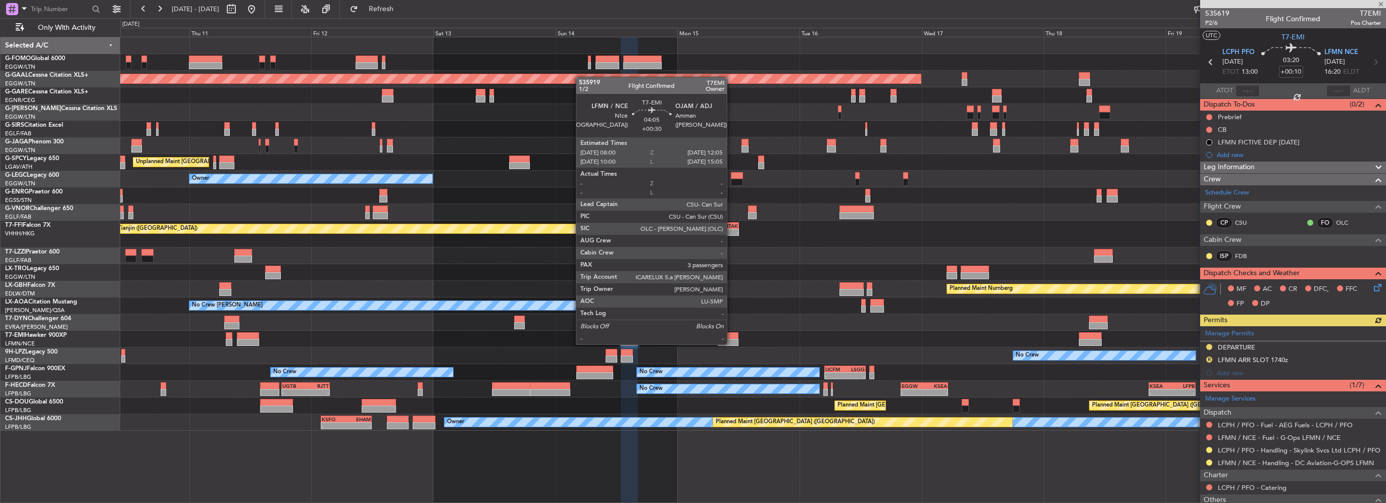
click at [731, 343] on div at bounding box center [728, 342] width 21 height 7
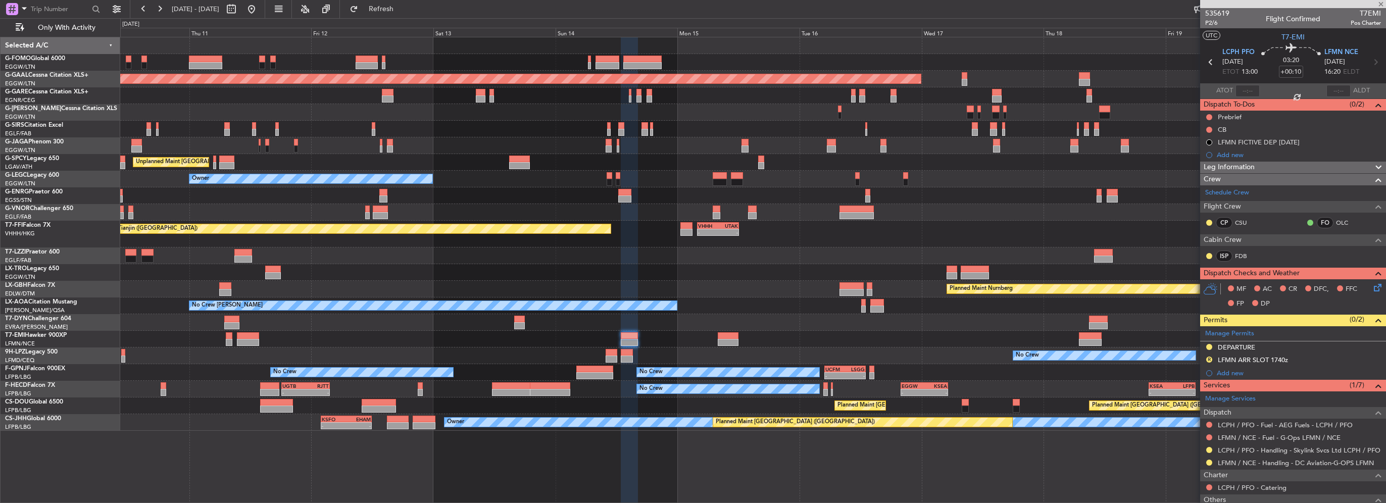
type input "+00:30"
type input "3"
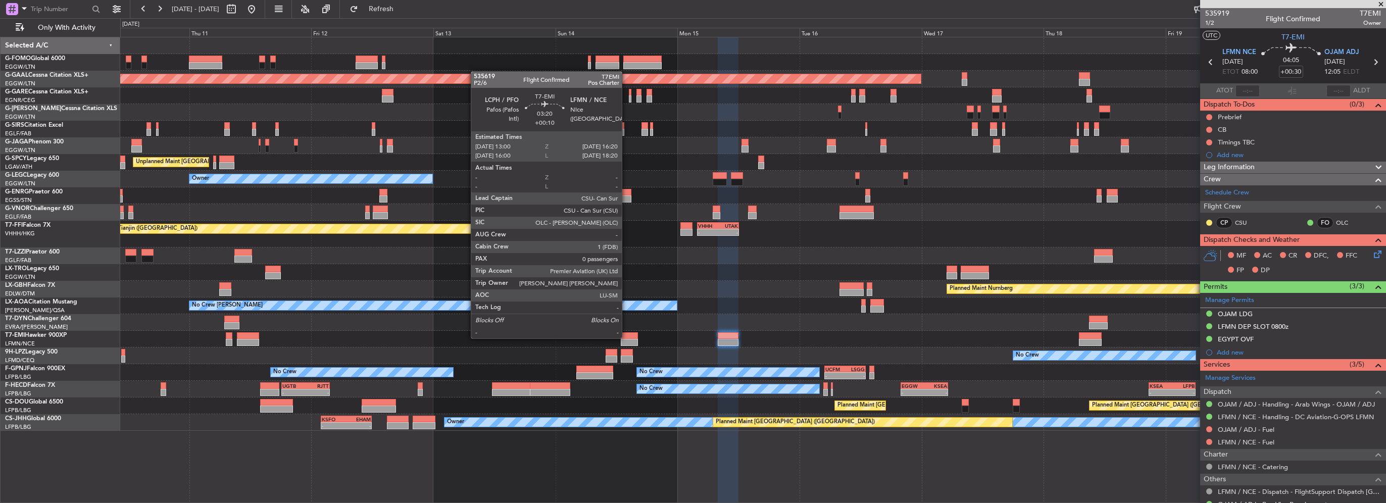
click at [626, 337] on div at bounding box center [629, 335] width 17 height 7
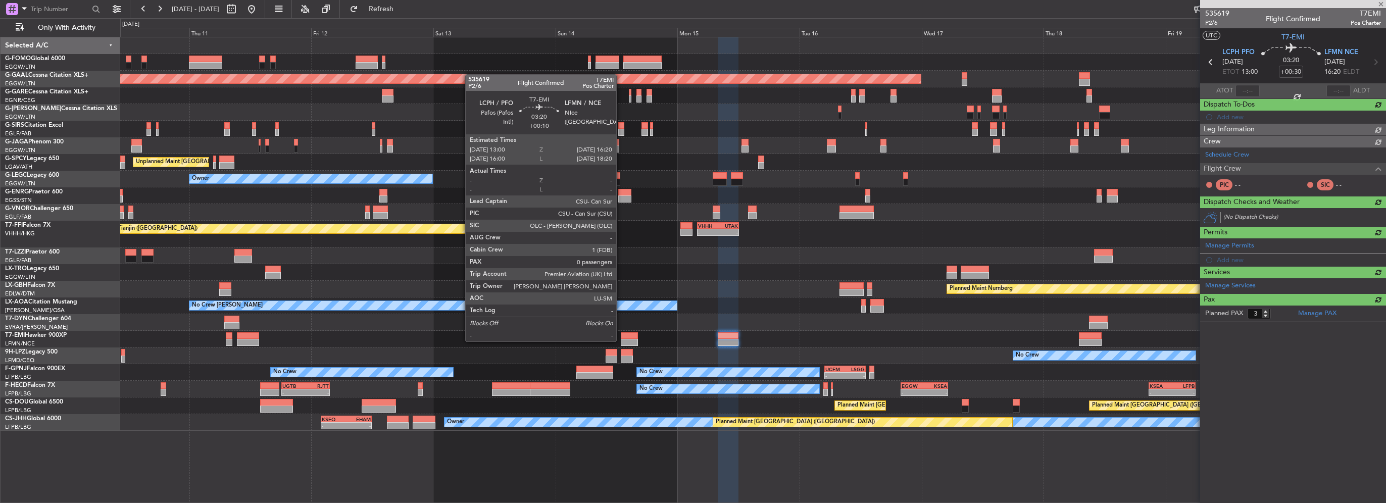
type input "+00:10"
type input "0"
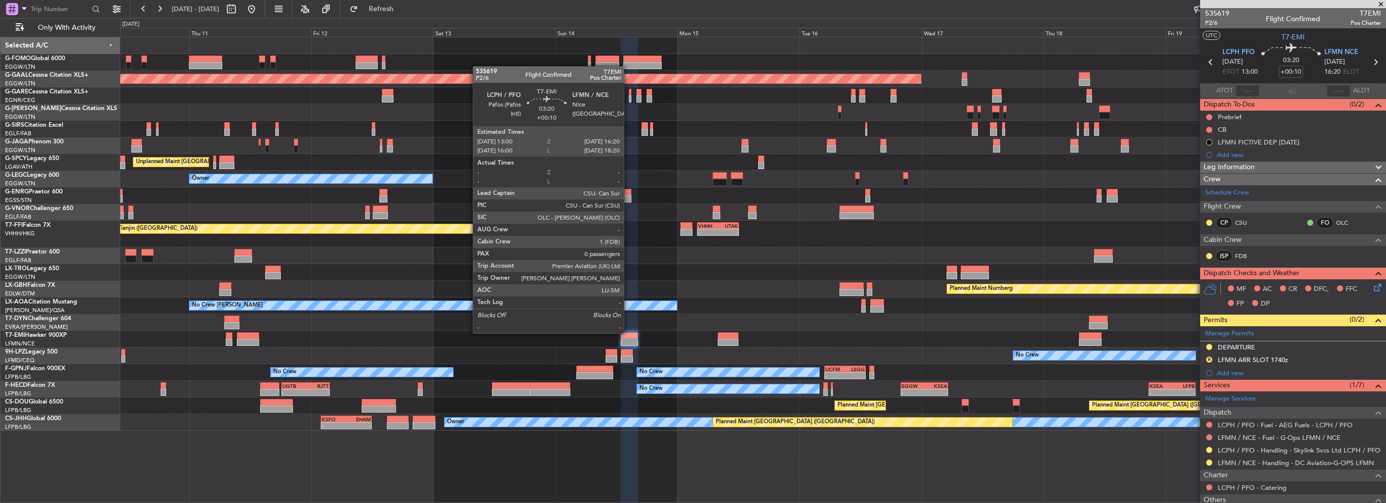
click at [628, 339] on div at bounding box center [629, 342] width 17 height 7
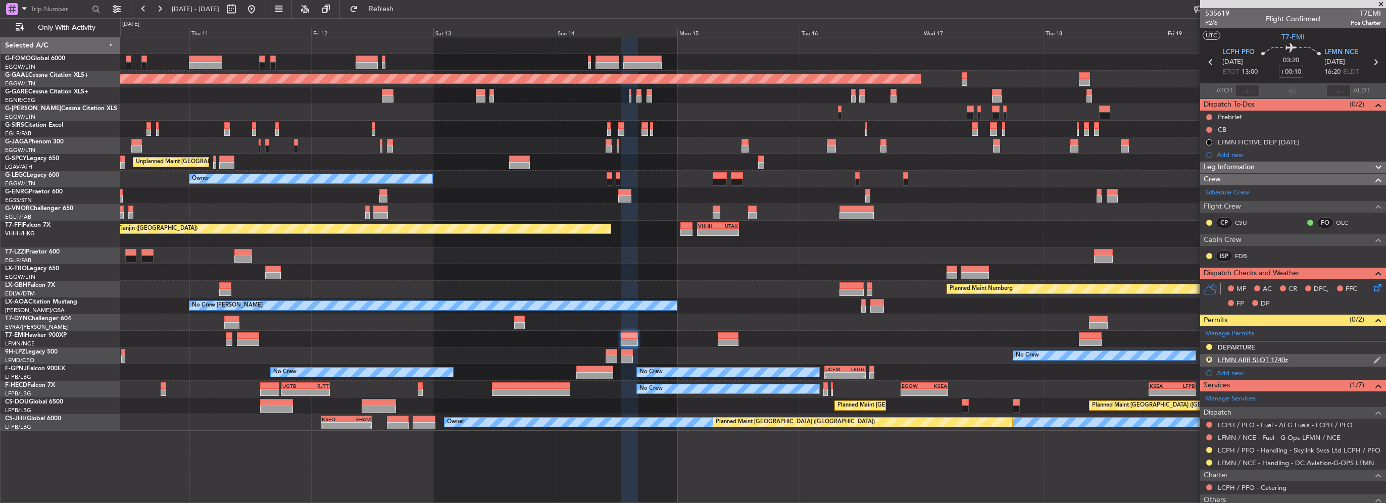
click at [1274, 355] on div "LFMN ARR SLOT 1740z" at bounding box center [1252, 359] width 70 height 9
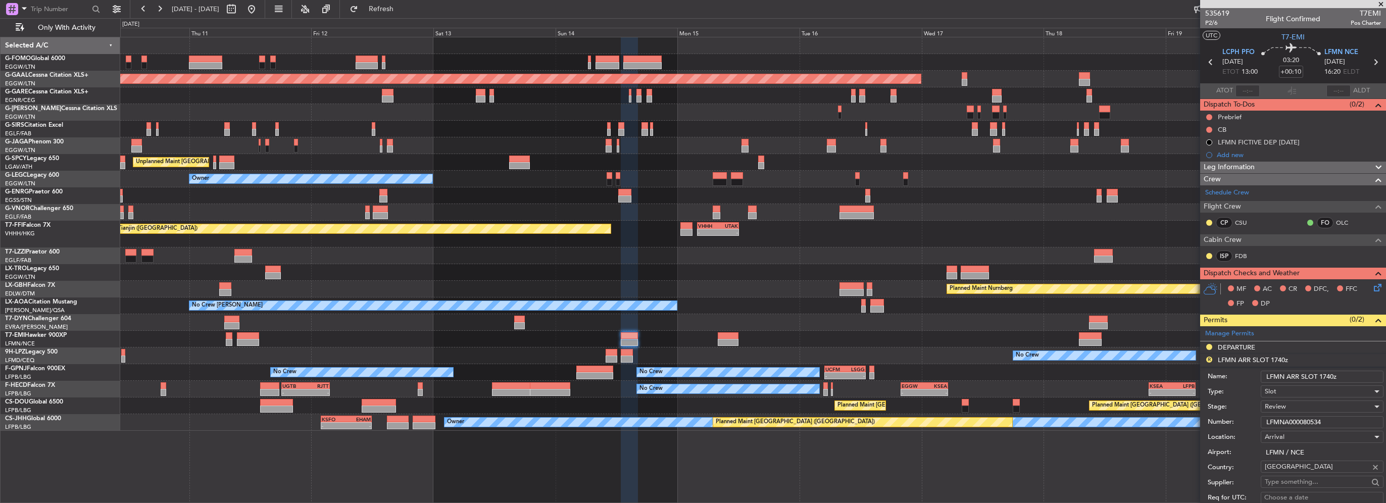
drag, startPoint x: 1333, startPoint y: 375, endPoint x: 1323, endPoint y: 376, distance: 10.1
click at [1323, 376] on input "LFMN ARR SLOT 1740z" at bounding box center [1321, 377] width 123 height 12
type input "LFMN ARR SLOT 1620z"
click at [1294, 408] on div "Review" at bounding box center [1318, 406] width 108 height 15
click at [1299, 488] on span "Received OK" at bounding box center [1318, 486] width 106 height 15
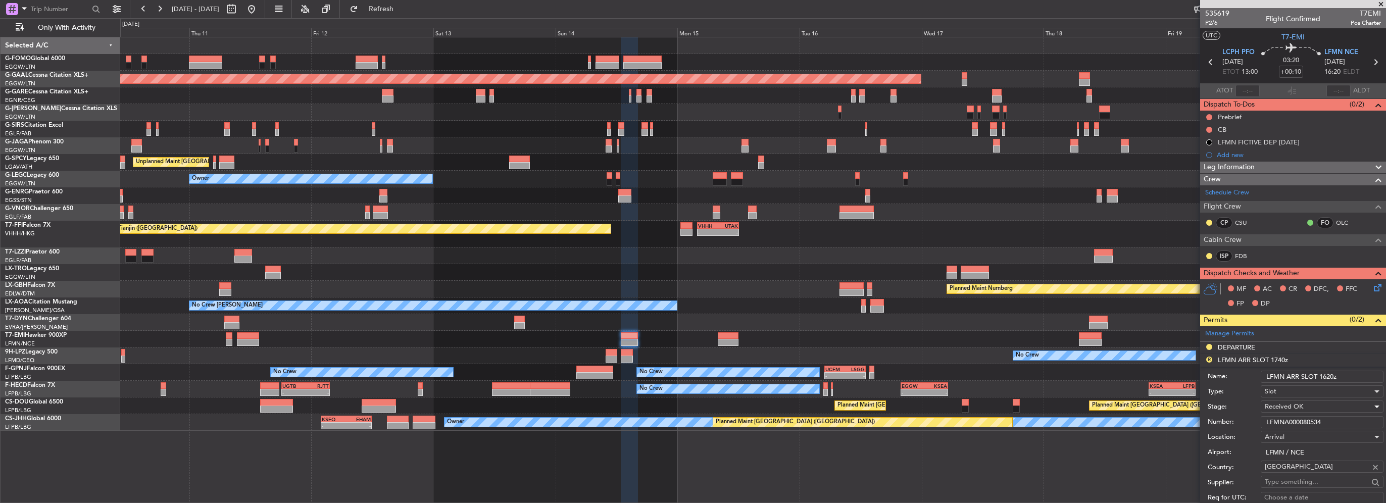
scroll to position [202, 0]
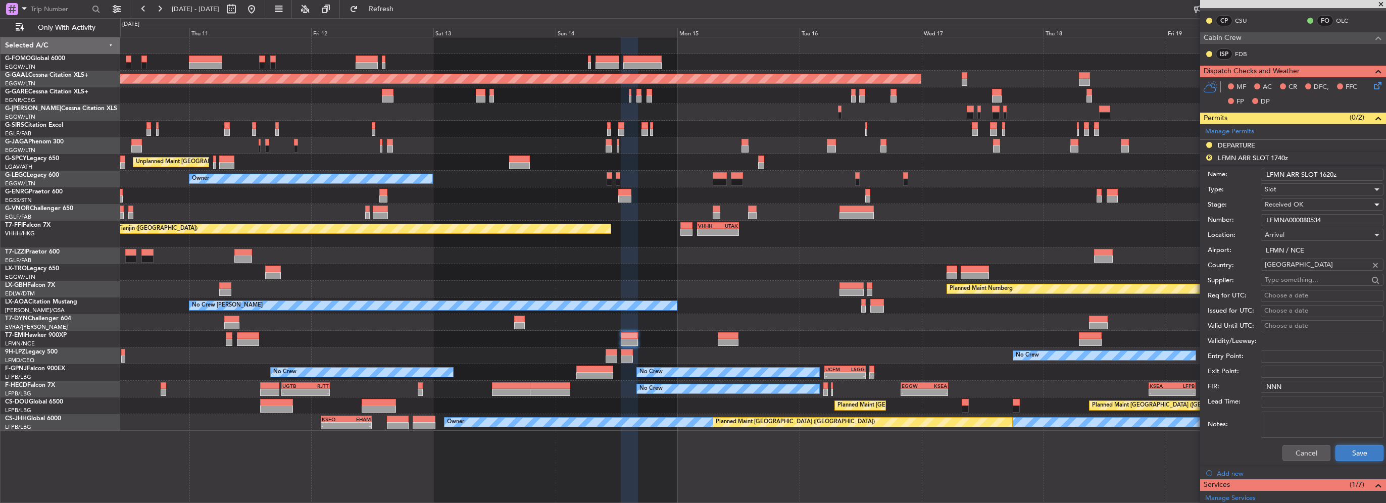
click at [1355, 453] on button "Save" at bounding box center [1359, 453] width 48 height 16
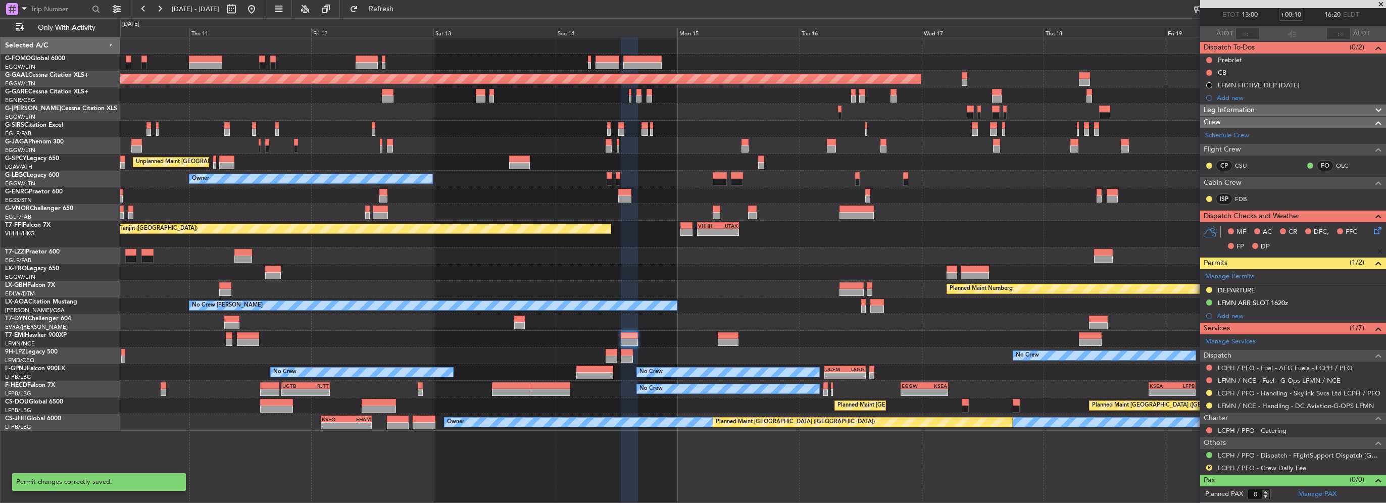
scroll to position [55, 0]
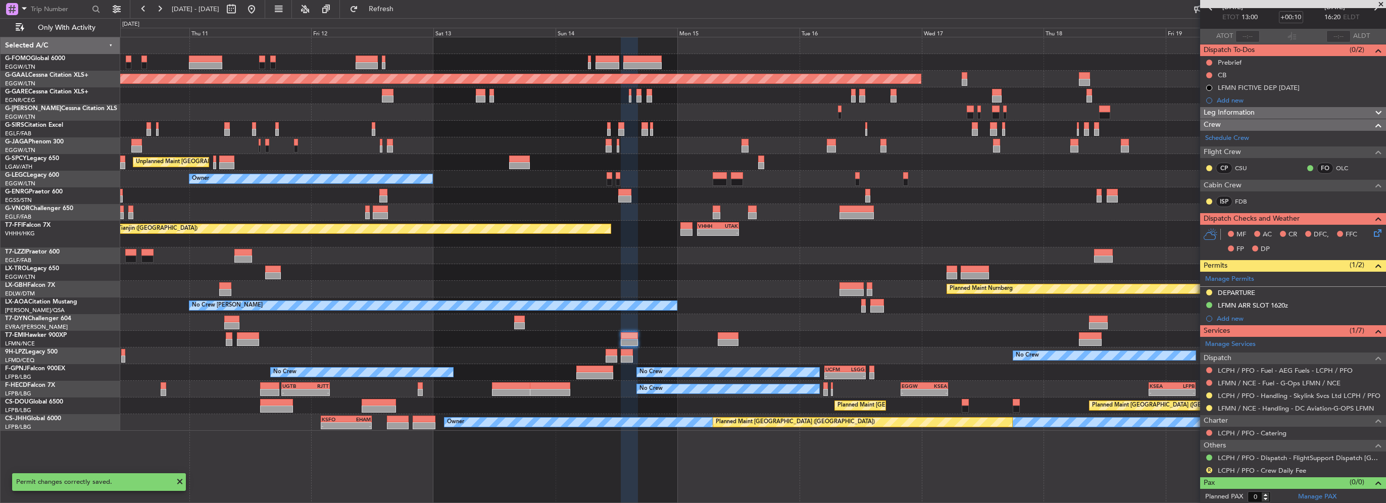
click at [1205, 406] on div at bounding box center [1209, 408] width 8 height 8
click at [1206, 406] on button at bounding box center [1209, 408] width 6 height 6
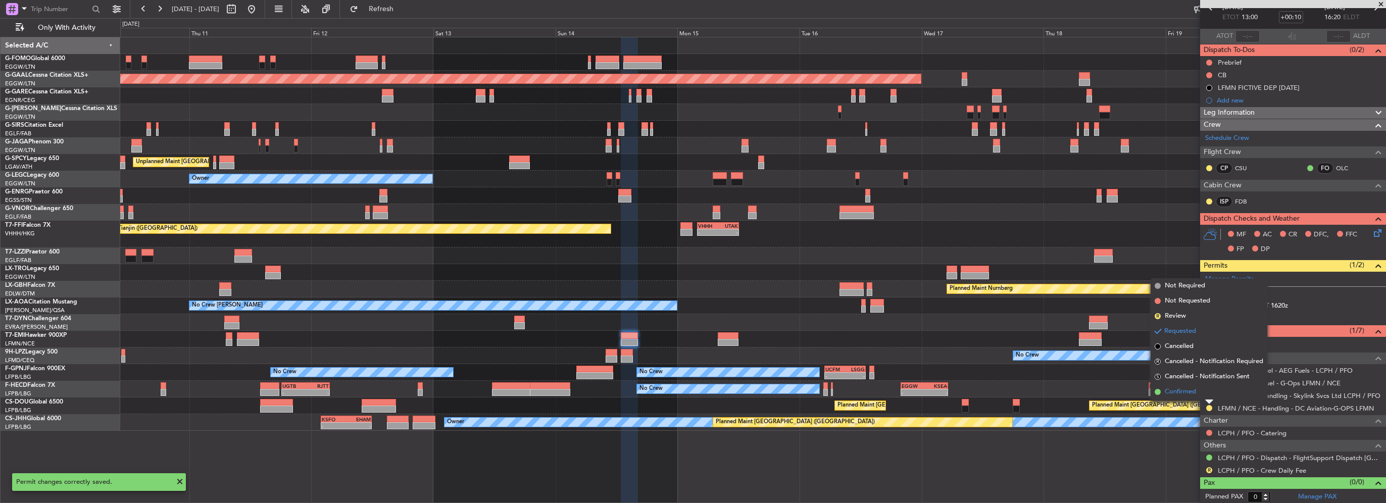
click at [1196, 392] on li "Confirmed" at bounding box center [1208, 391] width 117 height 15
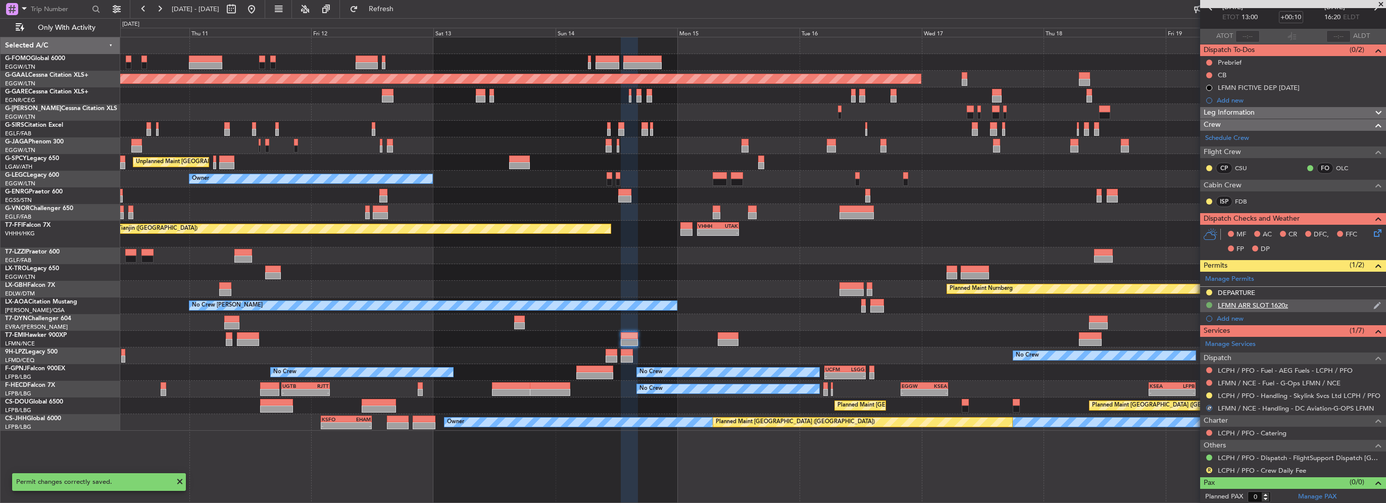
drag, startPoint x: 1208, startPoint y: 303, endPoint x: 1206, endPoint y: 321, distance: 18.3
click at [1208, 303] on button at bounding box center [1209, 305] width 6 height 6
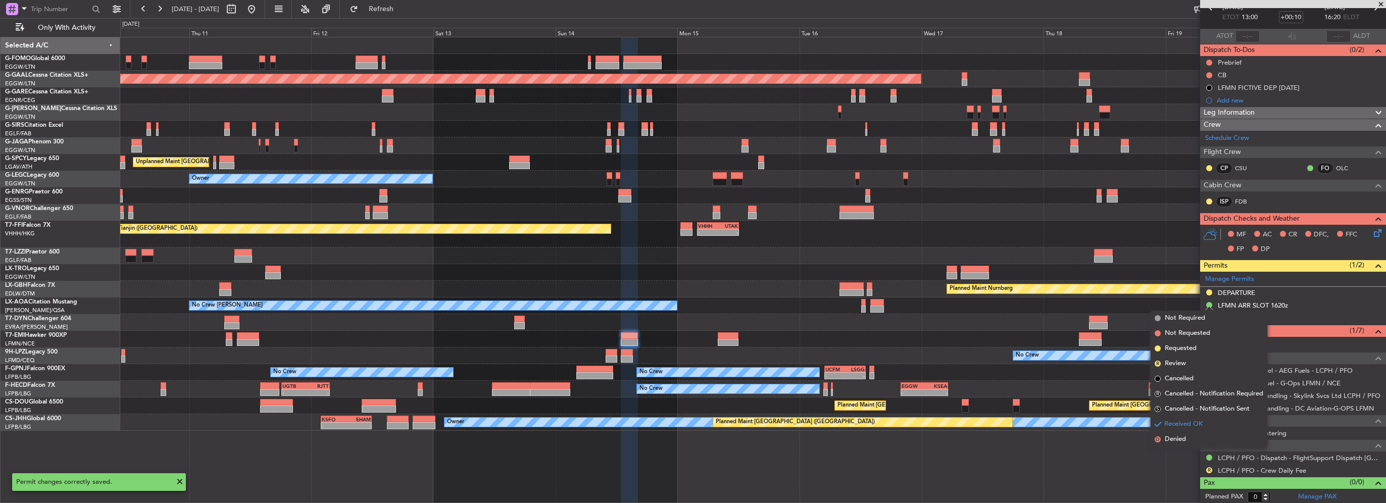
drag, startPoint x: 1189, startPoint y: 351, endPoint x: 1199, endPoint y: 358, distance: 11.6
click at [1189, 351] on span "Requested" at bounding box center [1180, 348] width 32 height 10
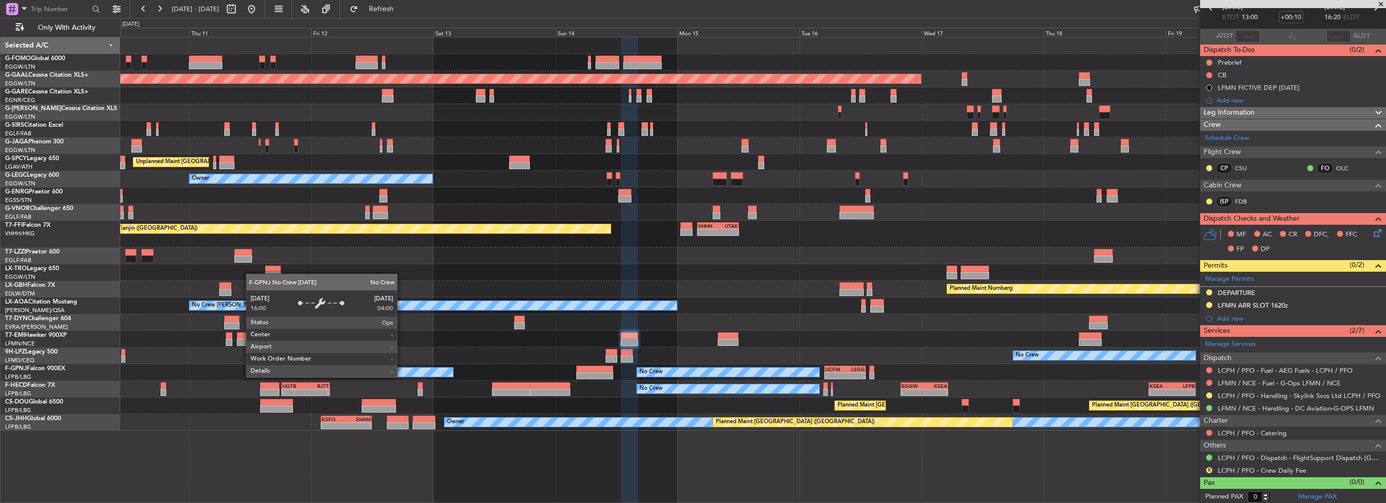
click at [1020, 283] on div "Planned Maint Dusseldorf Unplanned Maint Athens (Eleftherios Venizelos Intl) Ow…" at bounding box center [752, 233] width 1265 height 393
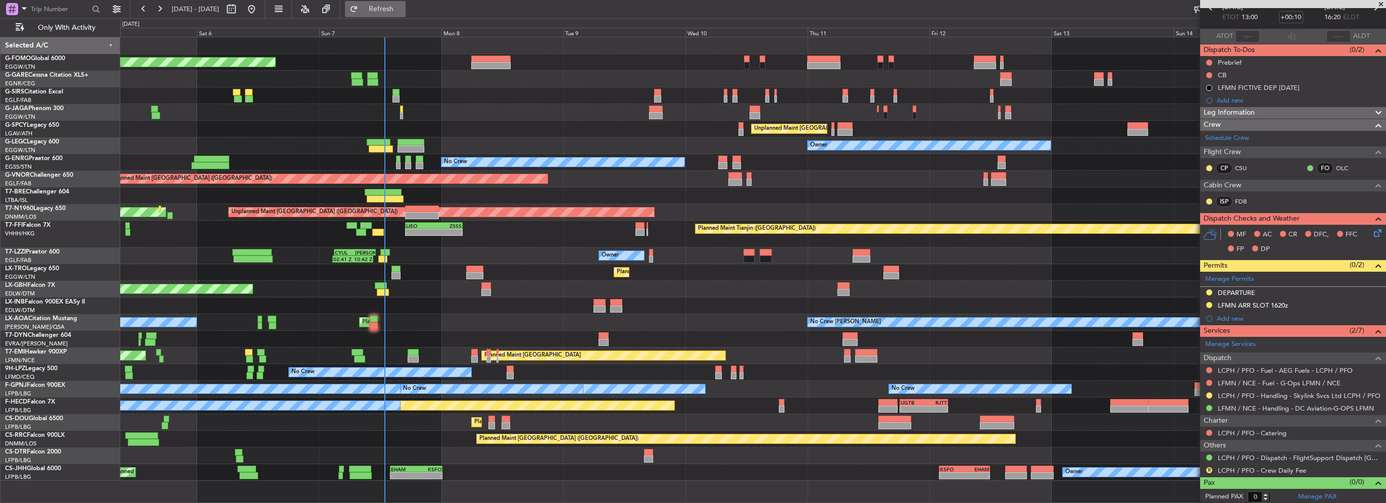
click at [402, 6] on span "Refresh" at bounding box center [381, 9] width 42 height 7
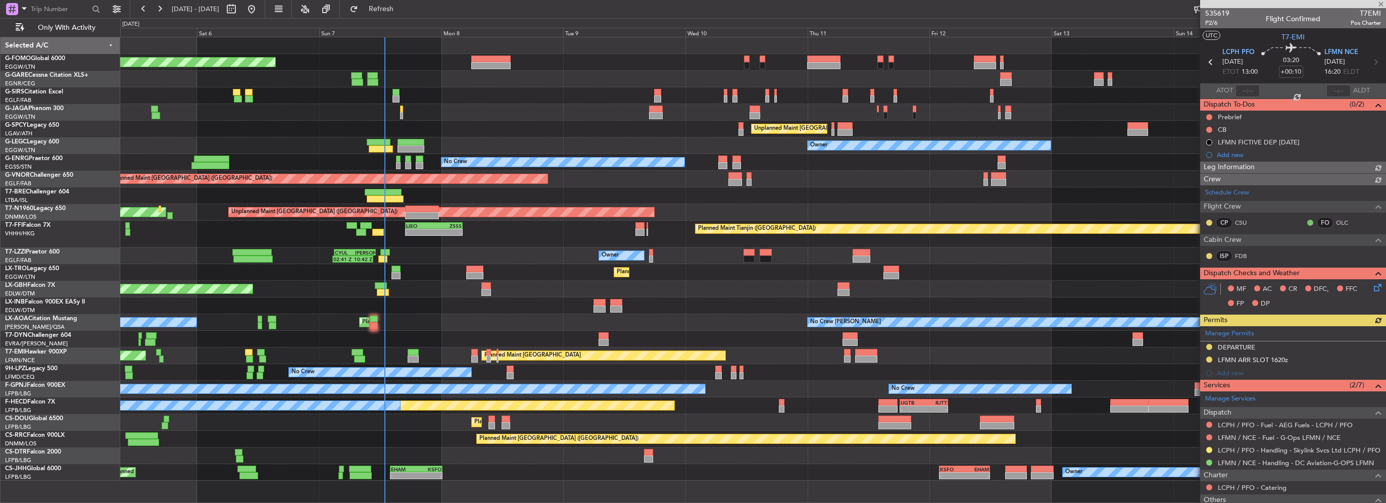
scroll to position [55, 0]
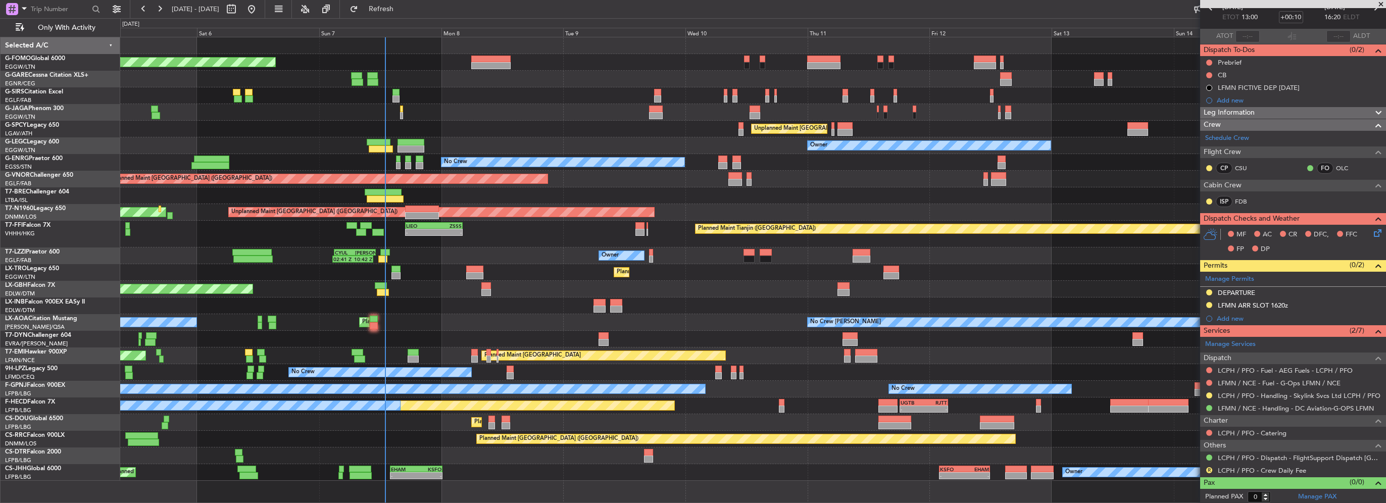
click at [1036, 283] on div "Planned Maint [GEOGRAPHIC_DATA] ([GEOGRAPHIC_DATA] Intl) Planned Maint Nurnberg" at bounding box center [752, 289] width 1265 height 17
click at [652, 346] on div "Planned Maint [GEOGRAPHIC_DATA] ([GEOGRAPHIC_DATA]) Planned Maint [GEOGRAPHIC_D…" at bounding box center [752, 258] width 1265 height 443
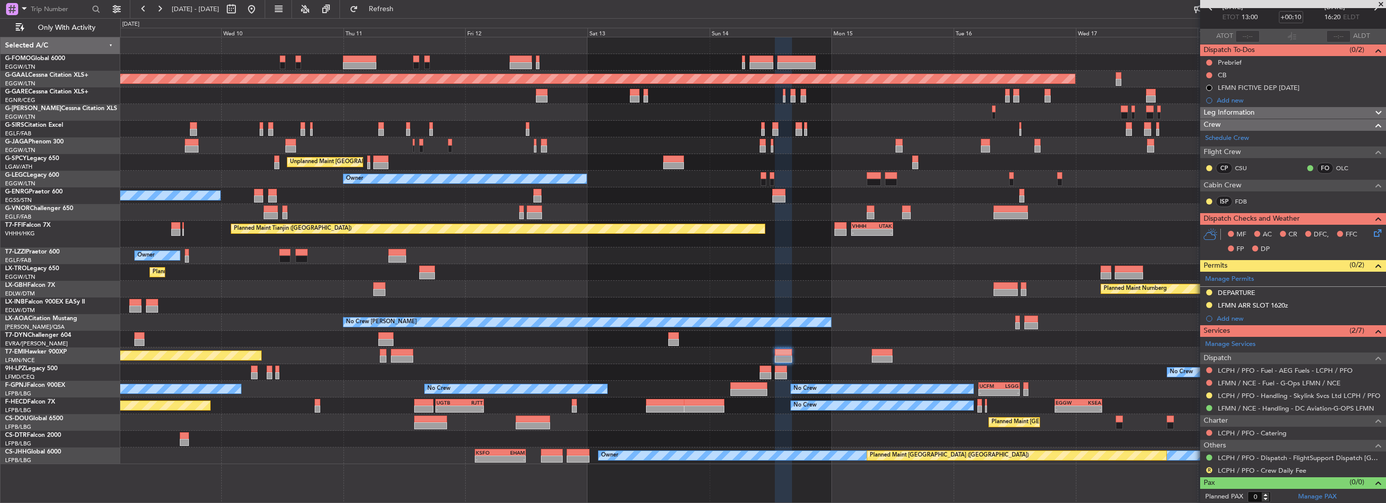
click at [584, 333] on div "Planned Maint [GEOGRAPHIC_DATA] ([GEOGRAPHIC_DATA]) Planned [GEOGRAPHIC_DATA] U…" at bounding box center [752, 250] width 1265 height 427
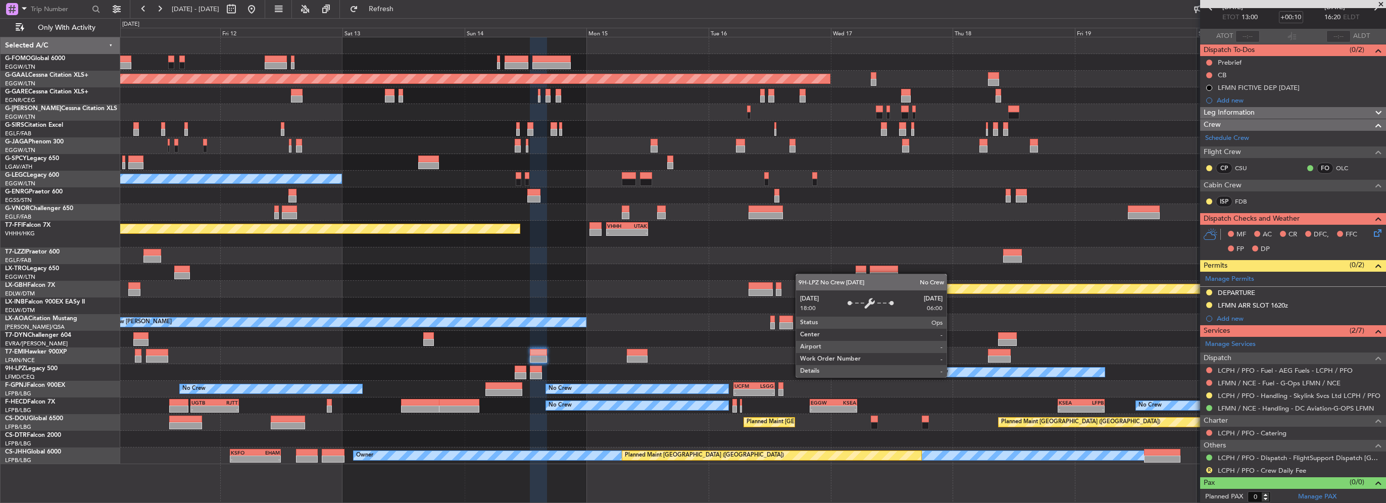
click at [631, 352] on div "Planned Maint Dusseldorf Unplanned Maint [GEOGRAPHIC_DATA] ([PERSON_NAME] Intl)…" at bounding box center [752, 250] width 1265 height 427
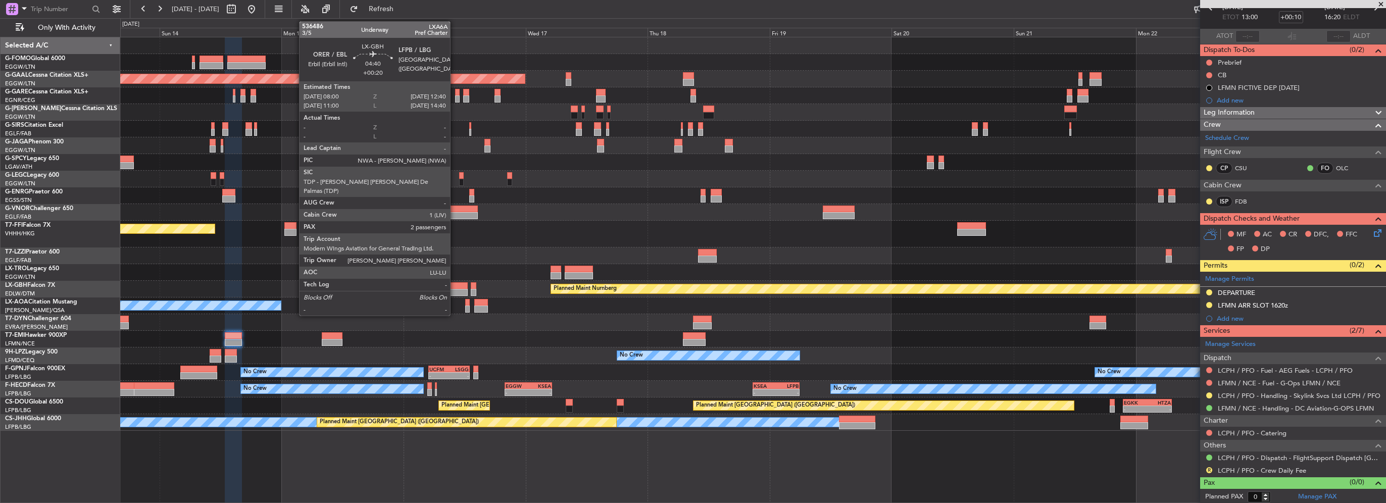
click at [454, 292] on div at bounding box center [455, 292] width 24 height 7
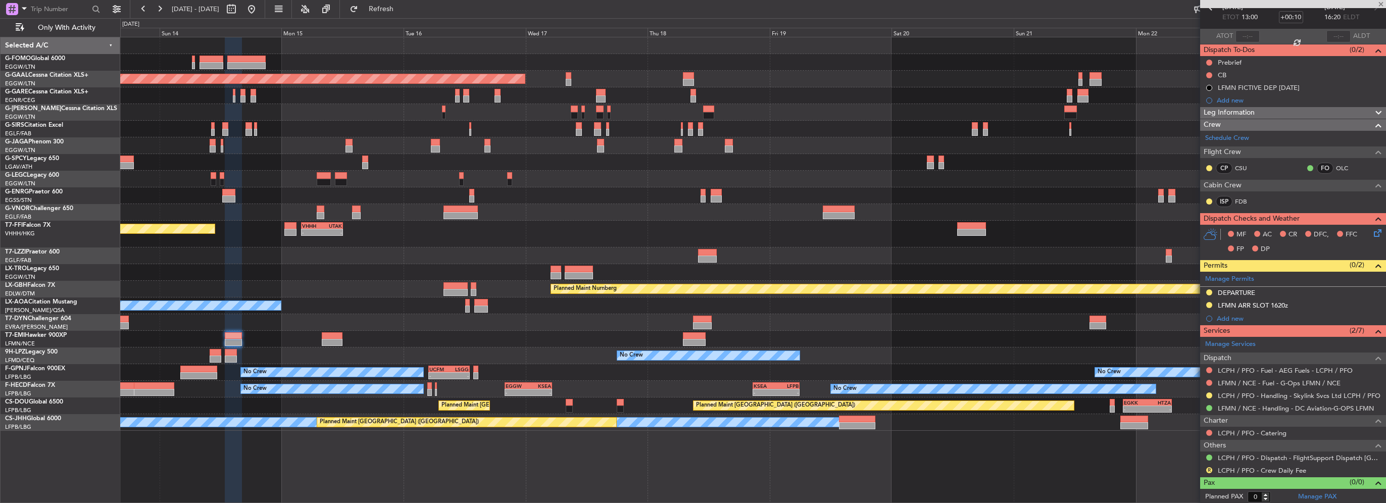
type input "+00:20"
type input "2"
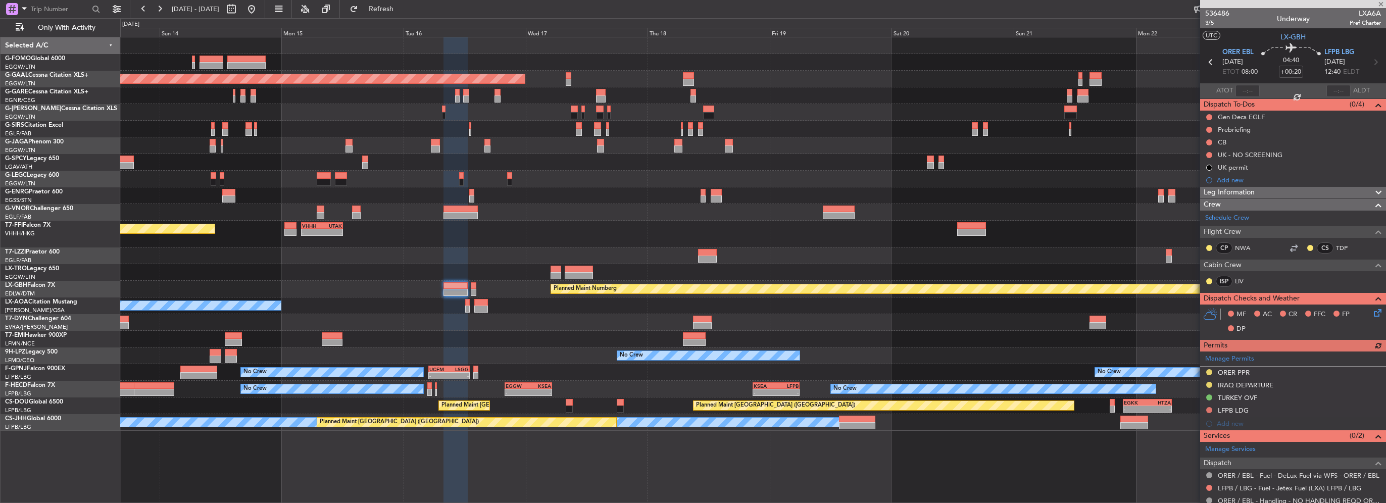
scroll to position [101, 0]
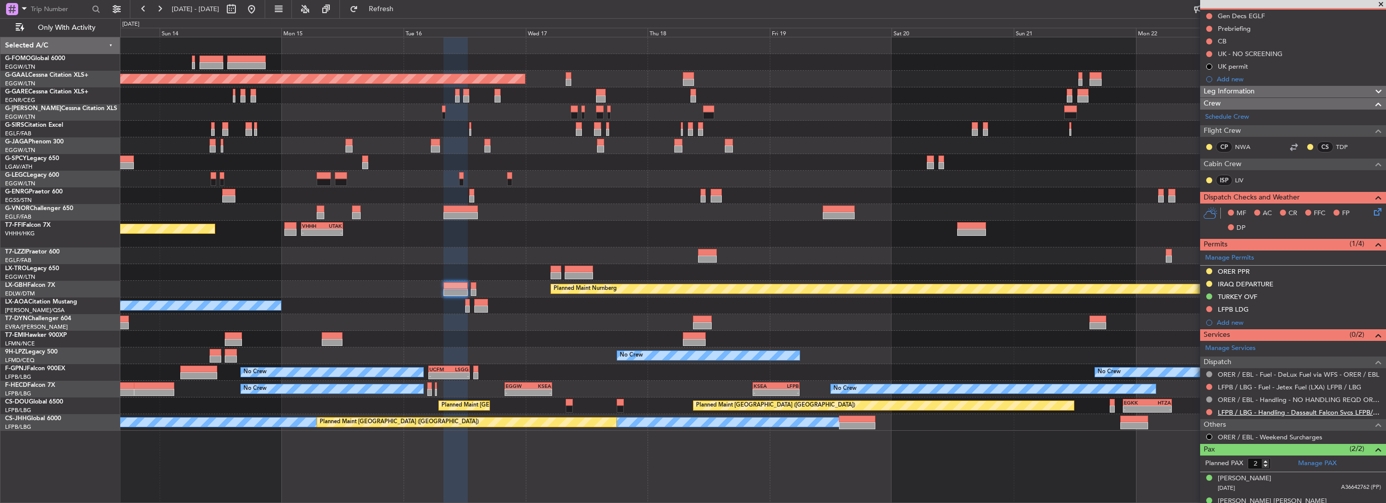
click at [1323, 410] on link "LFPB / LBG - Handling - Dassault Falcon Svcs LFPB/LBG" at bounding box center [1298, 412] width 163 height 9
click at [1263, 94] on div "Leg Information" at bounding box center [1293, 92] width 186 height 12
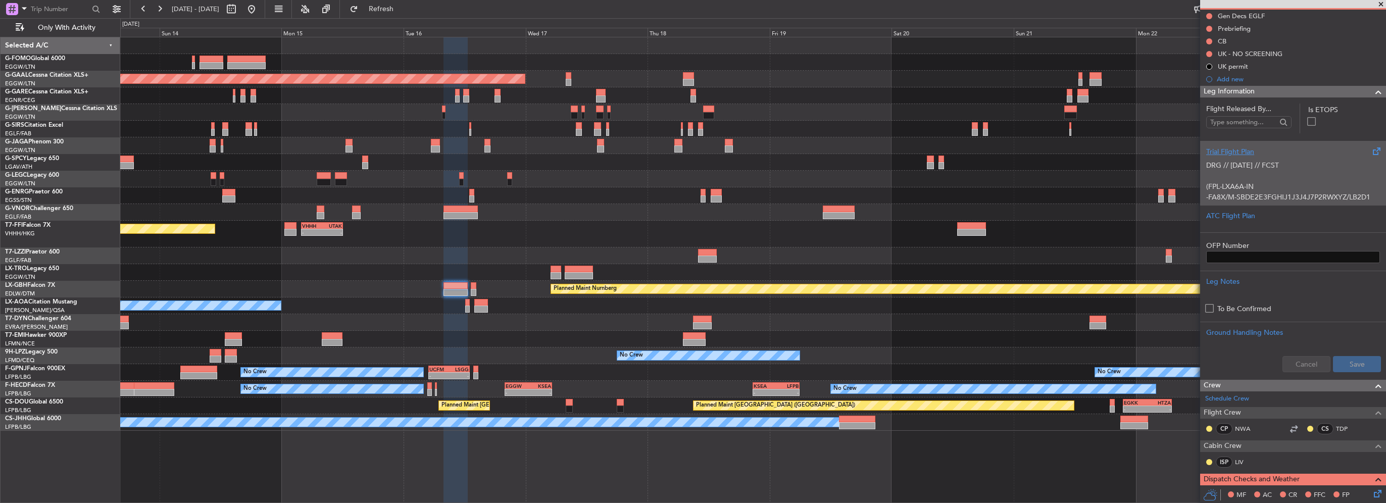
click at [1244, 184] on p "(FPL-LXA6A-IN" at bounding box center [1293, 186] width 174 height 11
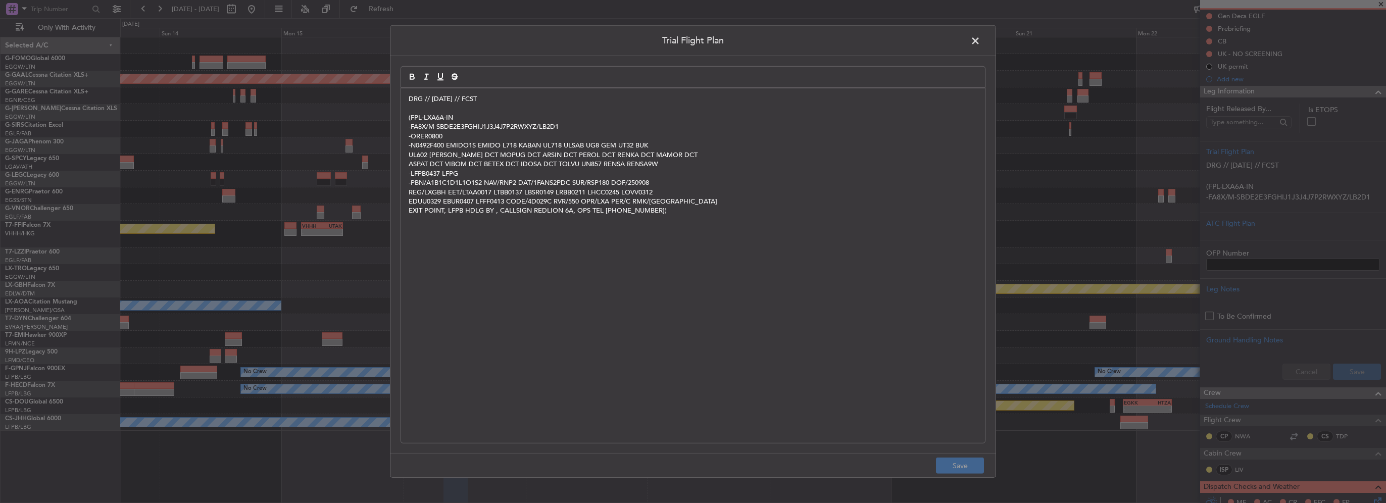
click at [740, 219] on div "DRG // [DATE] // FCST (FPL-LXA6A-IN -FA8X/M-SBDE2E3FGHIJ1J3J4J7P2RWXYZ/LB2D1 -O…" at bounding box center [693, 265] width 584 height 354
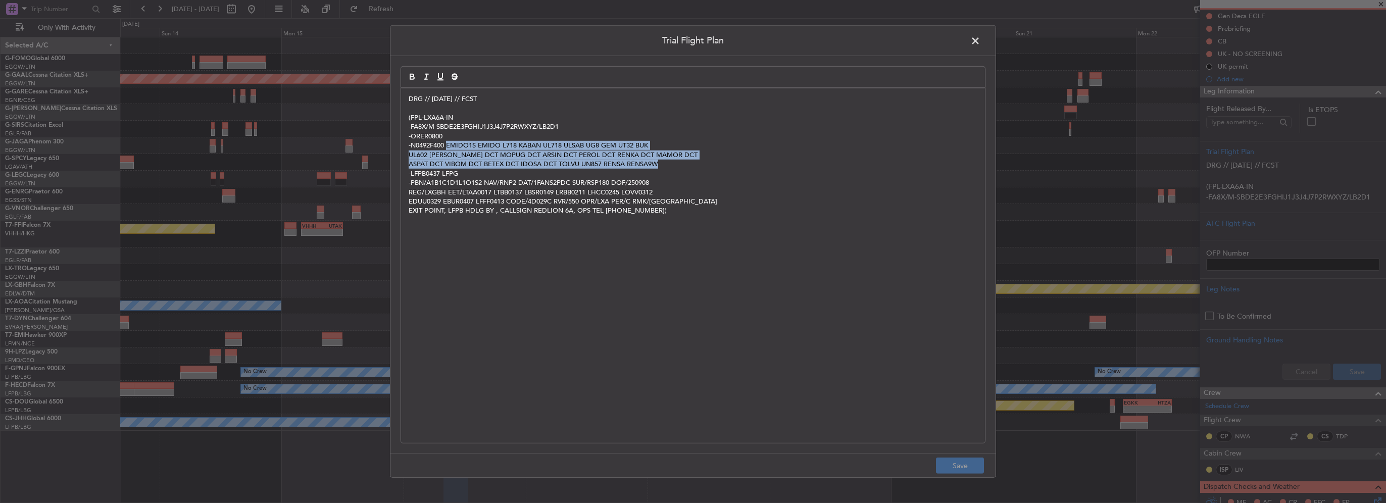
drag, startPoint x: 546, startPoint y: 158, endPoint x: 446, endPoint y: 146, distance: 100.2
click at [446, 146] on div "DRG // [DATE] // FCST (FPL-LXA6A-IN -FA8X/M-SBDE2E3FGHIJ1J3J4J7P2RWXYZ/LB2D1 -O…" at bounding box center [693, 265] width 584 height 354
copy div "EMIDO1S EMIDO L718 KABAN UL718 ULSAB UG8 GEM UT32 BUK UL602 [PERSON_NAME] DCT M…"
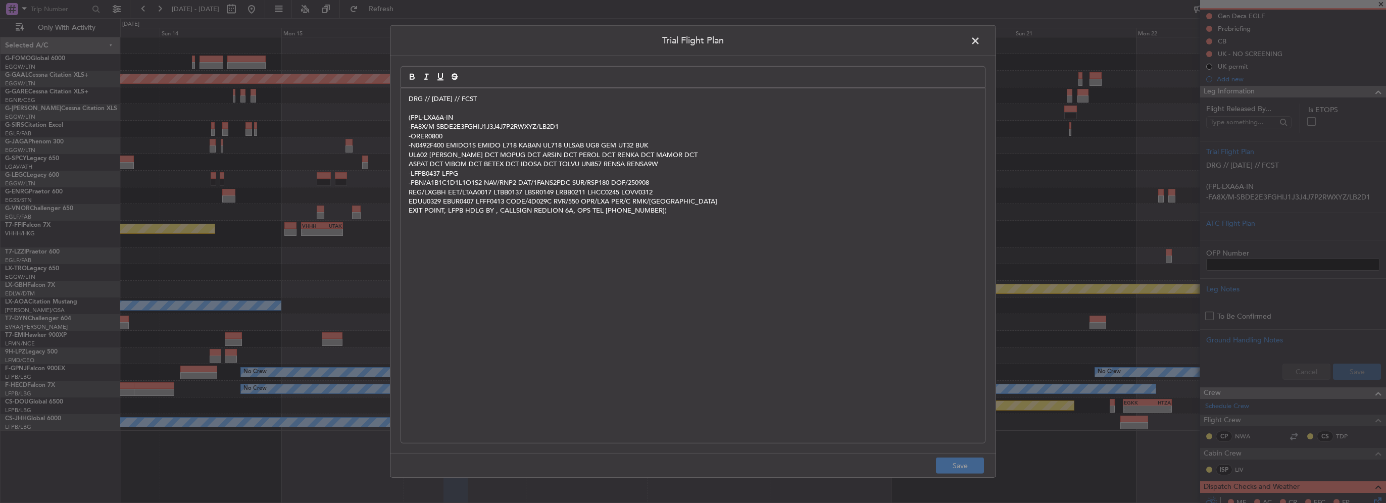
click at [980, 42] on span at bounding box center [980, 43] width 0 height 20
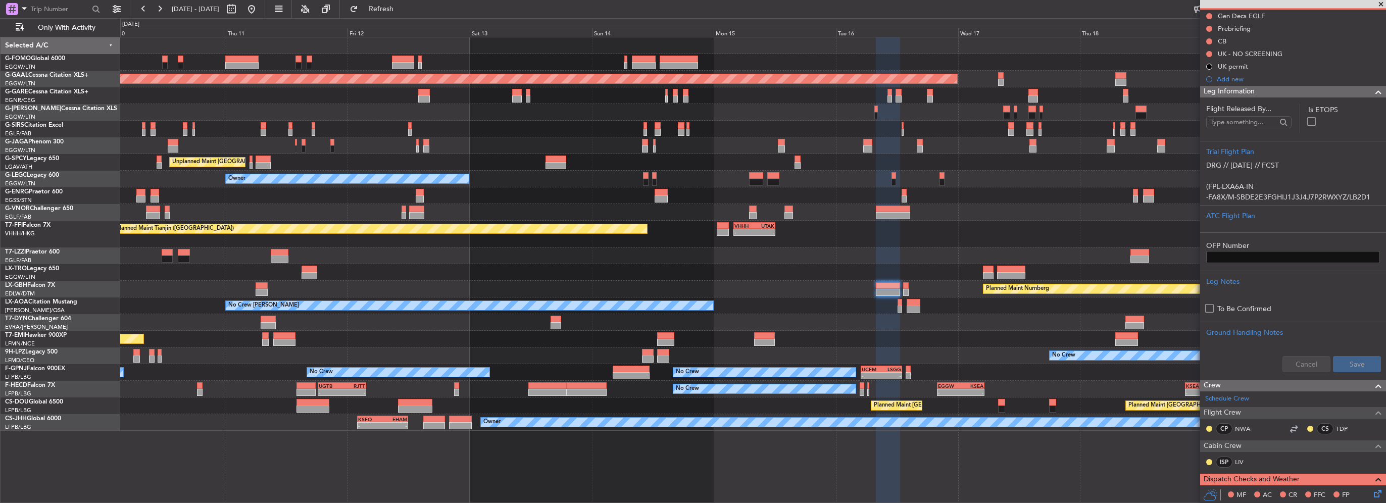
click at [971, 269] on div "Planned Maint Dusseldorf Unplanned Maint [GEOGRAPHIC_DATA] ([PERSON_NAME] Intl)…" at bounding box center [752, 233] width 1265 height 393
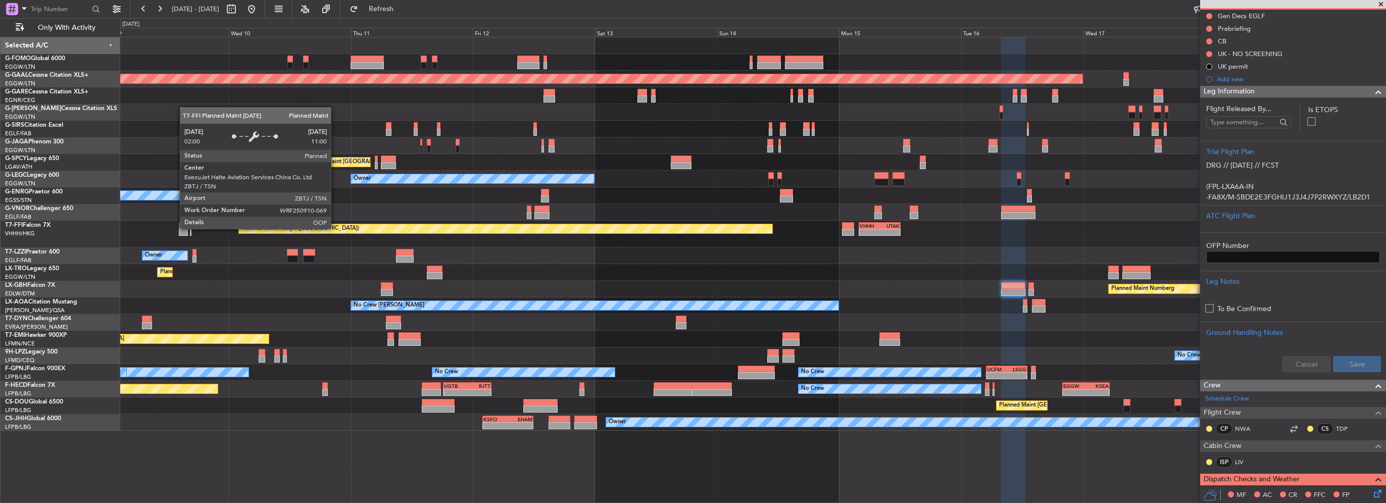
click at [783, 259] on div "Planned Maint [GEOGRAPHIC_DATA] ([GEOGRAPHIC_DATA]) Planned [GEOGRAPHIC_DATA] U…" at bounding box center [752, 233] width 1265 height 393
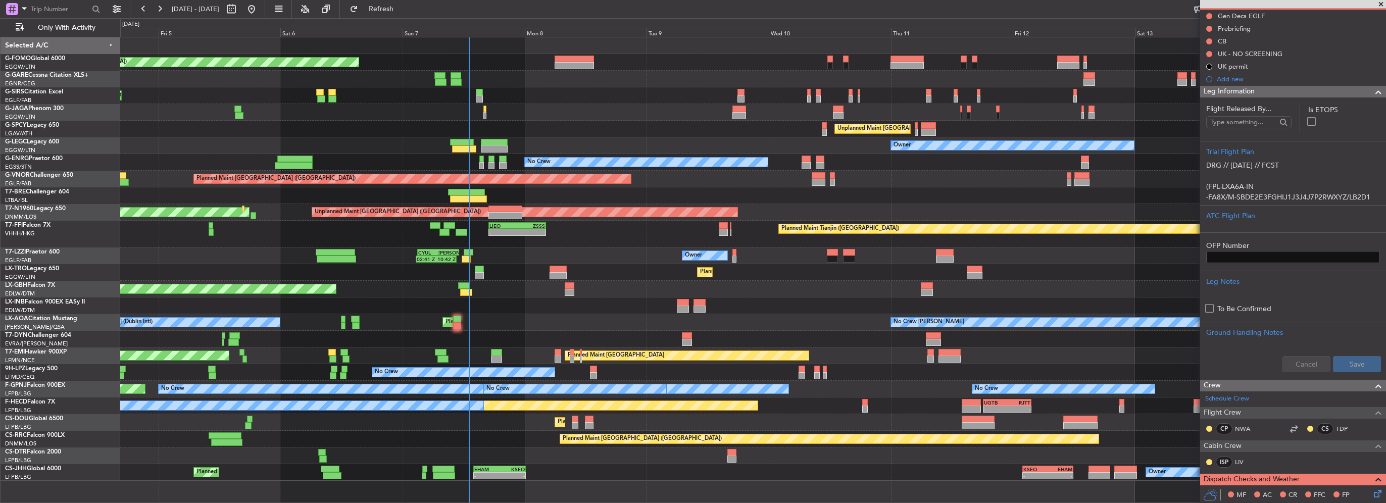
click at [1372, 92] on span at bounding box center [1378, 92] width 12 height 12
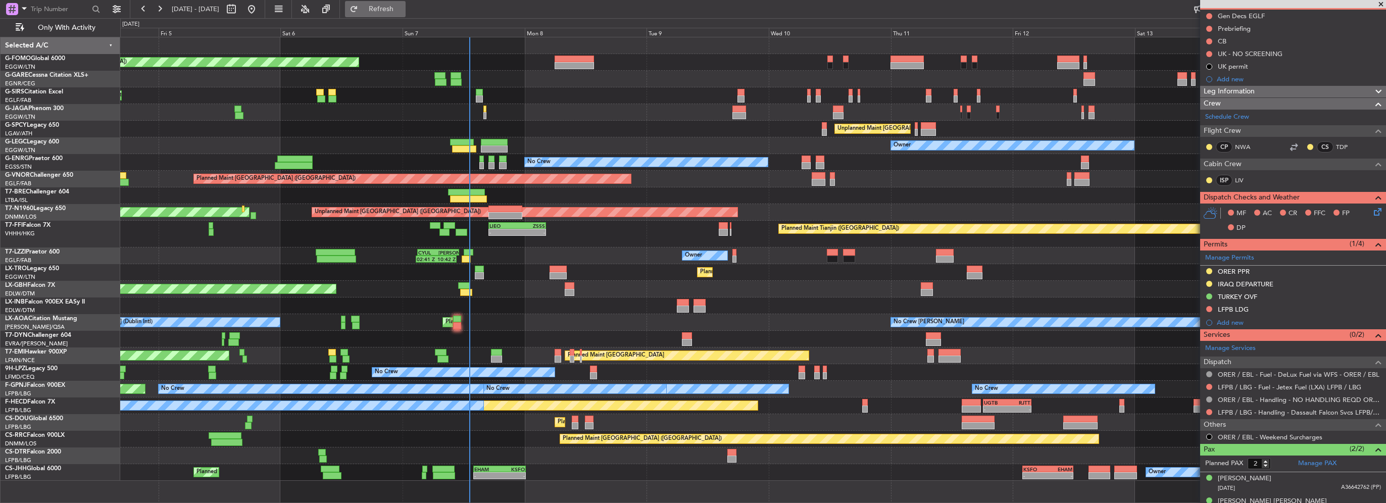
click at [400, 8] on span "Refresh" at bounding box center [381, 9] width 42 height 7
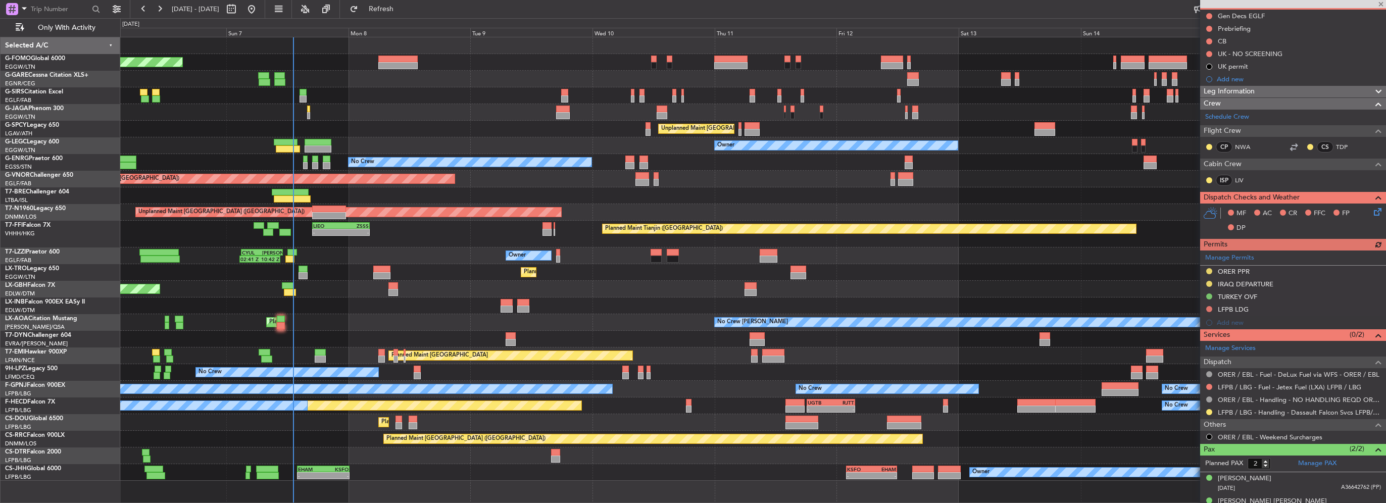
click at [646, 358] on div "Planned Maint [GEOGRAPHIC_DATA] ([GEOGRAPHIC_DATA]) Planned Maint [GEOGRAPHIC_D…" at bounding box center [752, 258] width 1265 height 443
